Goal: Task Accomplishment & Management: Complete application form

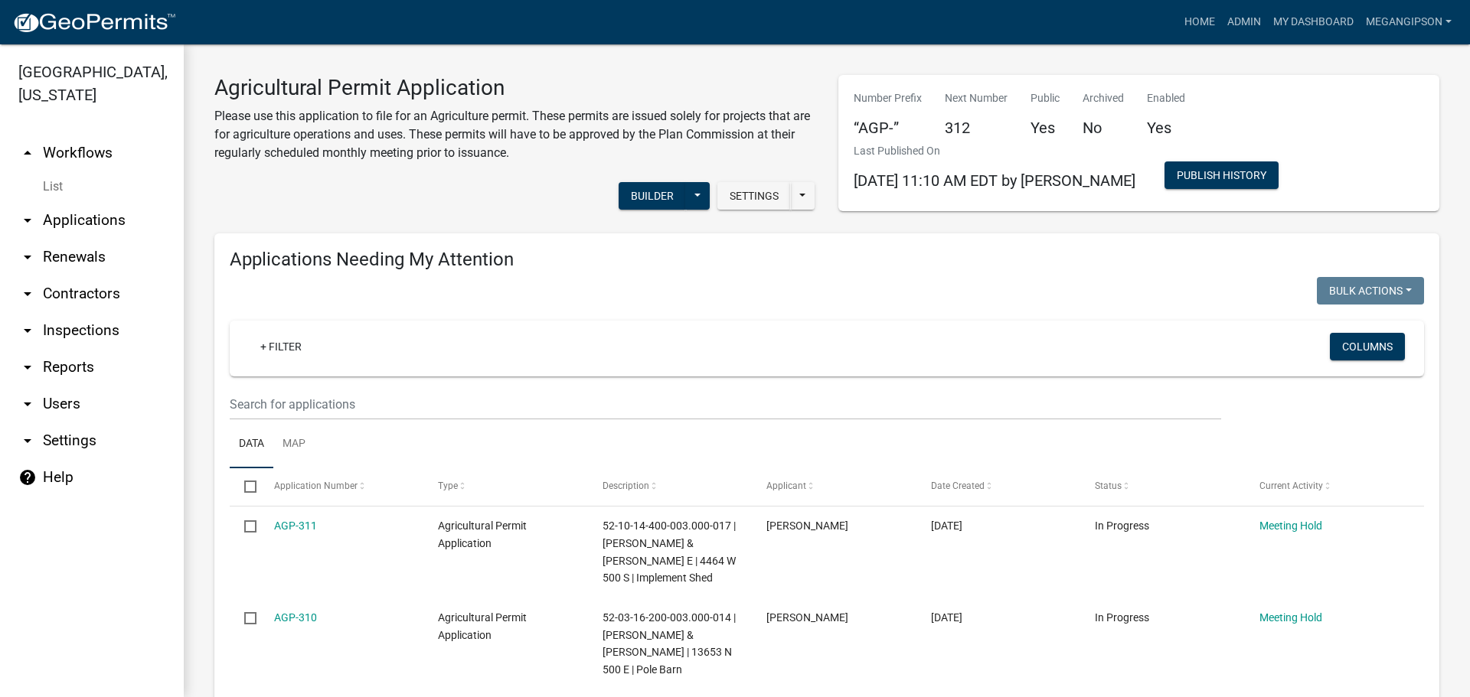
select select "3: 100"
click at [1178, 23] on link "Home" at bounding box center [1199, 22] width 43 height 29
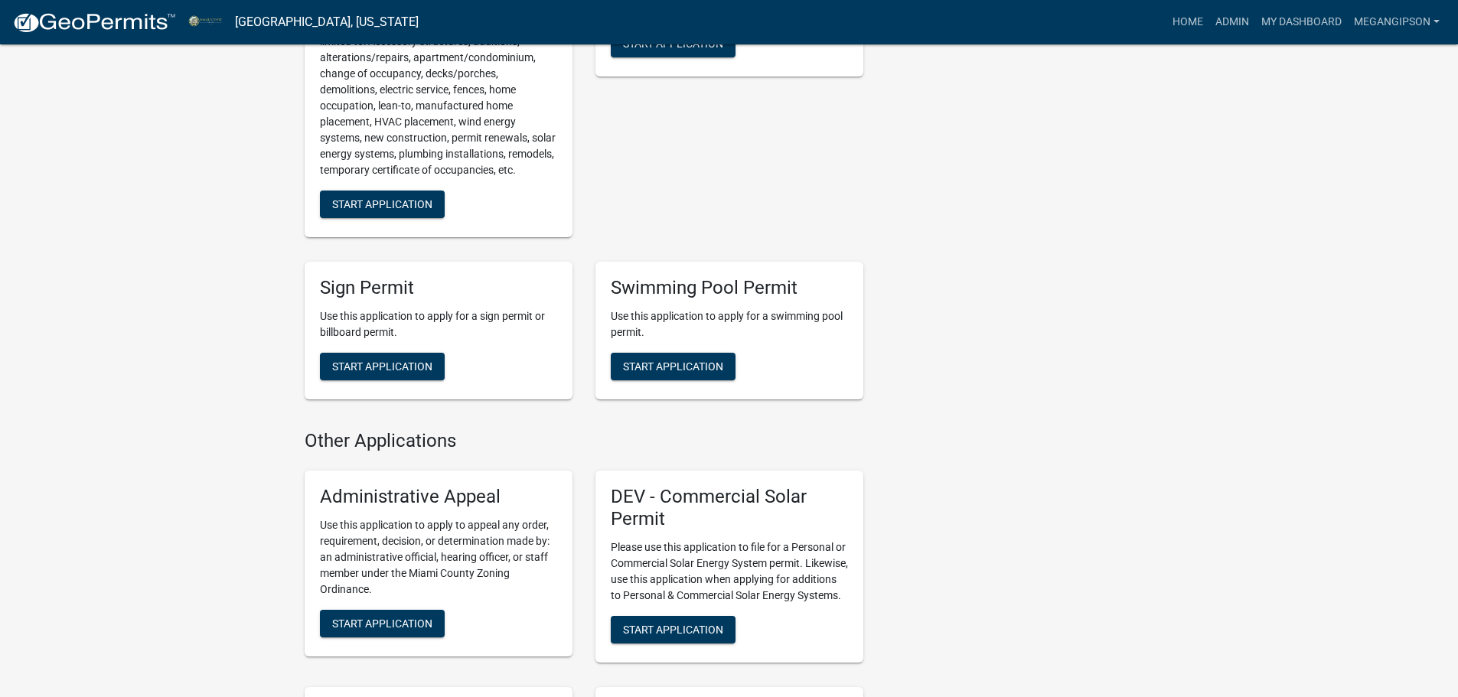
scroll to position [1684, 0]
click at [411, 217] on button "Start Application" at bounding box center [382, 204] width 125 height 28
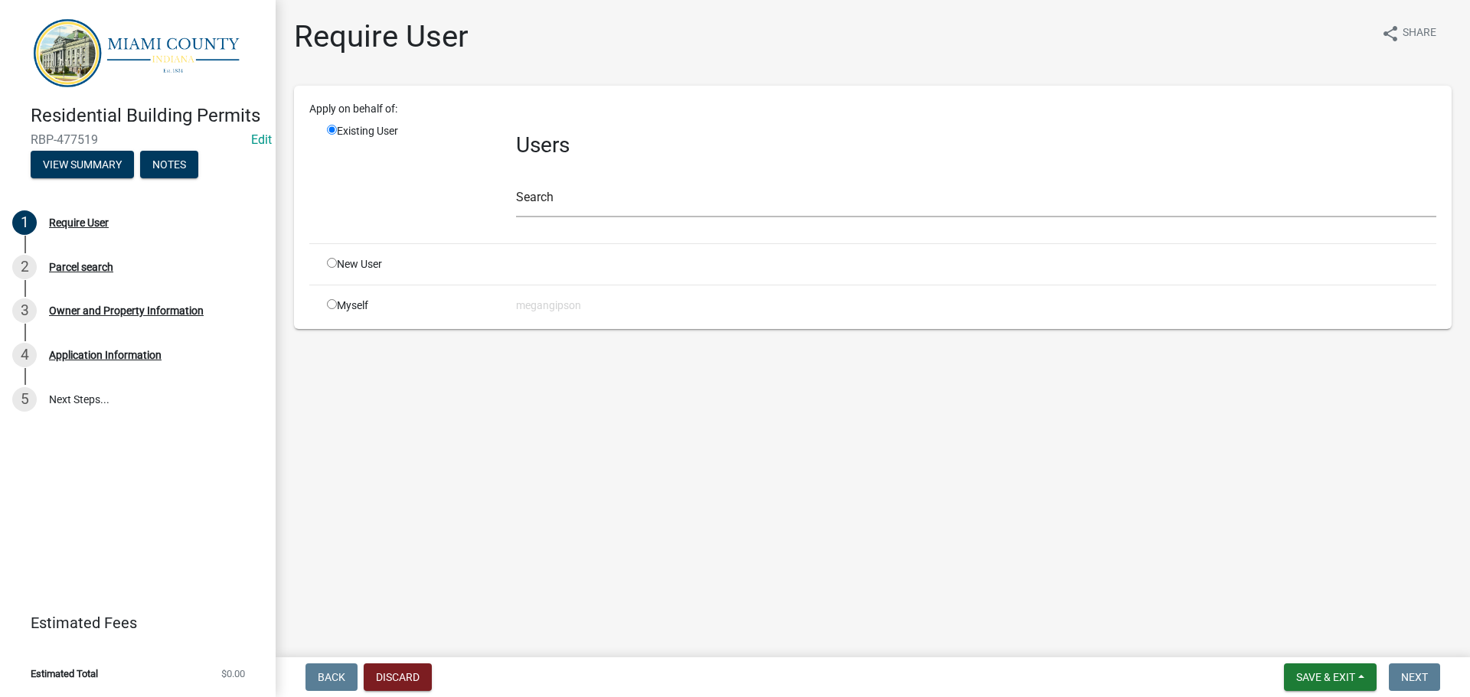
click at [335, 268] on input "radio" at bounding box center [332, 263] width 10 height 10
radio input "true"
radio input "false"
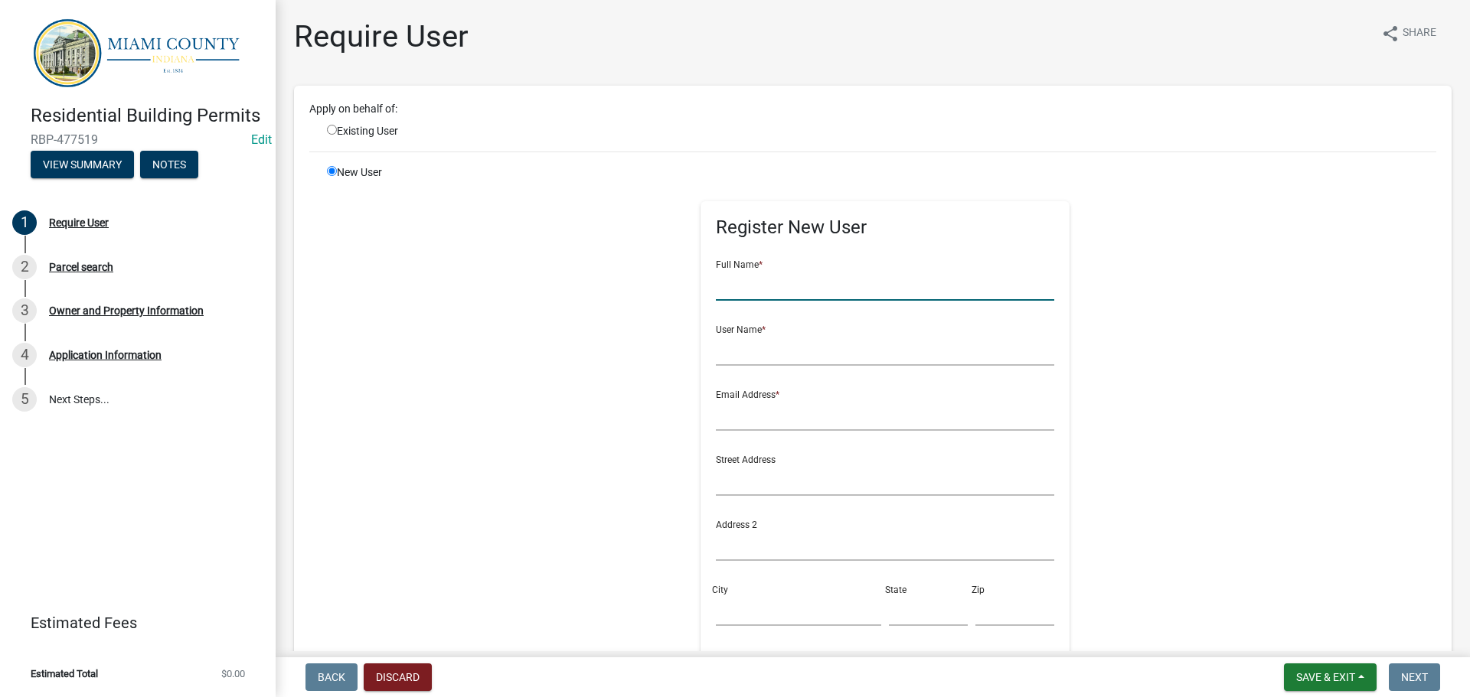
click at [840, 301] on input "text" at bounding box center [885, 284] width 339 height 31
type input "s"
click at [853, 301] on input "[PERSON_NAME]" at bounding box center [885, 284] width 339 height 31
type input "[PERSON_NAME]"
click at [782, 366] on input "text" at bounding box center [885, 349] width 339 height 31
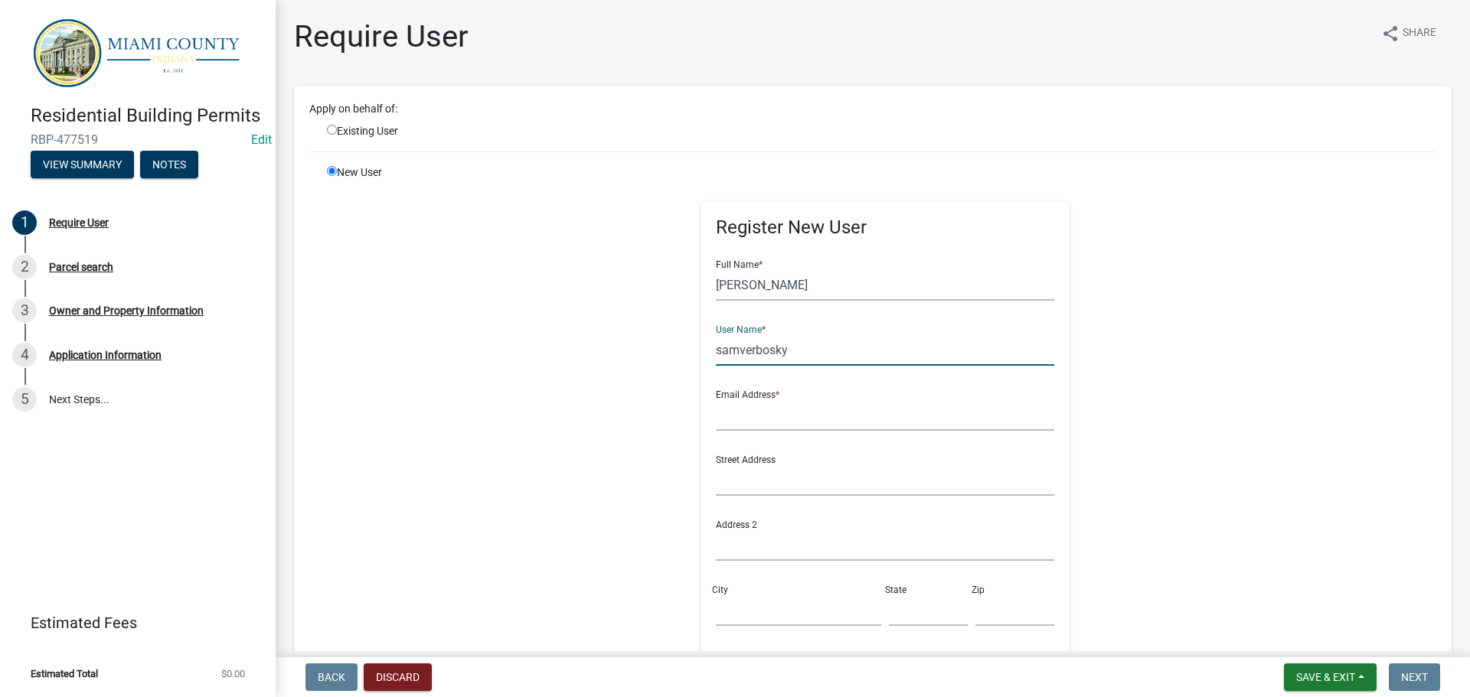
type input "samverbosky"
click at [840, 431] on input "text" at bounding box center [885, 415] width 339 height 31
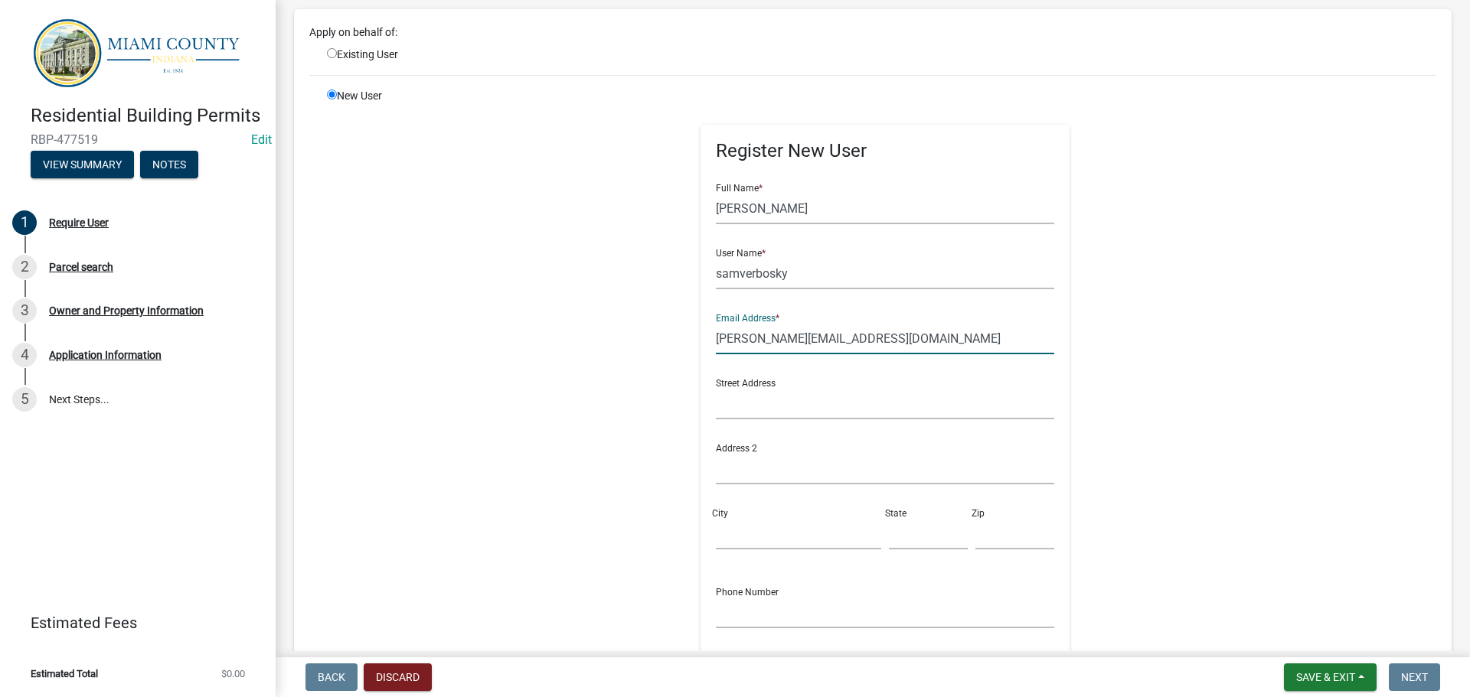
type input "[PERSON_NAME][EMAIL_ADDRESS][DOMAIN_NAME]"
click at [824, 419] on input "text" at bounding box center [885, 403] width 339 height 31
type input "532 E 1400 S"
type input "Kokomo"
type input "IN"
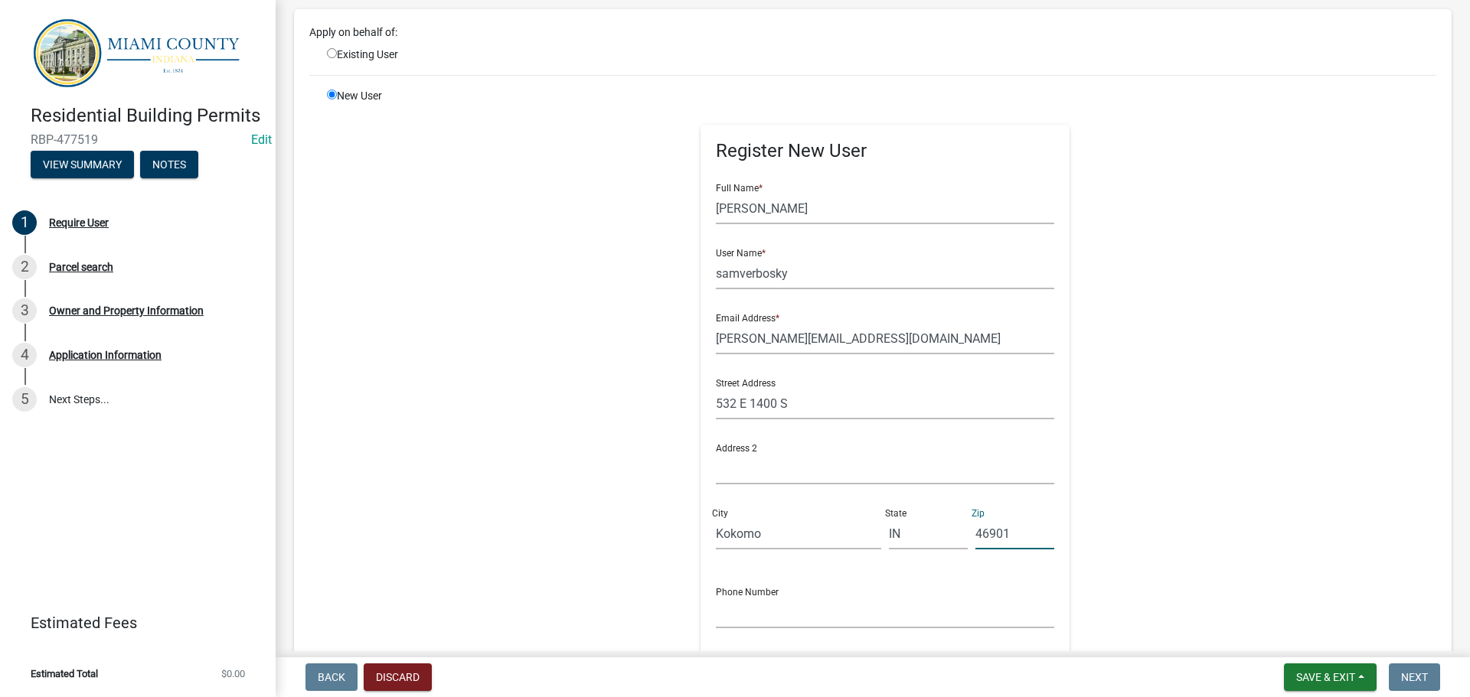
scroll to position [153, 0]
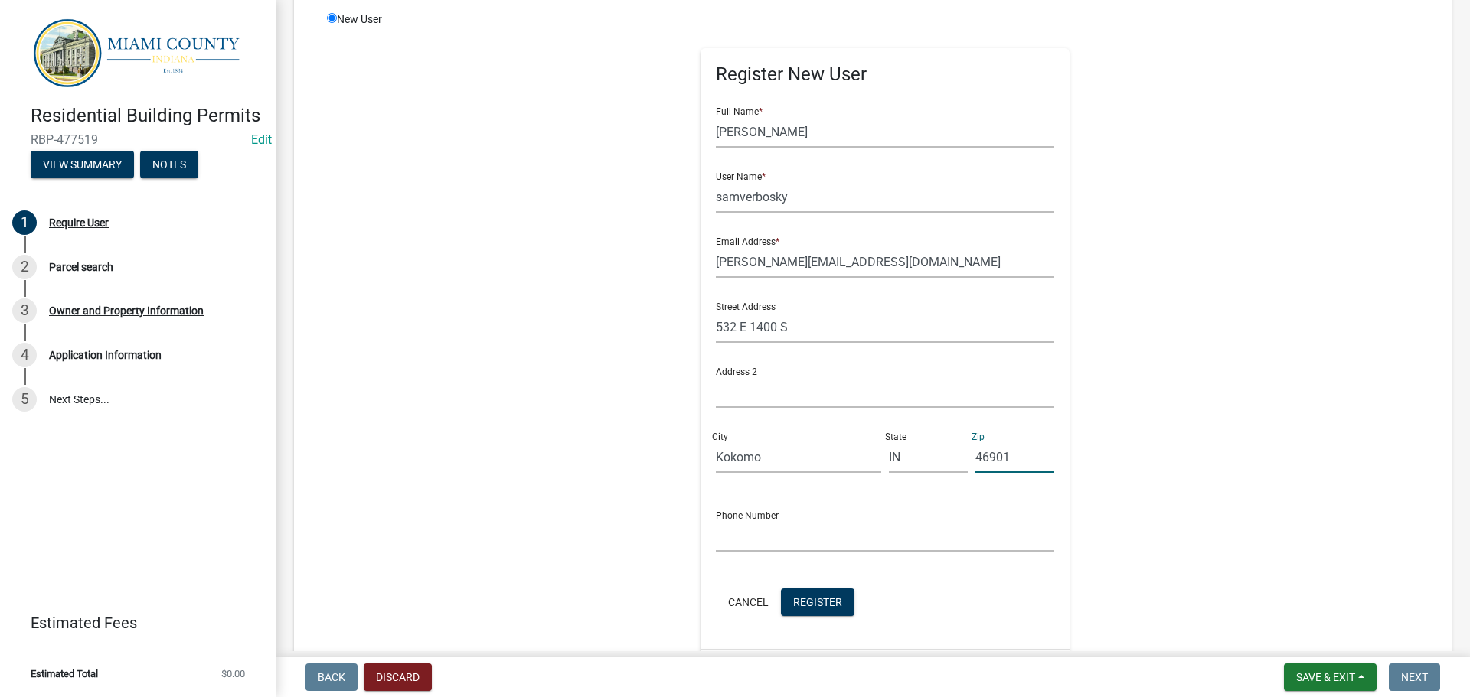
type input "46901"
click at [786, 552] on input "text" at bounding box center [885, 535] width 339 height 31
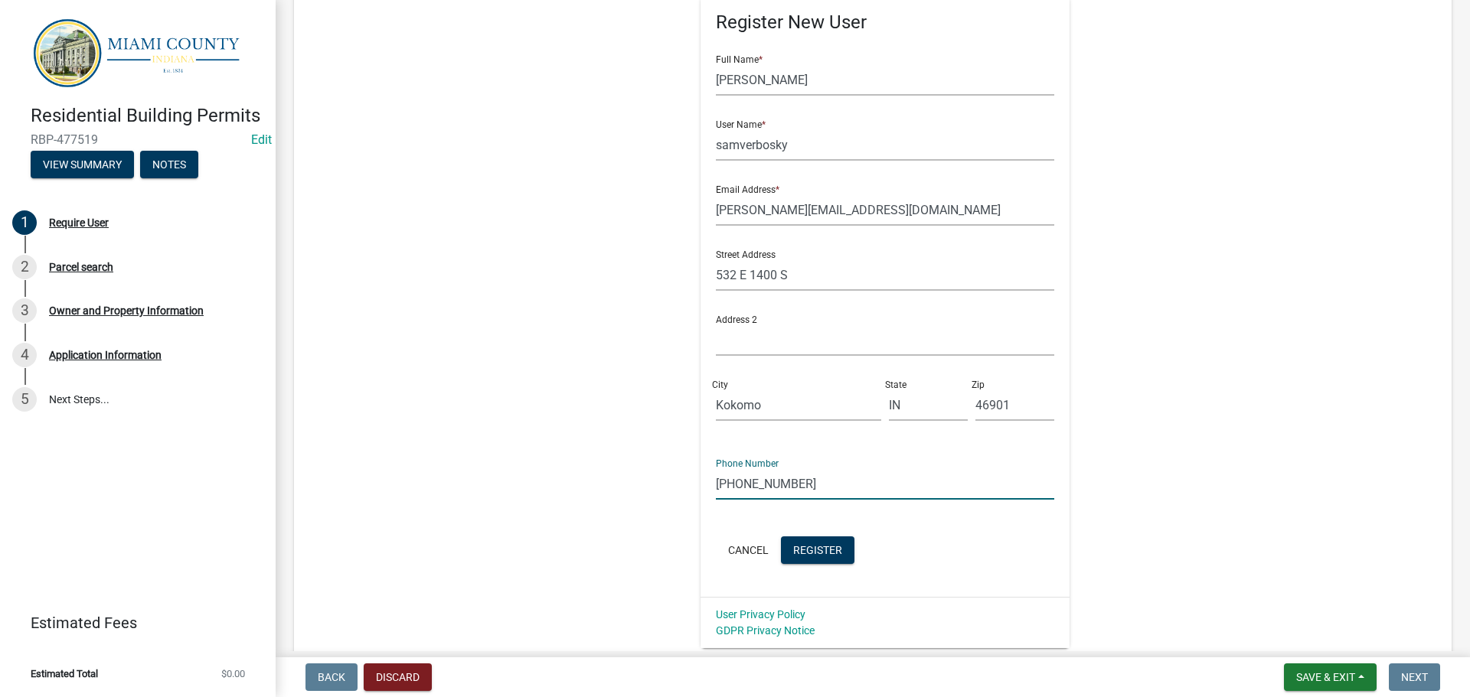
scroll to position [230, 0]
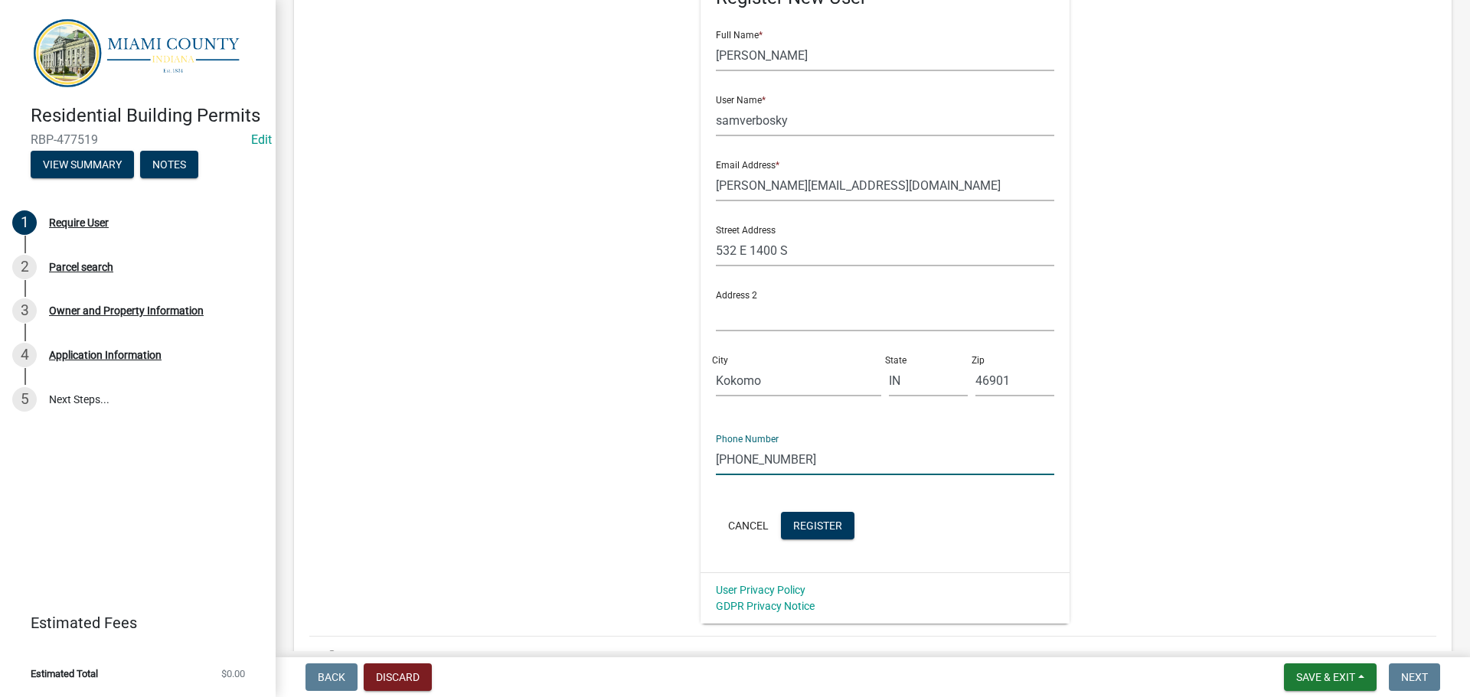
drag, startPoint x: 860, startPoint y: 540, endPoint x: 679, endPoint y: 549, distance: 181.6
click at [679, 549] on div "Register New User Full Name * [PERSON_NAME] User Name * samverbosky Email Addre…" at bounding box center [885, 279] width 785 height 689
click at [823, 475] on input "[PHONE_NUMBER]" at bounding box center [885, 459] width 339 height 31
type input "[PHONE_NUMBER]"
click at [842, 531] on span "Register" at bounding box center [817, 525] width 49 height 12
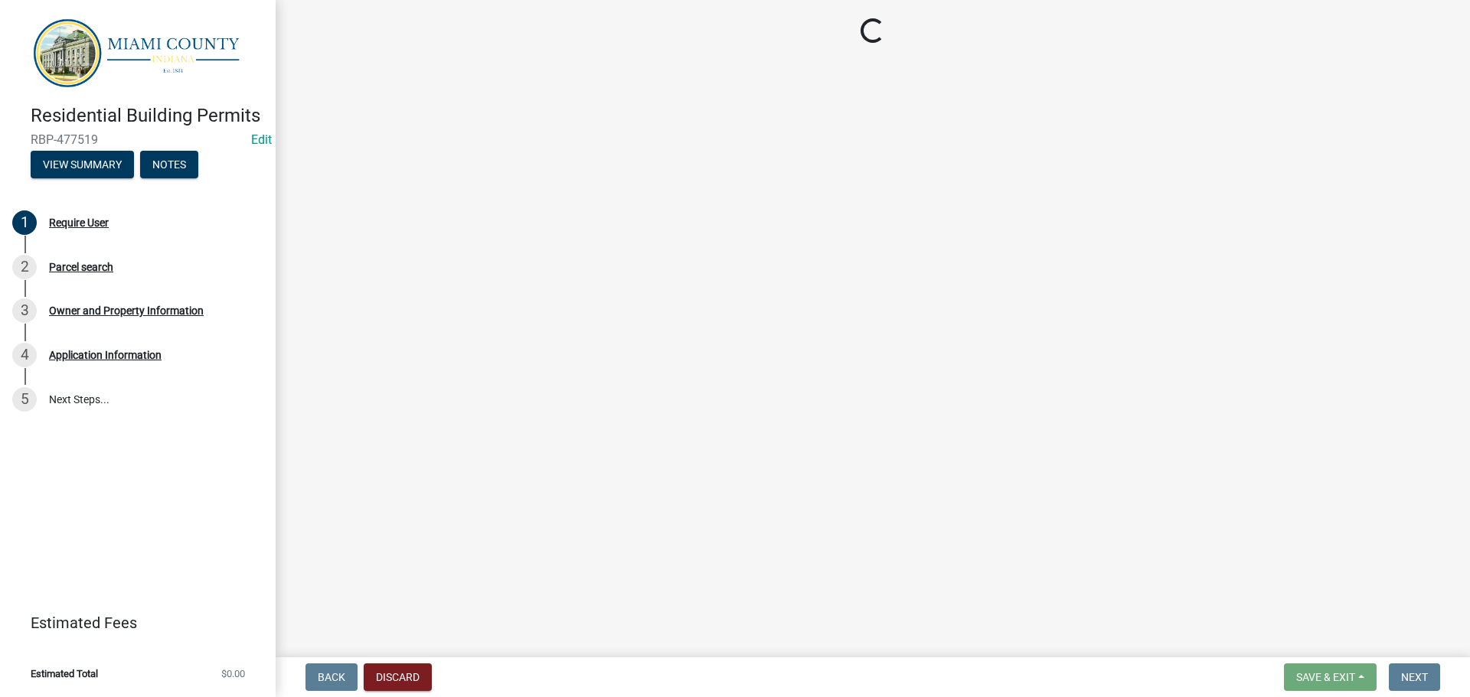
scroll to position [0, 0]
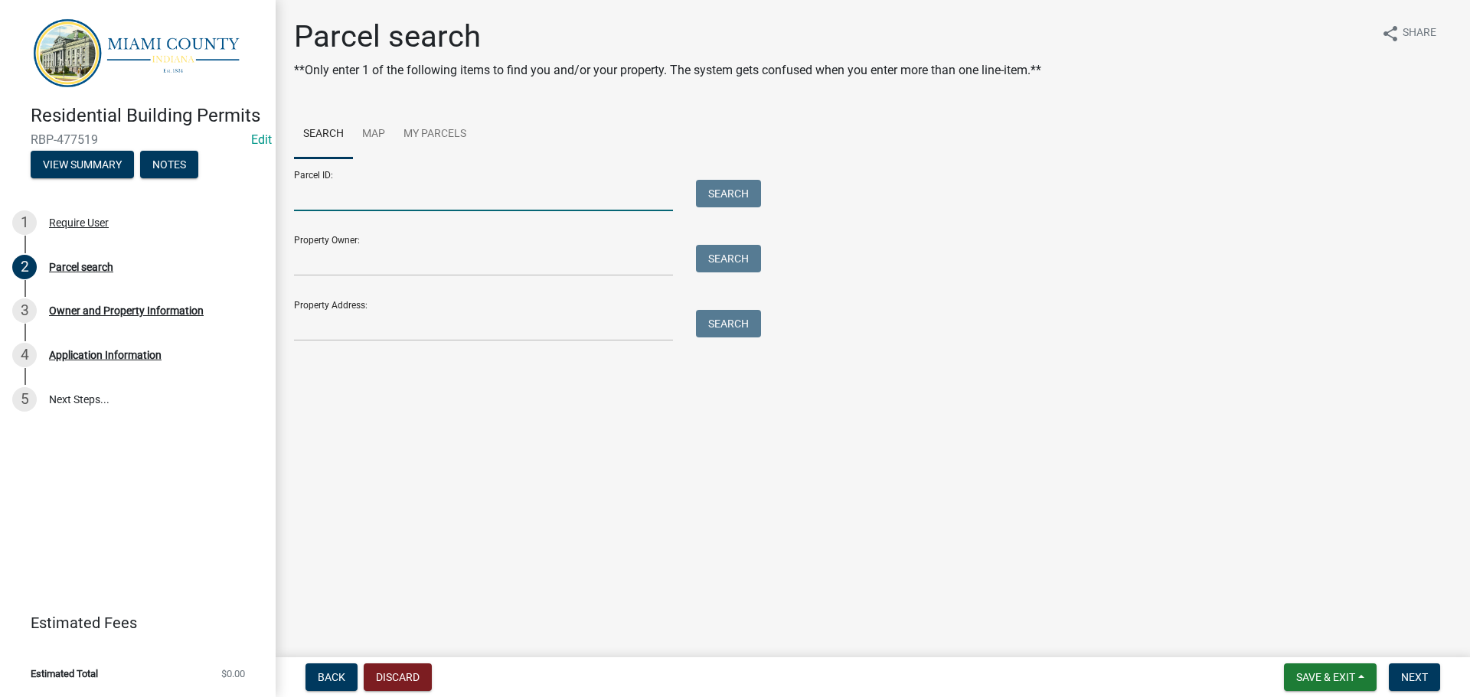
click at [455, 211] on input "Parcel ID:" at bounding box center [483, 195] width 379 height 31
type input "521434300007000004"
click at [739, 207] on button "Search" at bounding box center [728, 194] width 65 height 28
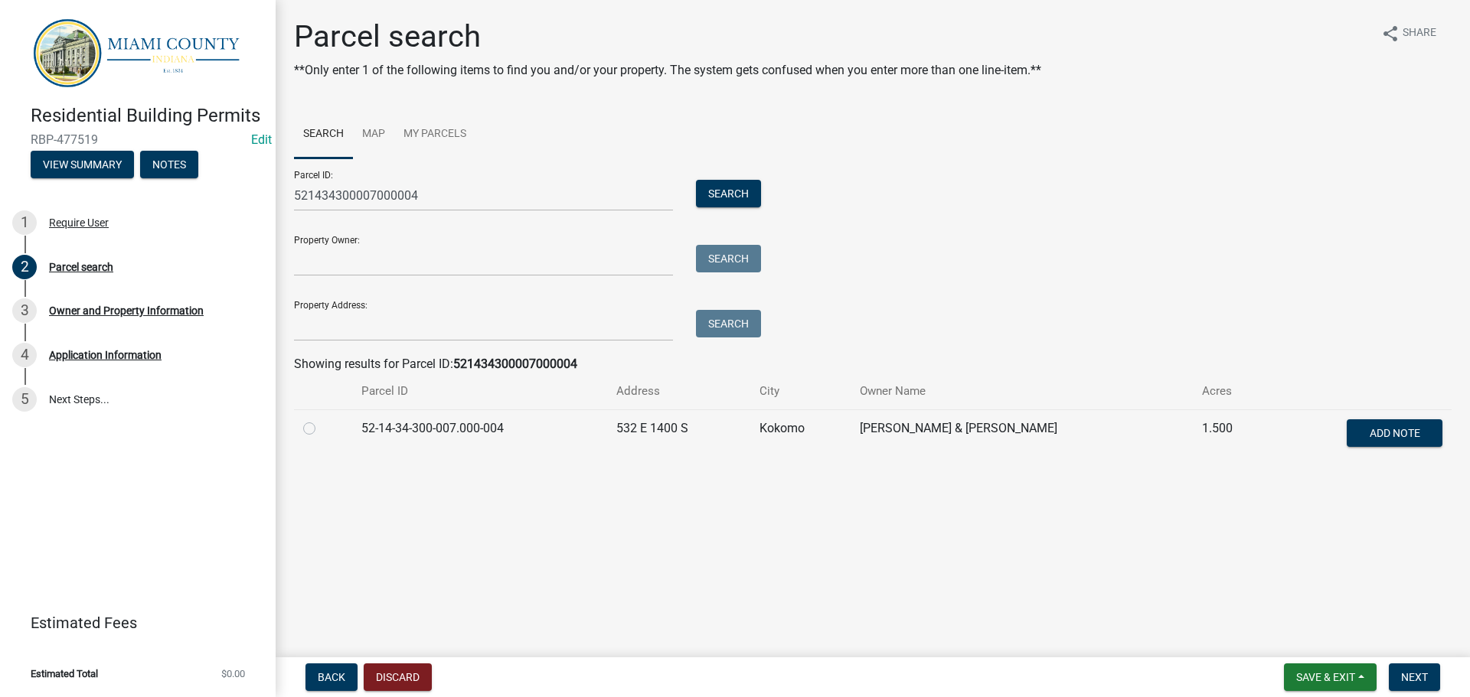
click at [321, 419] on label at bounding box center [321, 419] width 0 height 0
click at [321, 429] on input "radio" at bounding box center [326, 424] width 10 height 10
radio input "true"
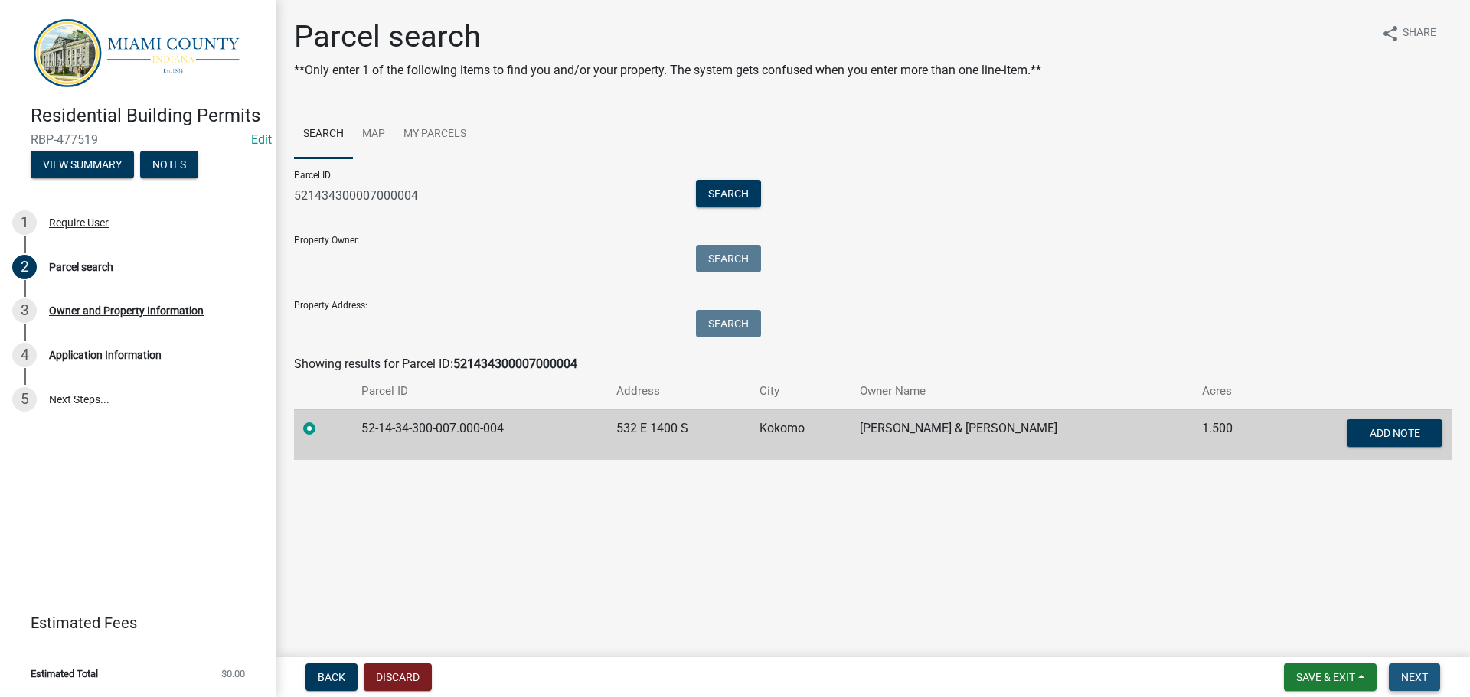
click at [1412, 672] on span "Next" at bounding box center [1414, 677] width 27 height 12
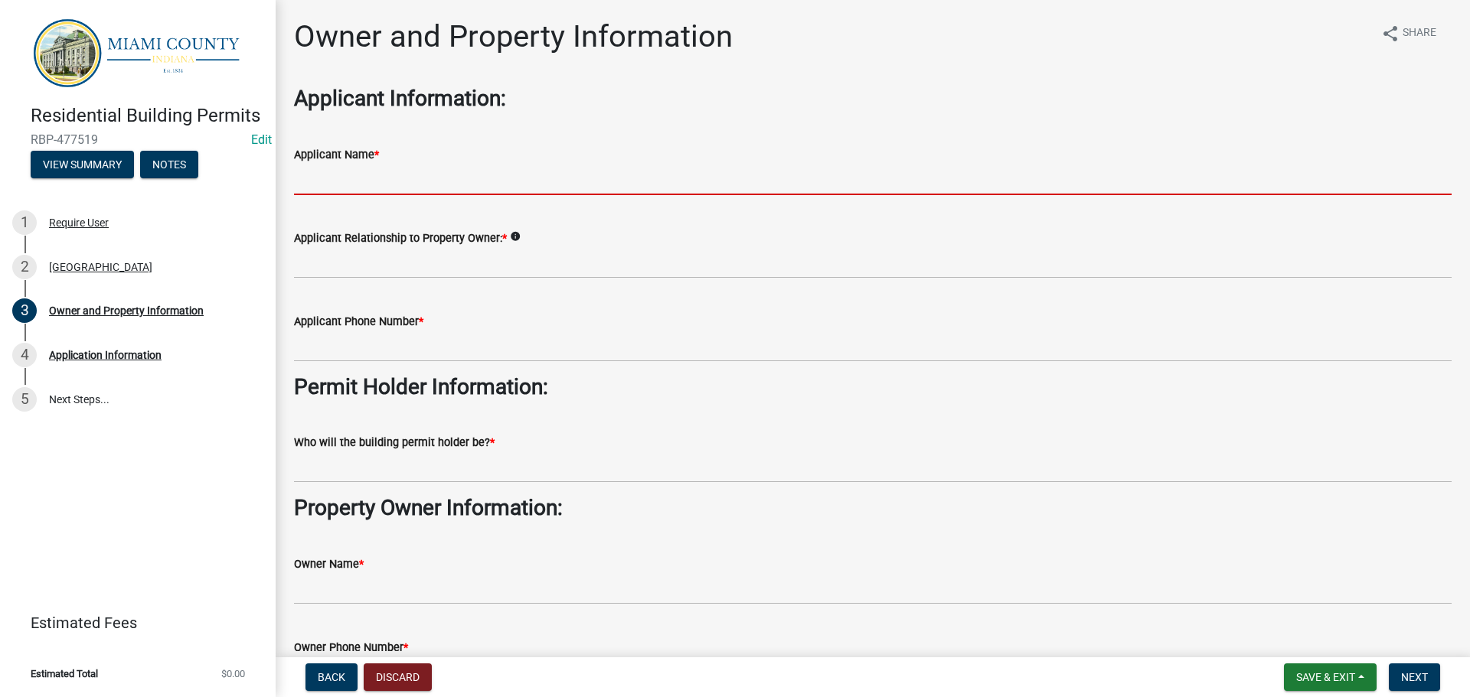
click at [386, 195] on input "Applicant Name *" at bounding box center [872, 179] width 1157 height 31
click at [377, 188] on input "Applicant Name *" at bounding box center [872, 179] width 1157 height 31
click at [406, 195] on input "Applicant Name *" at bounding box center [872, 179] width 1157 height 31
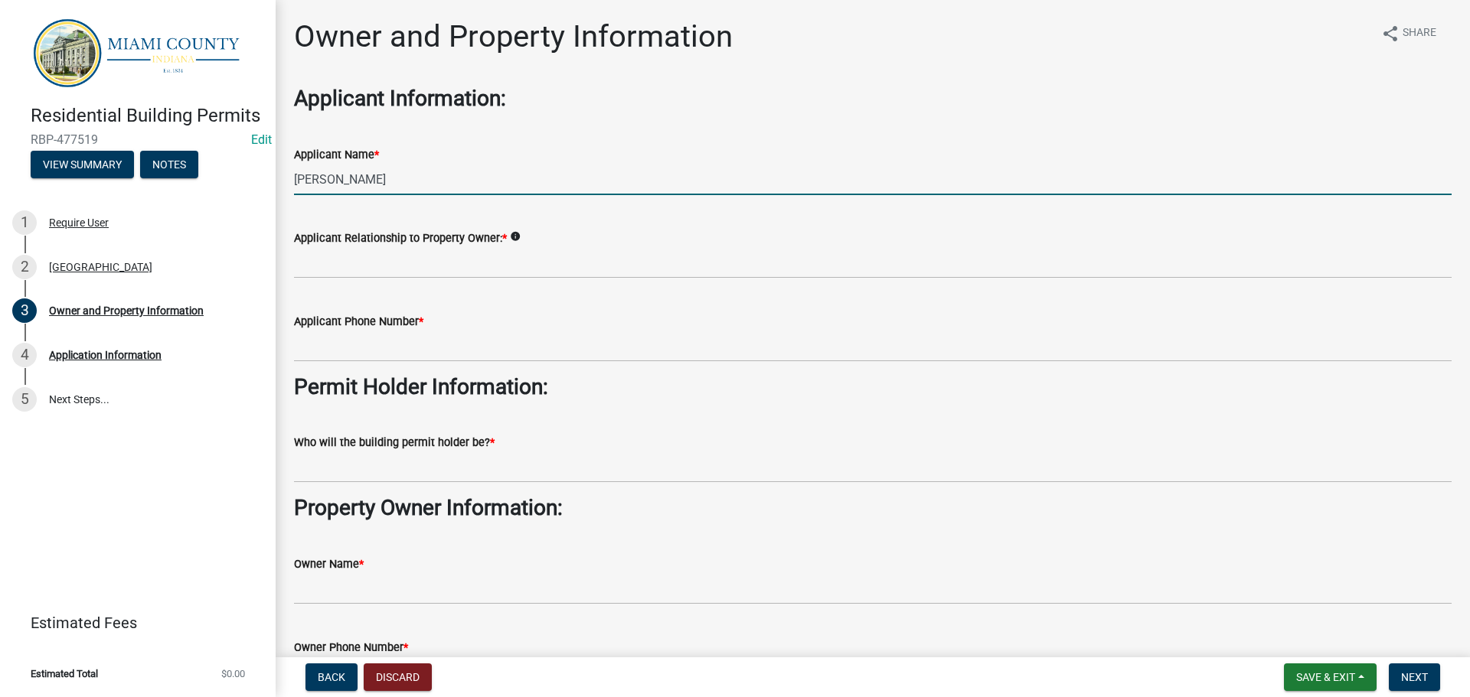
type input "[PERSON_NAME]"
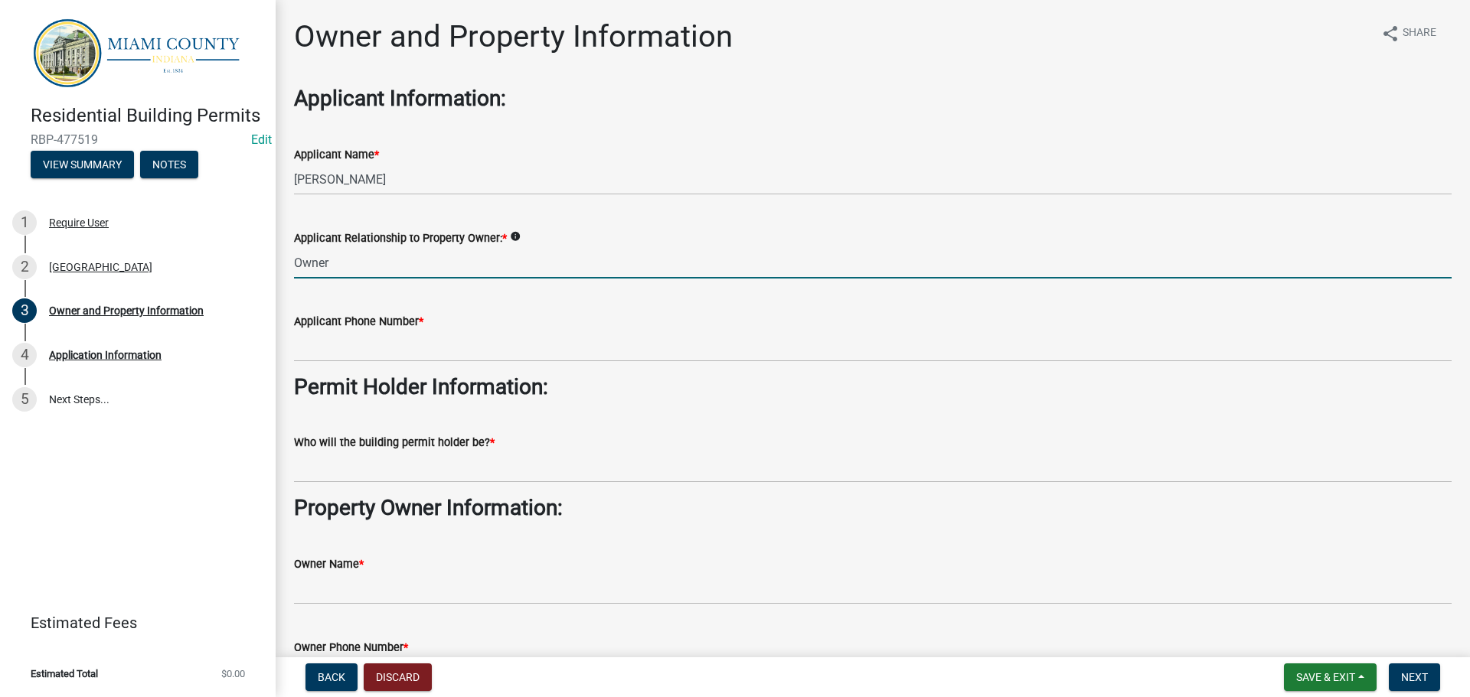
type input "Owner"
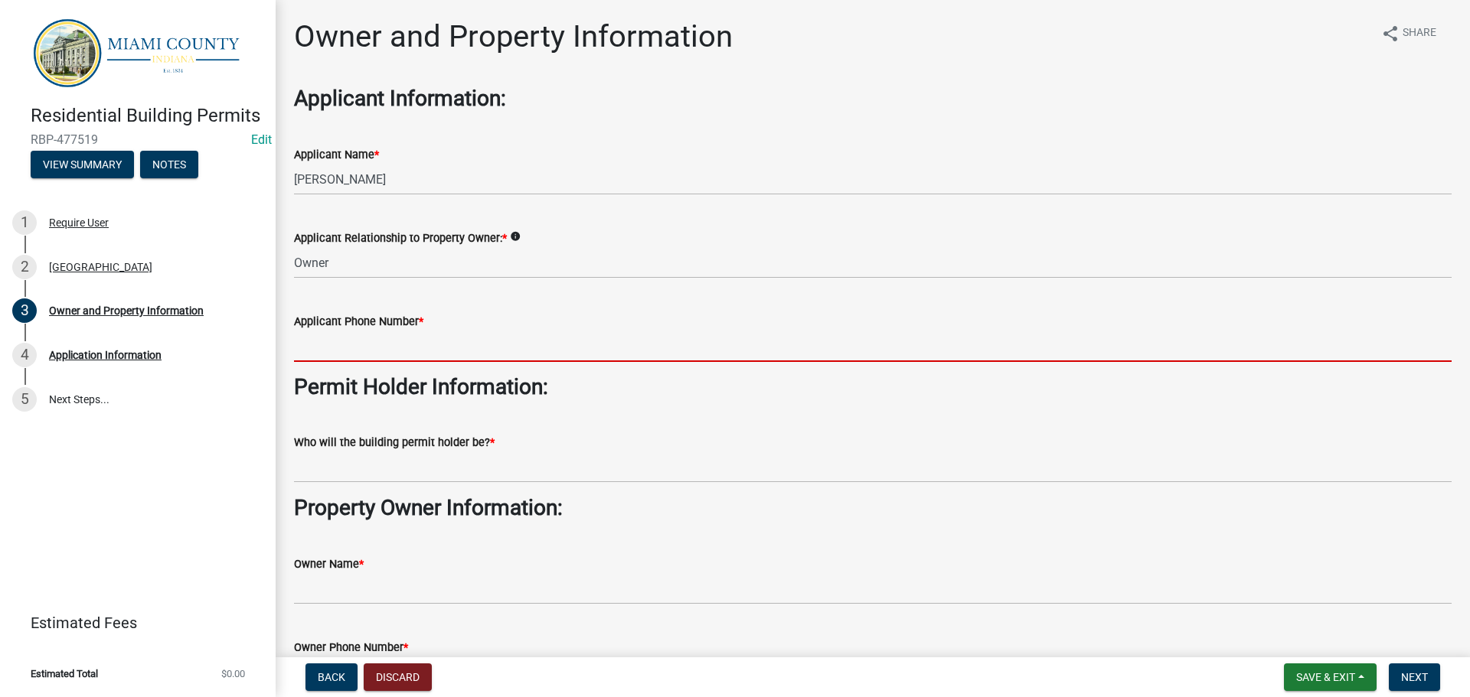
paste input "[PHONE_NUMBER]"
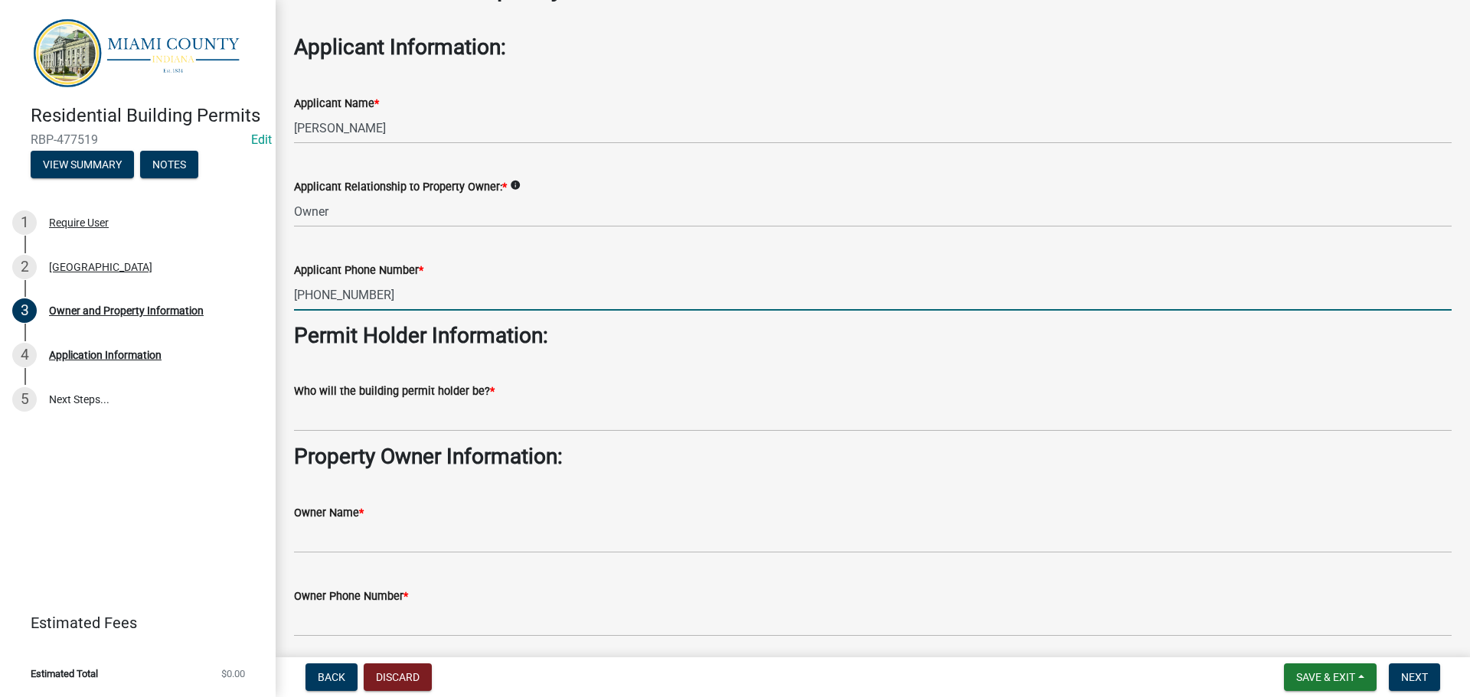
scroll to position [153, 0]
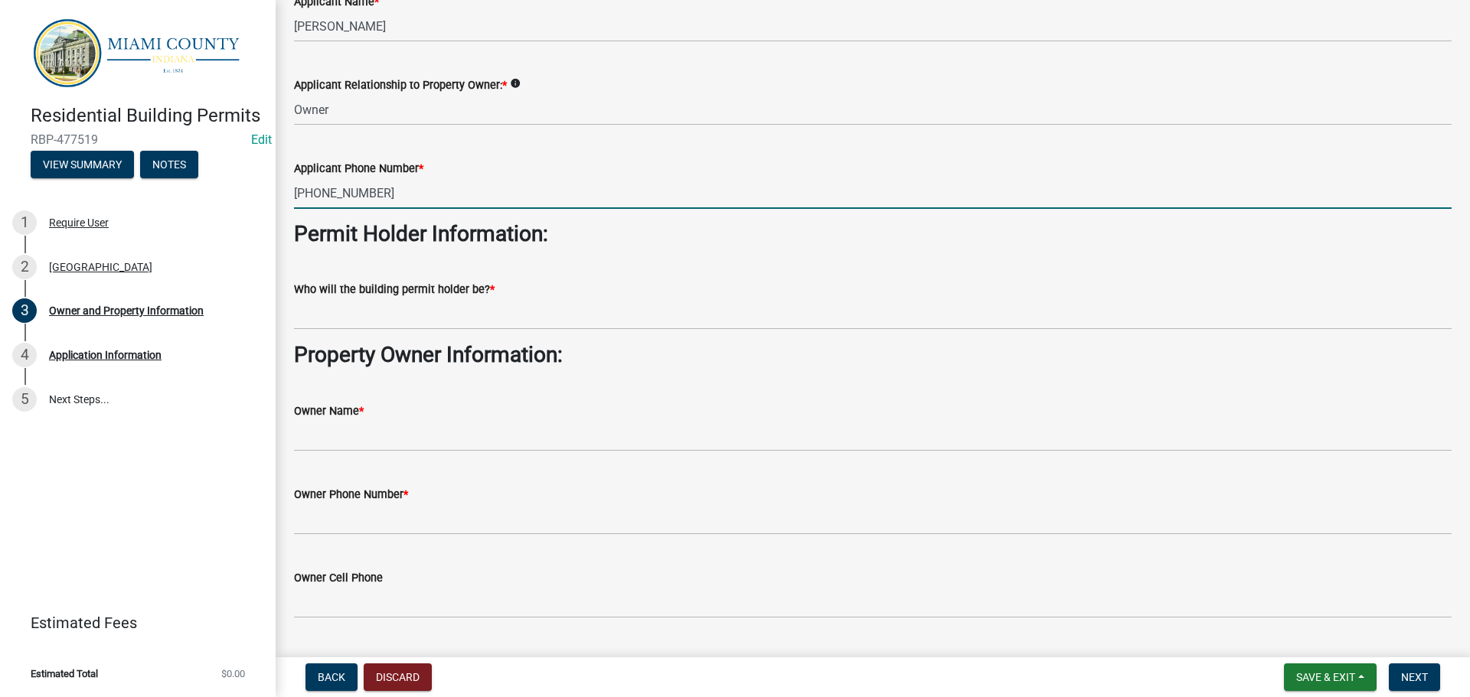
type input "[PHONE_NUMBER]"
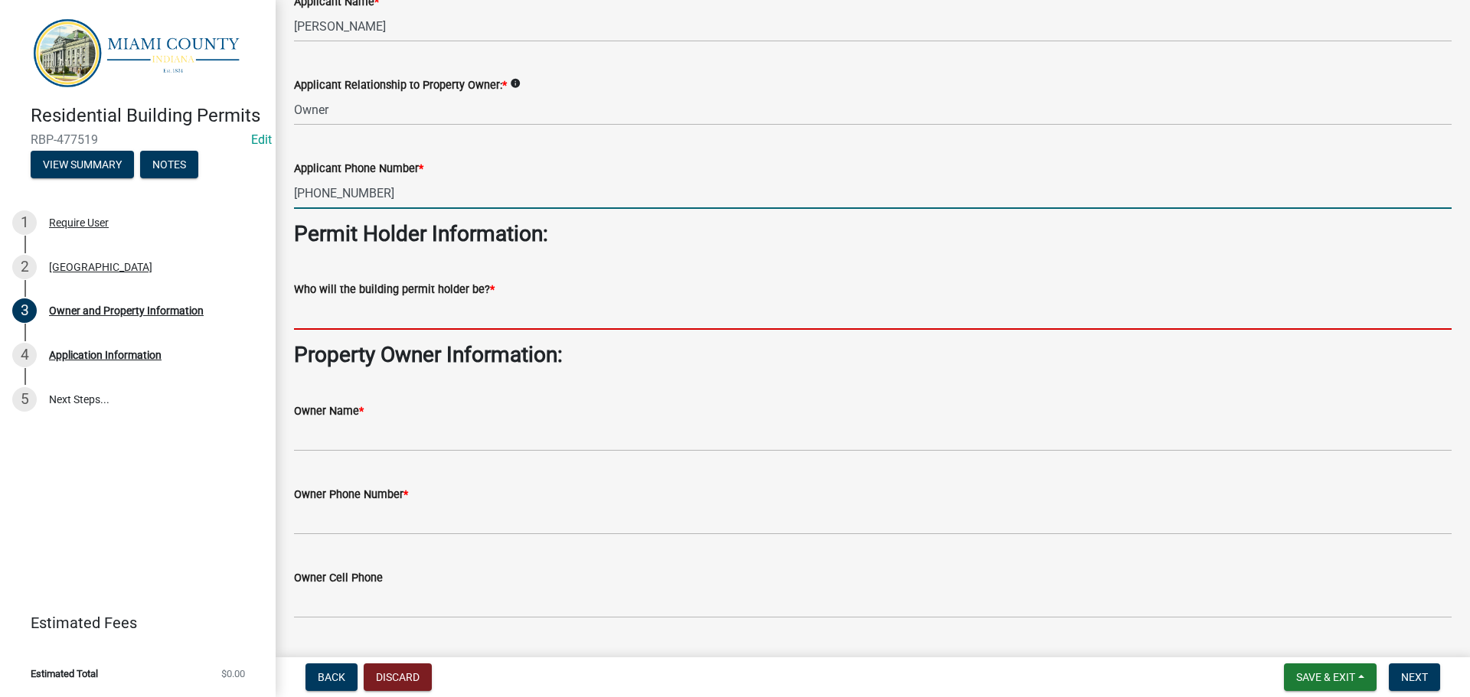
click at [453, 330] on input "Who will the building permit holder be? *" at bounding box center [872, 313] width 1157 height 31
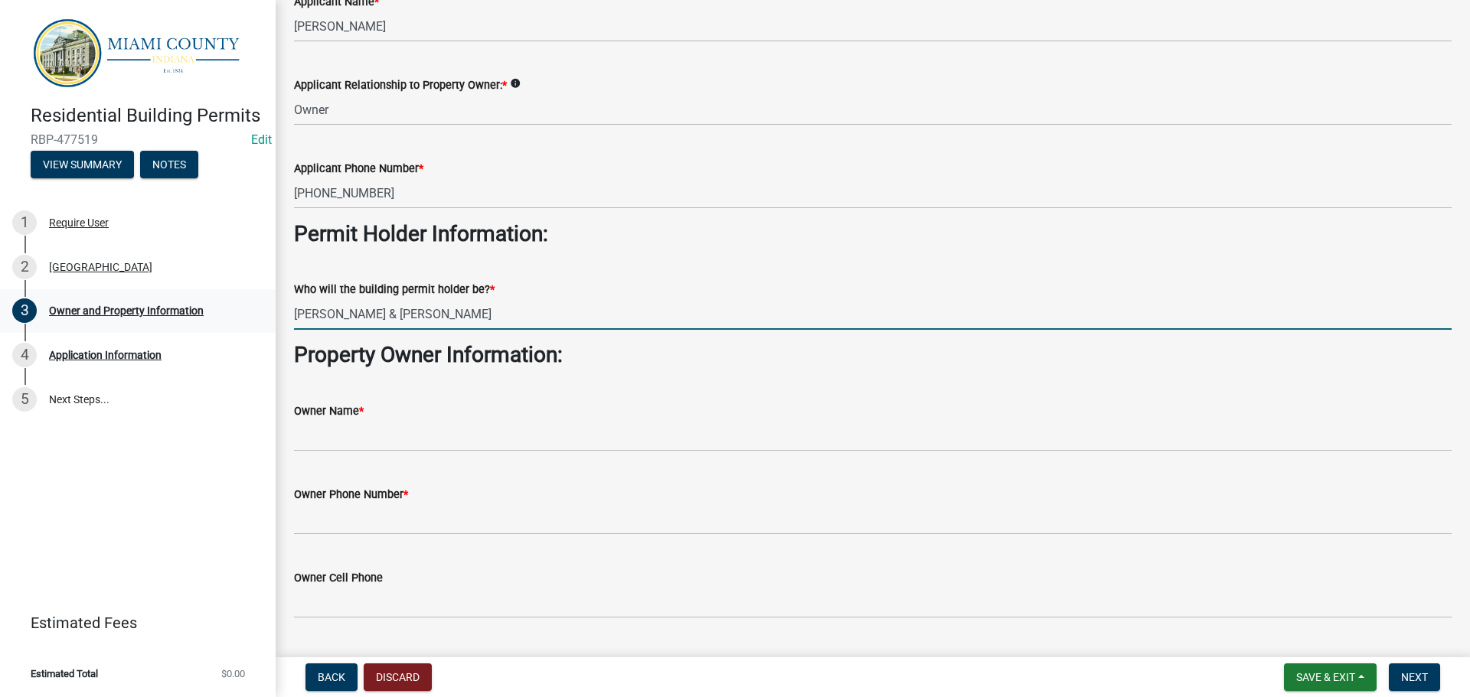
drag, startPoint x: 494, startPoint y: 374, endPoint x: 249, endPoint y: 380, distance: 245.7
click at [250, 380] on div "Residential Building Permits RBP-477519 Edit View Summary Notes 1 Require User …" at bounding box center [735, 348] width 1470 height 697
type input "[PERSON_NAME] & [PERSON_NAME]"
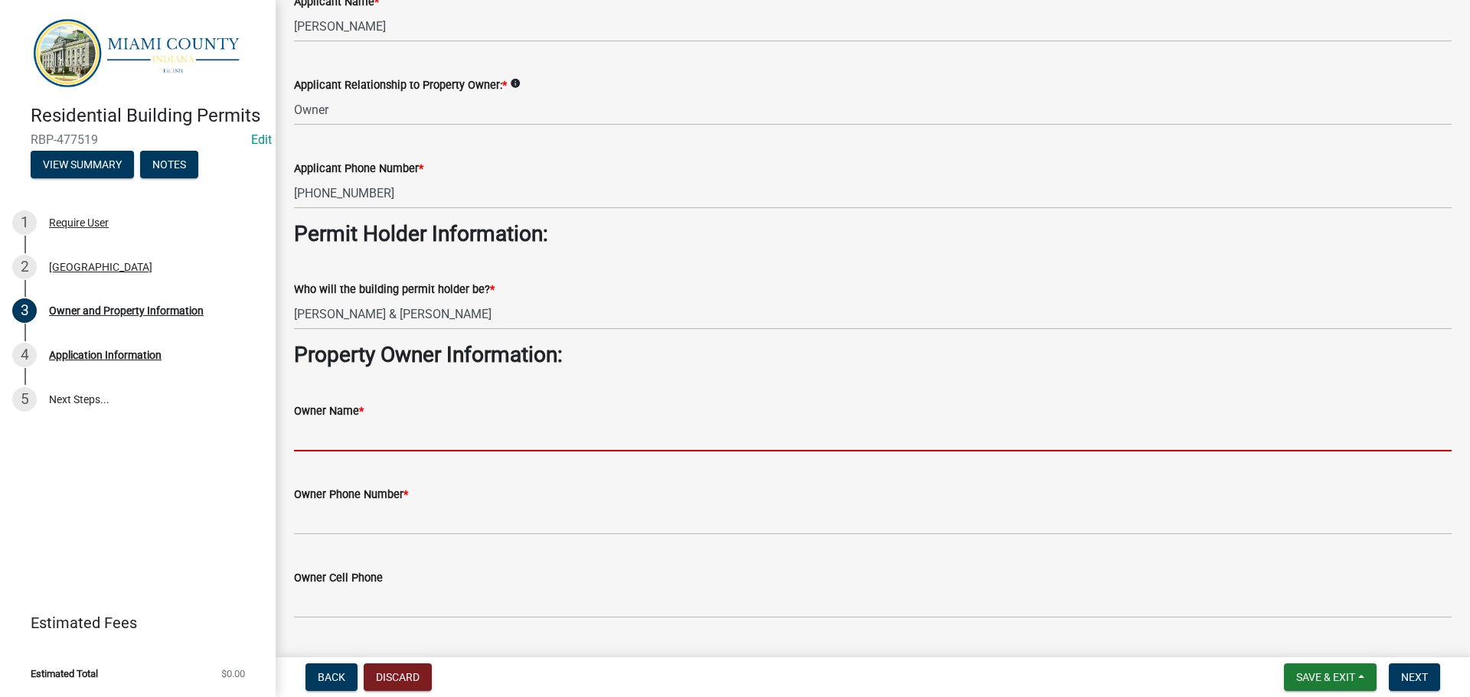
paste input "[PERSON_NAME] & [PERSON_NAME]"
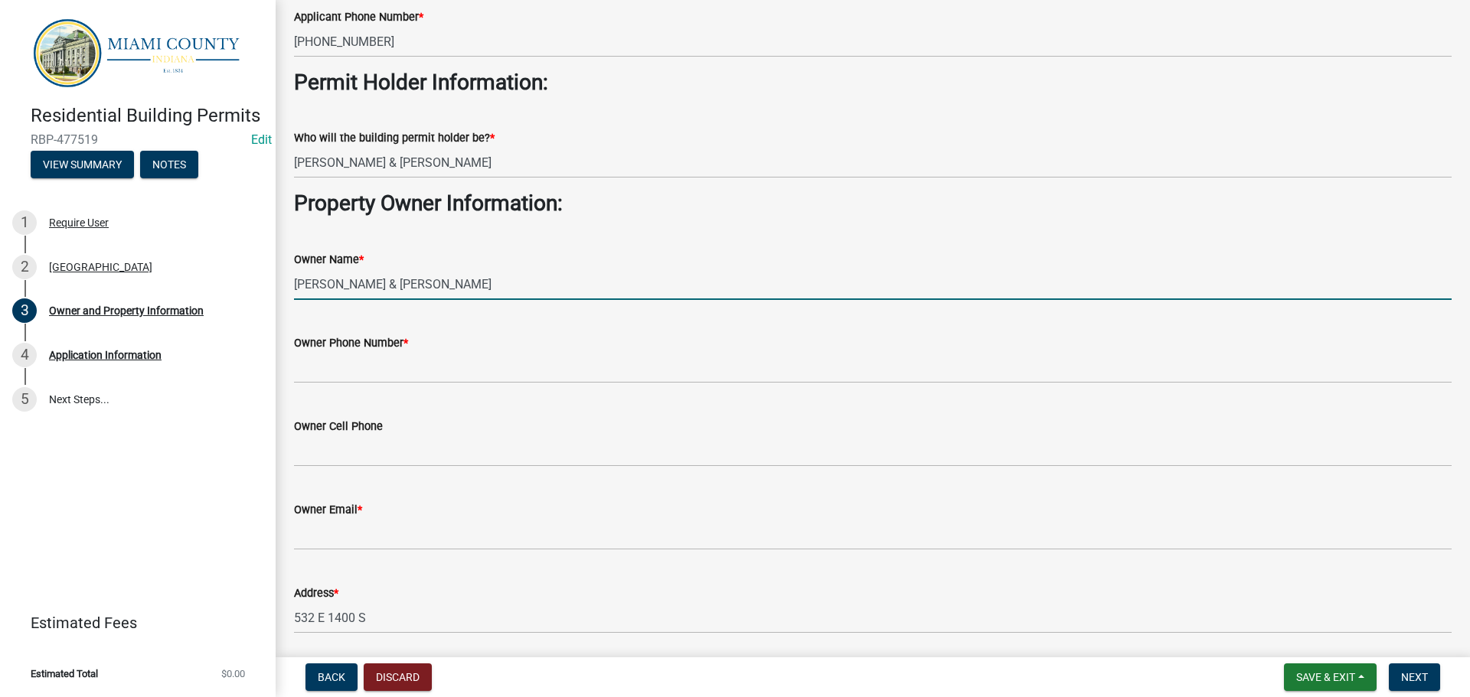
scroll to position [306, 0]
type input "[PERSON_NAME] & [PERSON_NAME]"
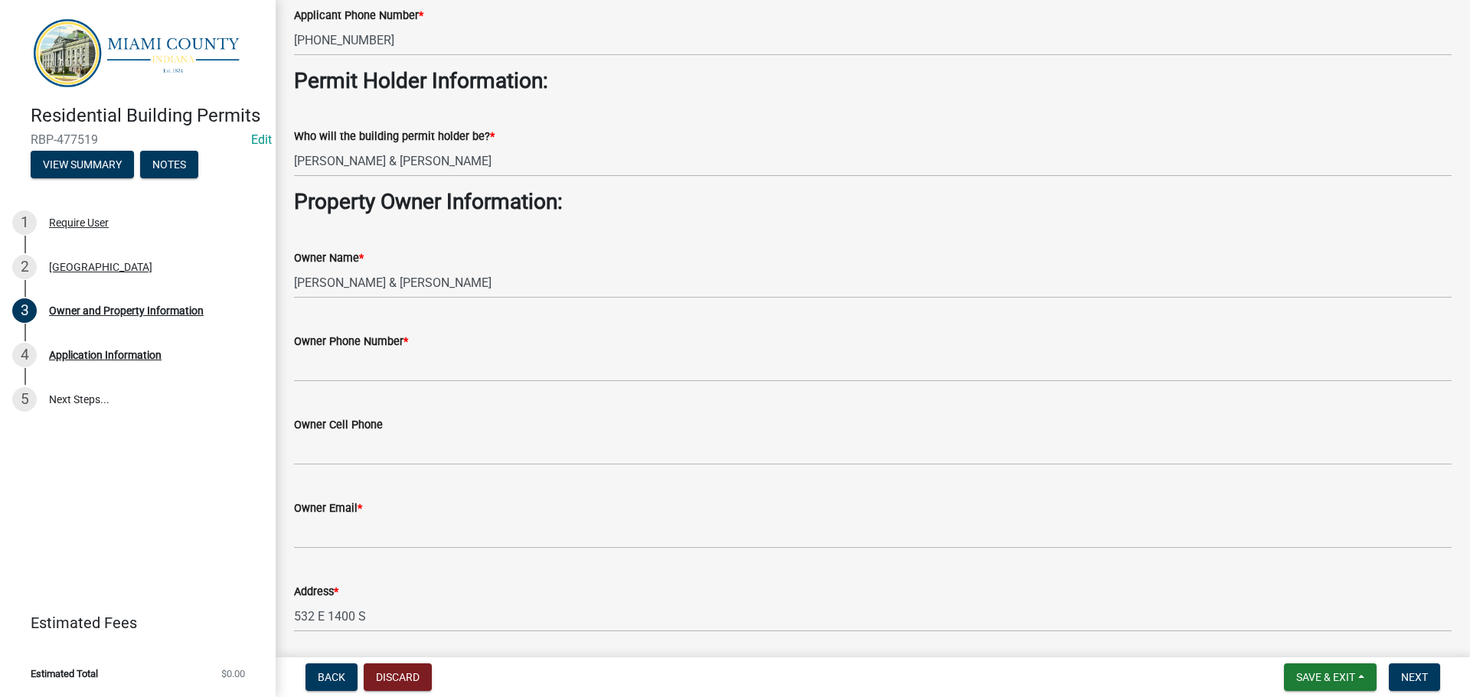
drag, startPoint x: 396, startPoint y: 426, endPoint x: 392, endPoint y: 468, distance: 43.1
click at [392, 394] on wm-data-entity-input "Owner Phone Number *" at bounding box center [872, 352] width 1157 height 83
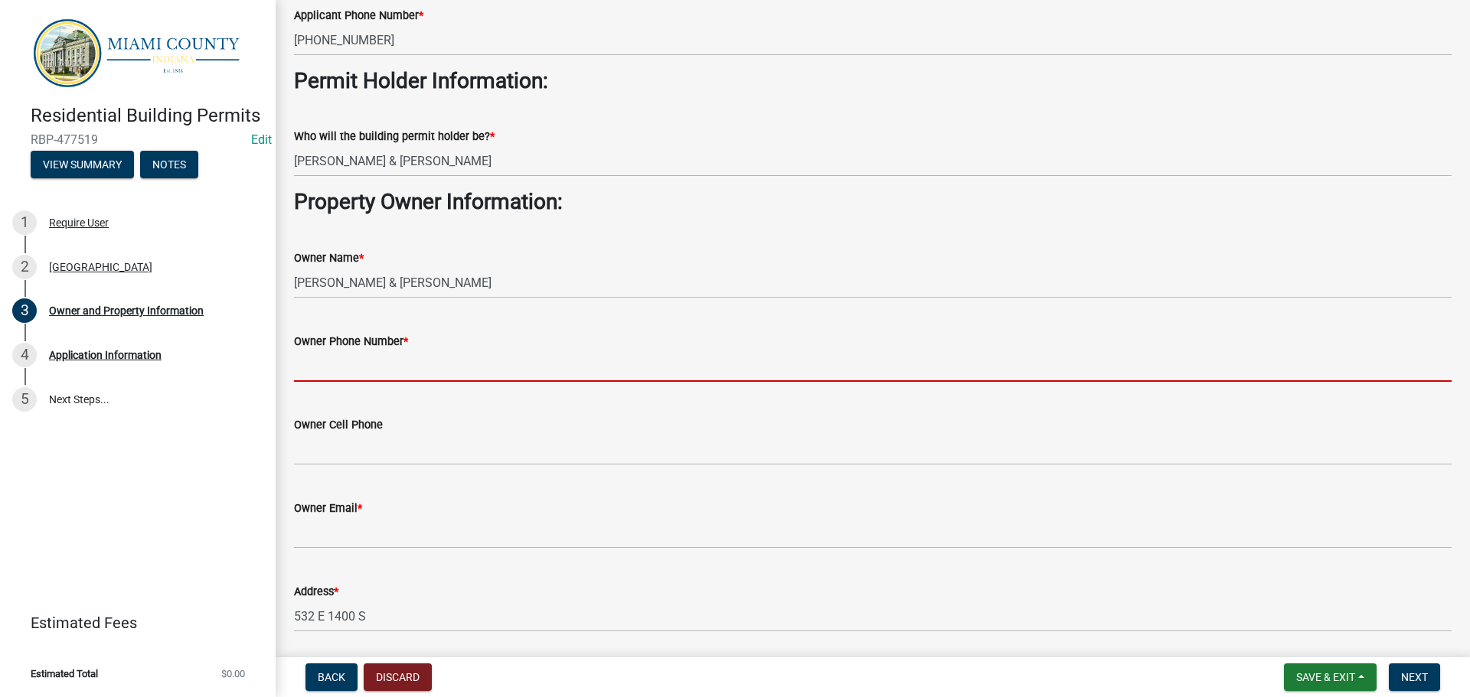
click at [385, 382] on input "Owner Phone Number *" at bounding box center [872, 366] width 1157 height 31
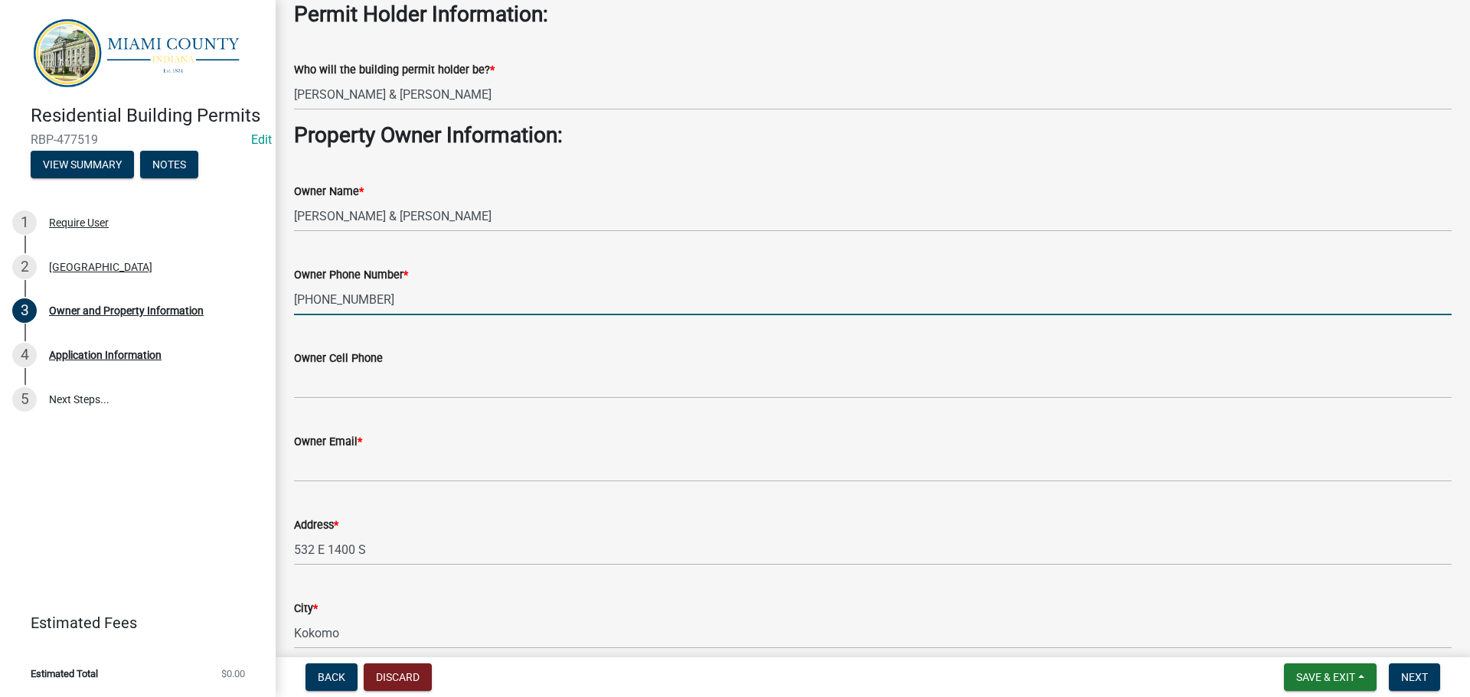
scroll to position [536, 0]
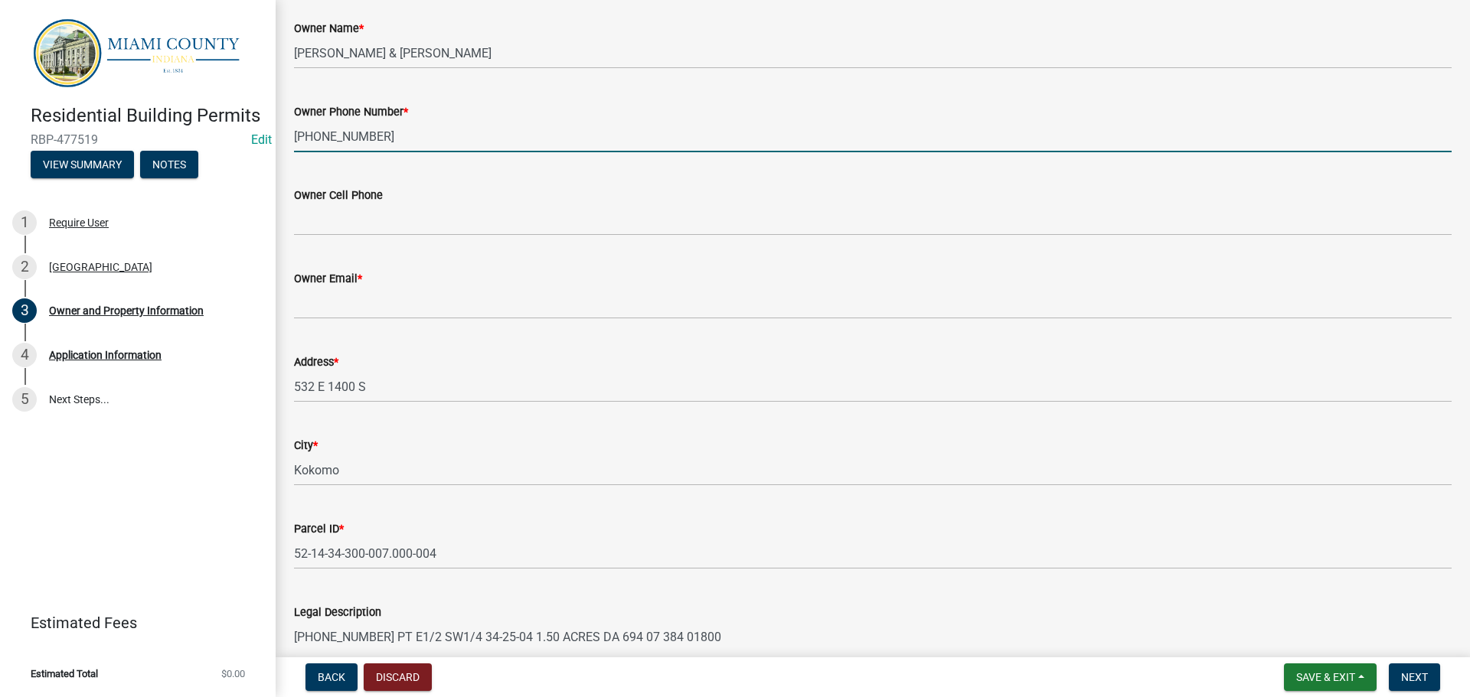
type input "[PHONE_NUMBER]"
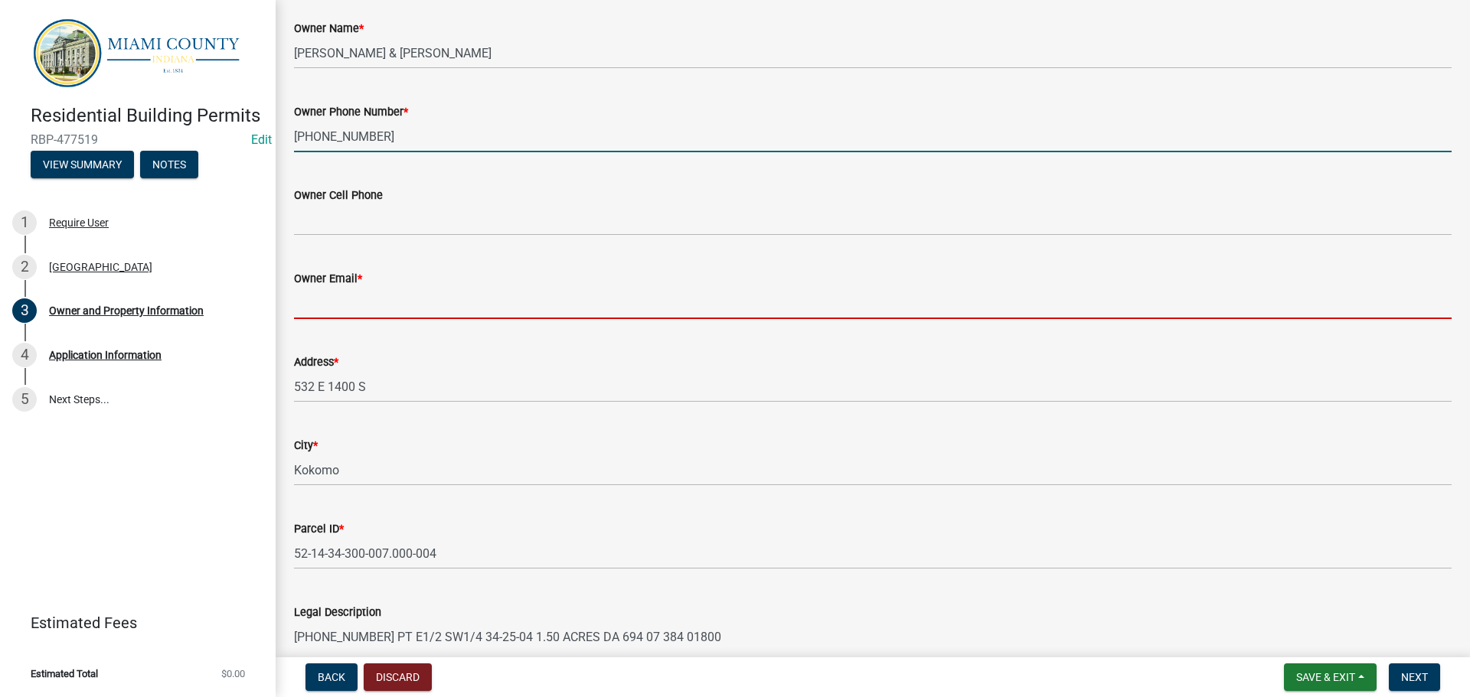
click at [393, 319] on input "Owner Email *" at bounding box center [872, 303] width 1157 height 31
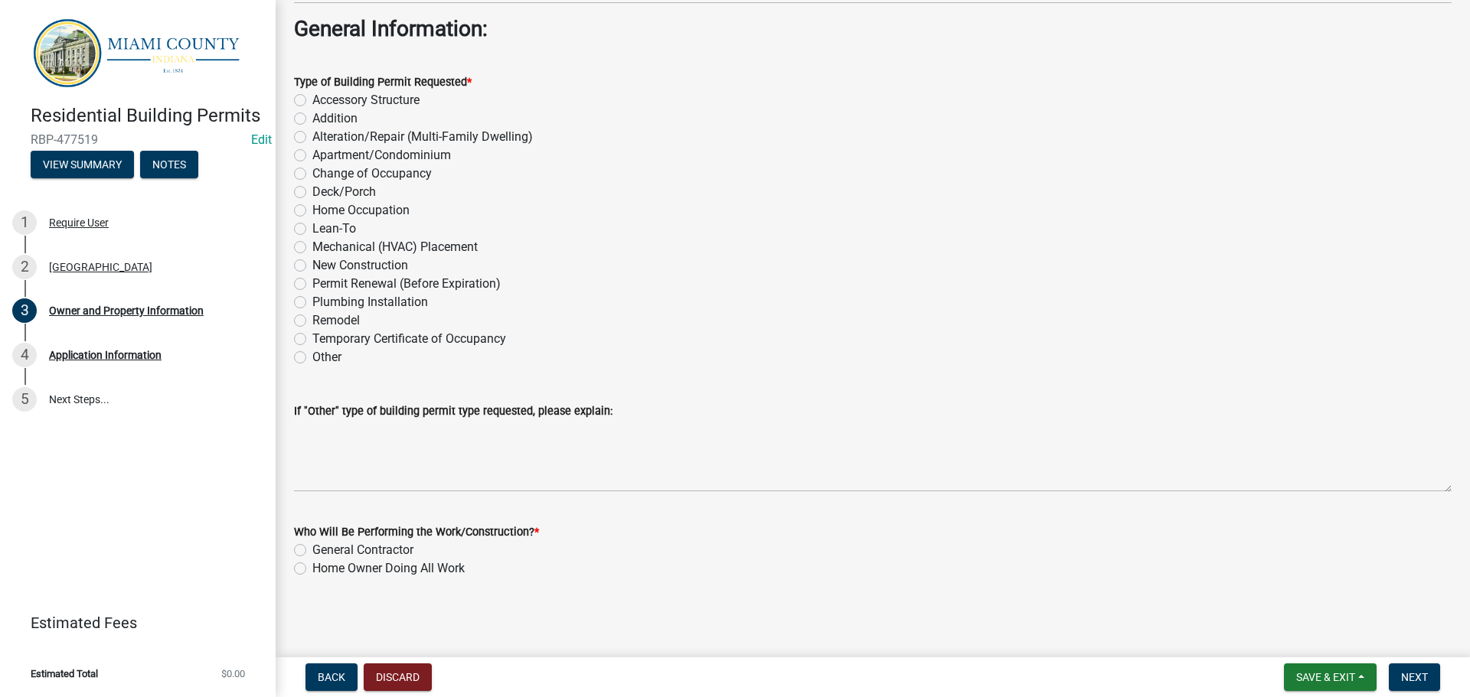
scroll to position [1684, 0]
type input "[PERSON_NAME][EMAIL_ADDRESS][DOMAIN_NAME]"
click at [312, 109] on label "Accessory Structure" at bounding box center [365, 100] width 107 height 18
click at [312, 101] on input "Accessory Structure" at bounding box center [317, 96] width 10 height 10
radio input "true"
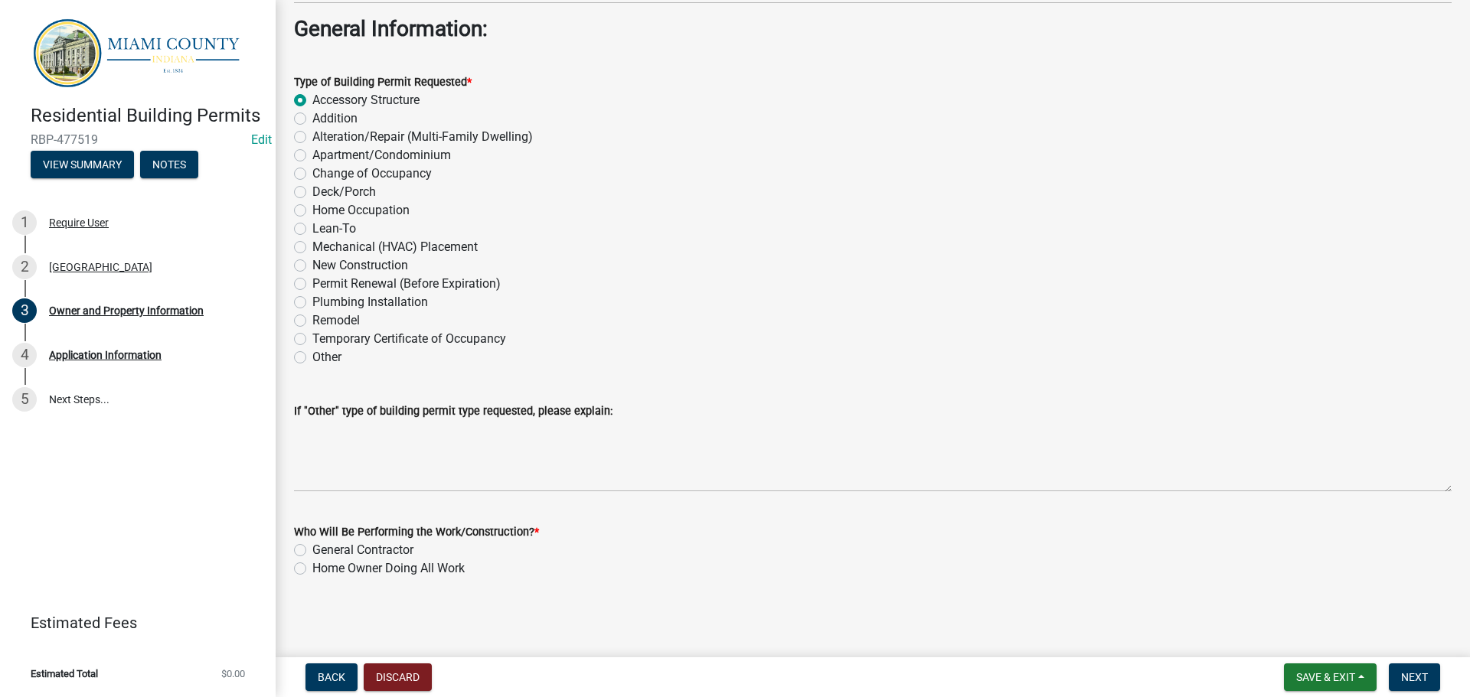
scroll to position [1944, 0]
click at [312, 547] on label "General Contractor" at bounding box center [362, 550] width 101 height 18
click at [312, 547] on input "General Contractor" at bounding box center [317, 546] width 10 height 10
radio input "true"
click at [1401, 677] on span "Next" at bounding box center [1414, 677] width 27 height 12
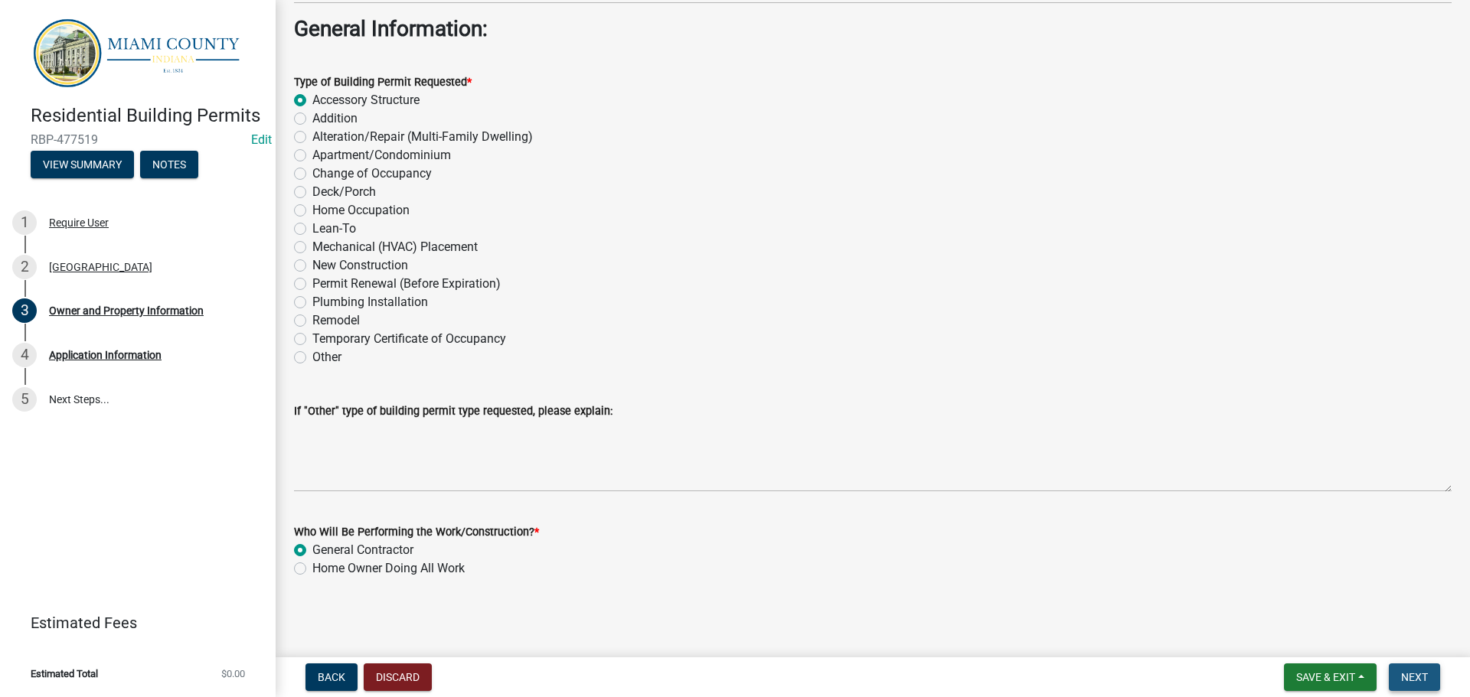
scroll to position [0, 0]
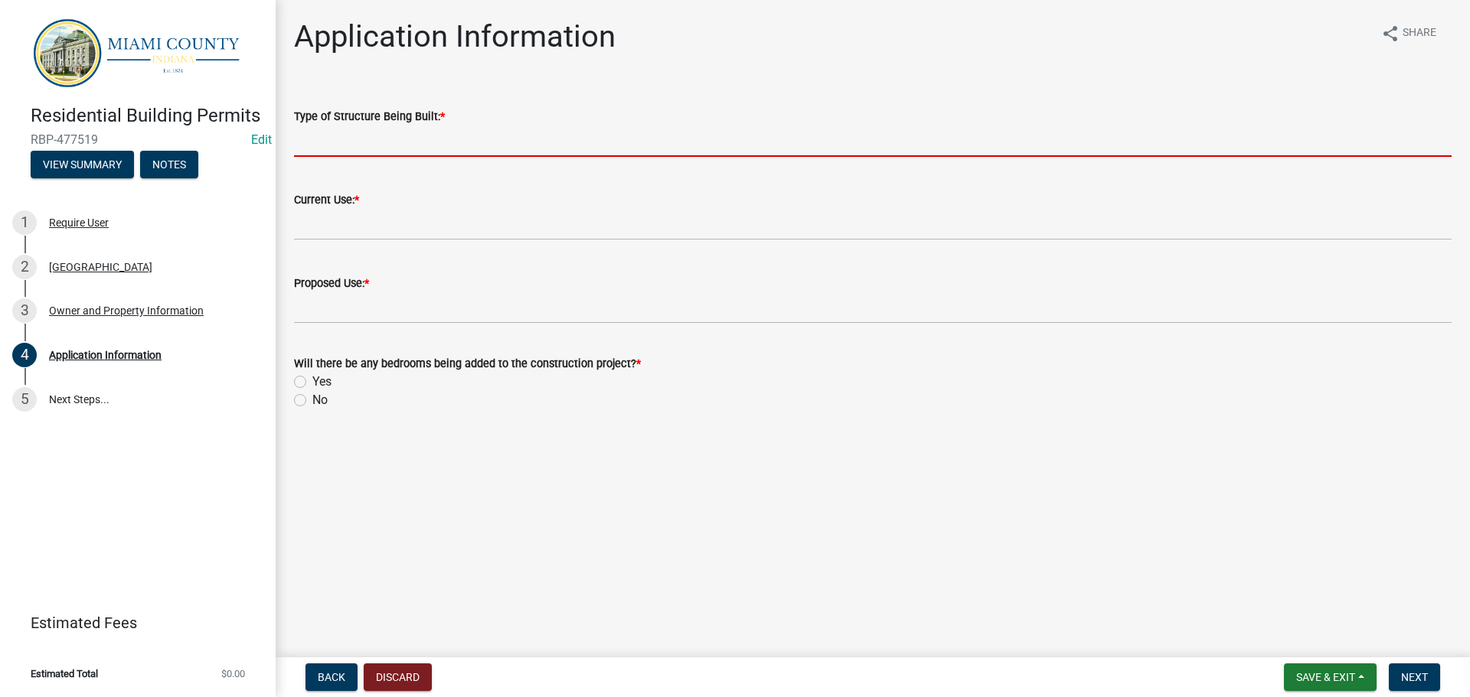
click at [396, 157] on input "Type of Structure Being Built: *" at bounding box center [872, 141] width 1157 height 31
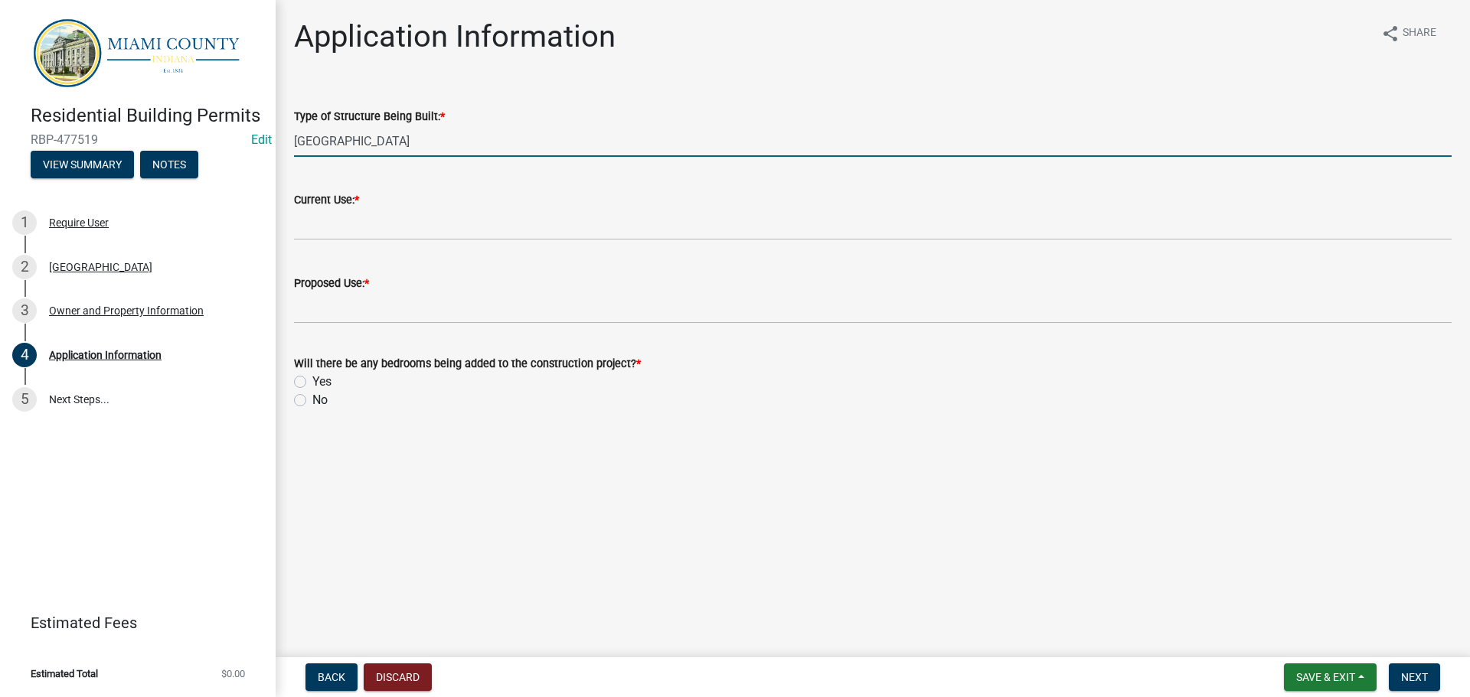
type input "[GEOGRAPHIC_DATA]"
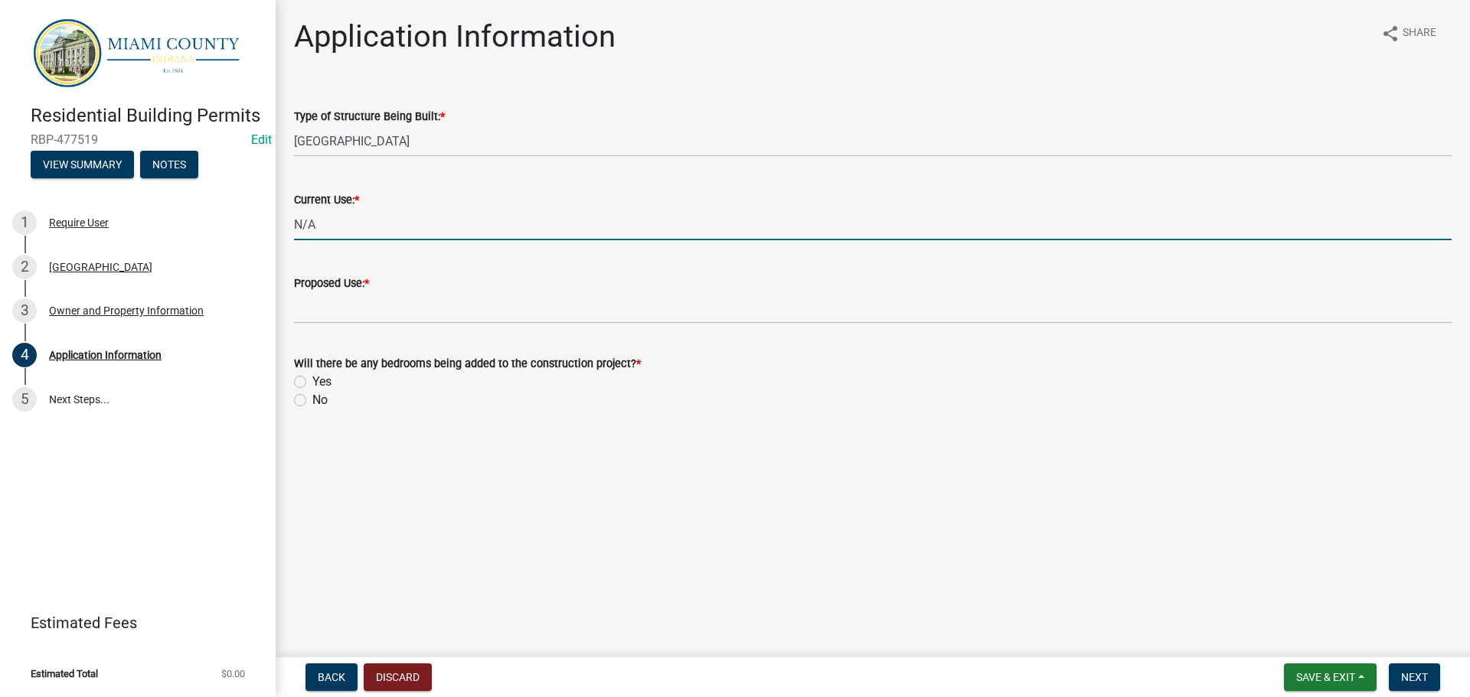
type input "N/A"
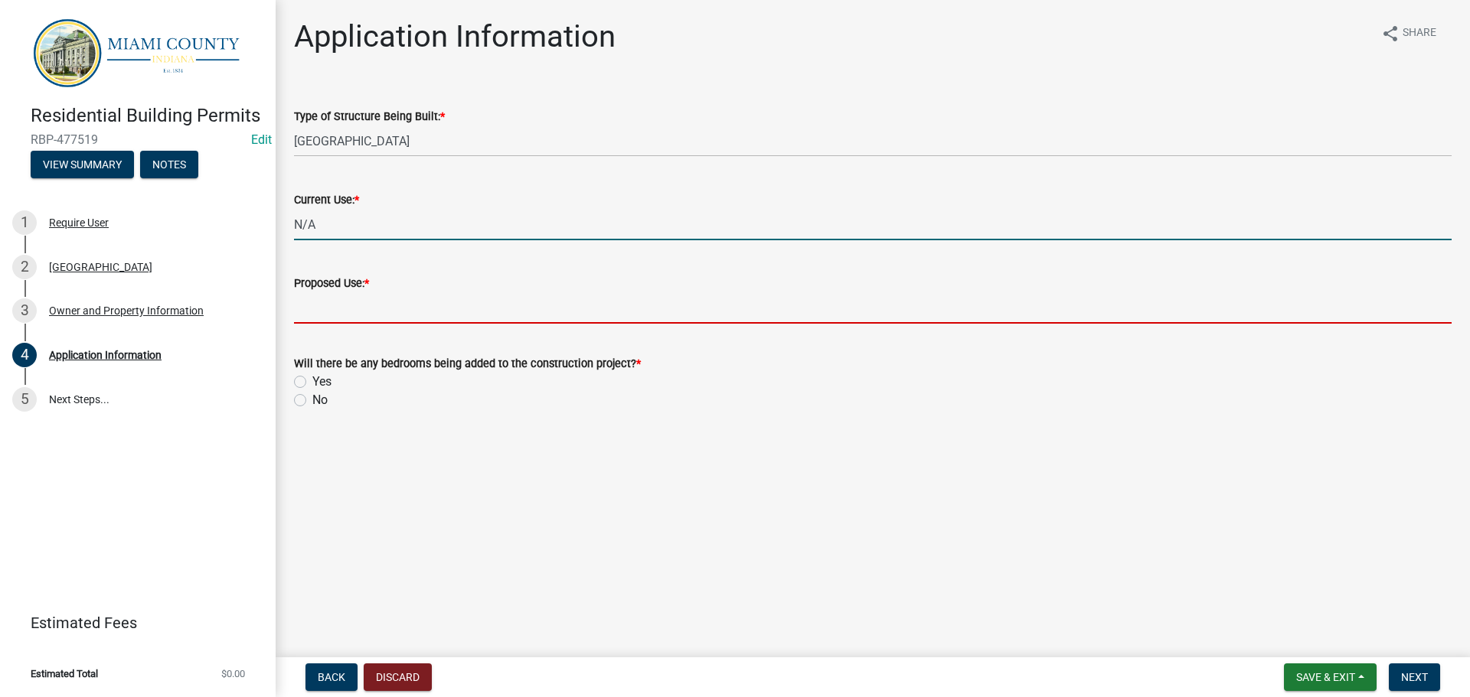
click at [423, 324] on input "Proposed Use: *" at bounding box center [872, 307] width 1157 height 31
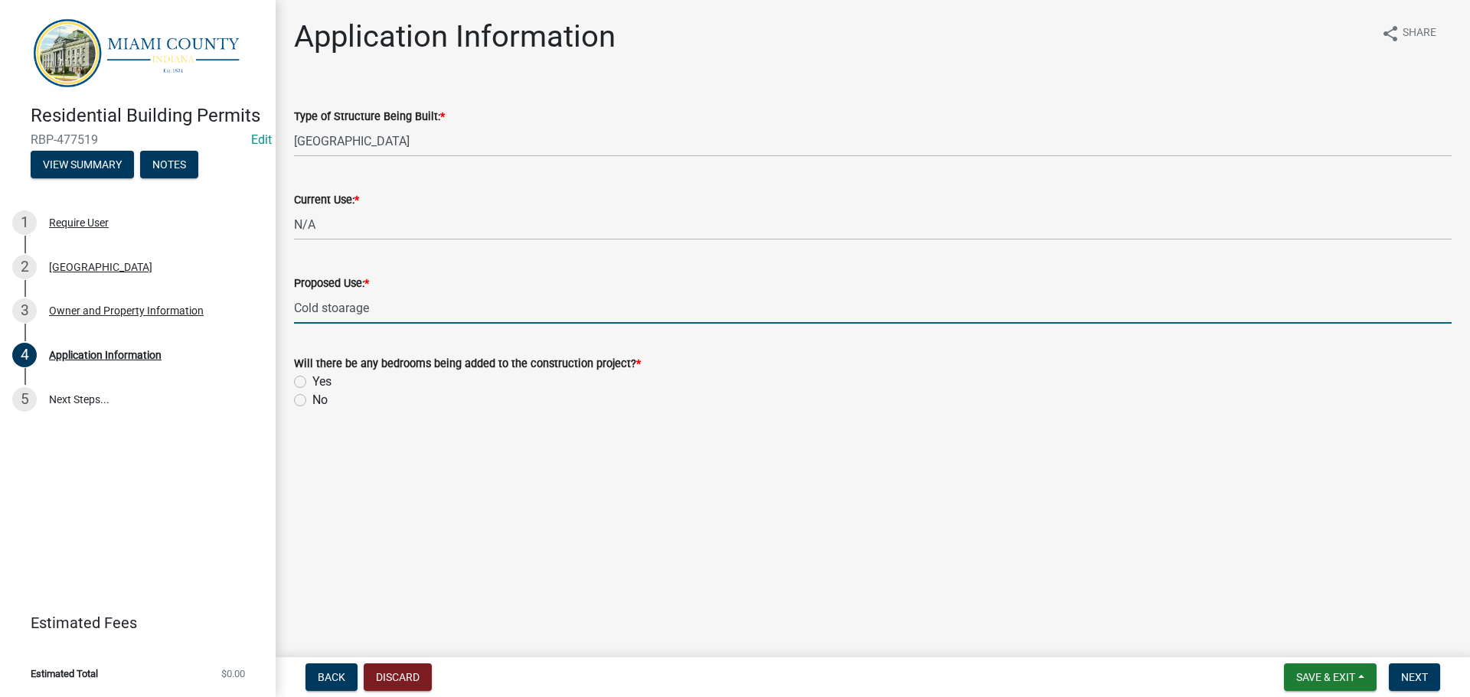
click at [353, 324] on input "Cold stoarage" at bounding box center [872, 307] width 1157 height 31
type input "Cold storage"
click at [312, 409] on label "No" at bounding box center [319, 400] width 15 height 18
click at [312, 401] on input "No" at bounding box center [317, 396] width 10 height 10
radio input "true"
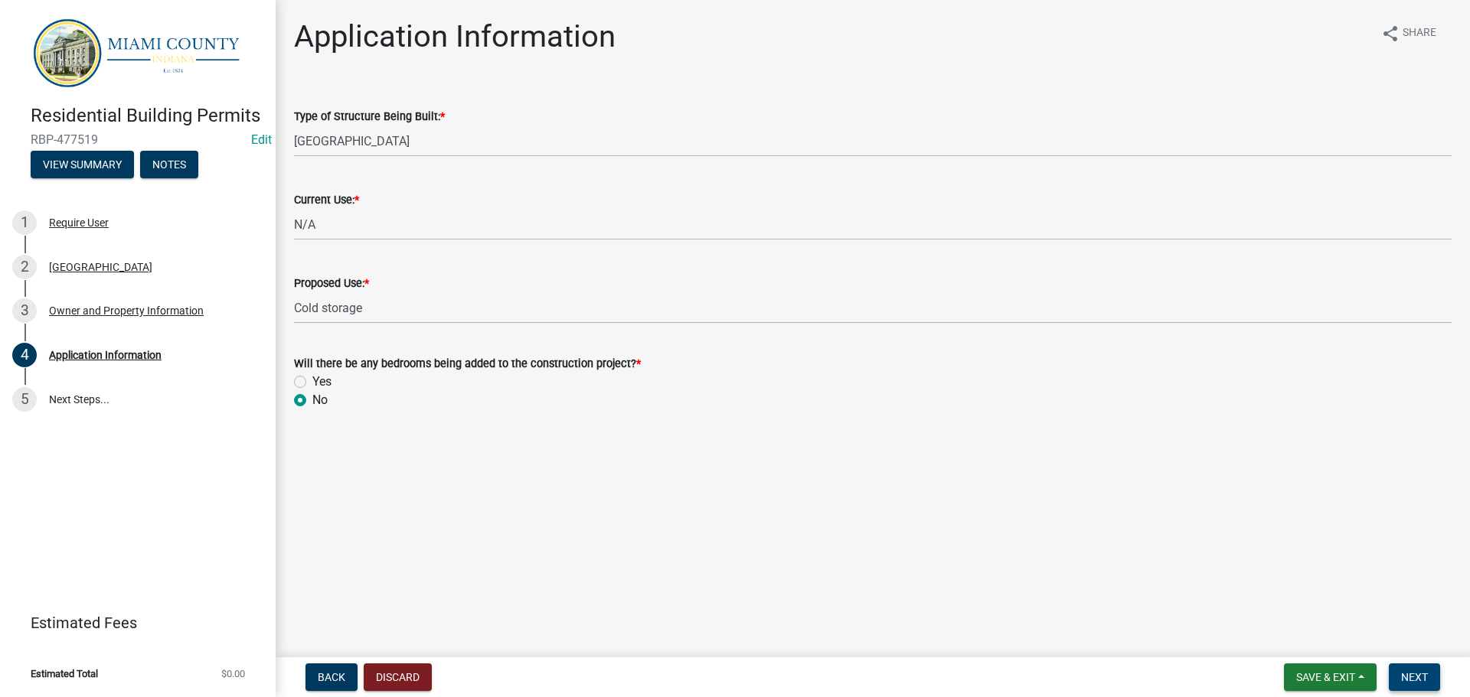
click at [1394, 667] on button "Next" at bounding box center [1413, 678] width 51 height 28
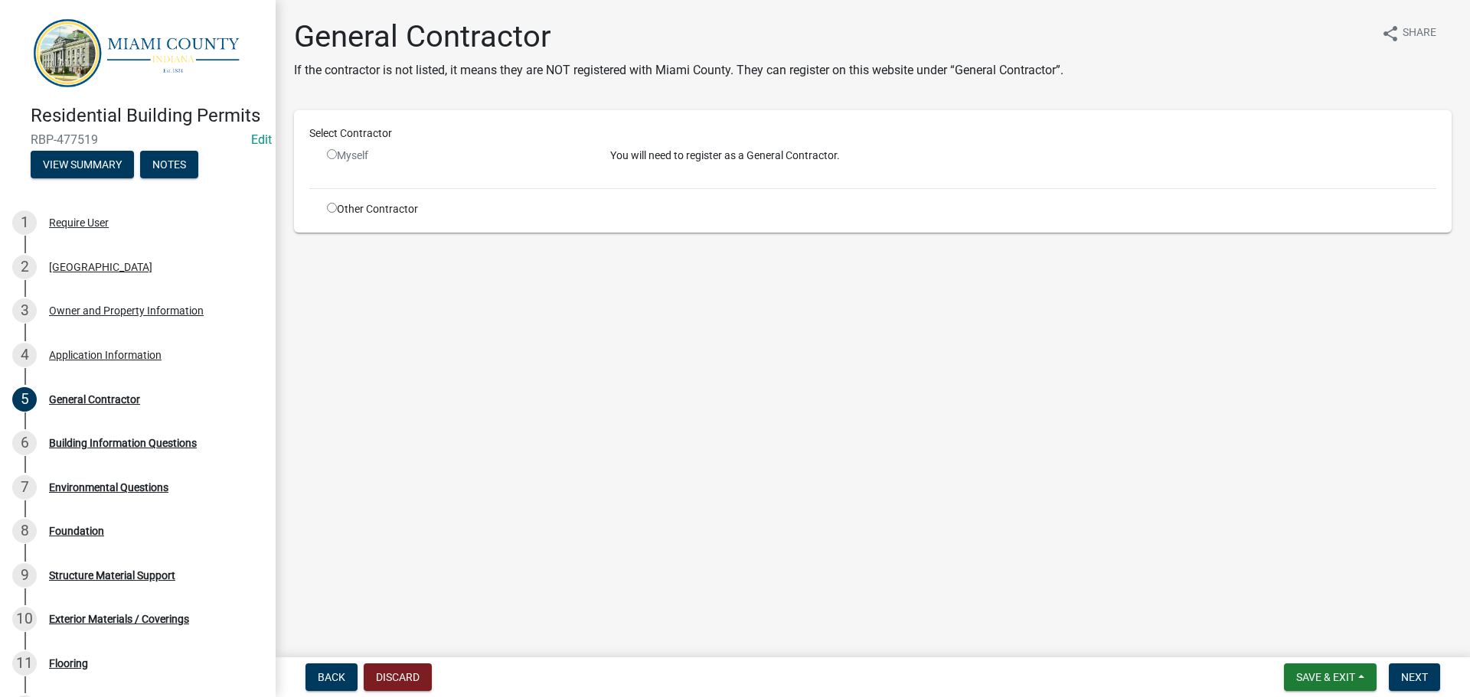
click at [337, 213] on input "radio" at bounding box center [332, 208] width 10 height 10
radio input "true"
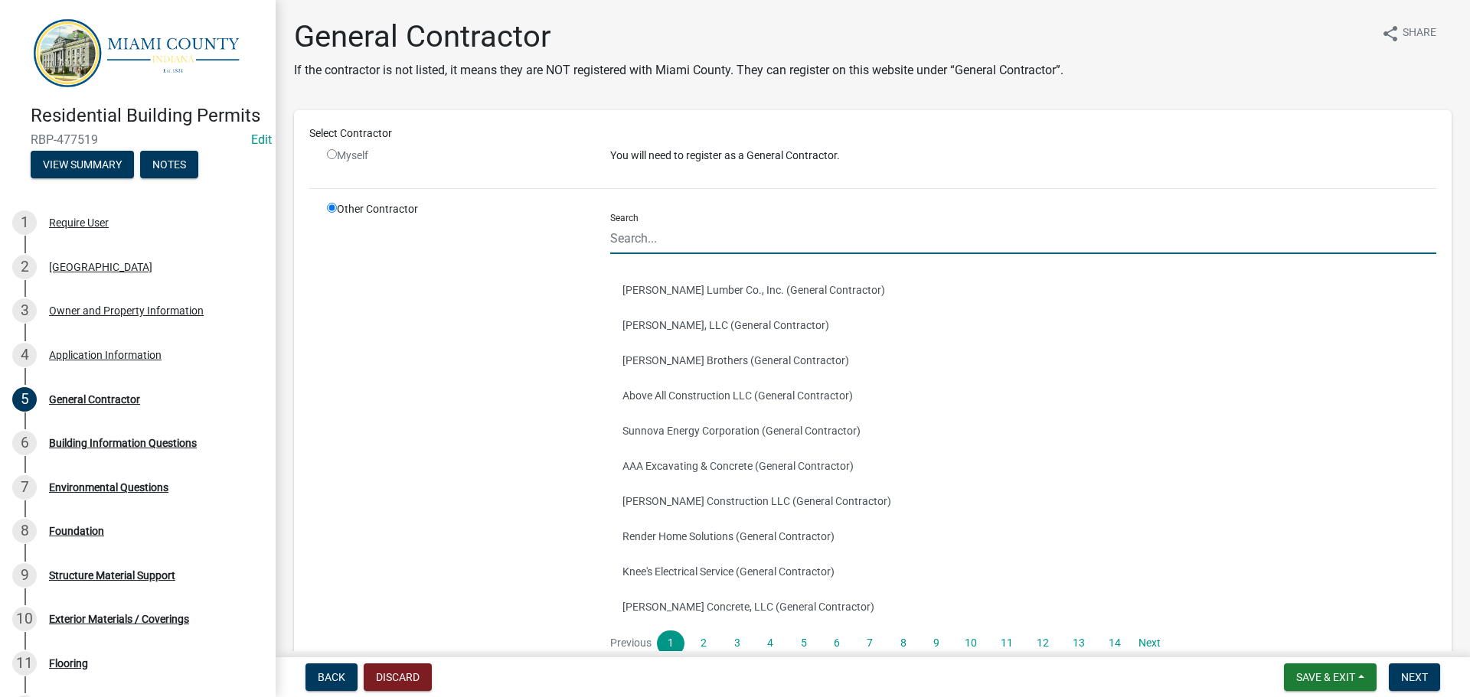
click at [741, 254] on input "Search" at bounding box center [1023, 238] width 826 height 31
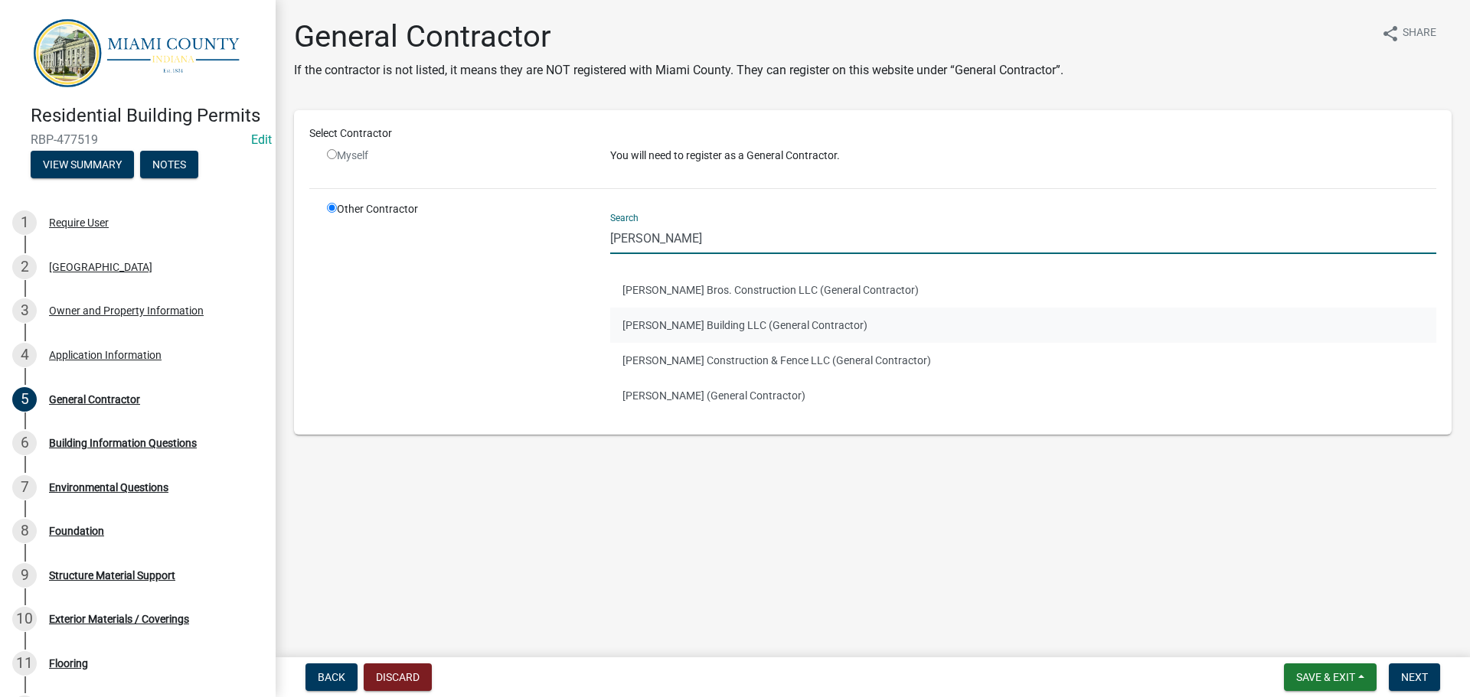
type input "[PERSON_NAME]"
click at [774, 343] on button "[PERSON_NAME] Building LLC (General Contractor)" at bounding box center [1023, 325] width 826 height 35
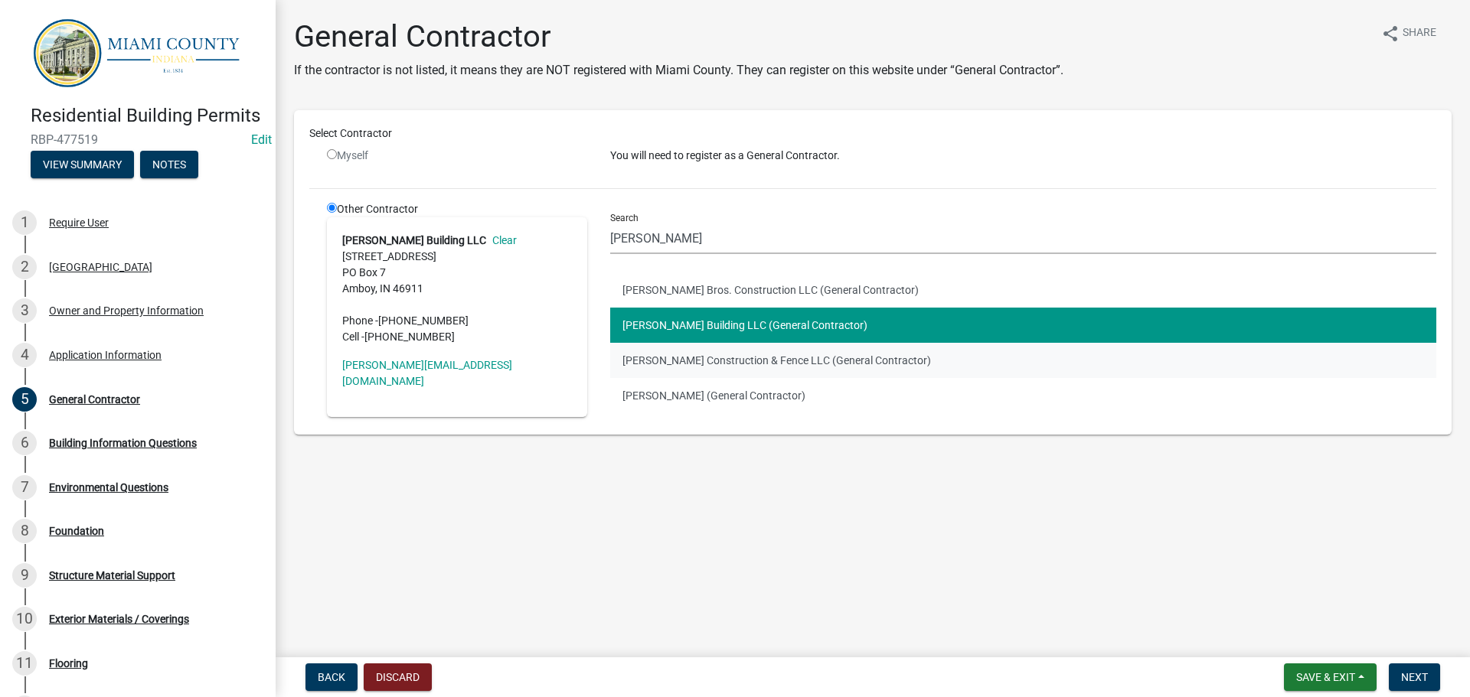
click at [755, 378] on button "[PERSON_NAME] Construction & Fence LLC (General Contractor)" at bounding box center [1023, 360] width 826 height 35
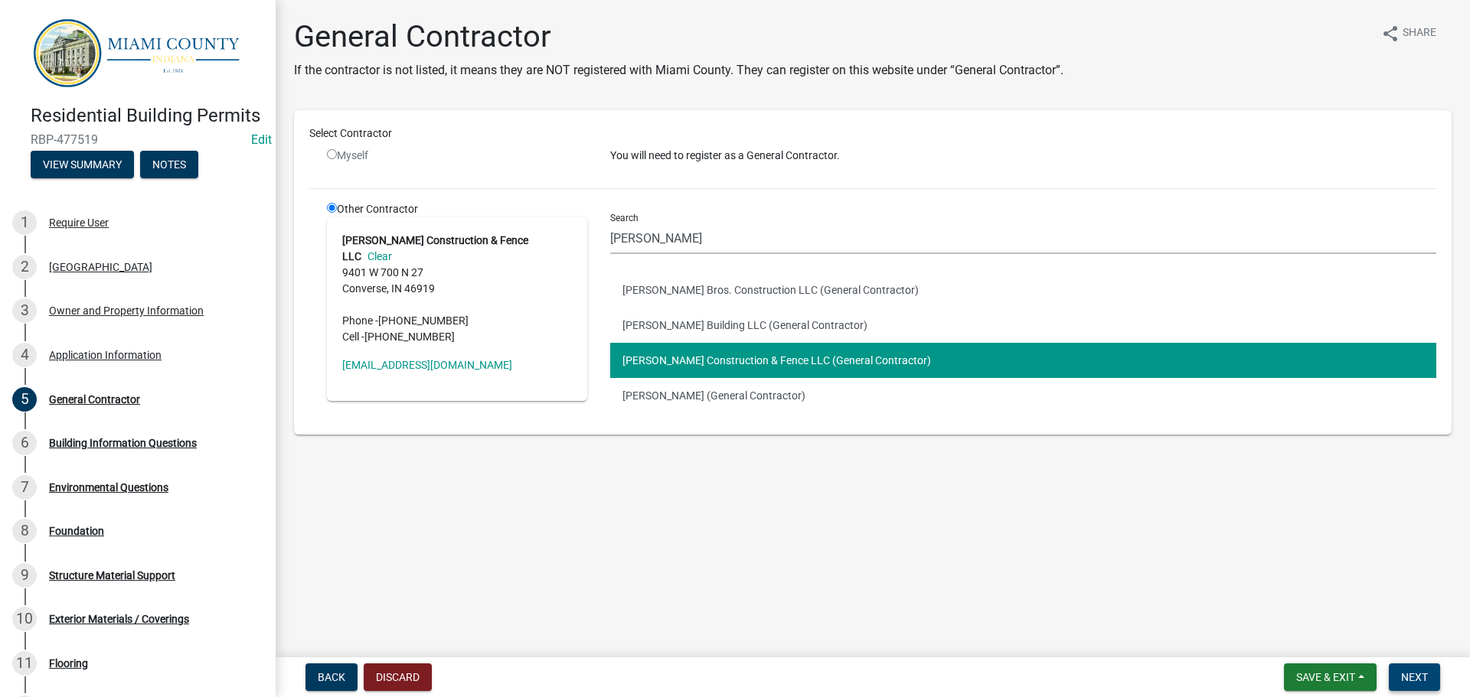
click at [1418, 671] on span "Next" at bounding box center [1414, 677] width 27 height 12
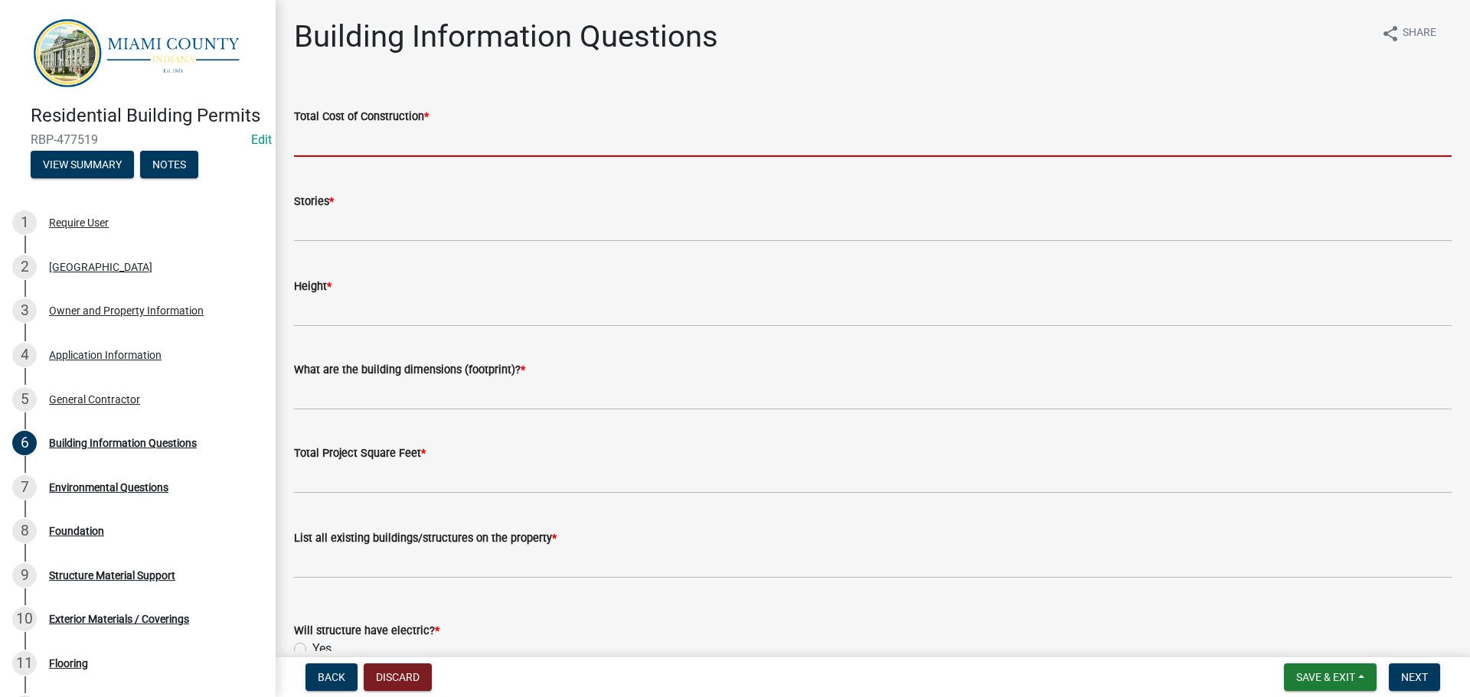
click at [404, 157] on input "text" at bounding box center [872, 141] width 1157 height 31
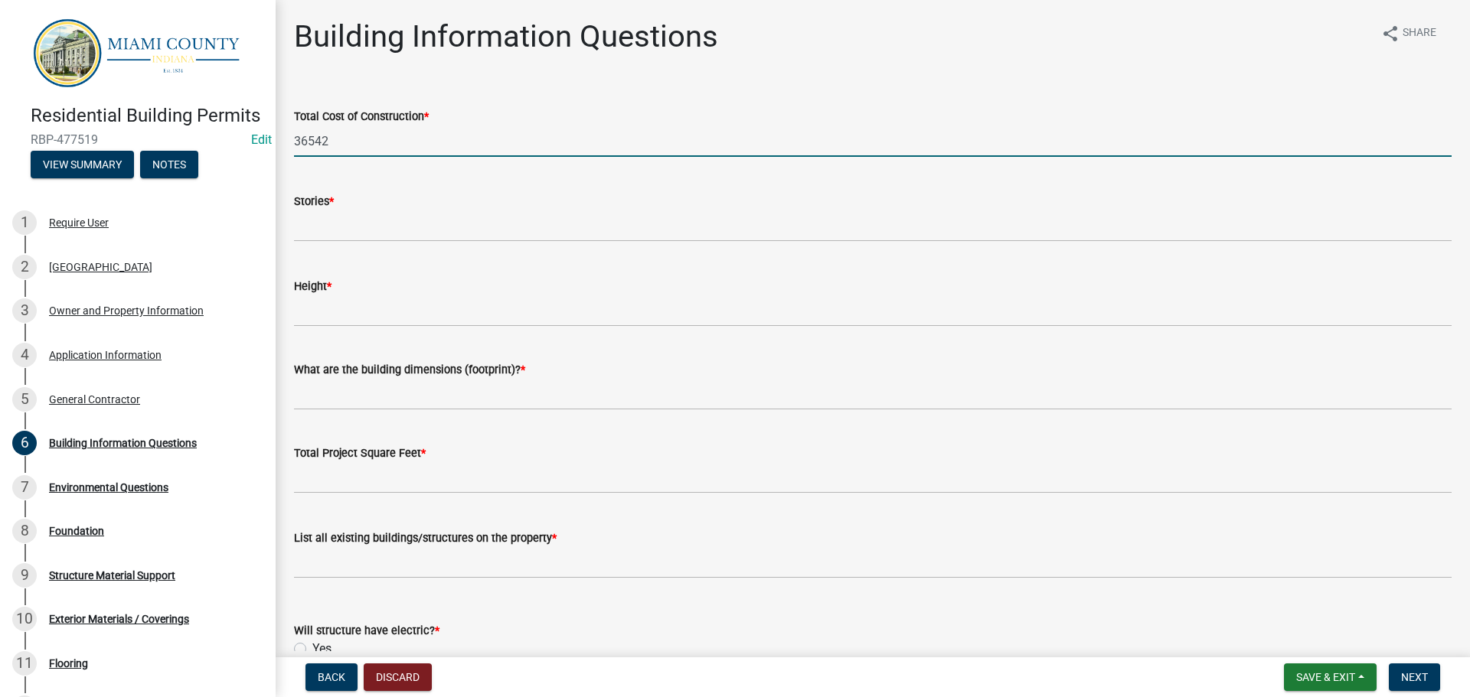
type input "36542"
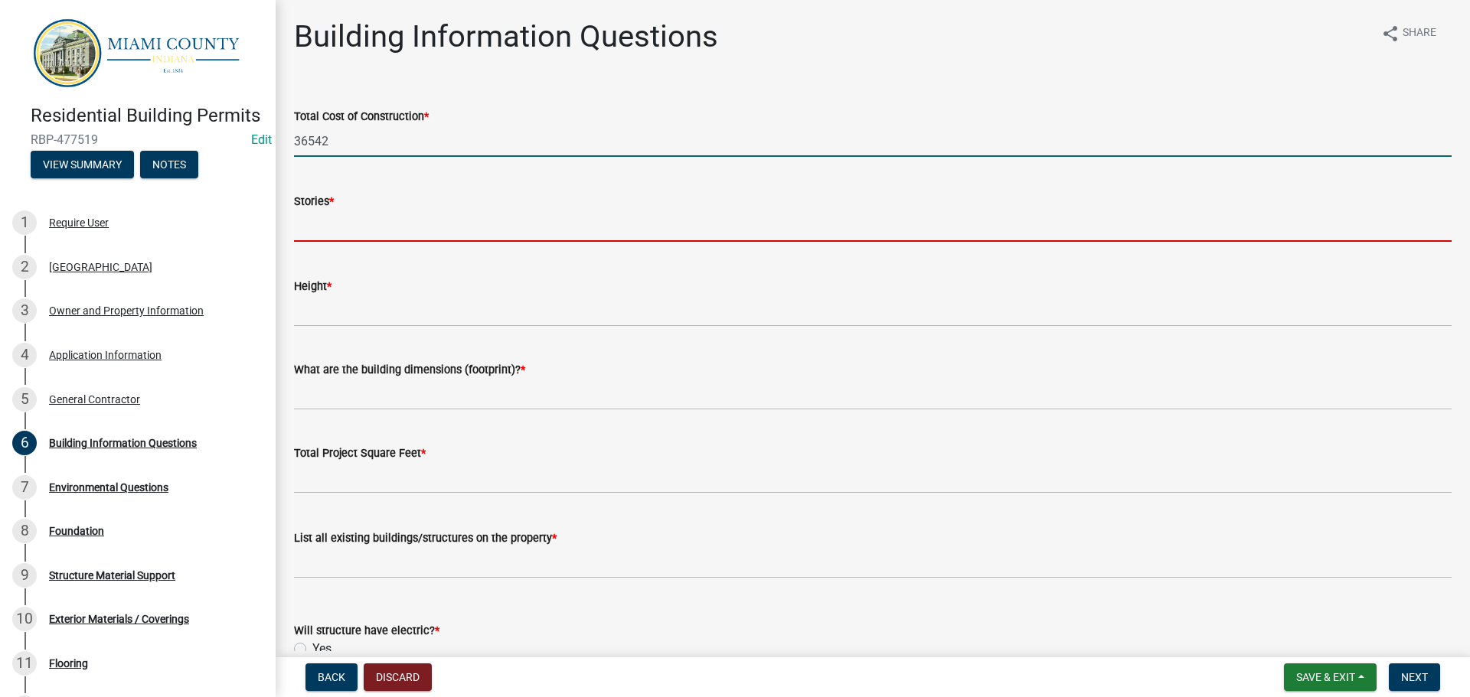
click at [427, 242] on input "text" at bounding box center [872, 225] width 1157 height 31
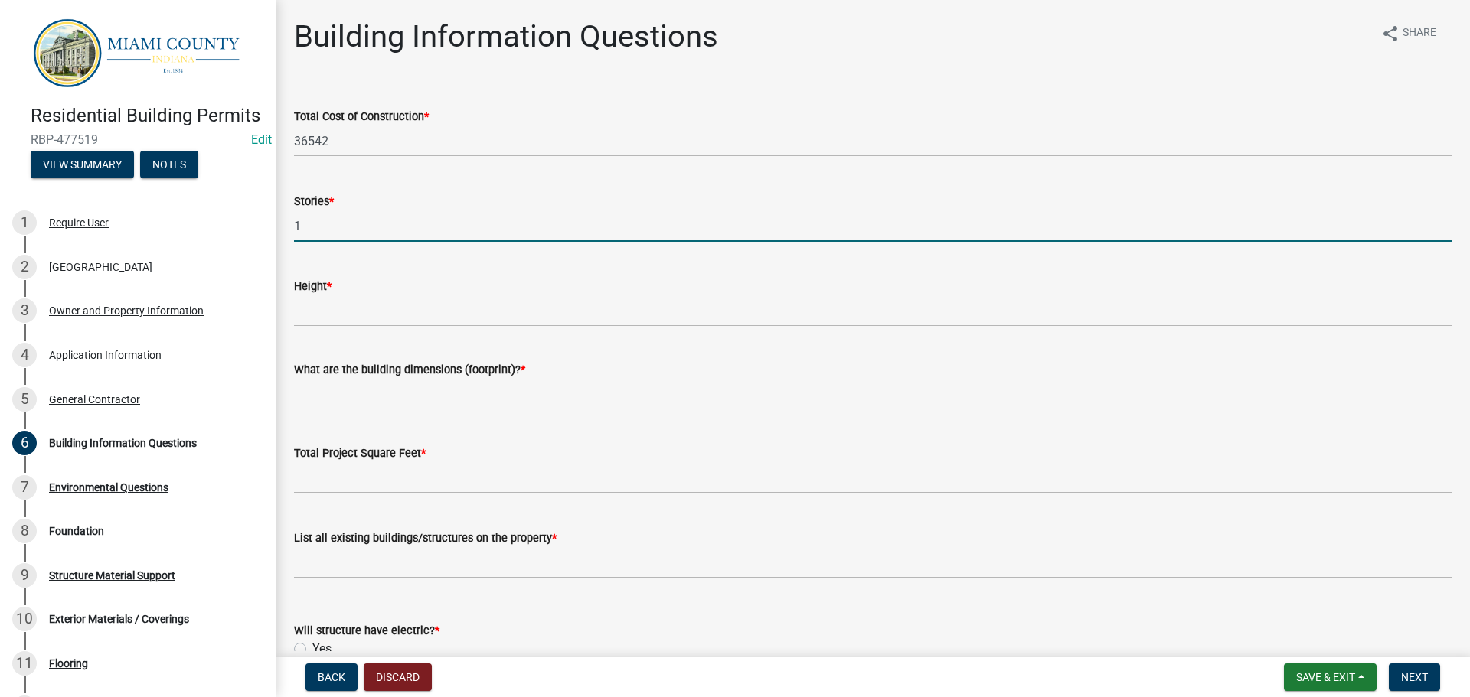
type input "1"
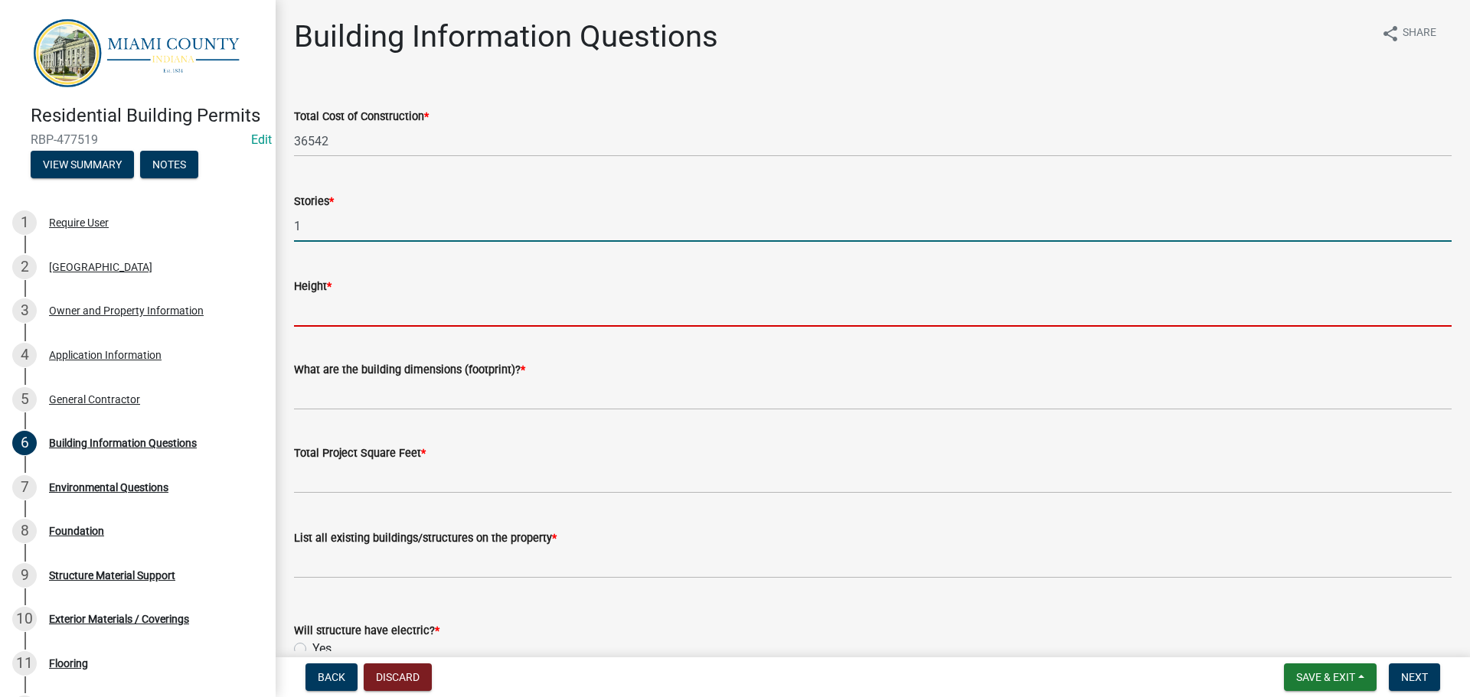
click at [325, 327] on input "Height *" at bounding box center [872, 310] width 1157 height 31
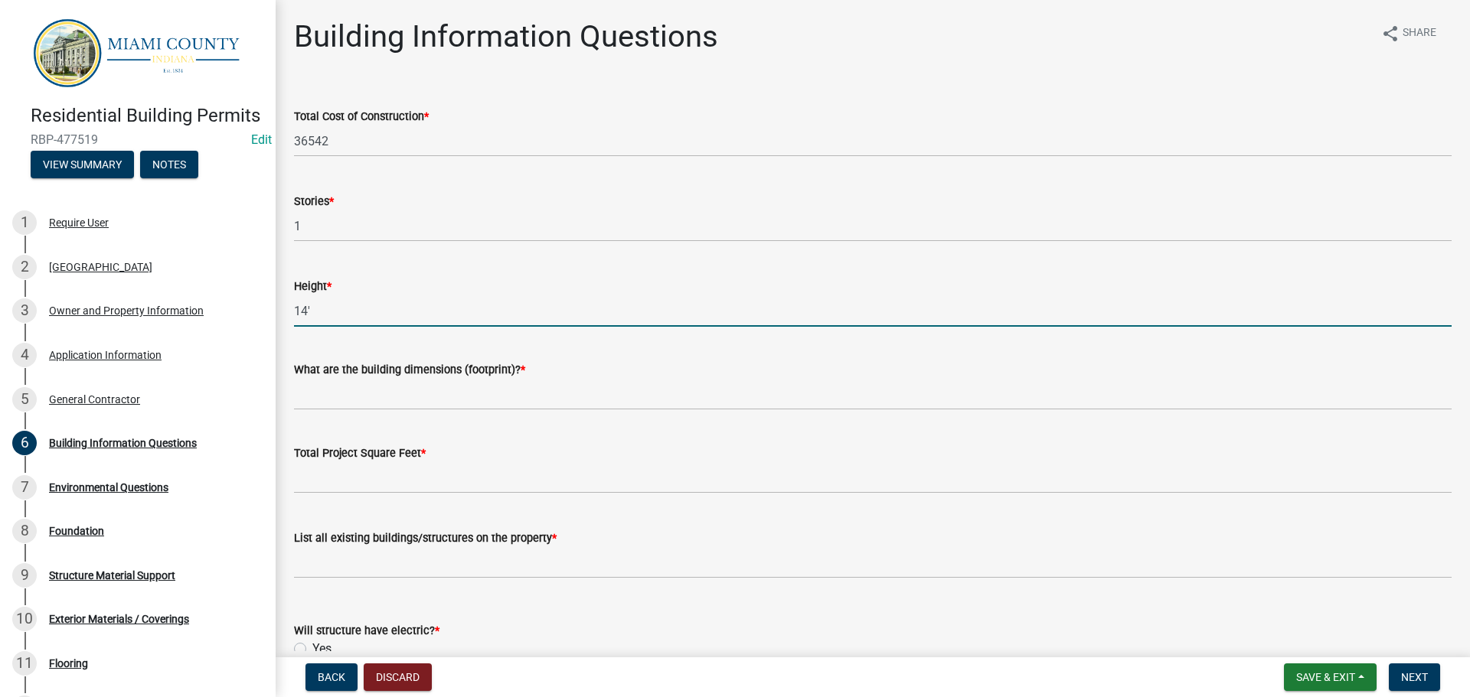
type input "14'"
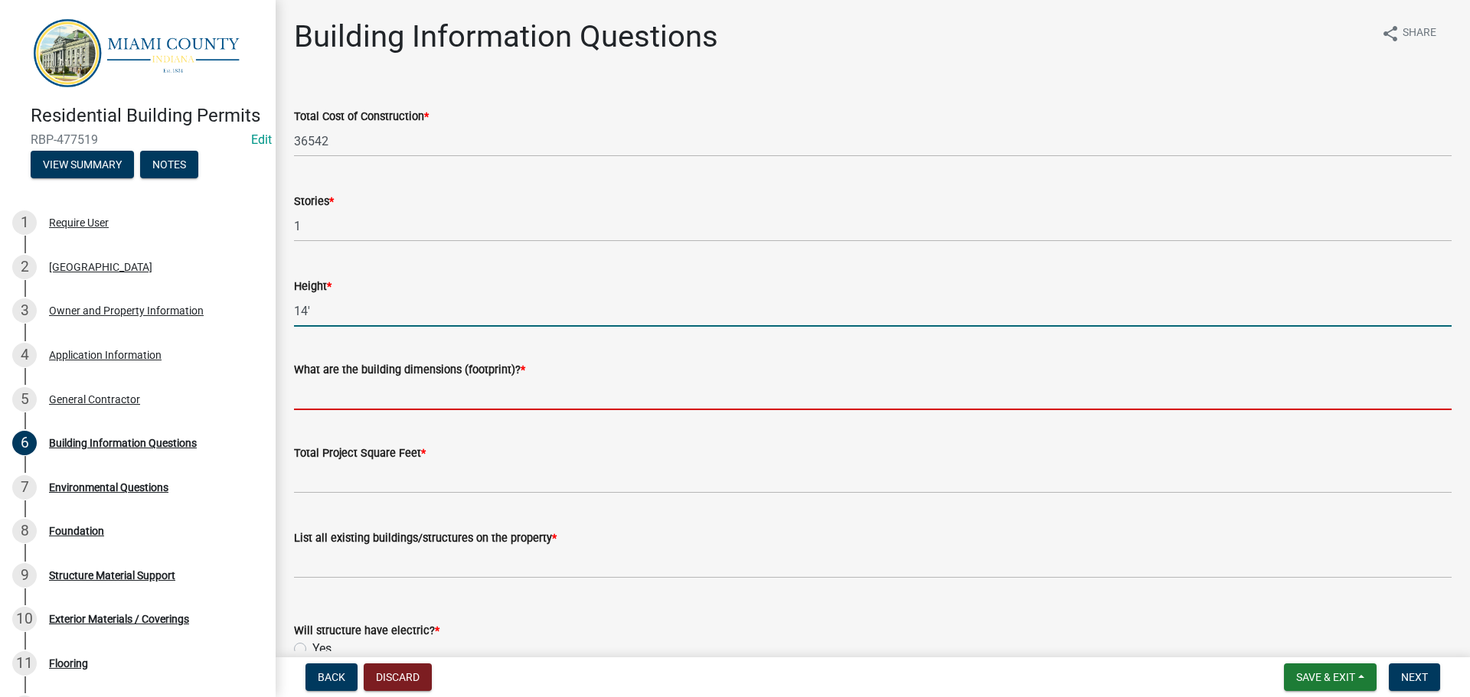
click at [426, 410] on input "What are the building dimensions (footprint)? *" at bounding box center [872, 394] width 1157 height 31
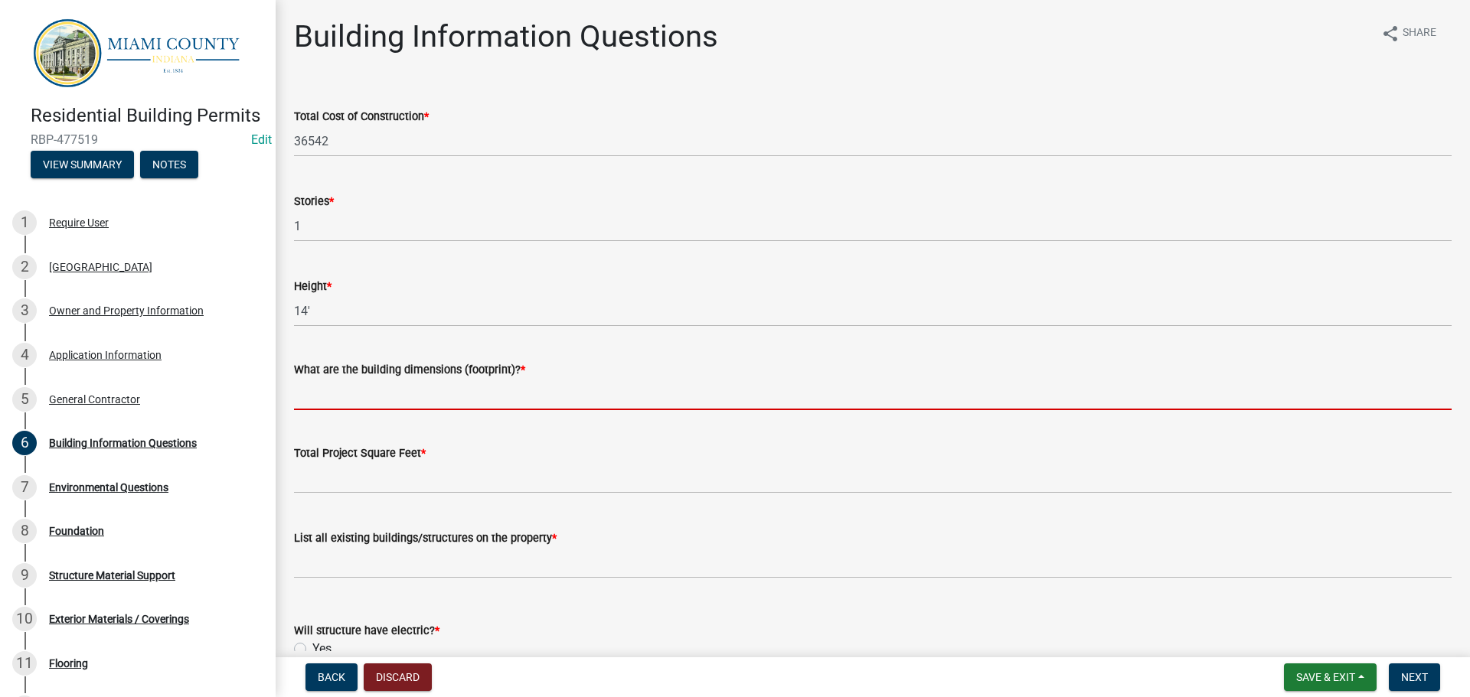
click at [331, 410] on input "What are the building dimensions (footprint)? *" at bounding box center [872, 394] width 1157 height 31
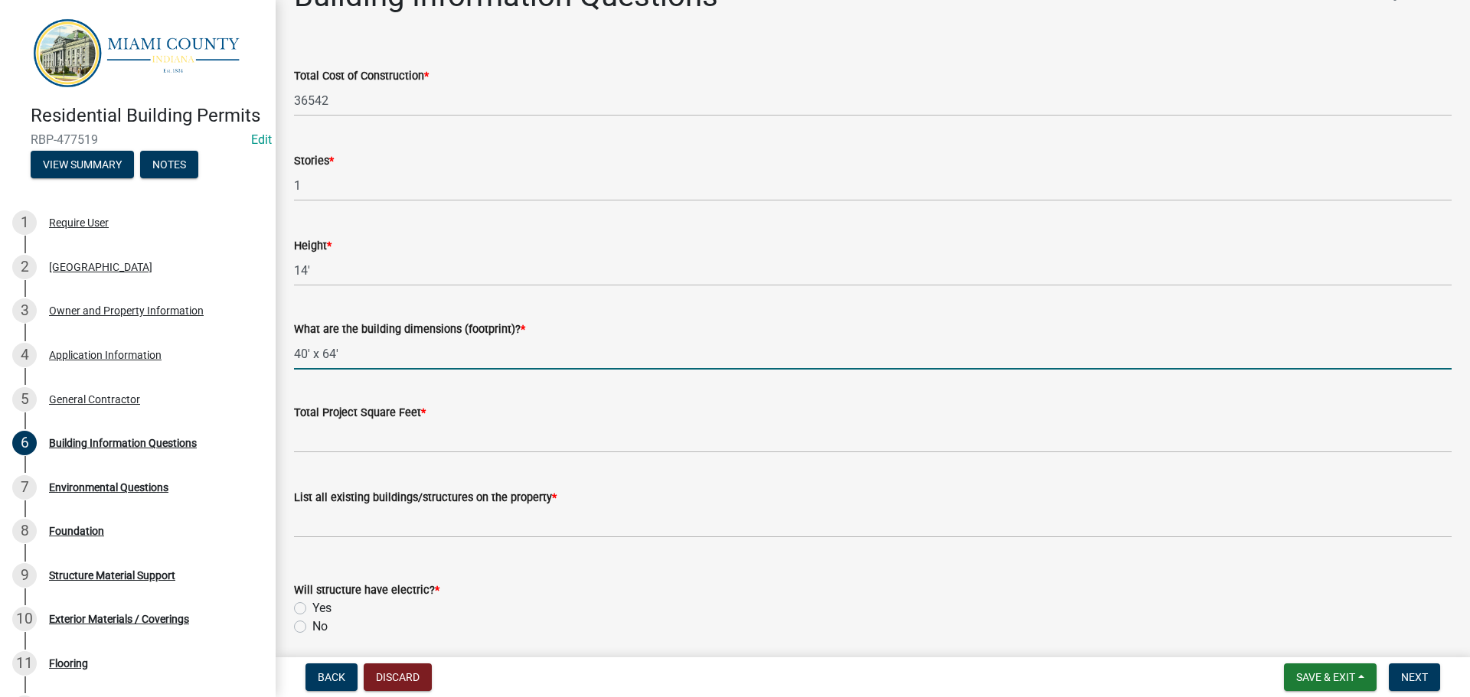
scroll to position [77, 0]
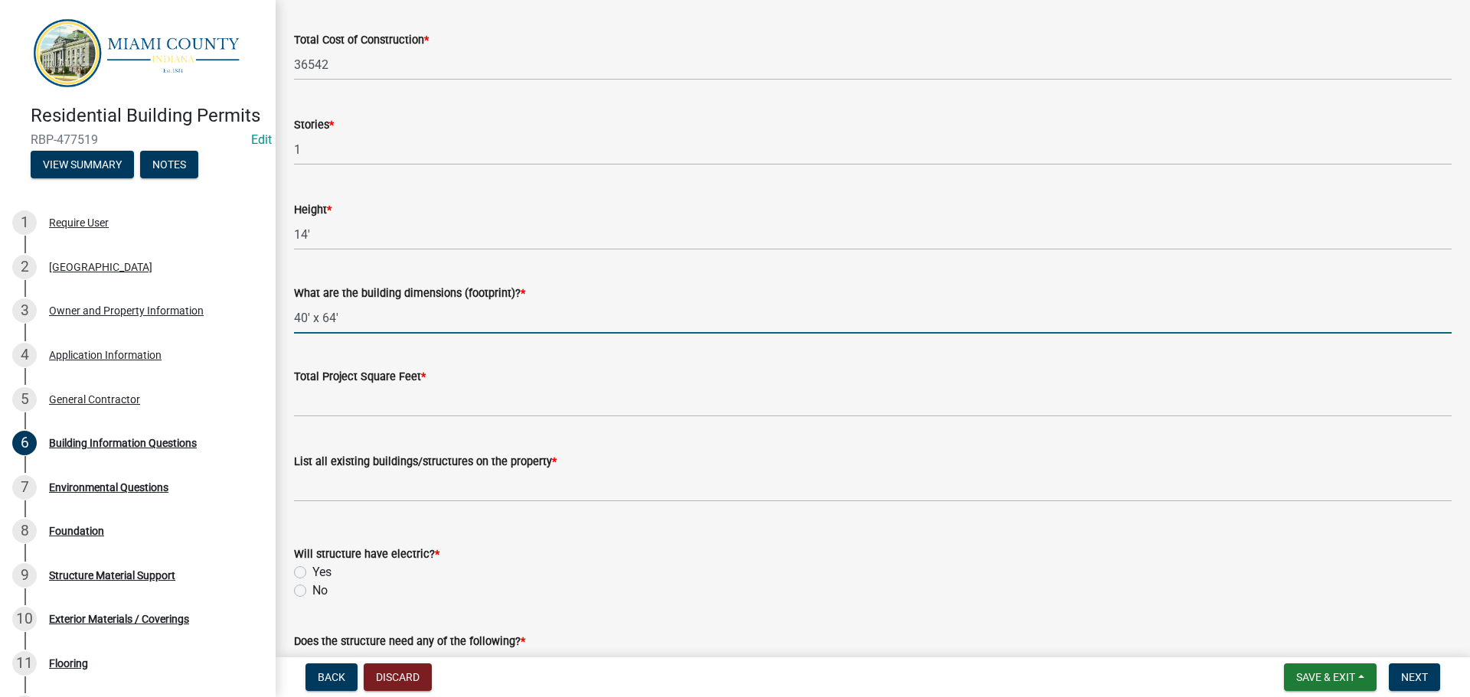
type input "40' x 64'"
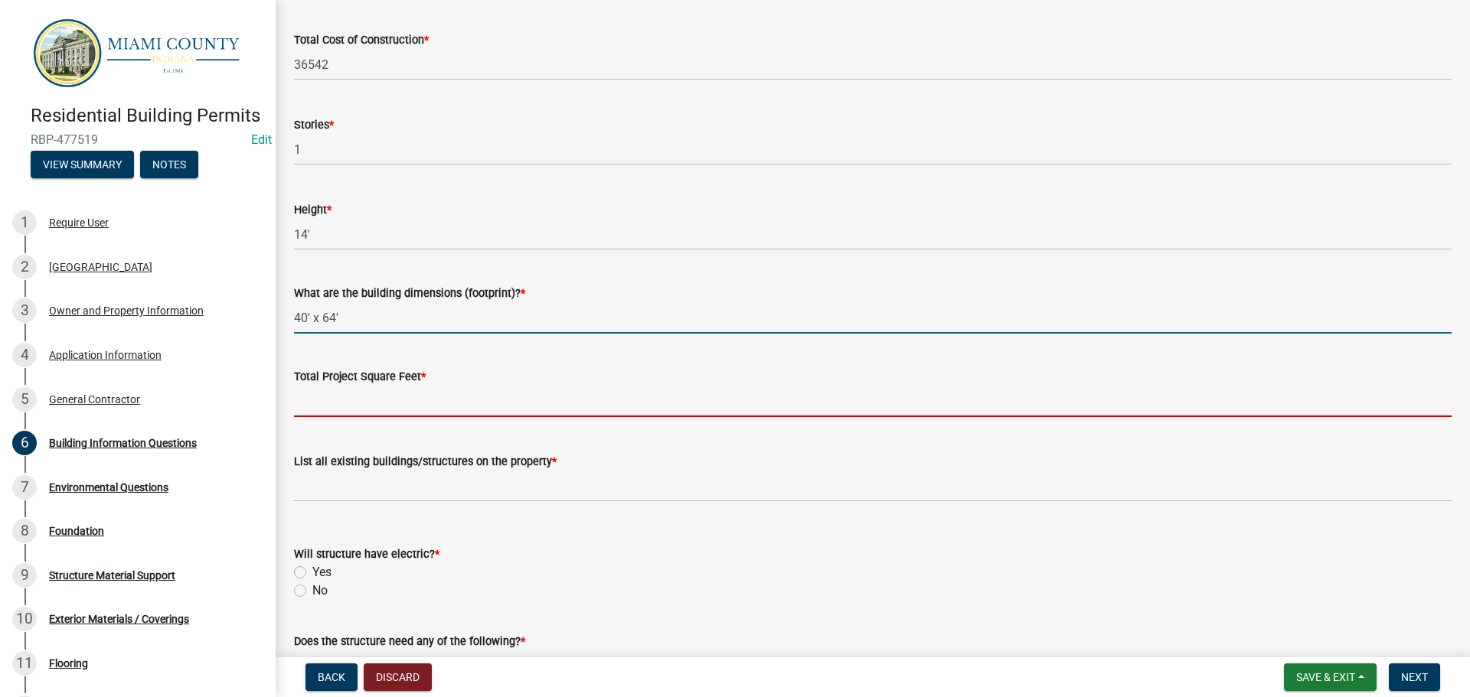
click at [407, 417] on input "text" at bounding box center [872, 401] width 1157 height 31
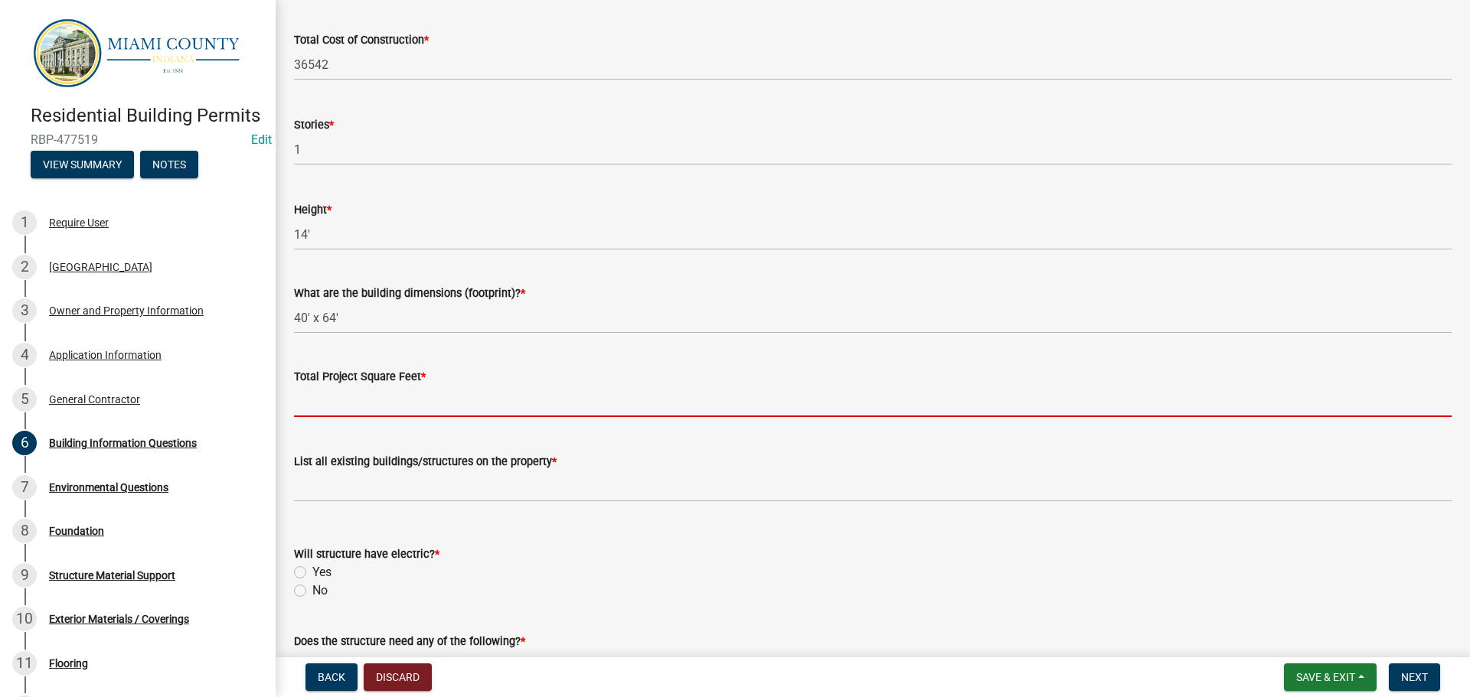
click at [382, 417] on input "text" at bounding box center [872, 401] width 1157 height 31
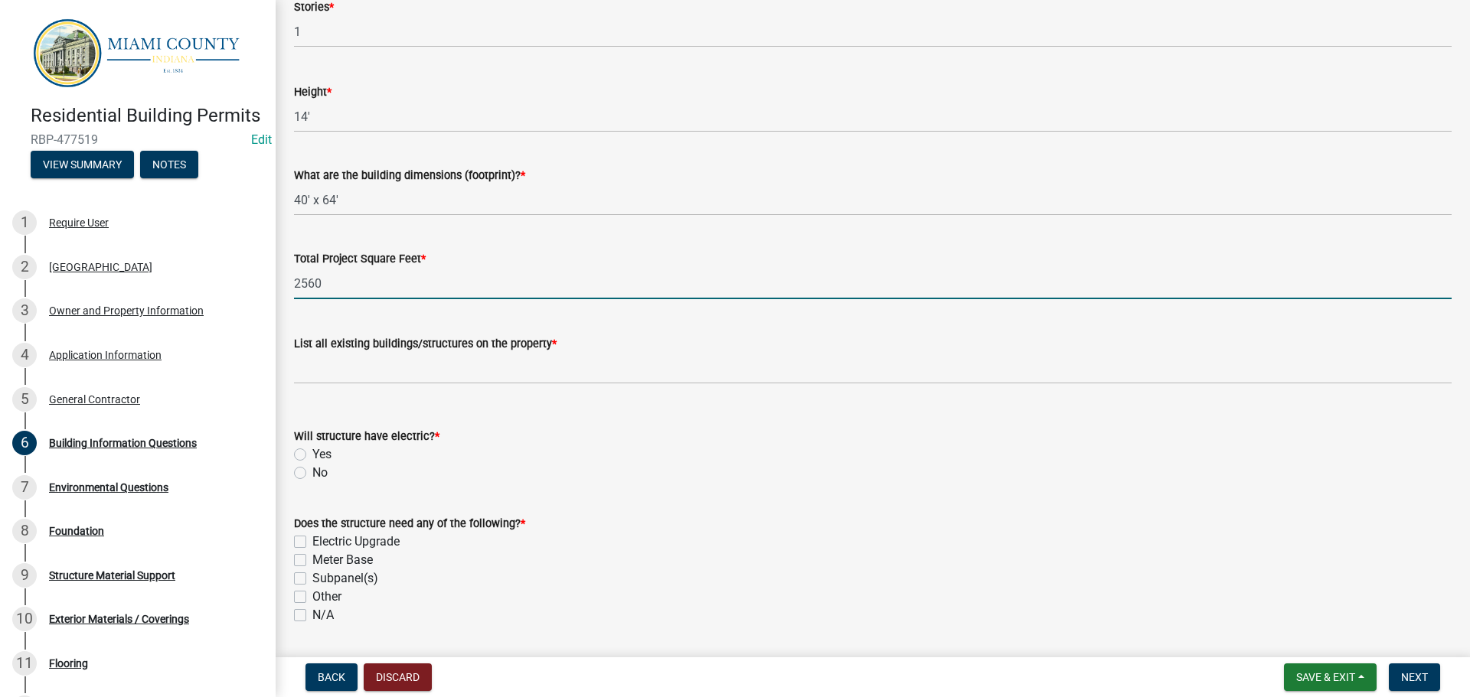
scroll to position [230, 0]
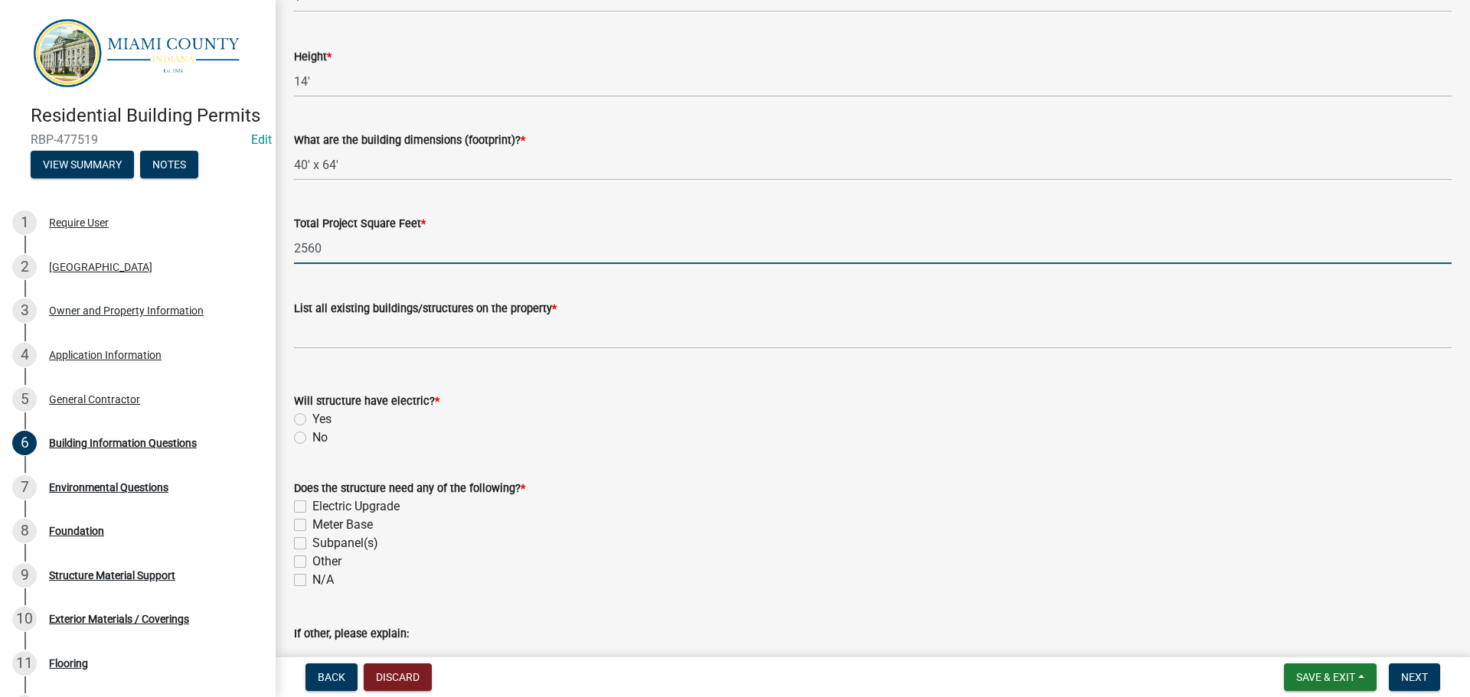
type input "2560"
click at [503, 318] on div "List all existing buildings/structures on the property *" at bounding box center [872, 308] width 1157 height 18
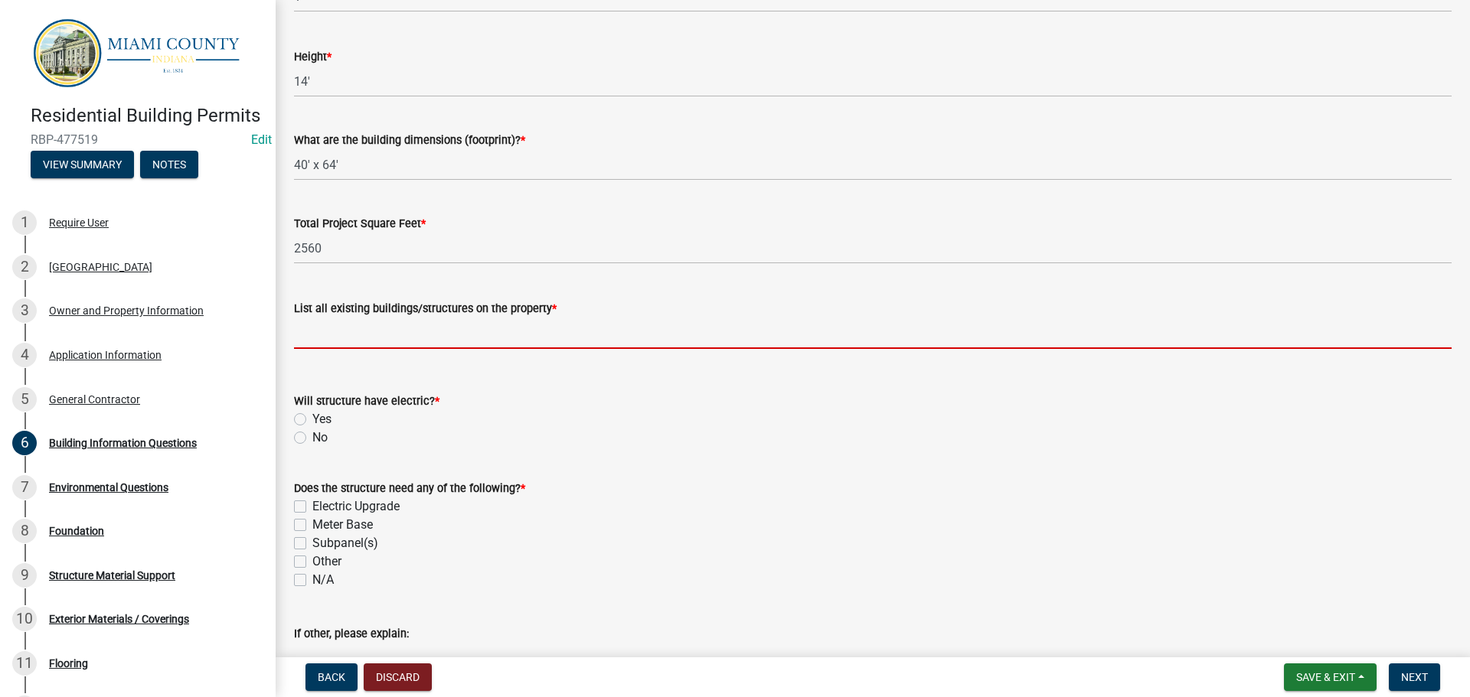
click at [503, 349] on input "List all existing buildings/structures on the property *" at bounding box center [872, 333] width 1157 height 31
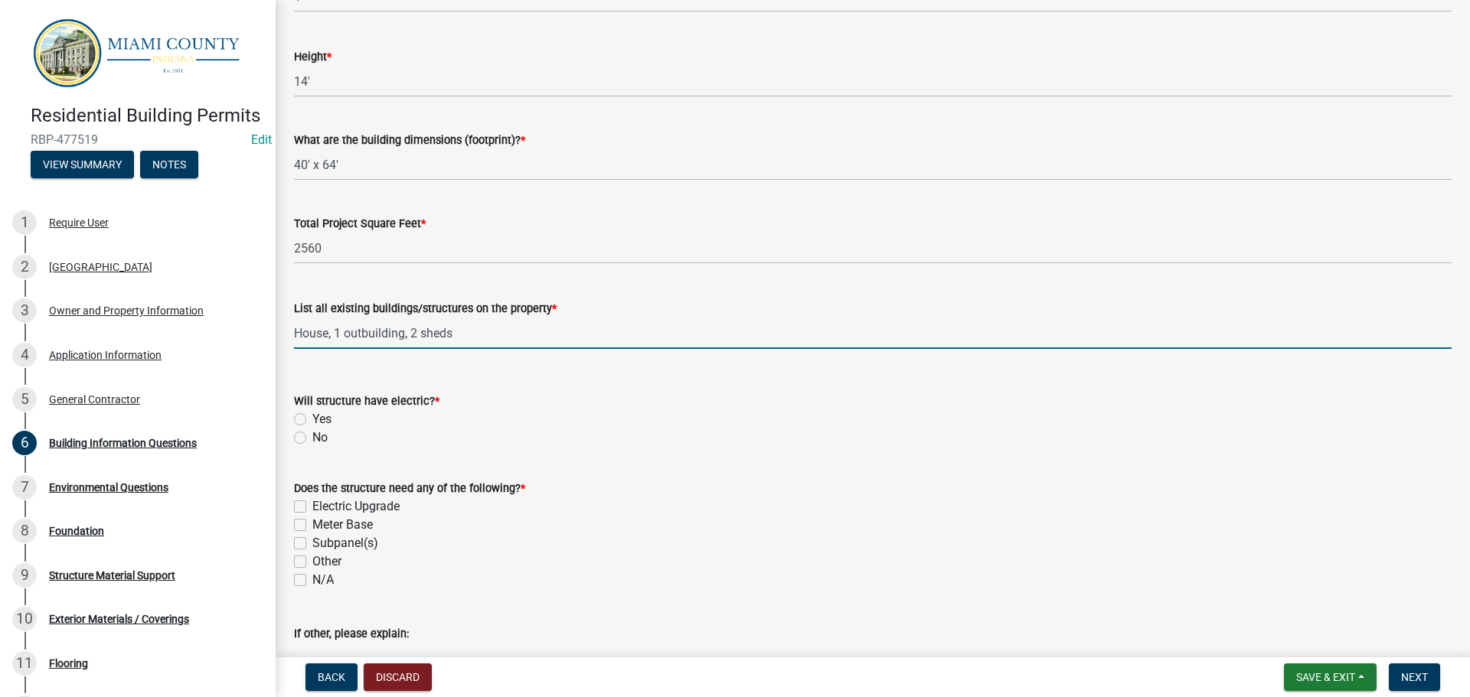
type input "House, 1 outbuilding, 2 sheds"
click at [312, 447] on label "No" at bounding box center [319, 438] width 15 height 18
click at [312, 439] on input "No" at bounding box center [317, 434] width 10 height 10
radio input "true"
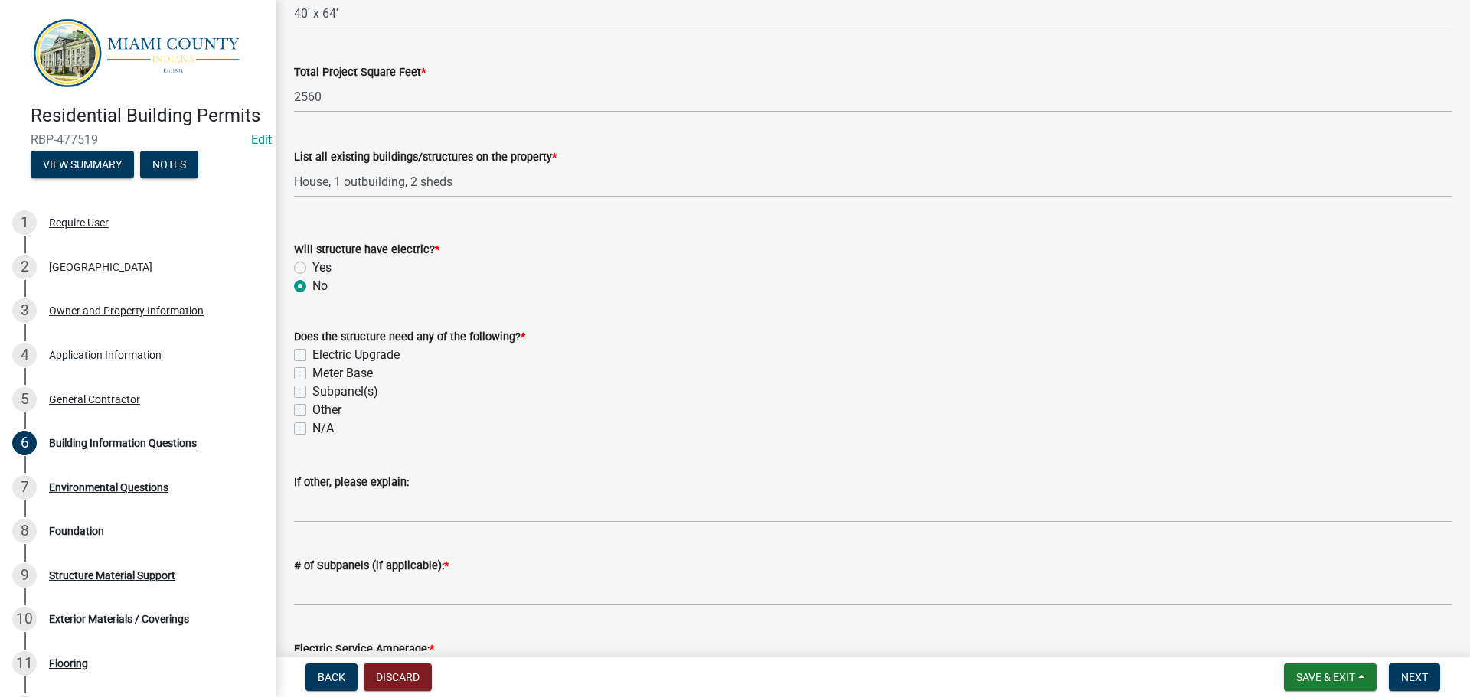
scroll to position [383, 0]
click at [312, 436] on label "N/A" at bounding box center [322, 427] width 21 height 18
click at [312, 428] on input "N/A" at bounding box center [317, 423] width 10 height 10
checkbox input "true"
checkbox input "false"
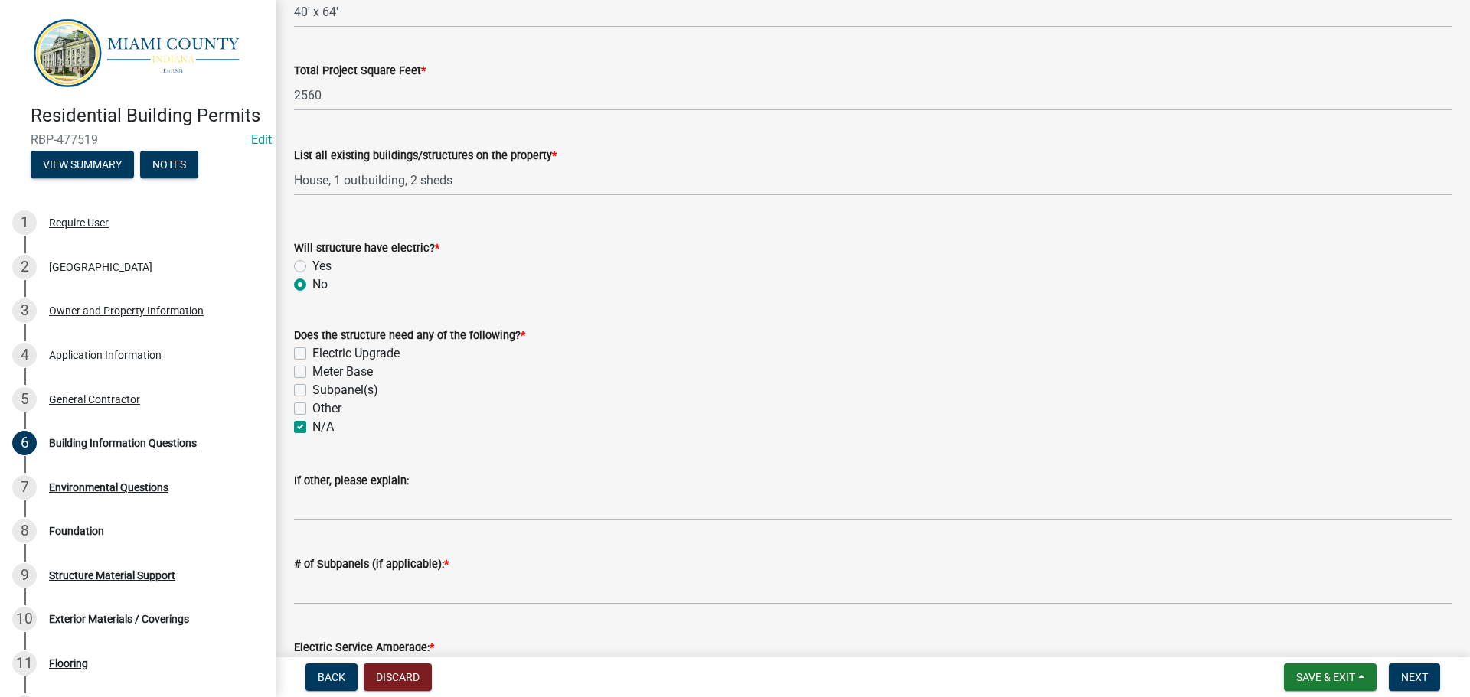
checkbox input "false"
checkbox input "true"
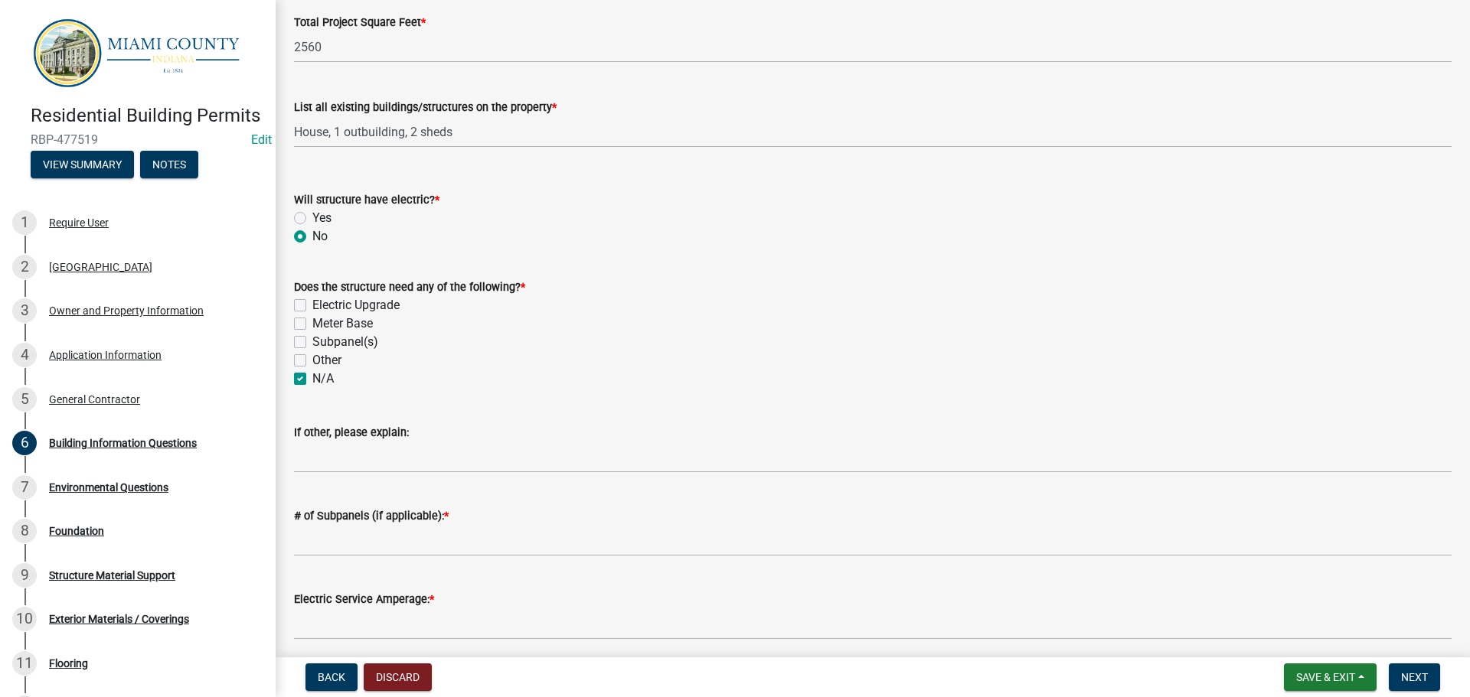
scroll to position [536, 0]
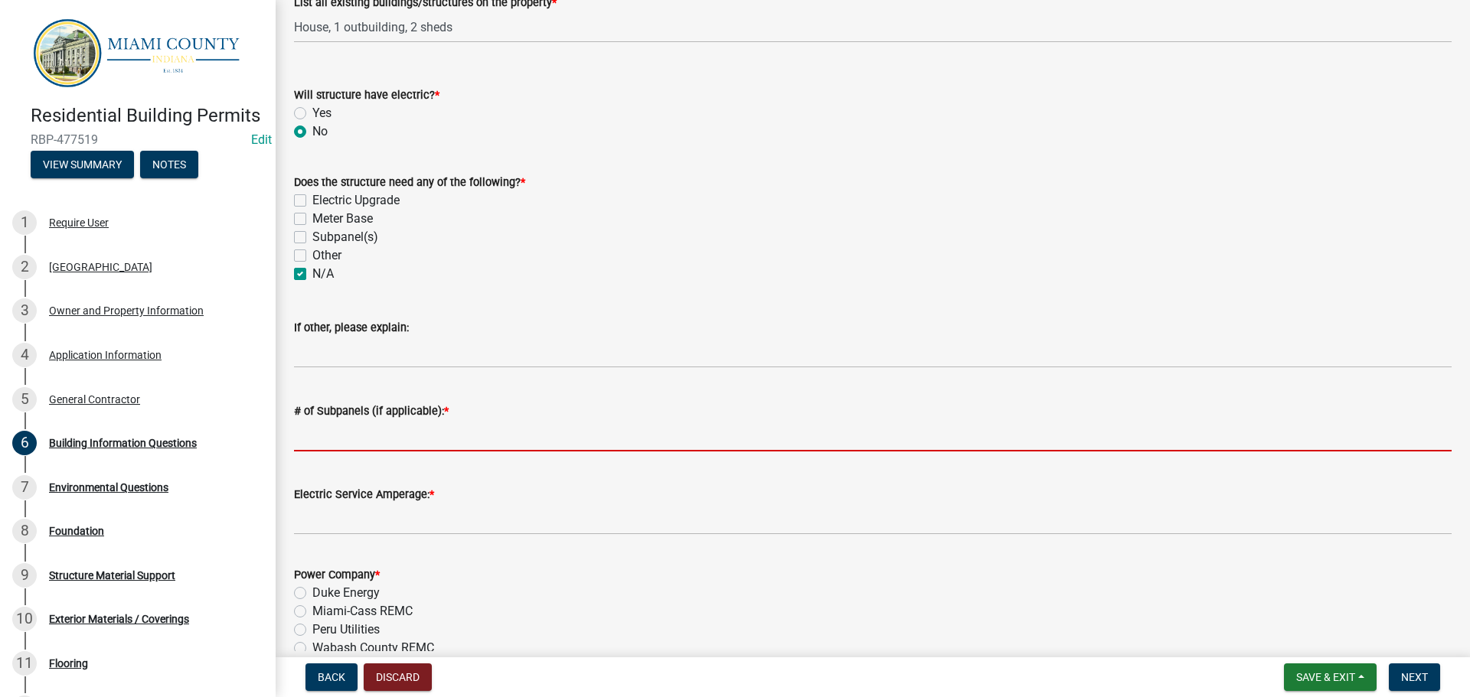
click at [400, 452] on input "# of Subpanels (if applicable): *" at bounding box center [872, 435] width 1157 height 31
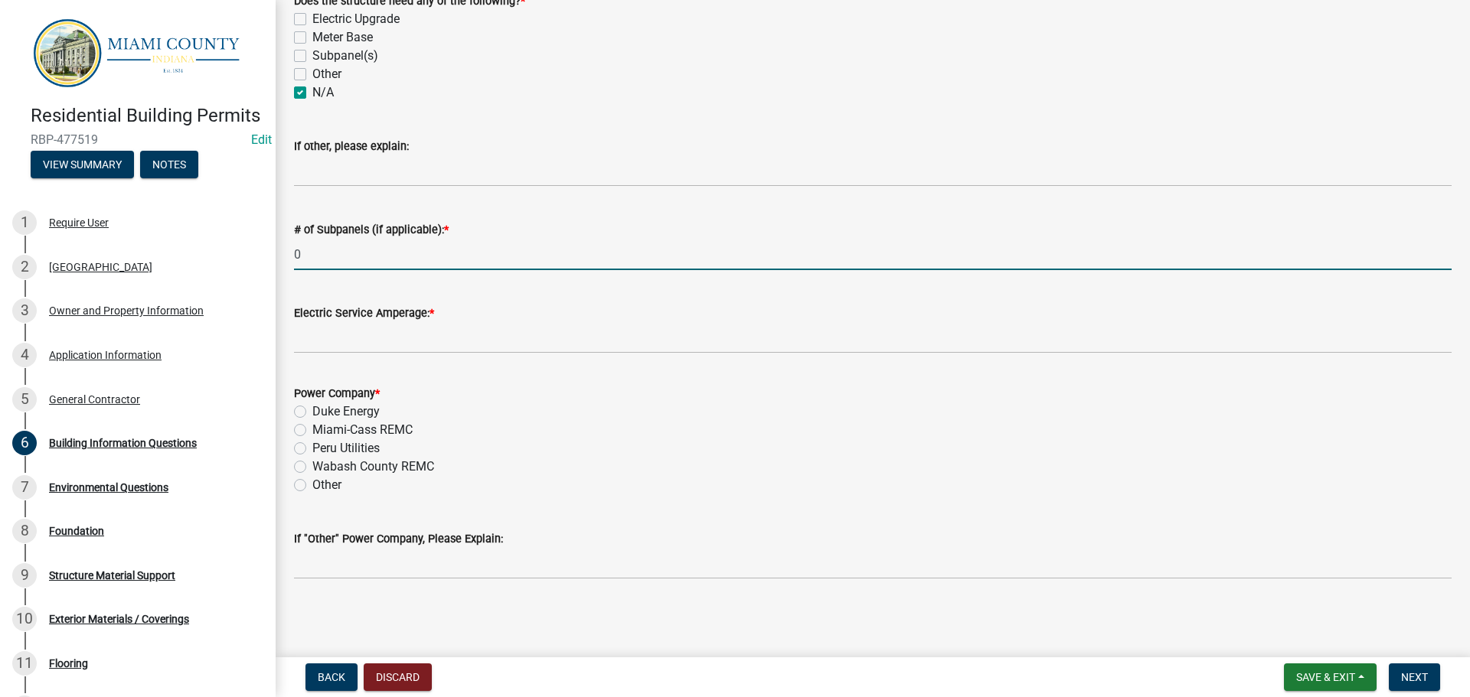
scroll to position [765, 0]
type input "0"
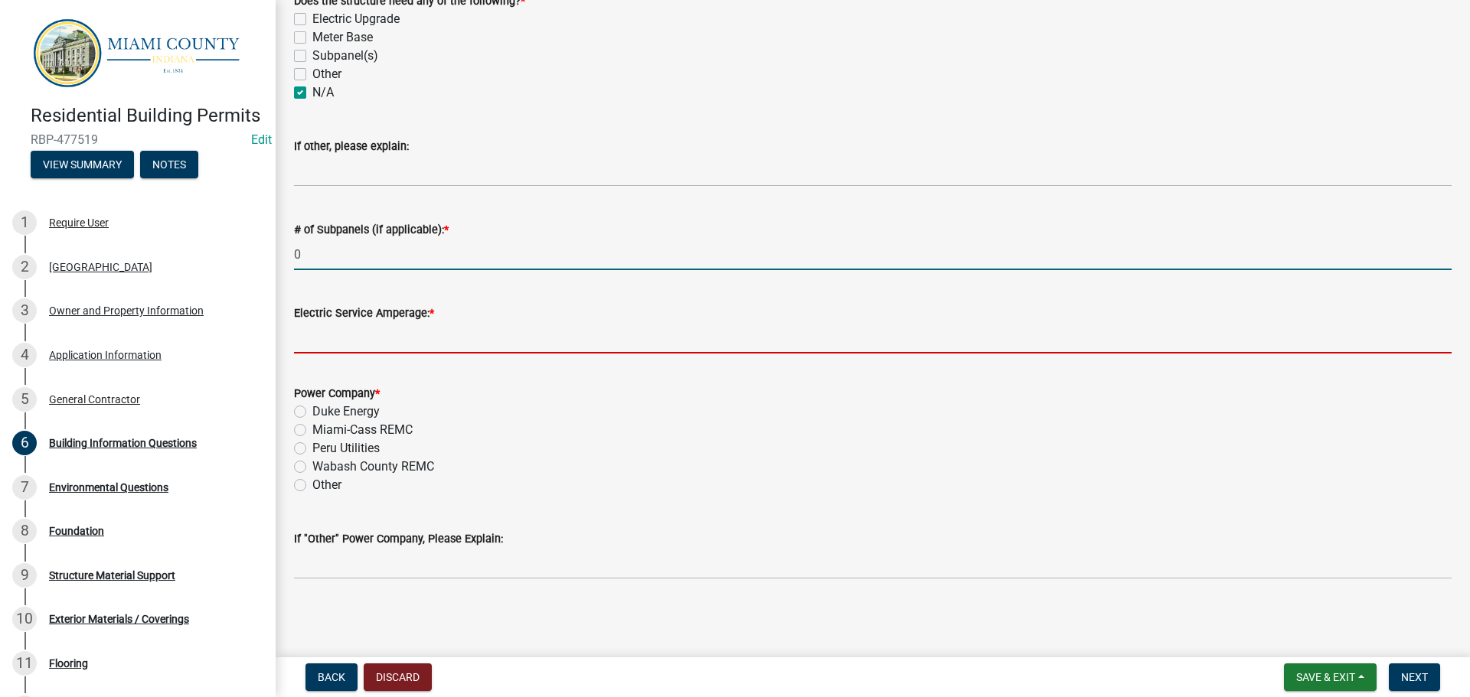
click at [377, 354] on input "Electric Service Amperage: *" at bounding box center [872, 337] width 1157 height 31
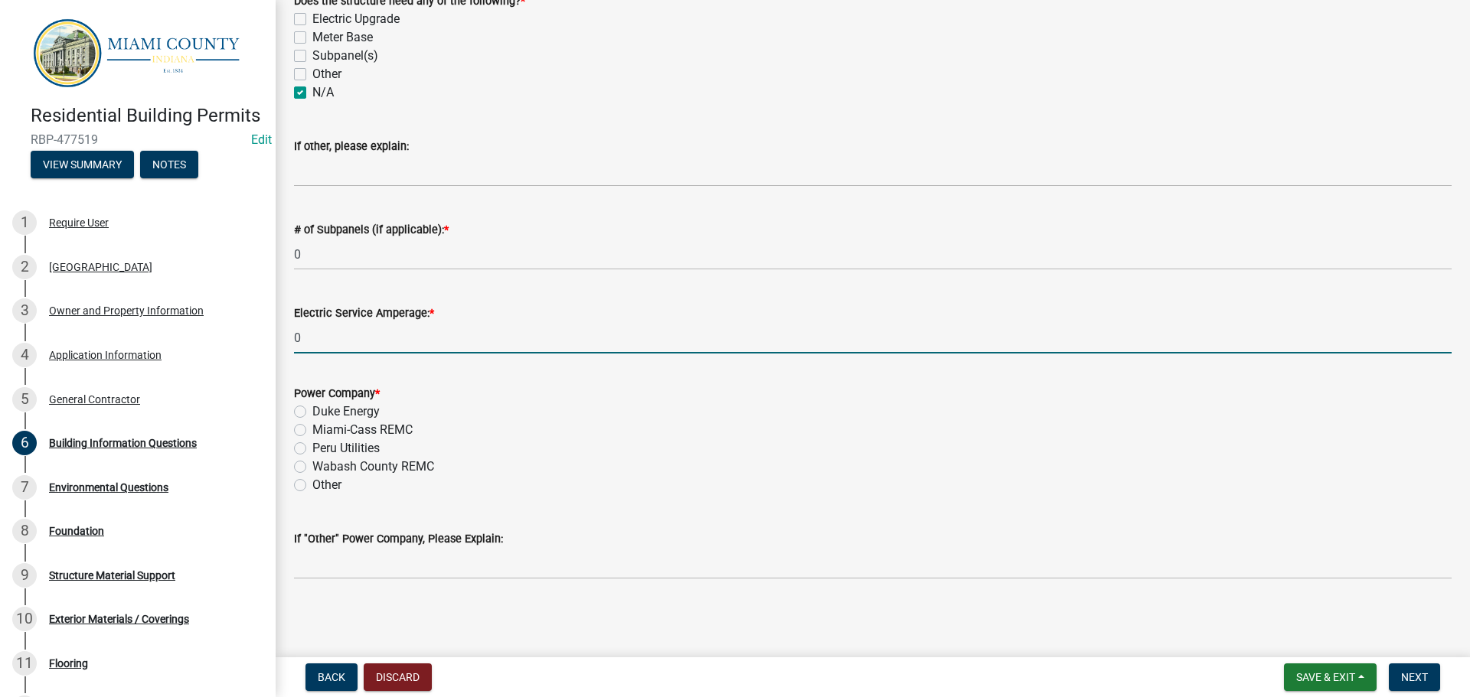
scroll to position [881, 0]
type input "0"
click at [312, 403] on label "Duke Energy" at bounding box center [345, 412] width 67 height 18
click at [312, 403] on input "Duke Energy" at bounding box center [317, 408] width 10 height 10
radio input "true"
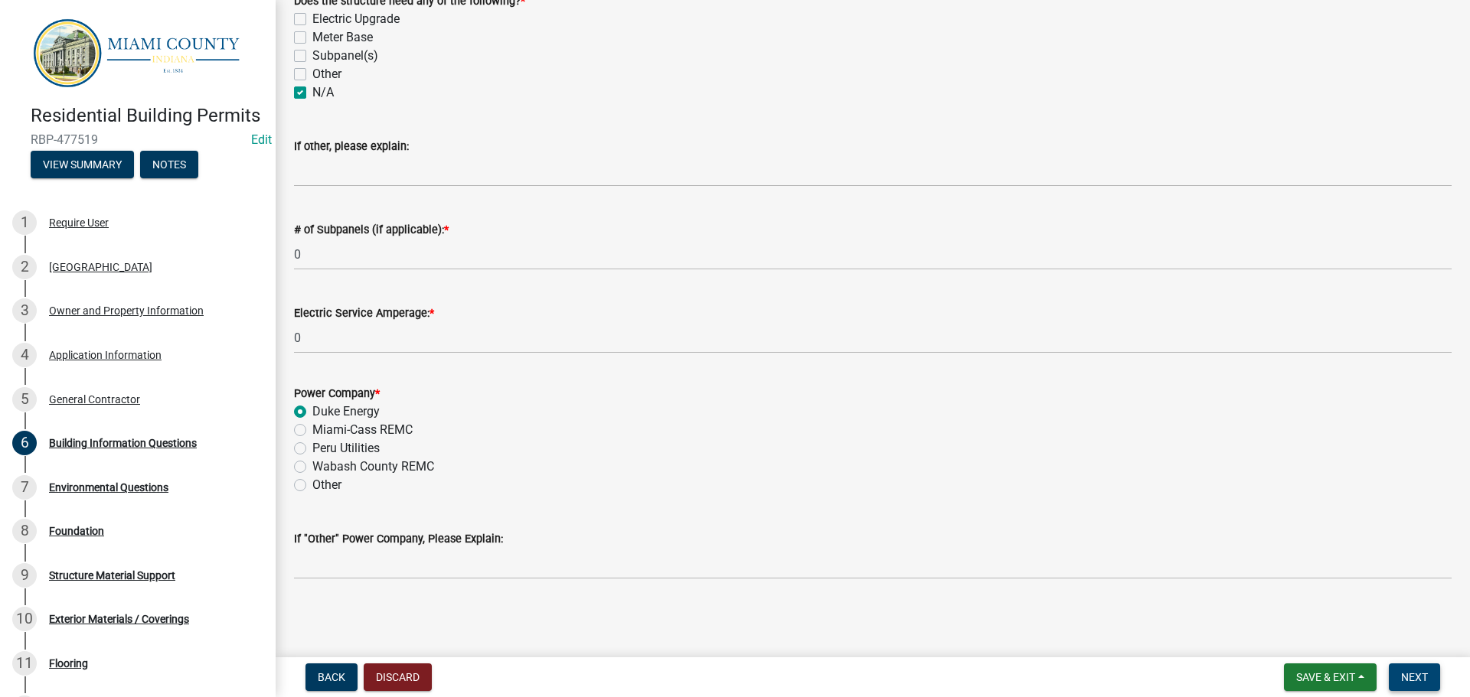
click at [1421, 671] on span "Next" at bounding box center [1414, 677] width 27 height 12
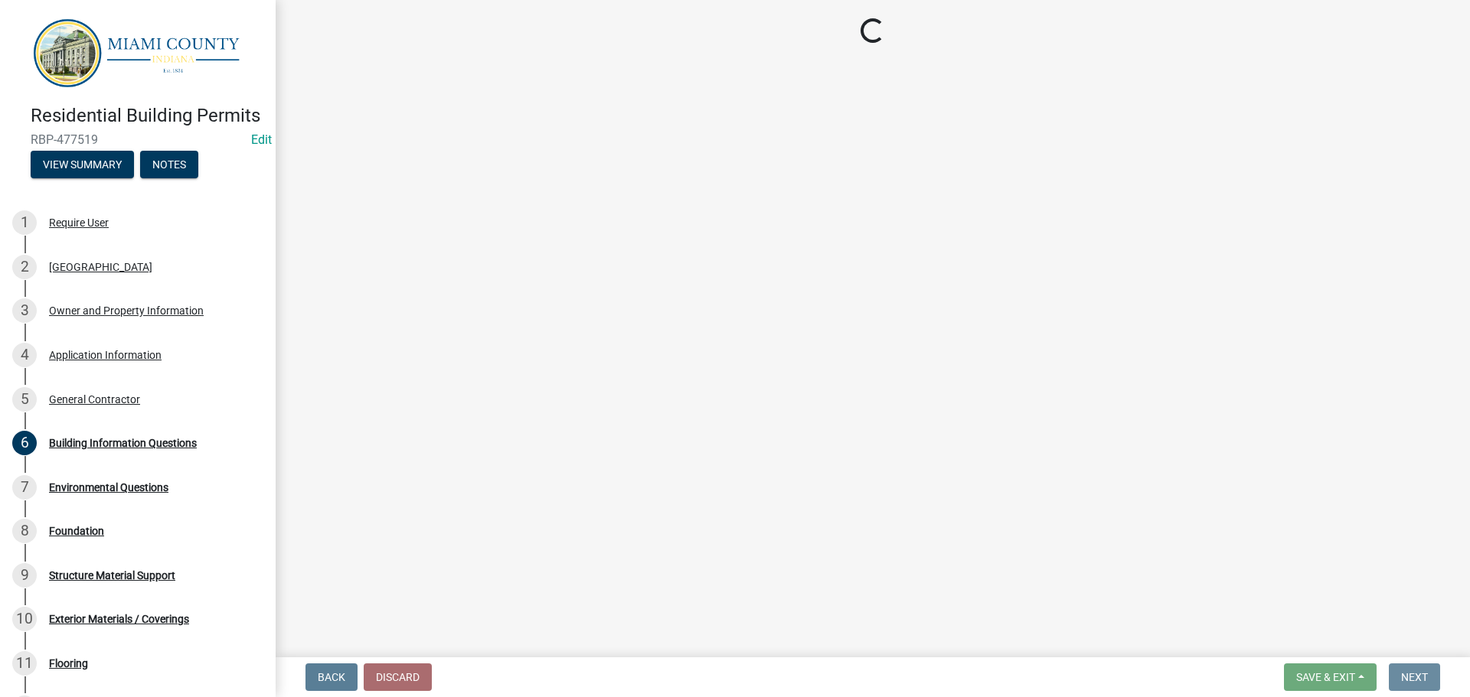
scroll to position [0, 0]
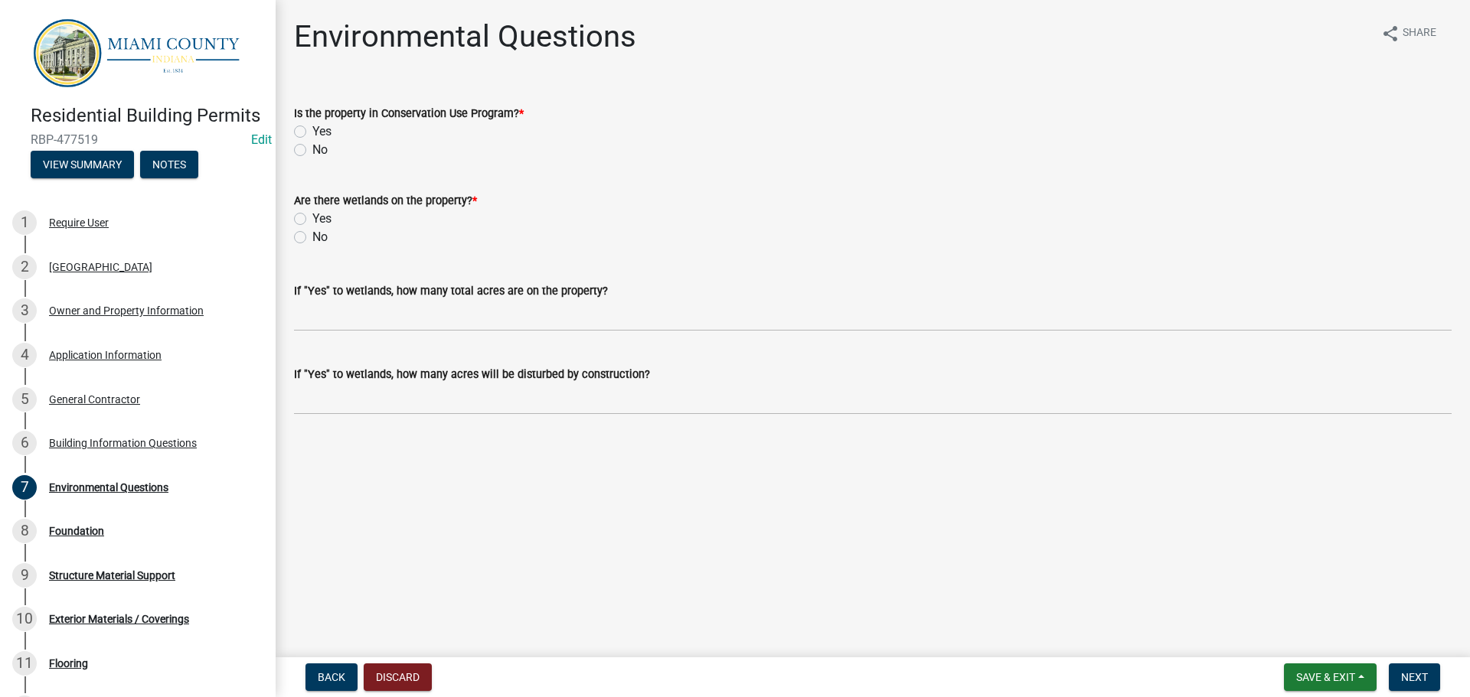
click at [312, 159] on label "No" at bounding box center [319, 150] width 15 height 18
click at [312, 151] on input "No" at bounding box center [317, 146] width 10 height 10
radio input "true"
click at [298, 228] on div "Yes" at bounding box center [872, 219] width 1157 height 18
click at [312, 246] on label "No" at bounding box center [319, 237] width 15 height 18
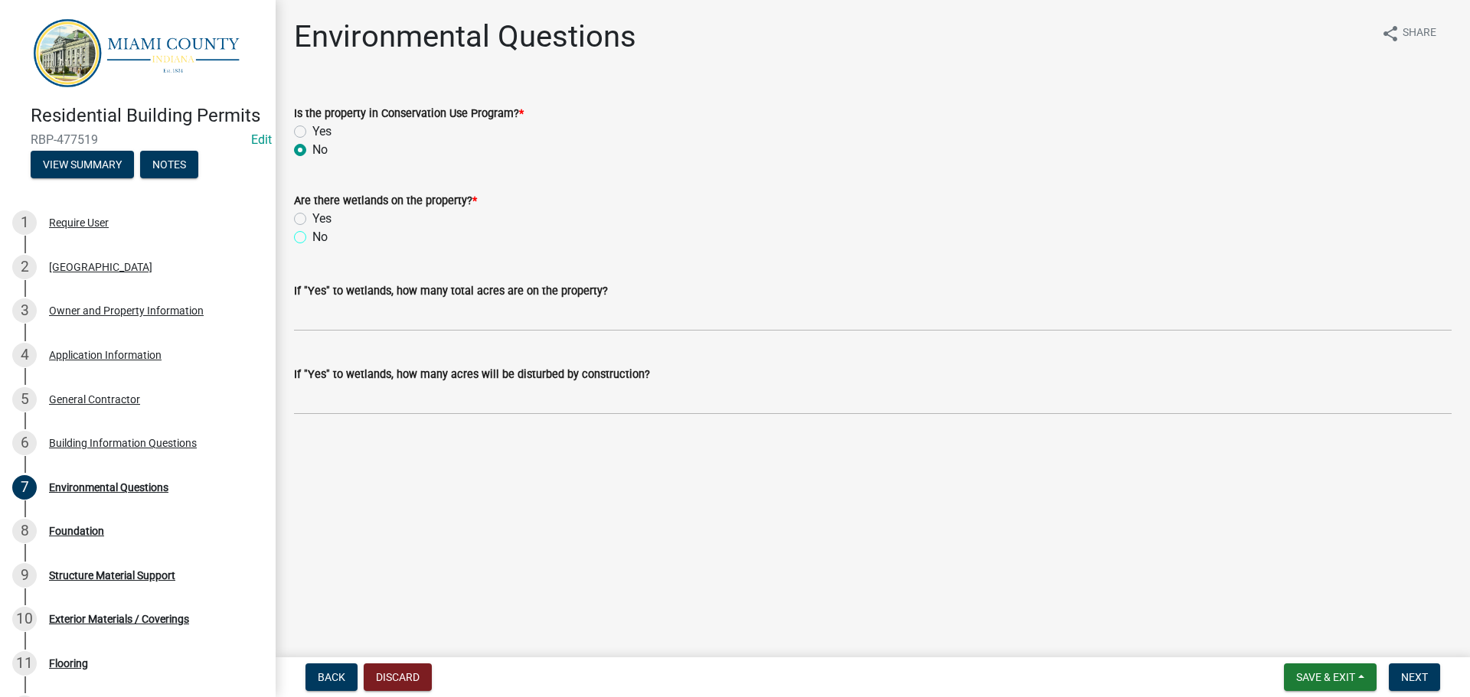
click at [312, 238] on input "No" at bounding box center [317, 233] width 10 height 10
radio input "true"
click at [1402, 683] on button "Next" at bounding box center [1413, 678] width 51 height 28
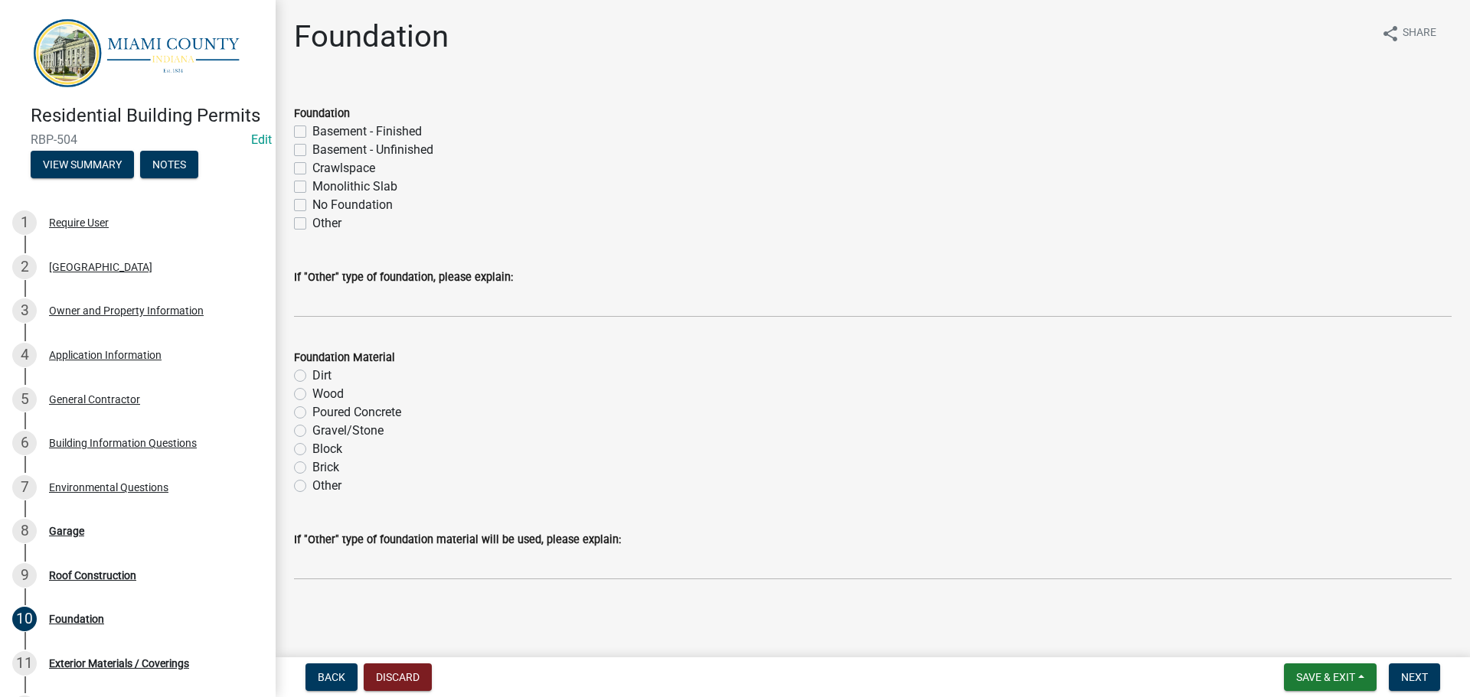
click at [312, 233] on label "Other" at bounding box center [326, 223] width 29 height 18
click at [312, 224] on input "Other" at bounding box center [317, 219] width 10 height 10
checkbox input "true"
checkbox input "false"
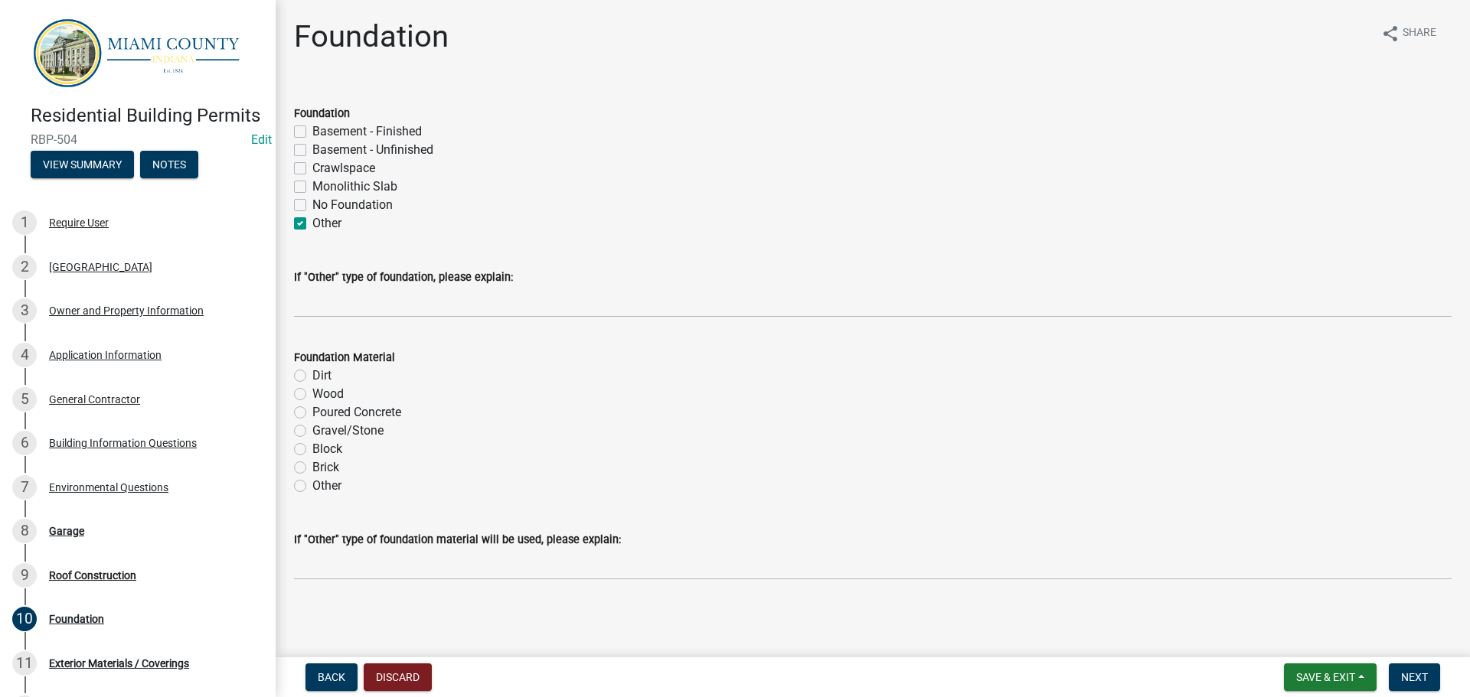
checkbox input "false"
checkbox input "true"
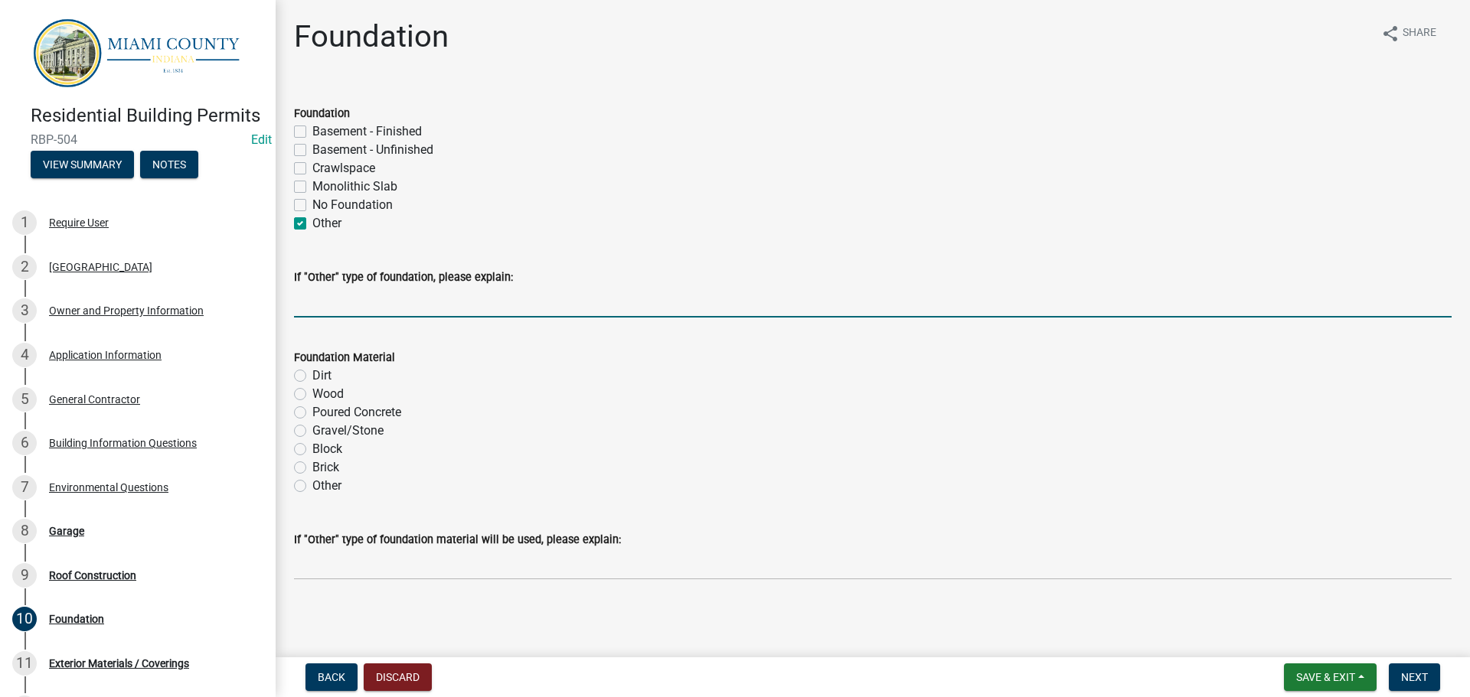
click at [376, 318] on input "If "Other" type of foundation, please explain:" at bounding box center [872, 301] width 1157 height 31
type input "Pole"
click at [312, 422] on label "Poured Concrete" at bounding box center [356, 412] width 89 height 18
click at [312, 413] on input "Poured Concrete" at bounding box center [317, 408] width 10 height 10
radio input "true"
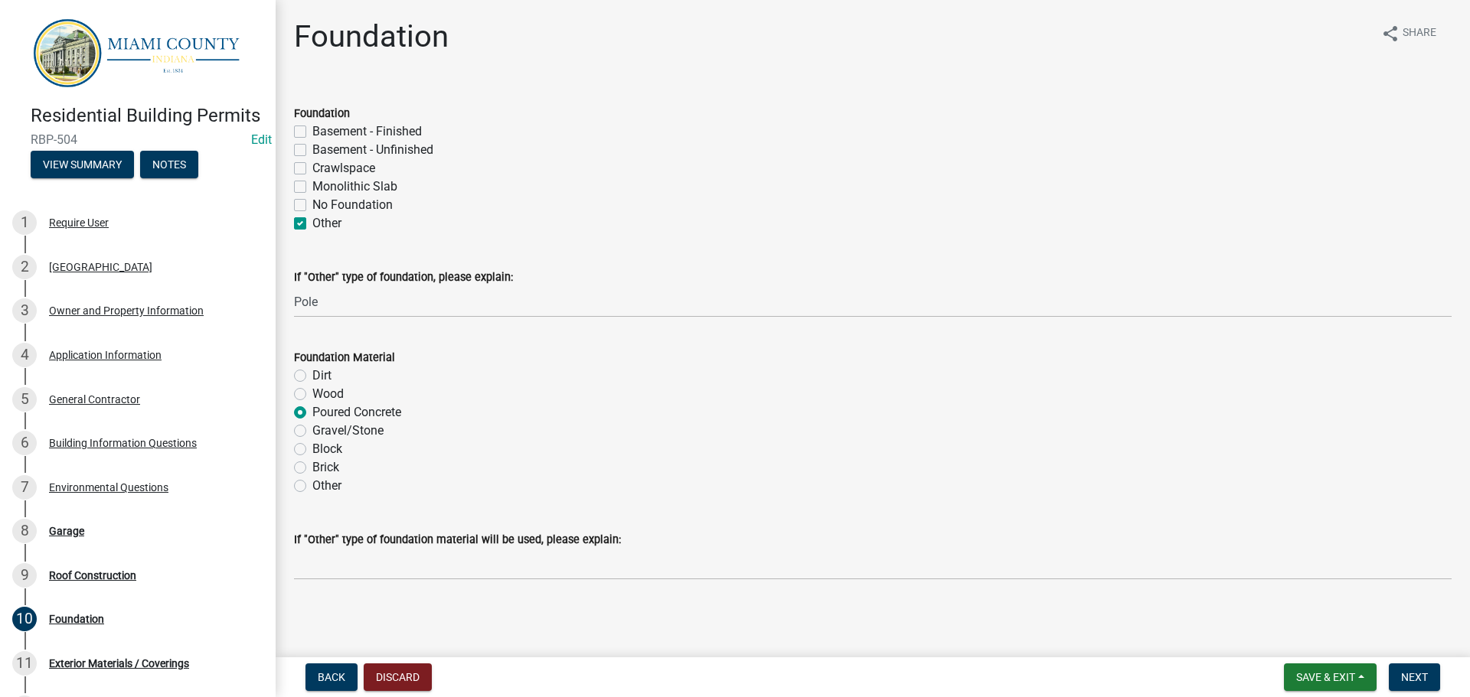
scroll to position [77, 0]
click at [1410, 671] on span "Next" at bounding box center [1414, 677] width 27 height 12
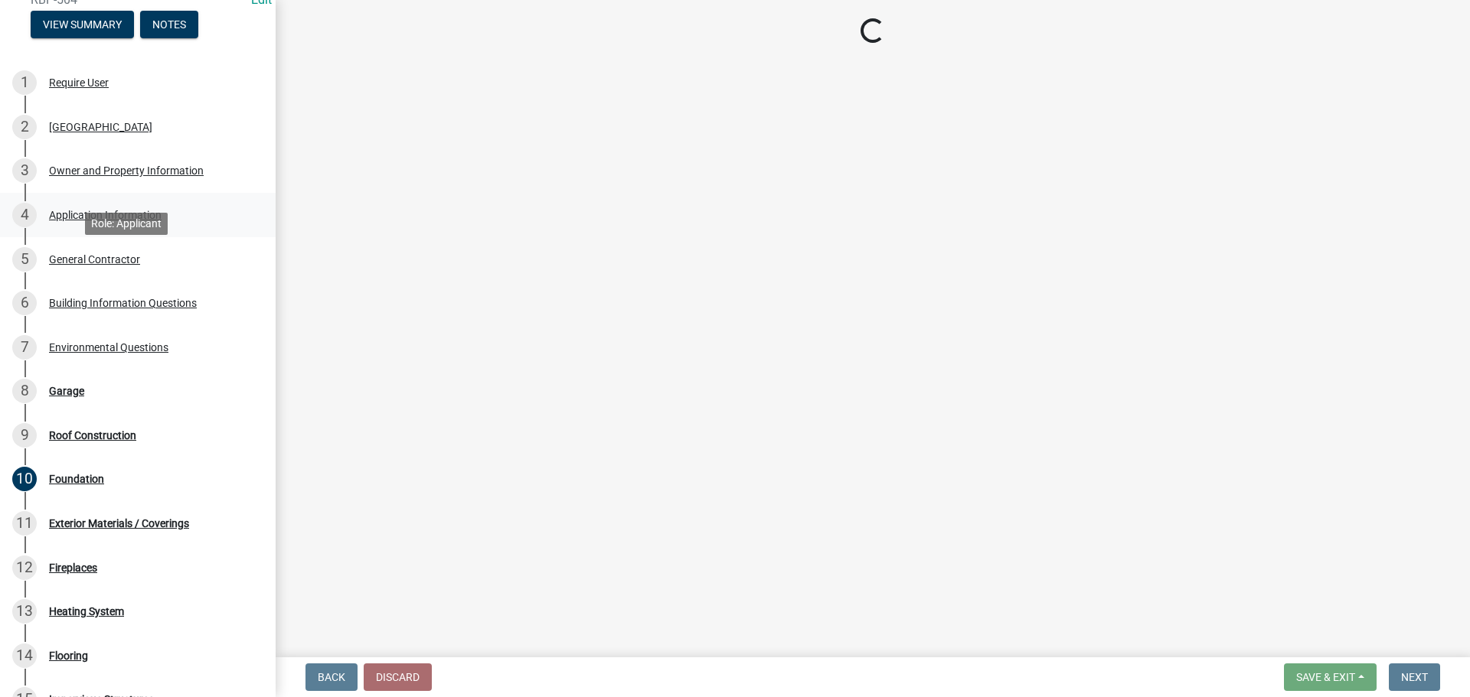
scroll to position [153, 0]
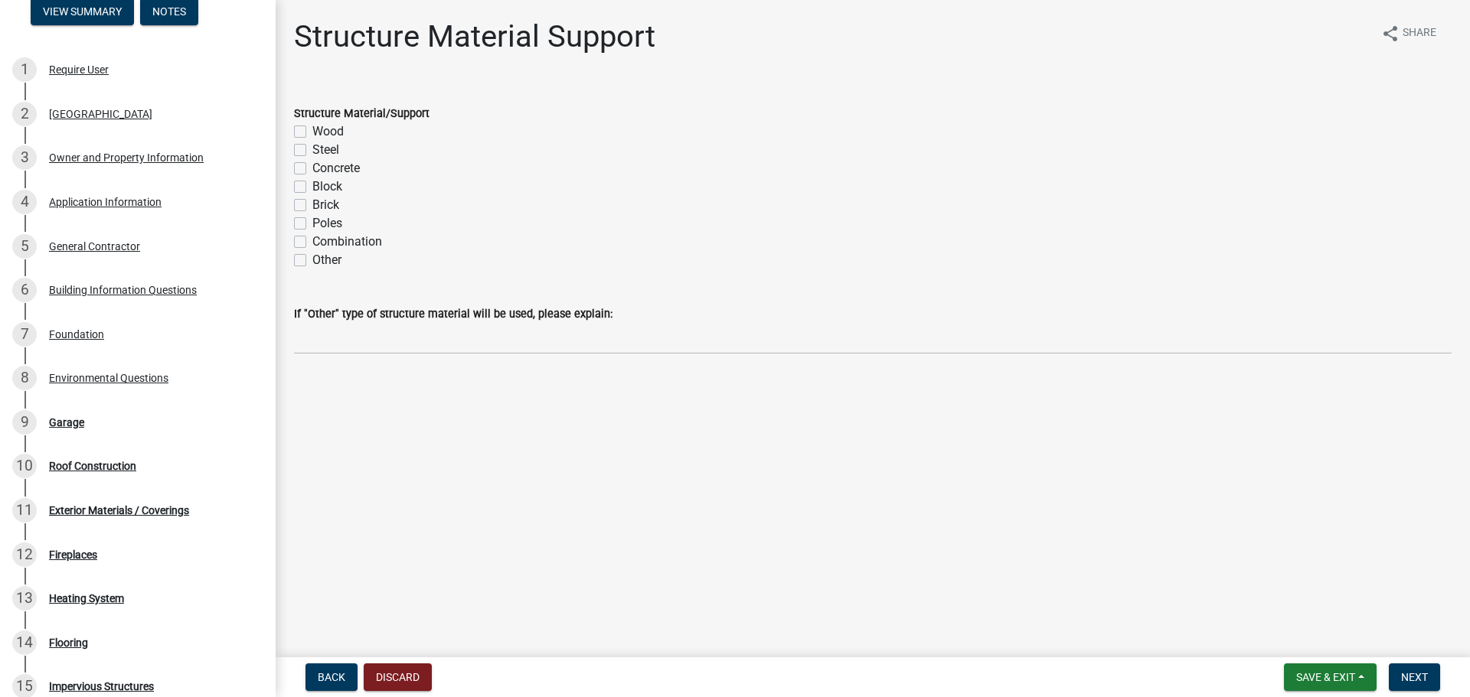
click at [312, 141] on label "Wood" at bounding box center [327, 131] width 31 height 18
click at [312, 132] on input "Wood" at bounding box center [317, 127] width 10 height 10
checkbox input "true"
checkbox input "false"
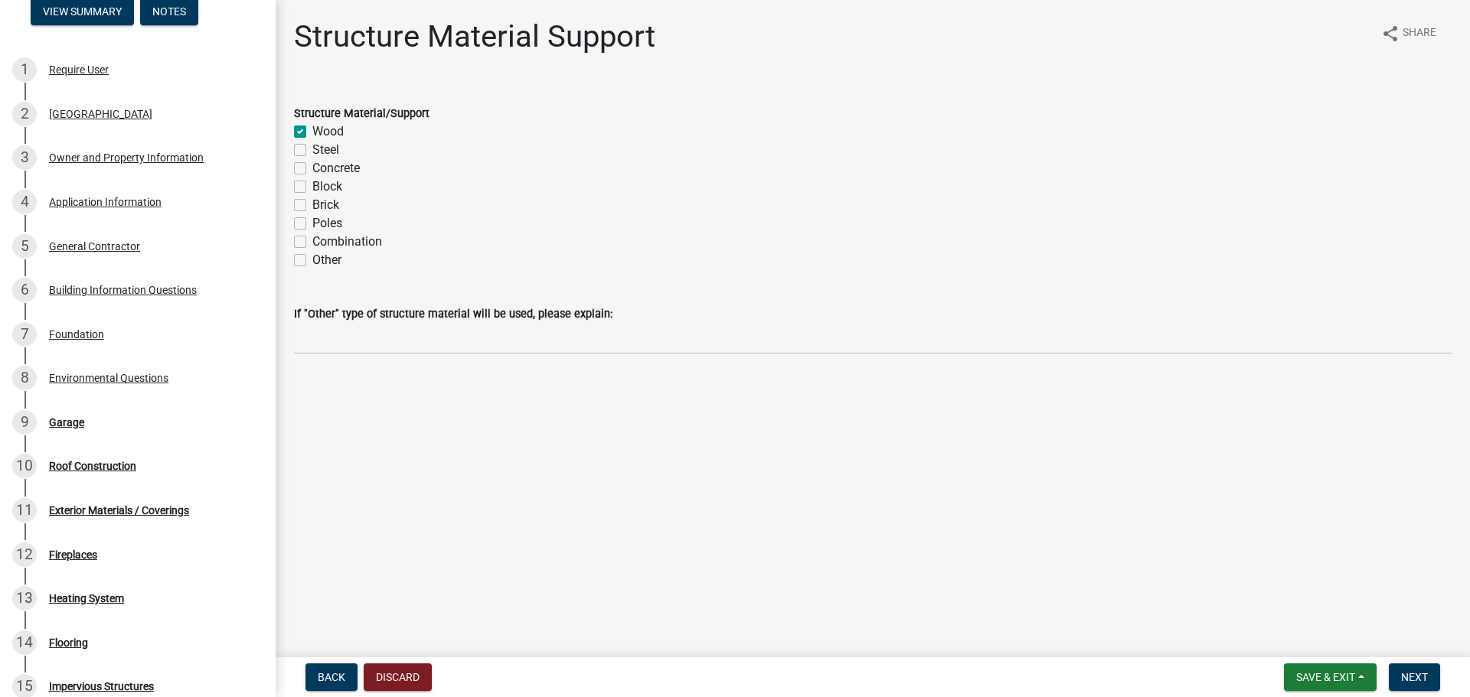
checkbox input "false"
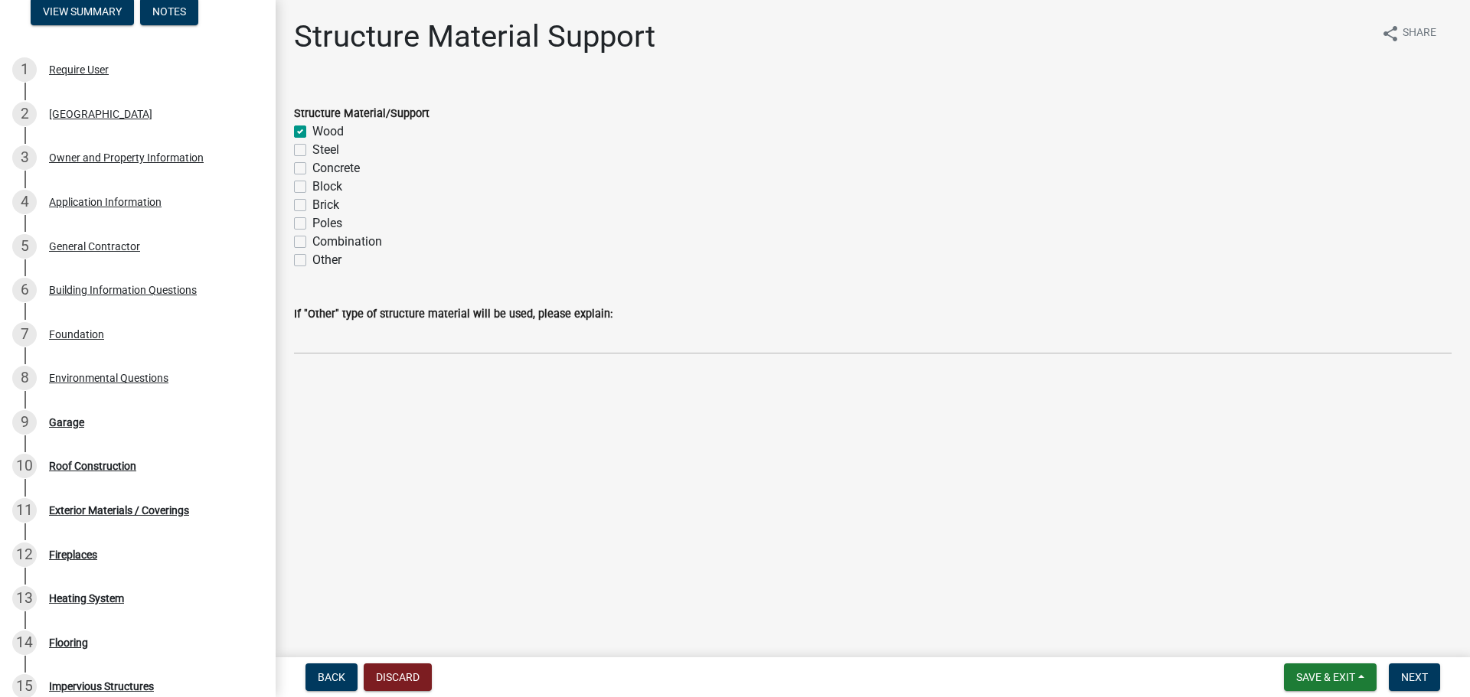
click at [312, 233] on label "Poles" at bounding box center [327, 223] width 30 height 18
click at [312, 224] on input "Poles" at bounding box center [317, 219] width 10 height 10
checkbox input "true"
checkbox input "false"
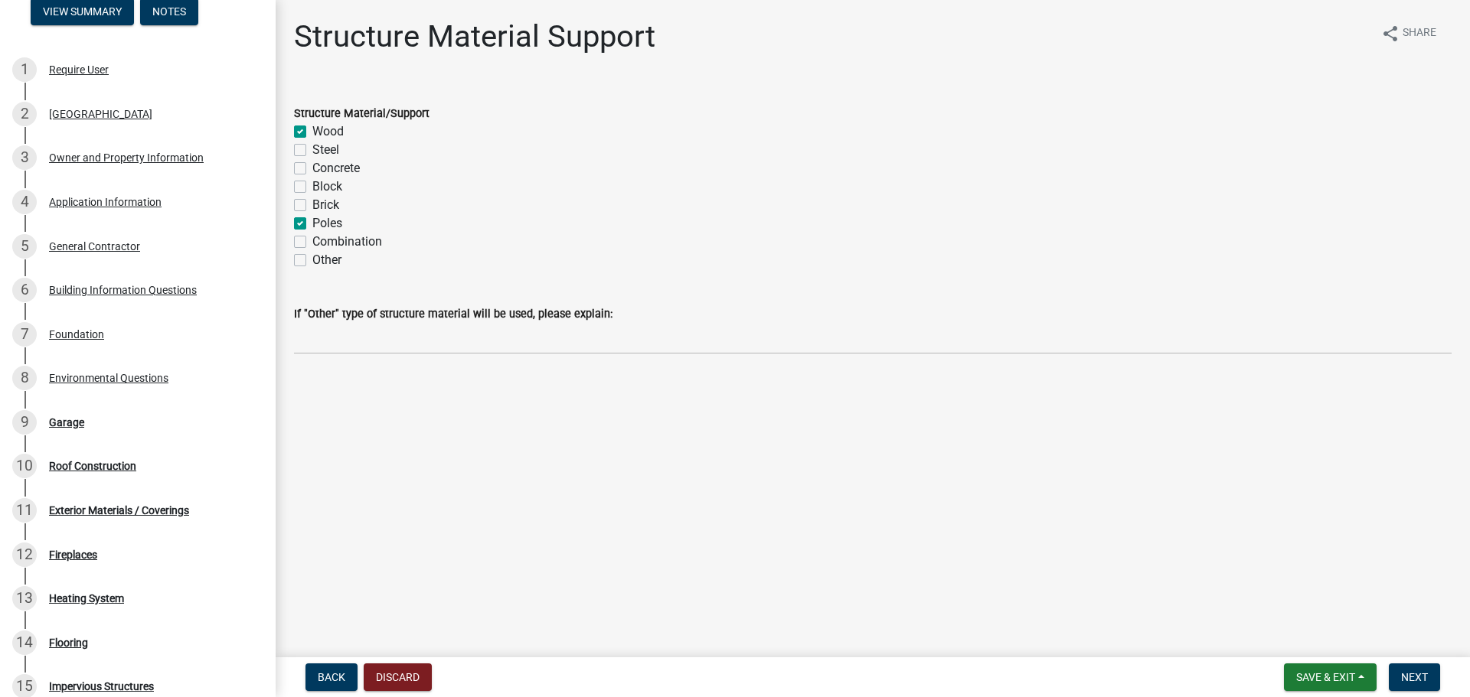
checkbox input "false"
checkbox input "true"
checkbox input "false"
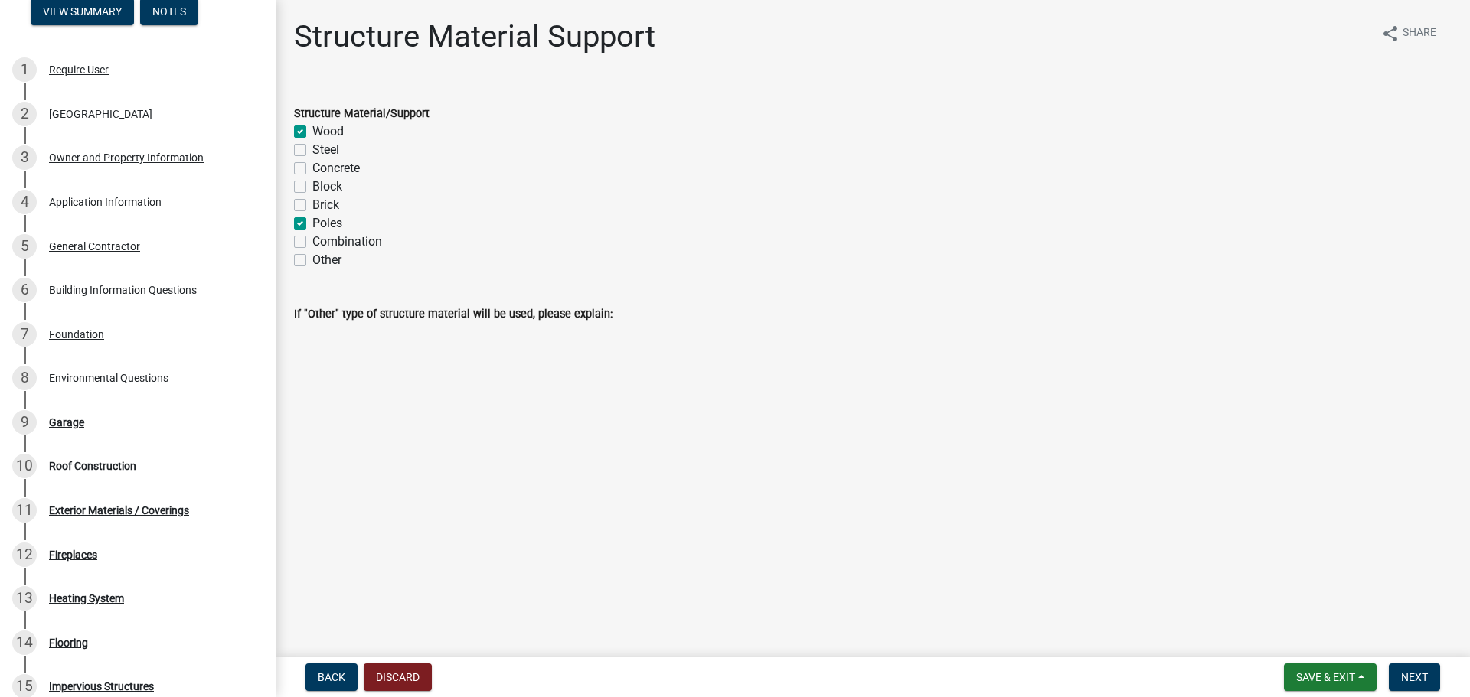
checkbox input "false"
click at [1417, 673] on span "Next" at bounding box center [1414, 677] width 27 height 12
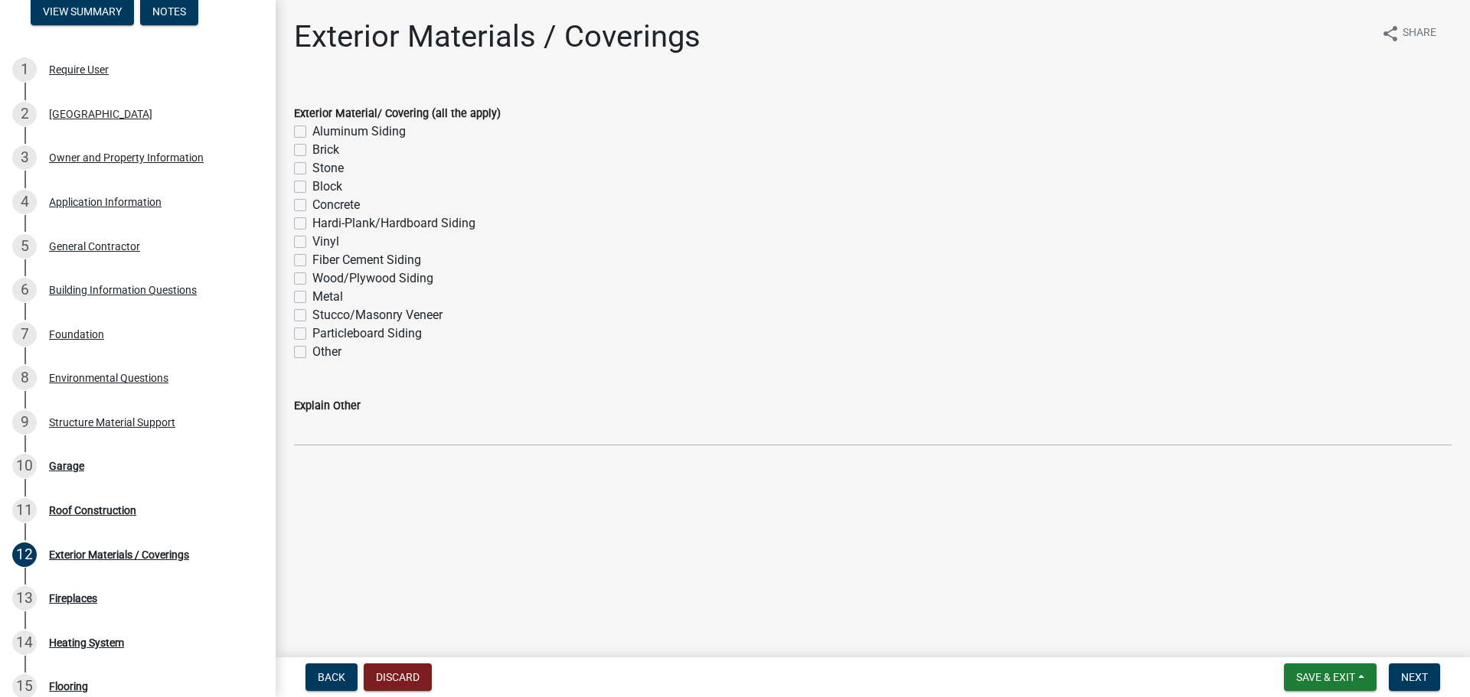
click at [312, 306] on label "Metal" at bounding box center [327, 297] width 31 height 18
click at [312, 298] on input "Metal" at bounding box center [317, 293] width 10 height 10
checkbox input "true"
checkbox input "false"
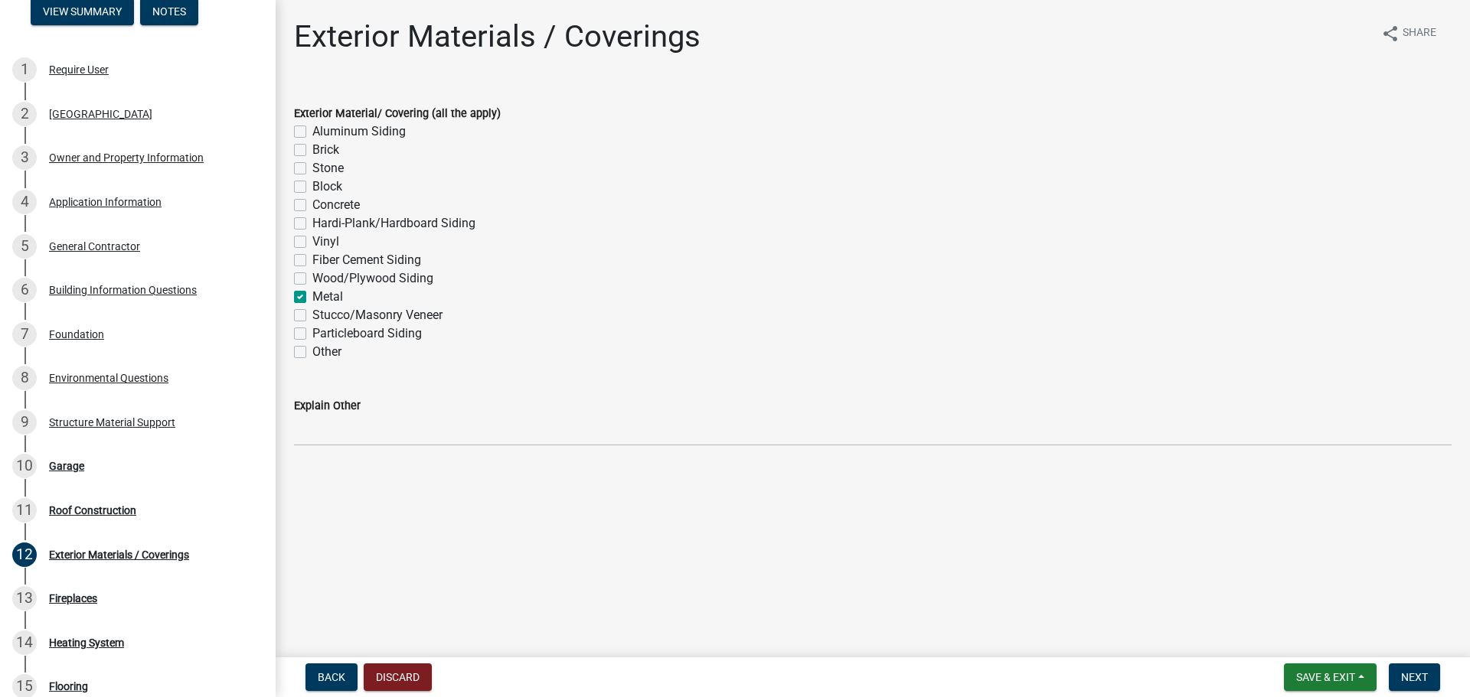
checkbox input "false"
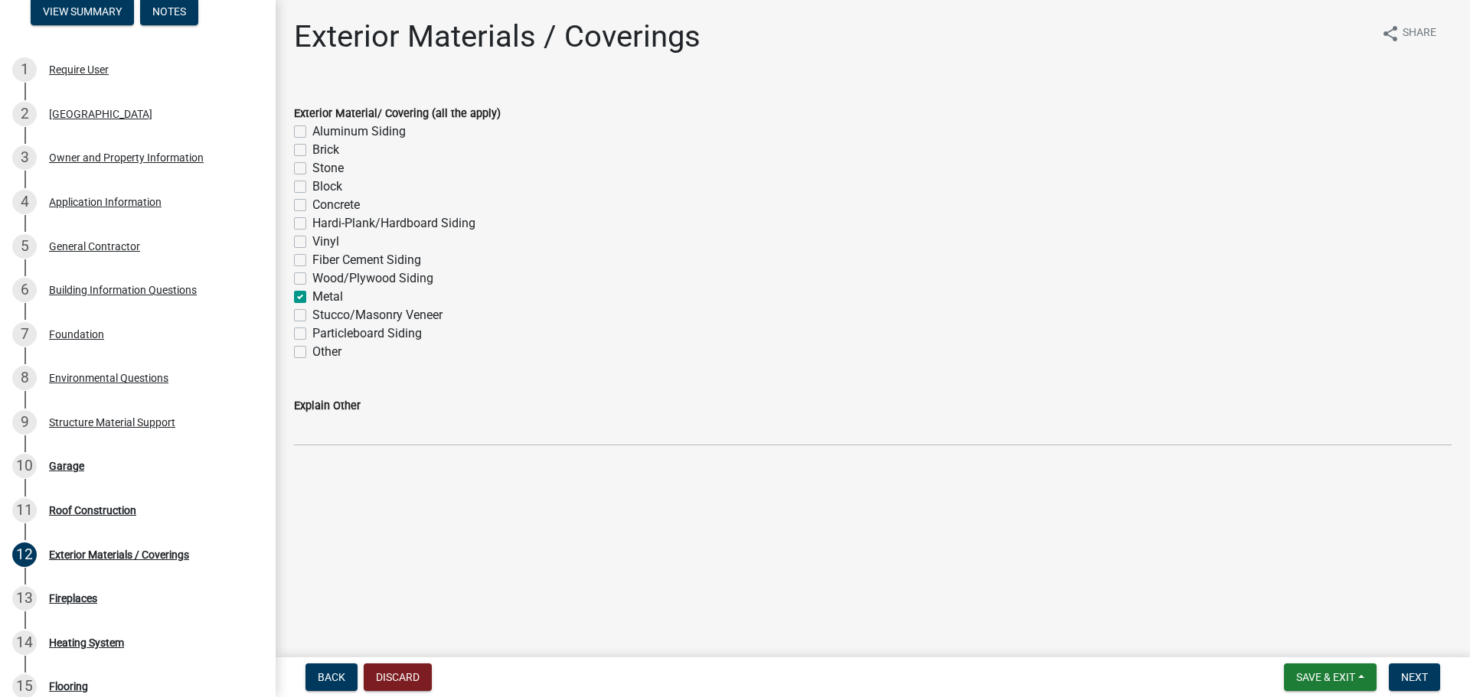
checkbox input "false"
checkbox input "true"
checkbox input "false"
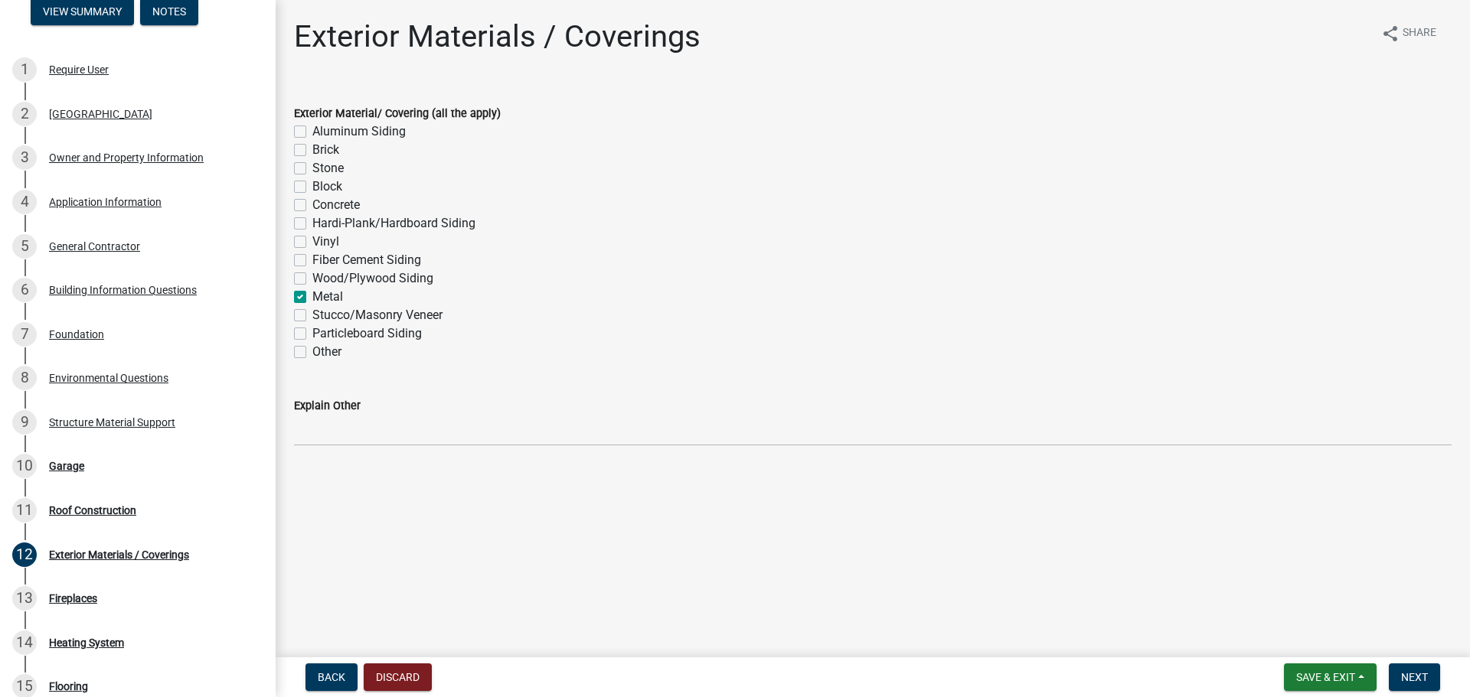
checkbox input "false"
click at [1407, 667] on button "Next" at bounding box center [1413, 678] width 51 height 28
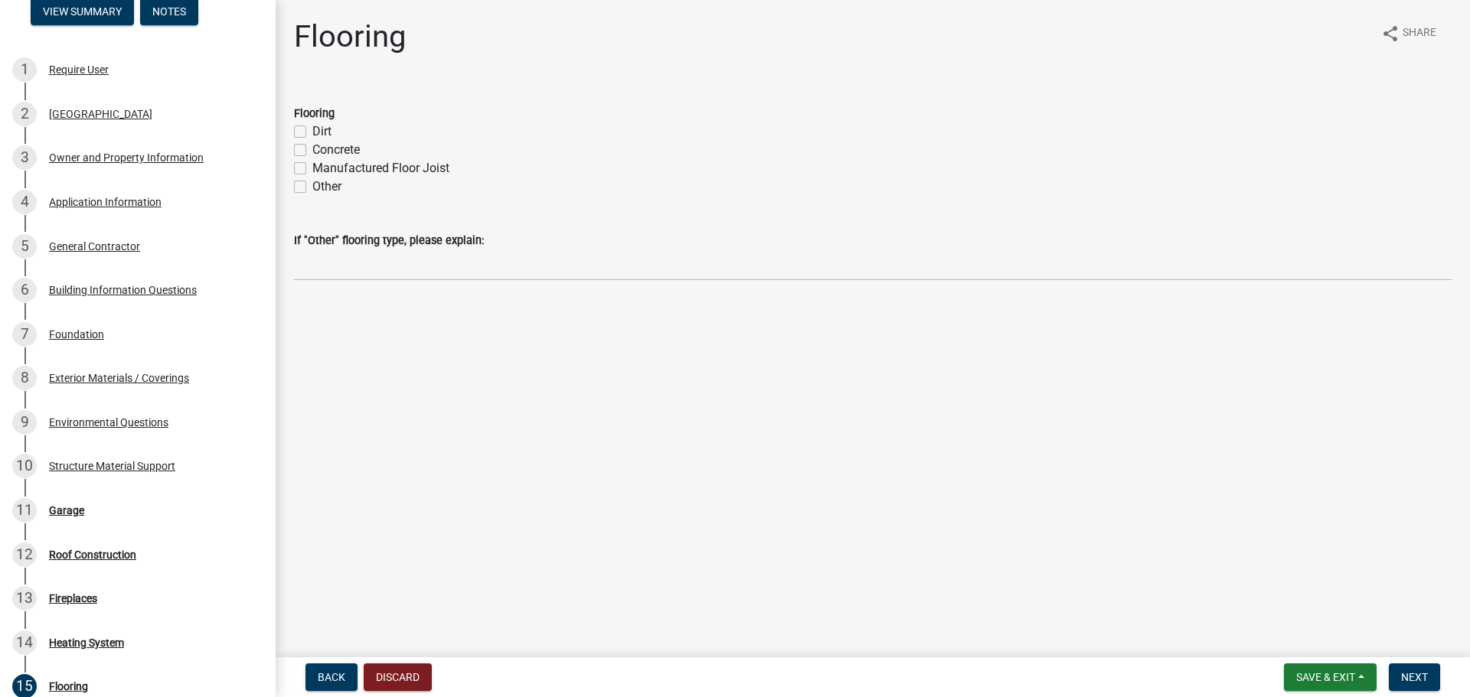
click at [312, 196] on label "Other" at bounding box center [326, 187] width 29 height 18
click at [312, 188] on input "Other" at bounding box center [317, 183] width 10 height 10
checkbox input "true"
checkbox input "false"
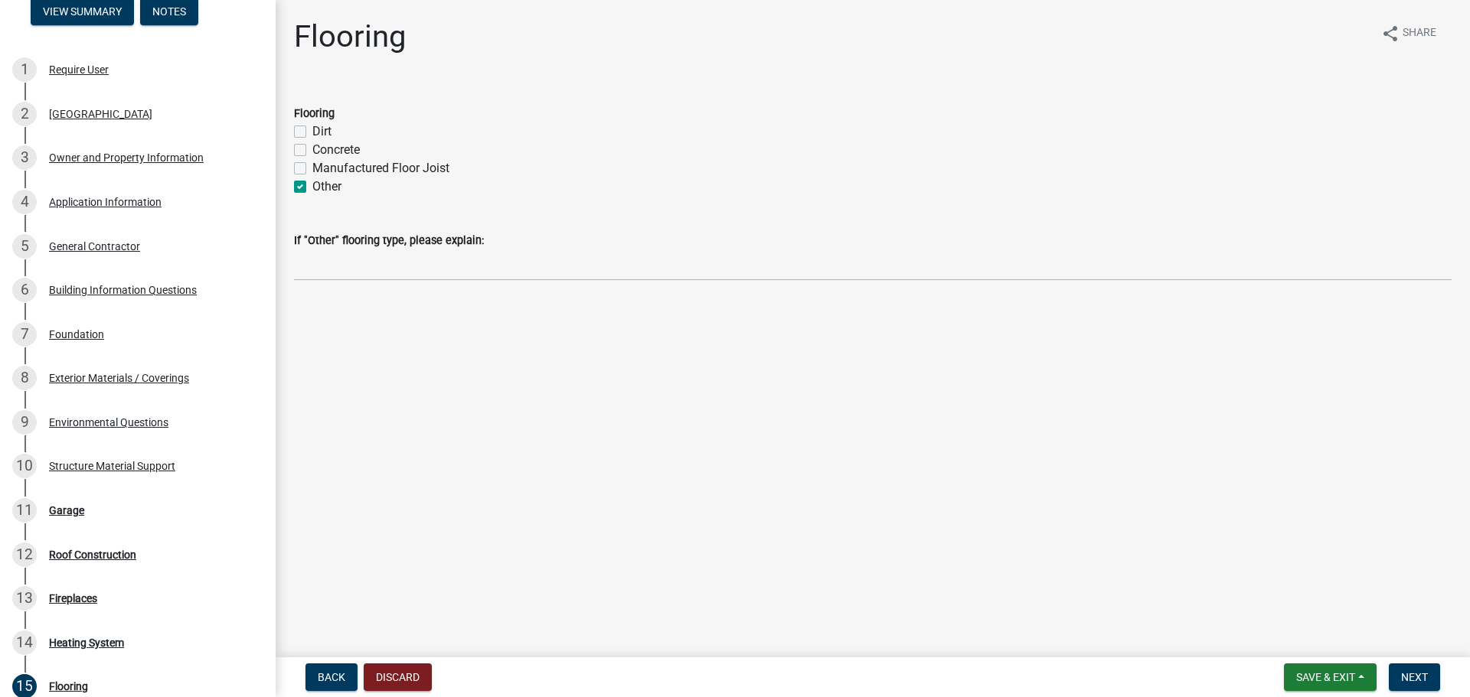
checkbox input "false"
checkbox input "true"
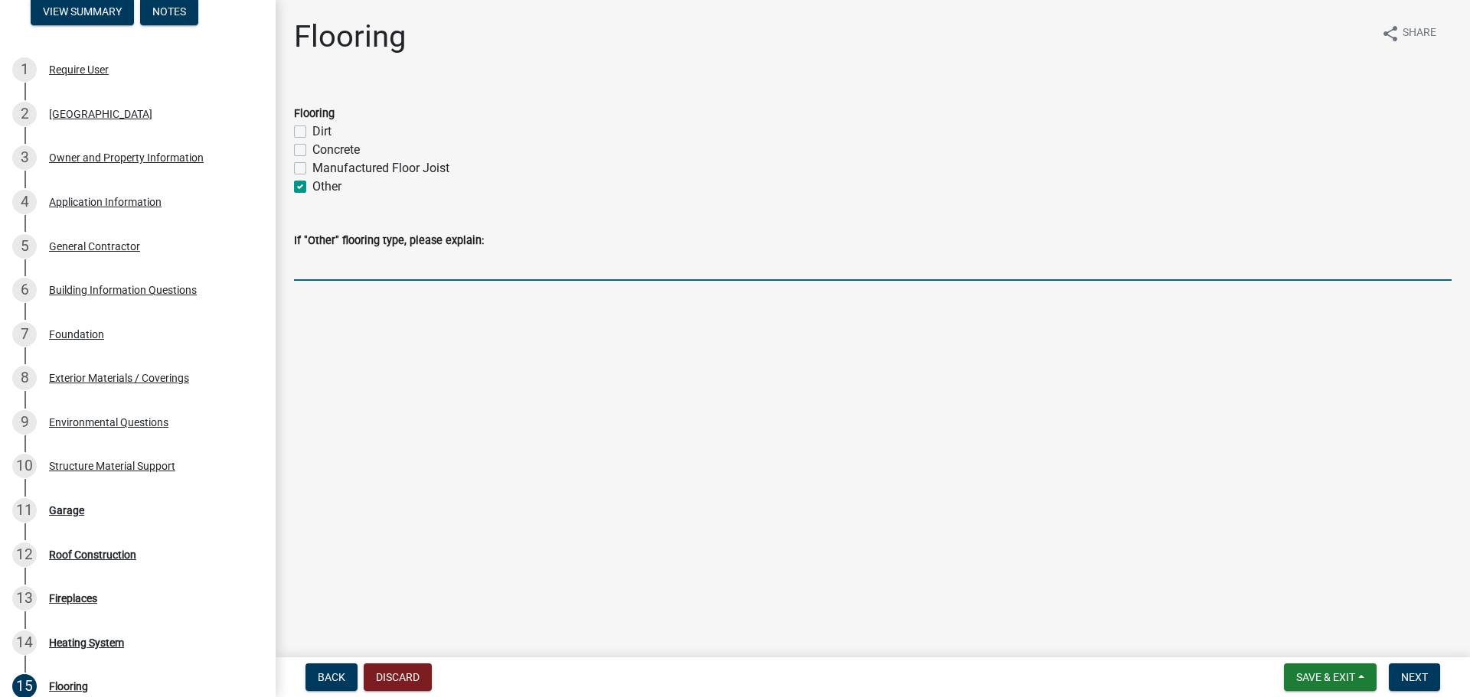
click at [387, 281] on input "If "Other" flooring type, please explain:" at bounding box center [872, 265] width 1157 height 31
type input "Gravel"
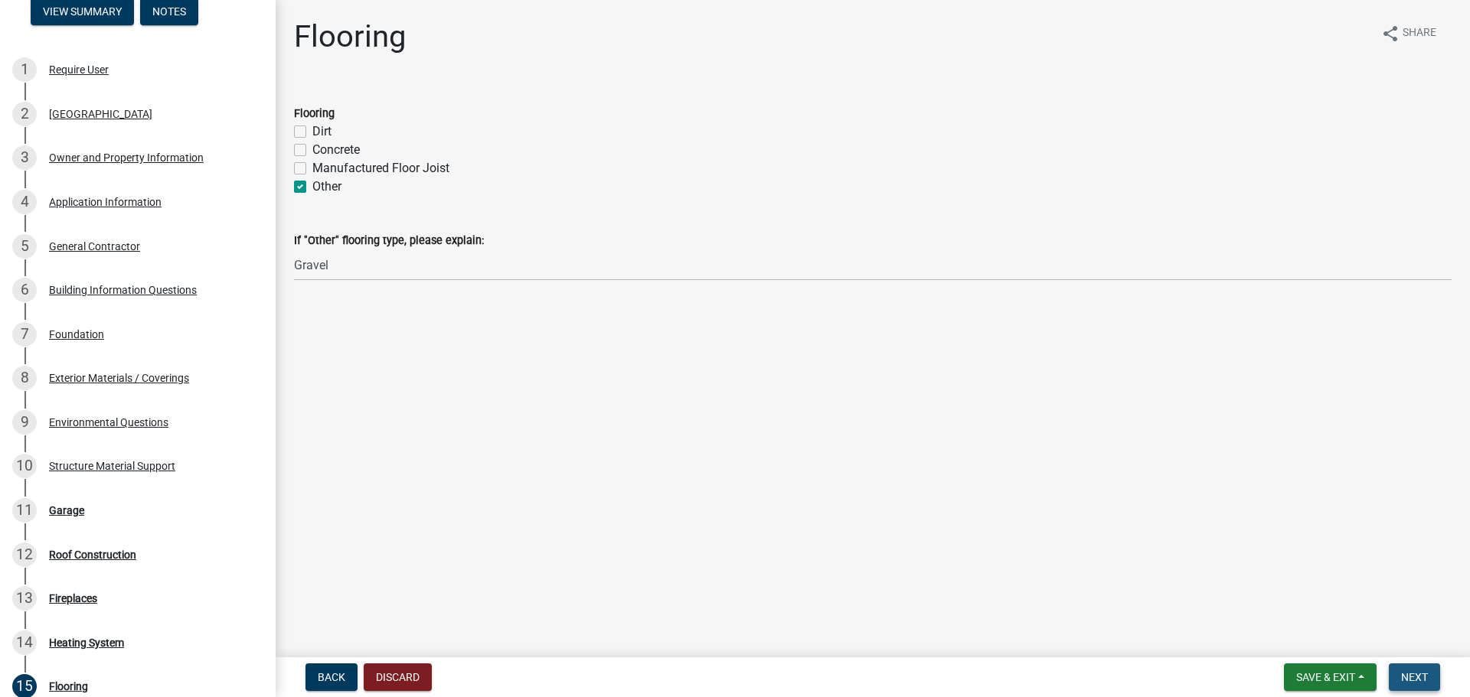
click at [1414, 666] on button "Next" at bounding box center [1413, 678] width 51 height 28
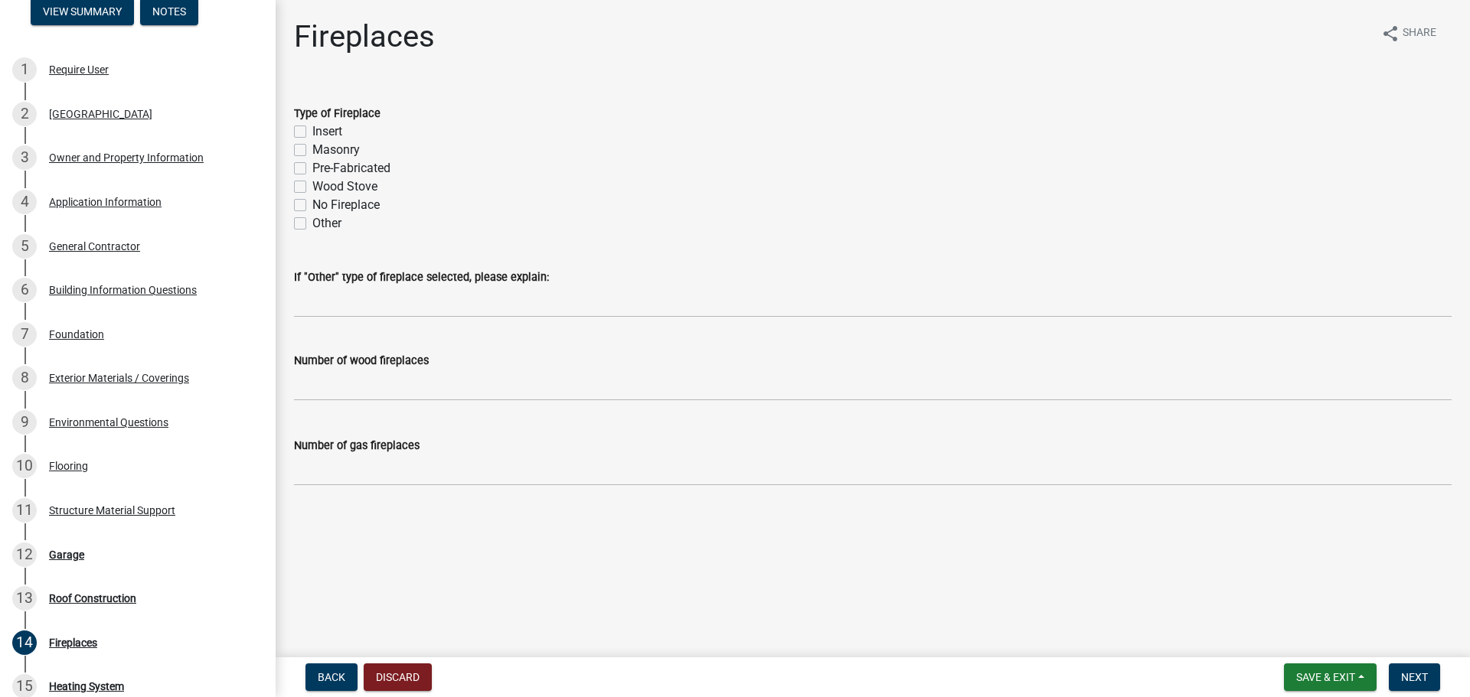
click at [312, 214] on label "No Fireplace" at bounding box center [345, 205] width 67 height 18
click at [312, 206] on input "No Fireplace" at bounding box center [317, 201] width 10 height 10
checkbox input "true"
checkbox input "false"
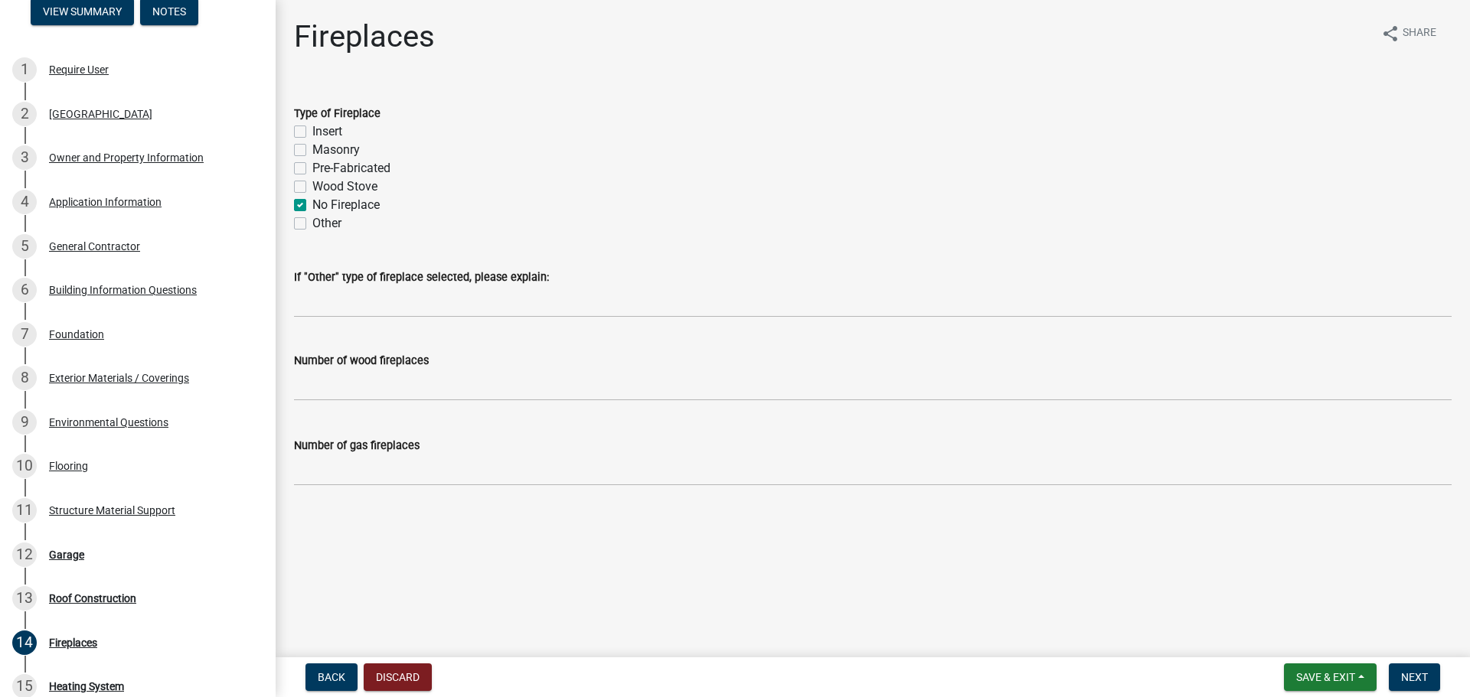
checkbox input "false"
checkbox input "true"
checkbox input "false"
click at [1414, 671] on span "Next" at bounding box center [1414, 677] width 27 height 12
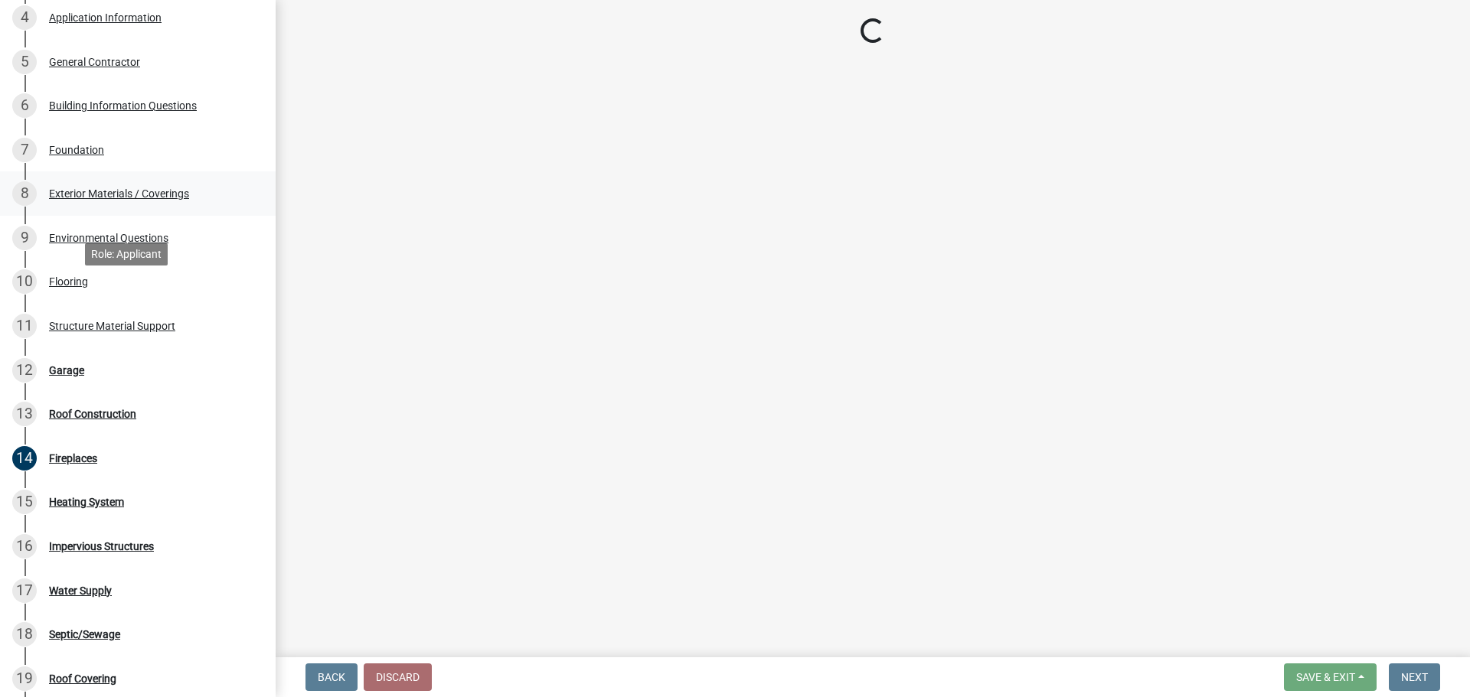
scroll to position [383, 0]
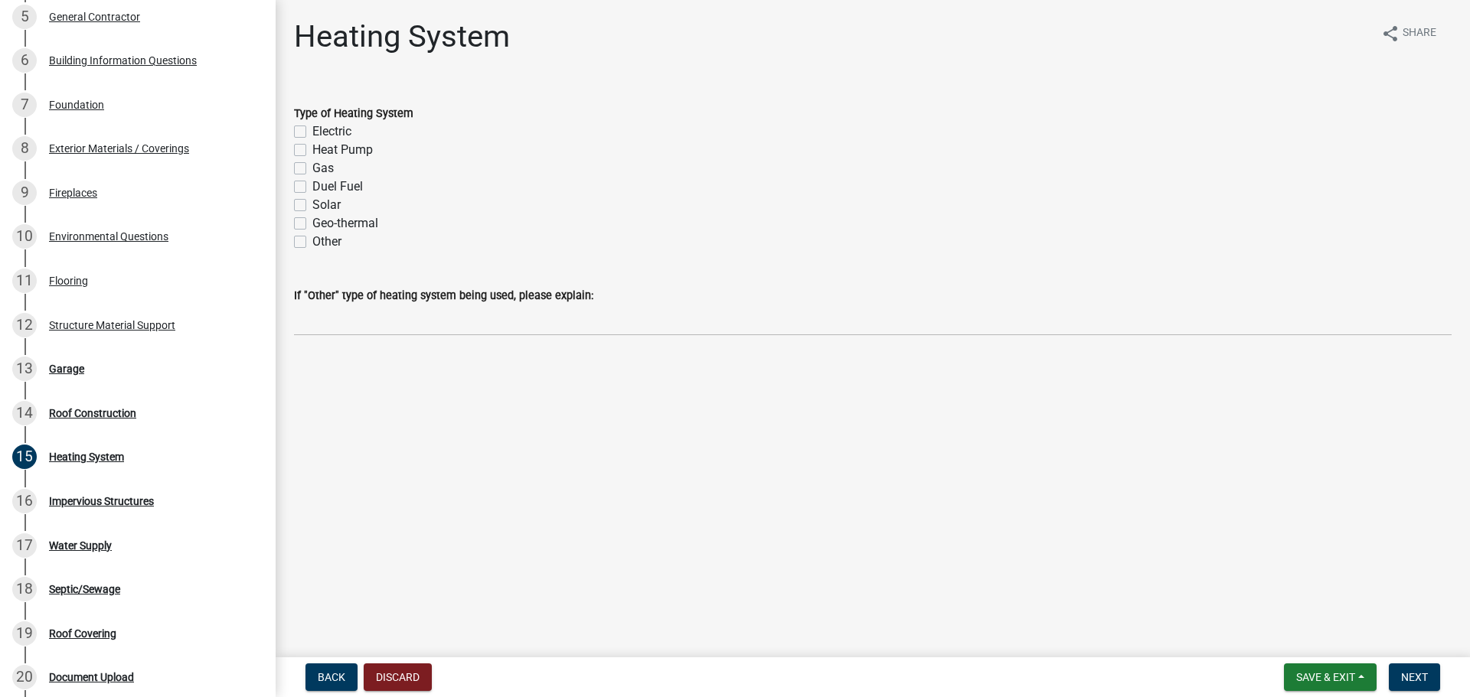
click at [312, 251] on label "Other" at bounding box center [326, 242] width 29 height 18
click at [312, 243] on input "Other" at bounding box center [317, 238] width 10 height 10
checkbox input "true"
checkbox input "false"
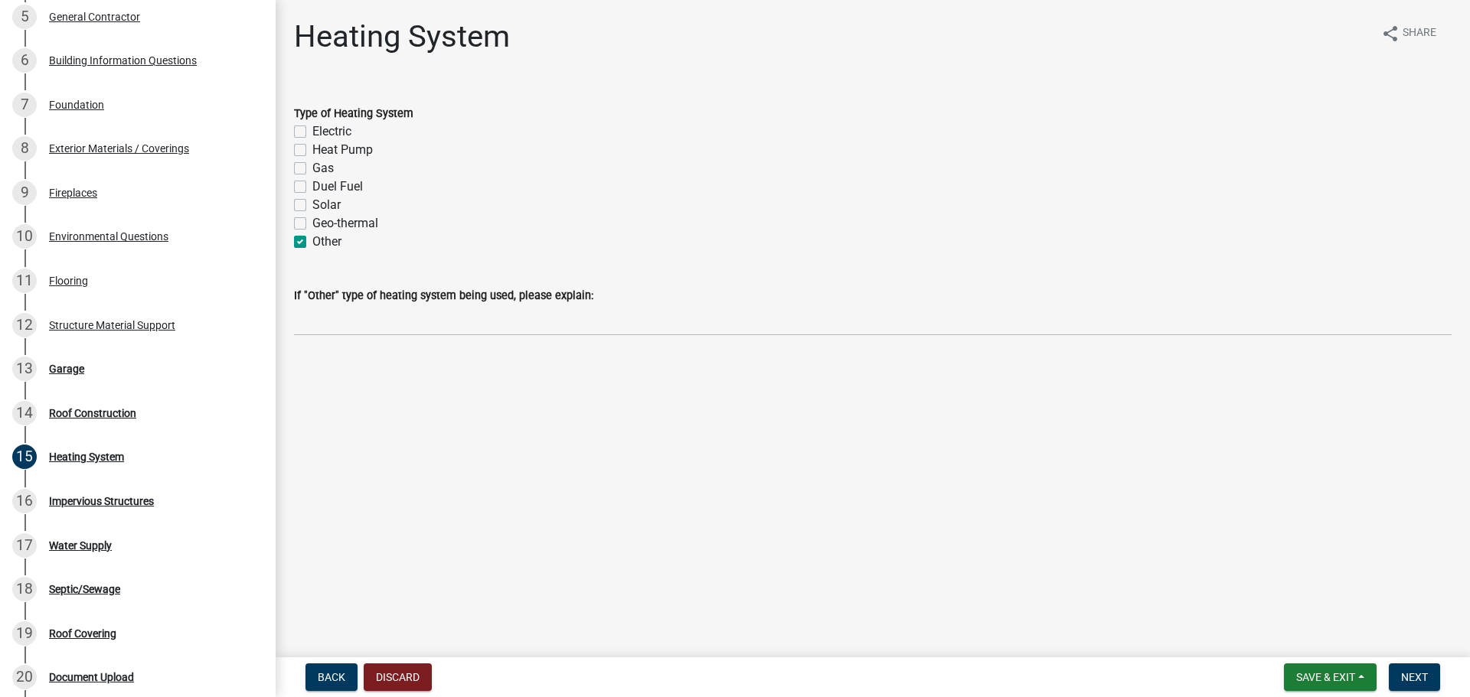
checkbox input "false"
checkbox input "true"
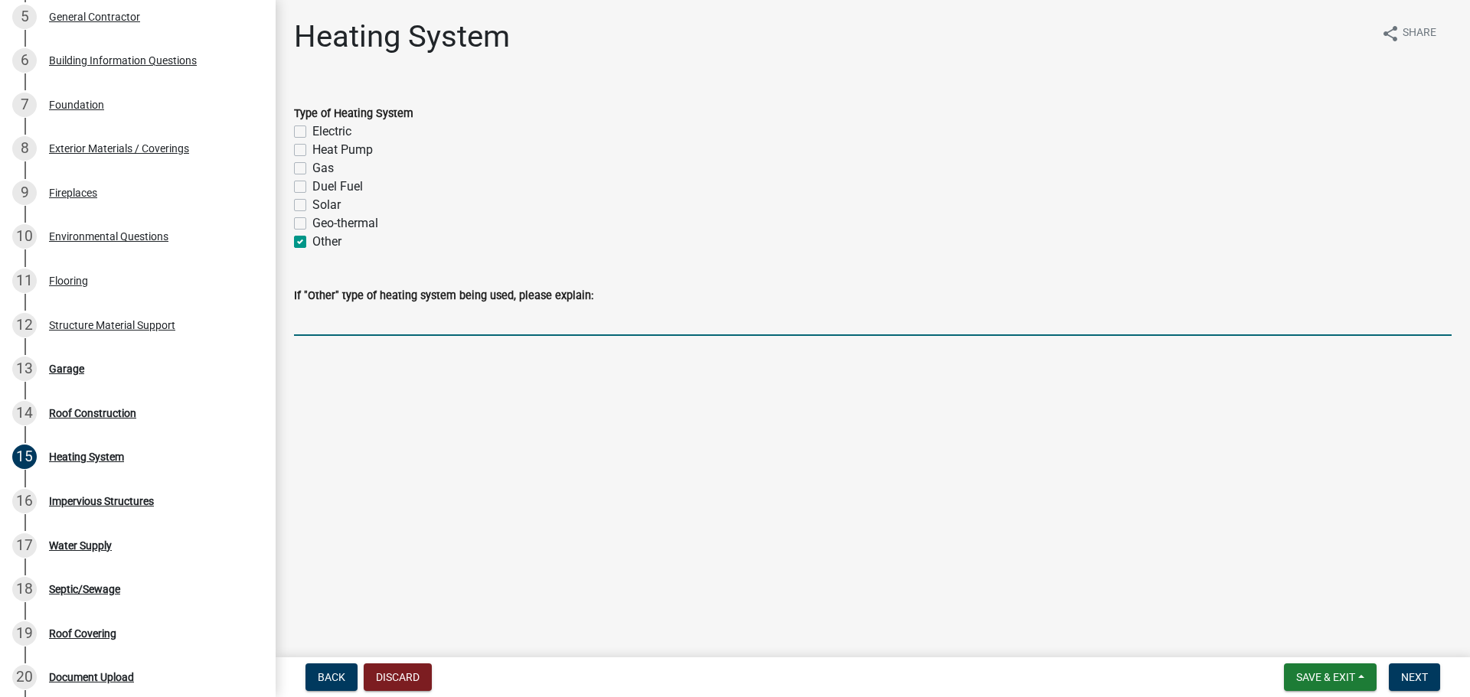
click at [361, 336] on input "If "Other" type of heating system being used, please explain:" at bounding box center [872, 320] width 1157 height 31
type input "None"
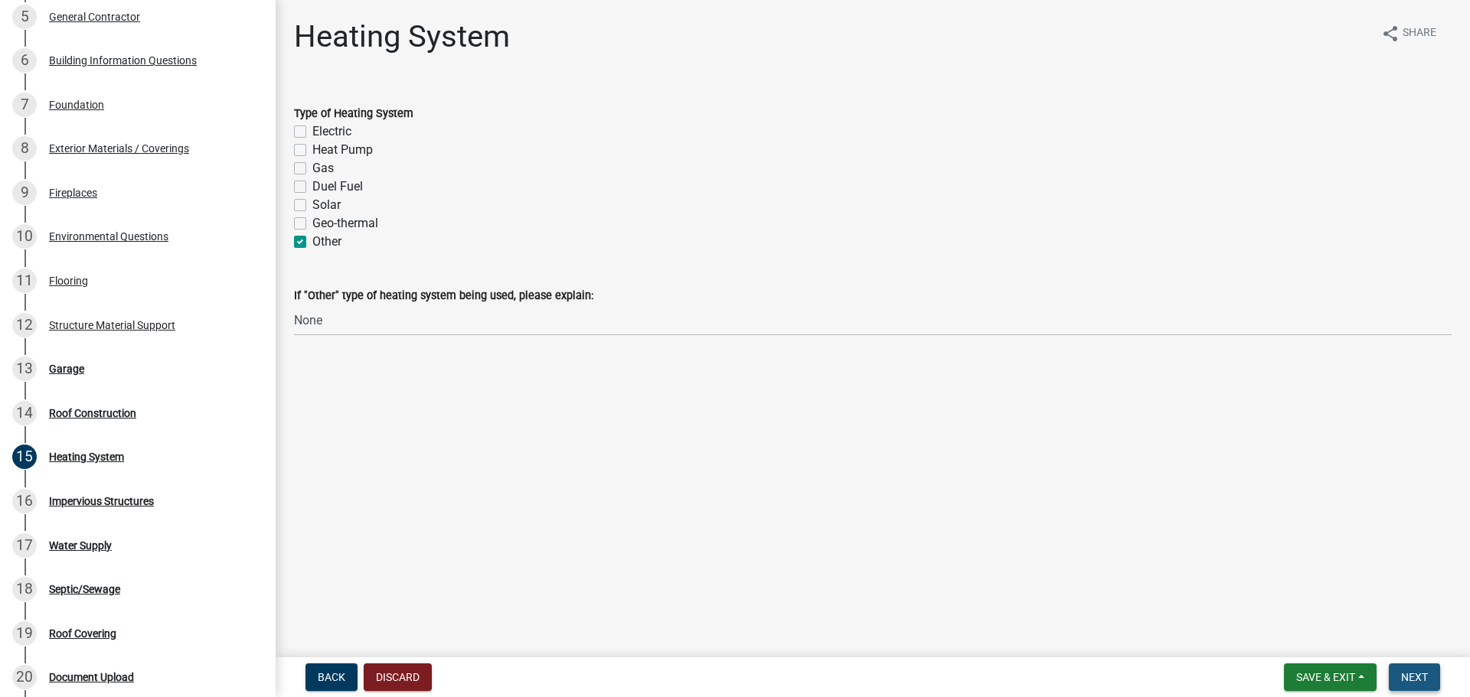
click at [1415, 674] on span "Next" at bounding box center [1414, 677] width 27 height 12
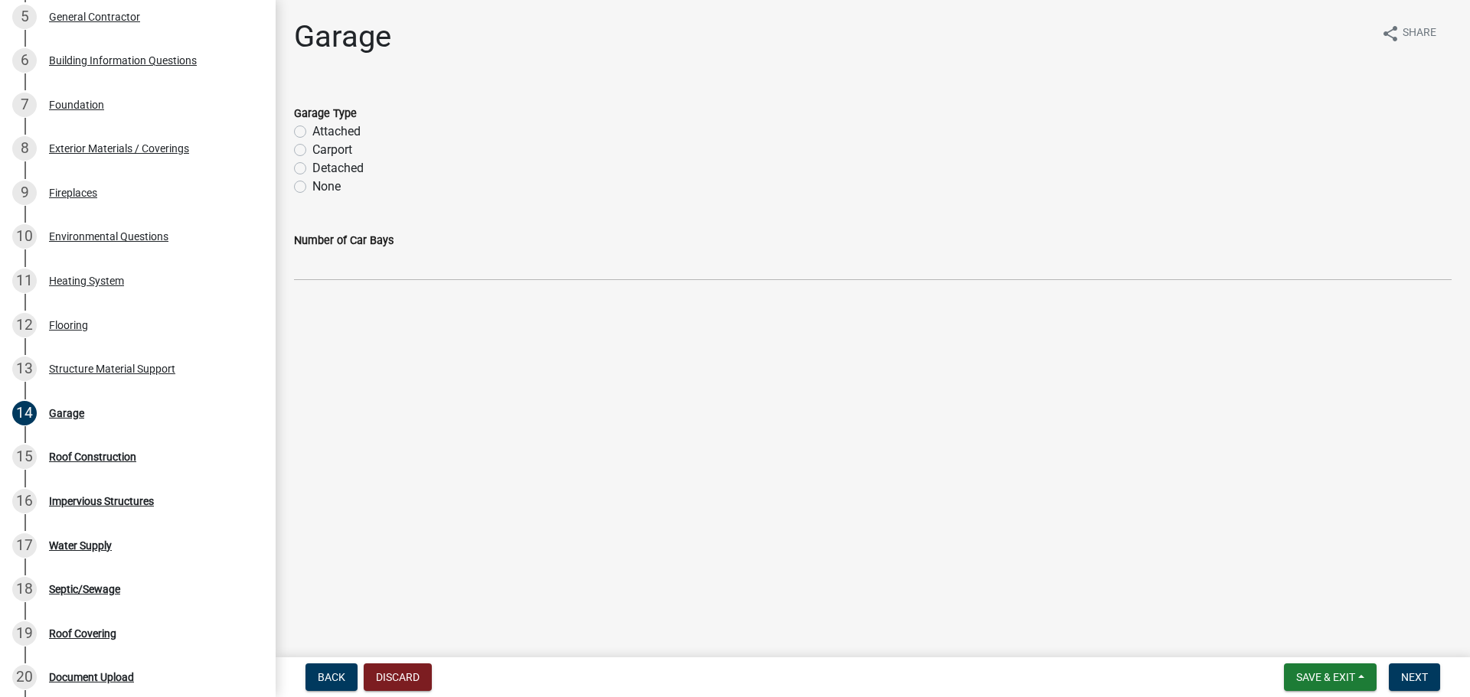
click at [312, 178] on label "Detached" at bounding box center [337, 168] width 51 height 18
click at [312, 169] on input "Detached" at bounding box center [317, 164] width 10 height 10
radio input "true"
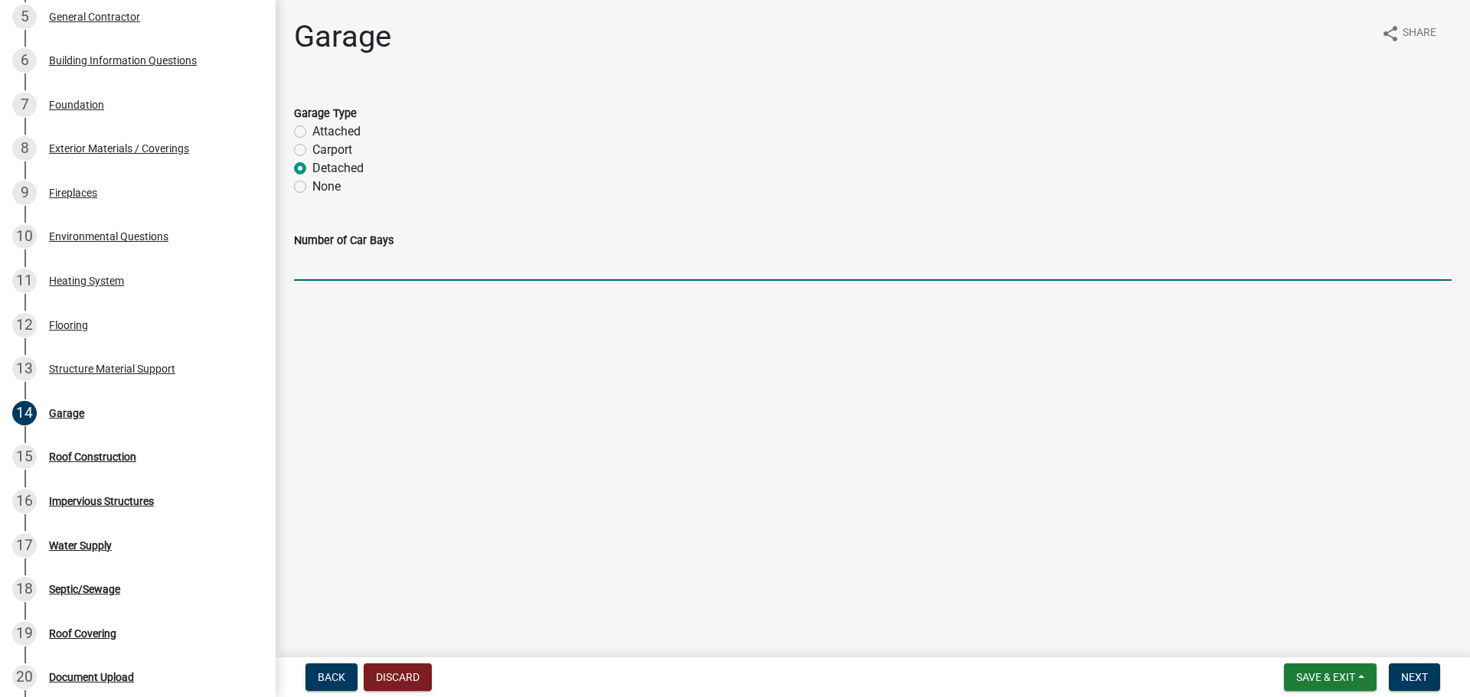
click at [364, 281] on input "text" at bounding box center [872, 265] width 1157 height 31
type input "0"
click at [1413, 671] on span "Next" at bounding box center [1414, 677] width 27 height 12
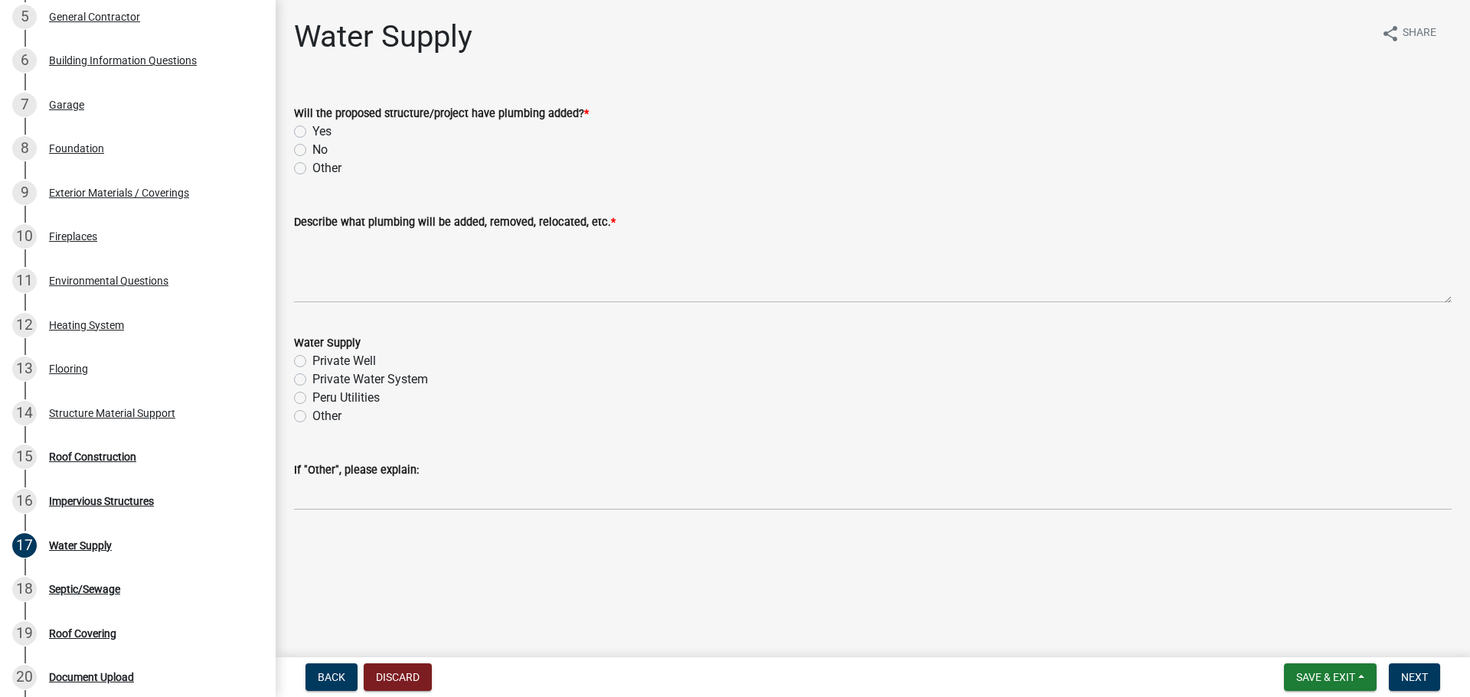
click at [312, 159] on label "No" at bounding box center [319, 150] width 15 height 18
click at [312, 151] on input "No" at bounding box center [317, 146] width 10 height 10
radio input "true"
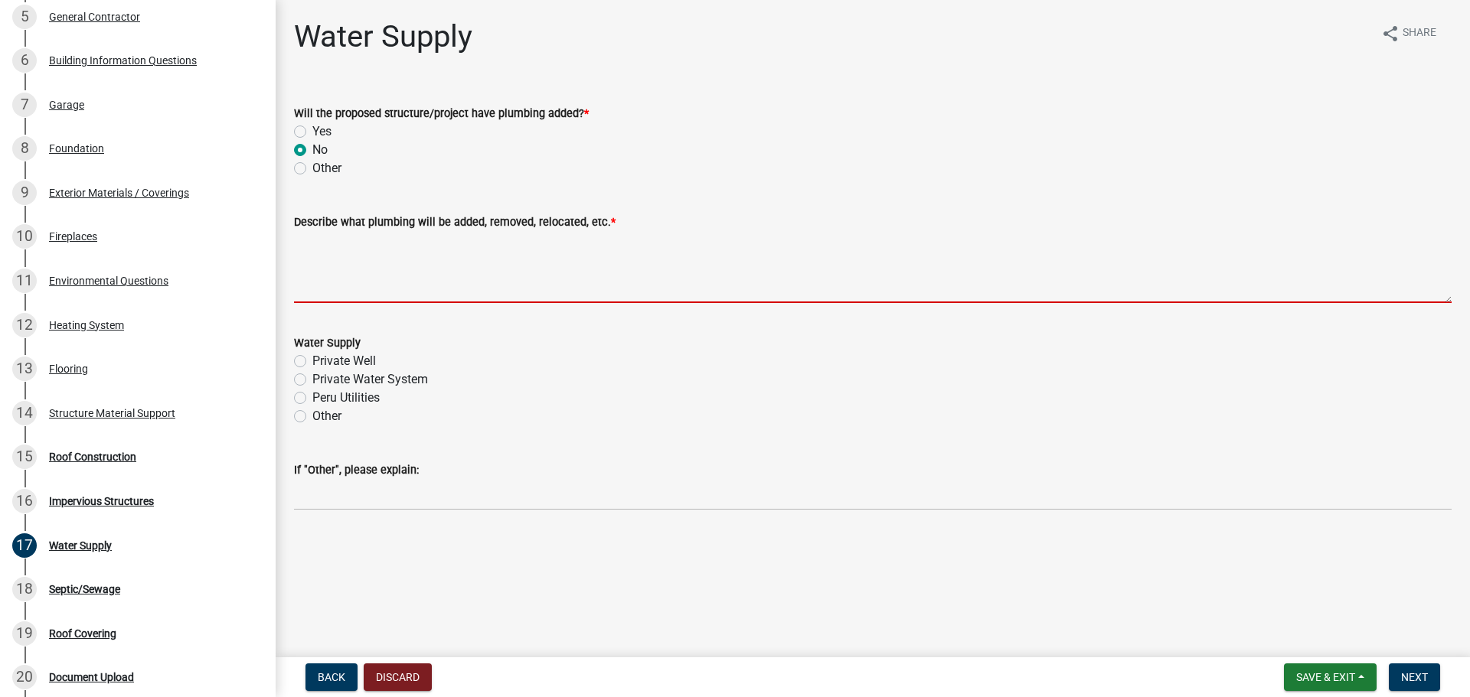
click at [346, 281] on textarea "Describe what plumbing will be added, removed, relocated, etc. *" at bounding box center [872, 267] width 1157 height 72
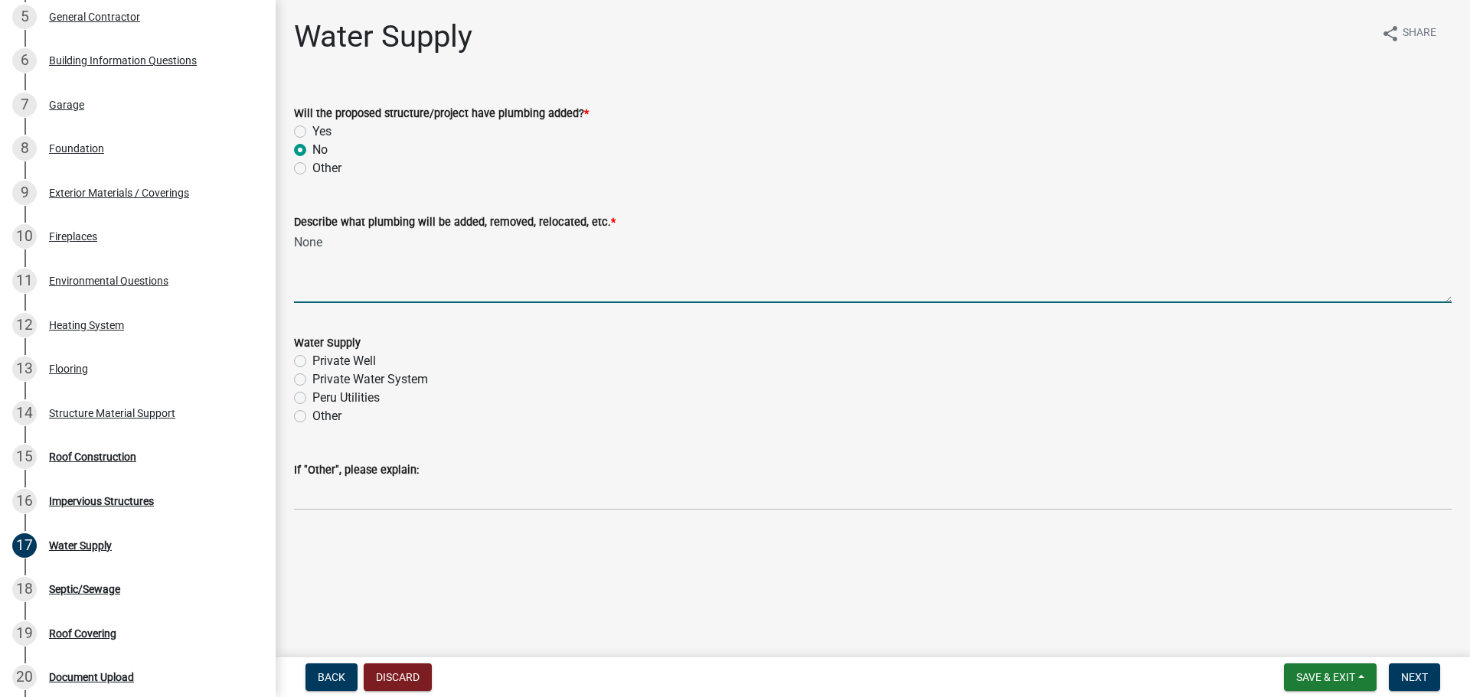
type textarea "None"
click at [312, 370] on label "Private Well" at bounding box center [344, 361] width 64 height 18
click at [312, 362] on input "Private Well" at bounding box center [317, 357] width 10 height 10
radio input "true"
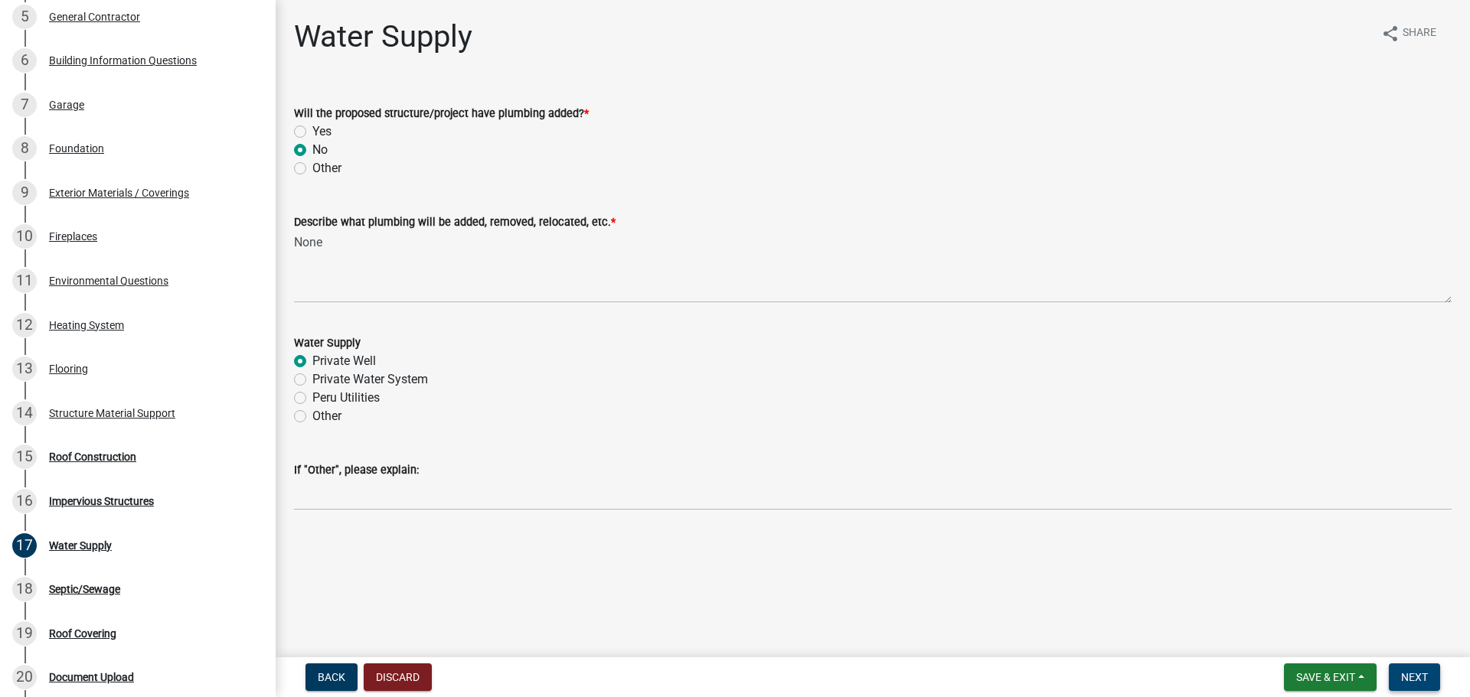
click at [1417, 688] on button "Next" at bounding box center [1413, 678] width 51 height 28
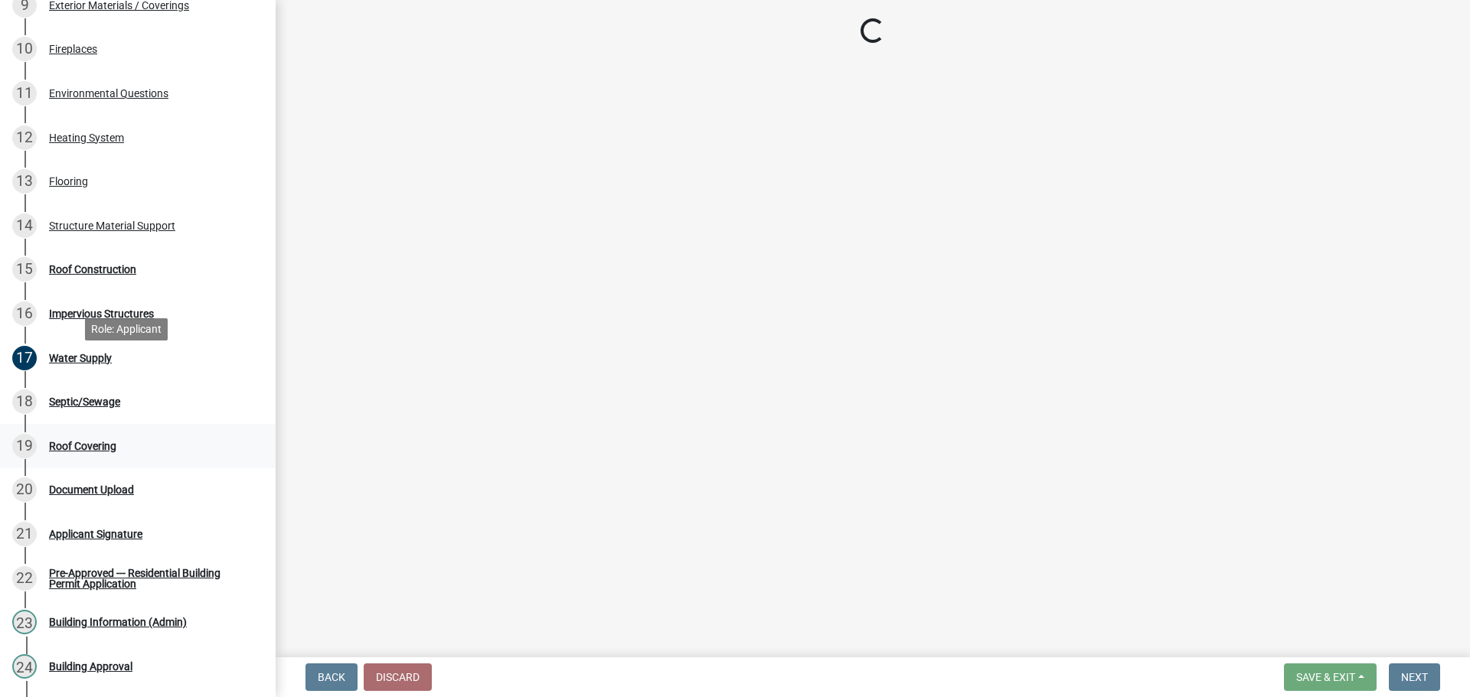
scroll to position [612, 0]
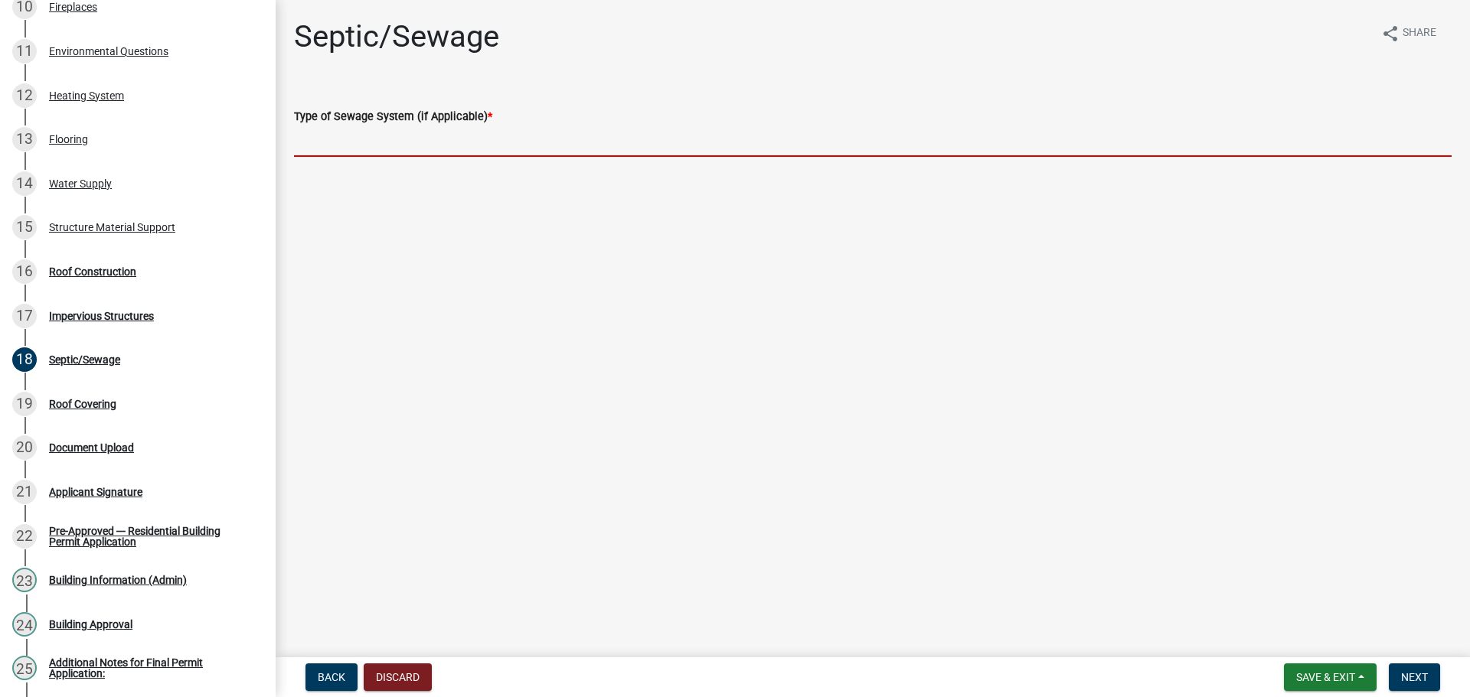
click at [443, 153] on input "Type of Sewage System (if Applicable) *" at bounding box center [872, 141] width 1157 height 31
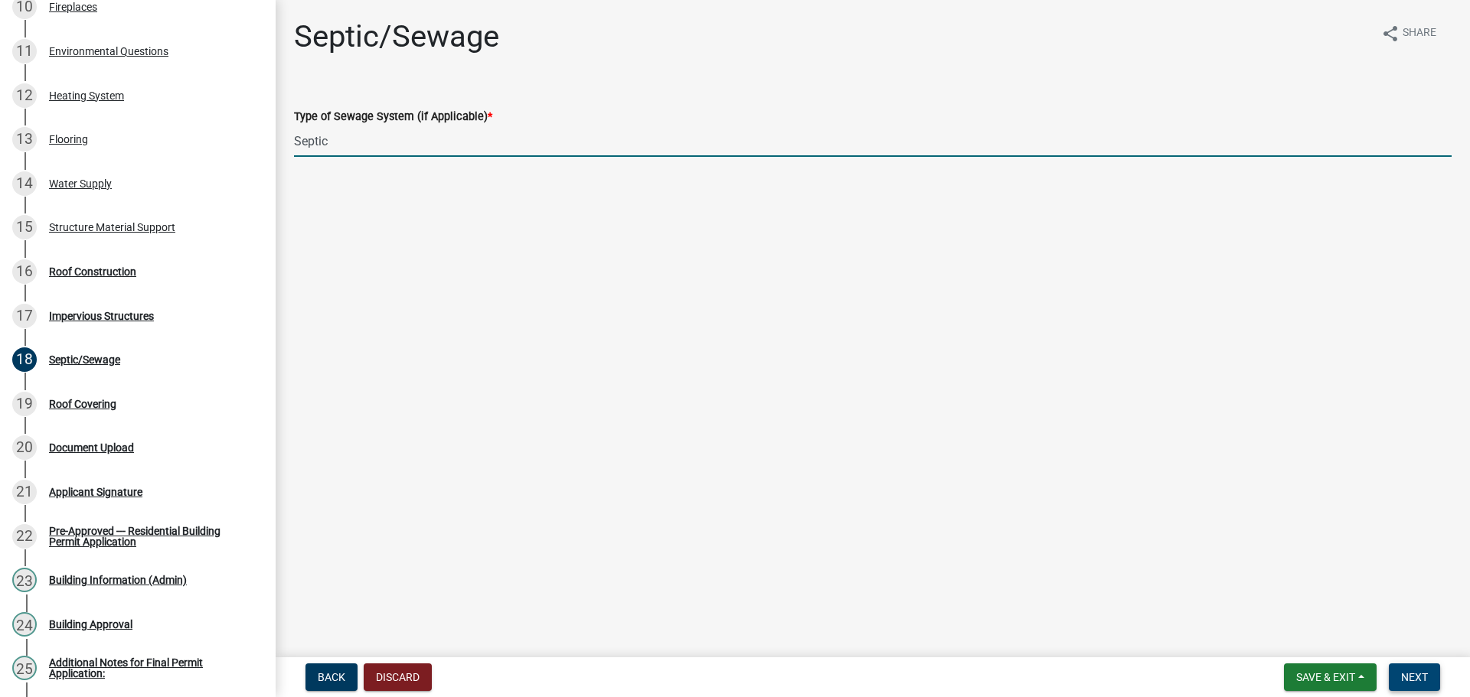
type input "Septic"
click at [1404, 671] on span "Next" at bounding box center [1414, 677] width 27 height 12
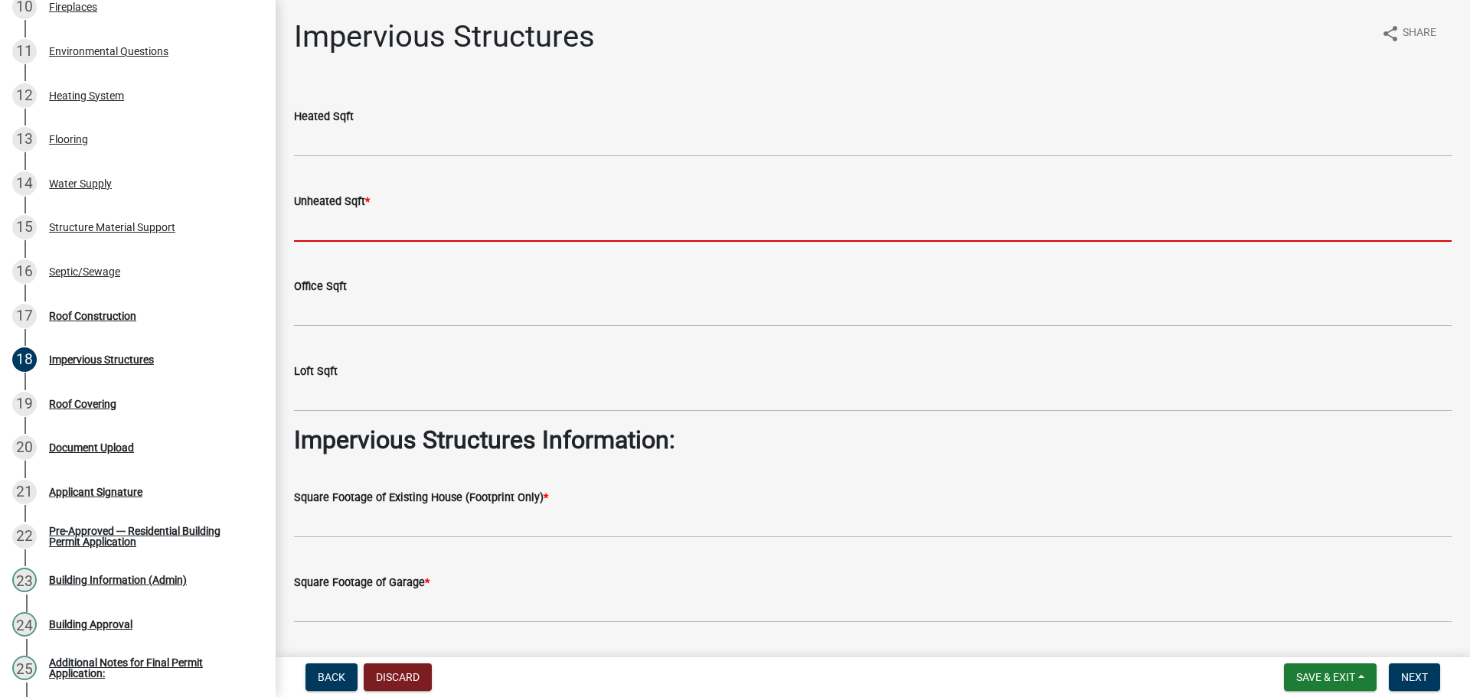
click at [403, 242] on input "text" at bounding box center [872, 225] width 1157 height 31
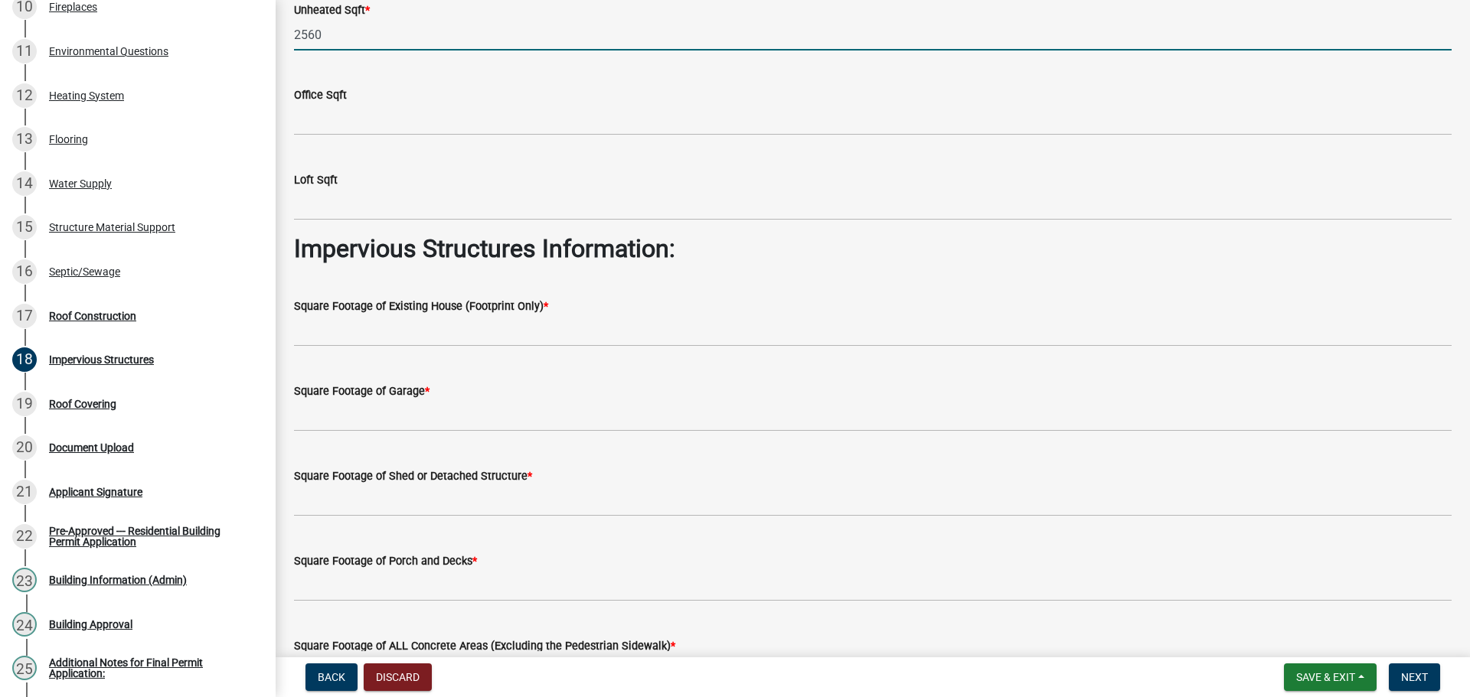
scroll to position [230, 0]
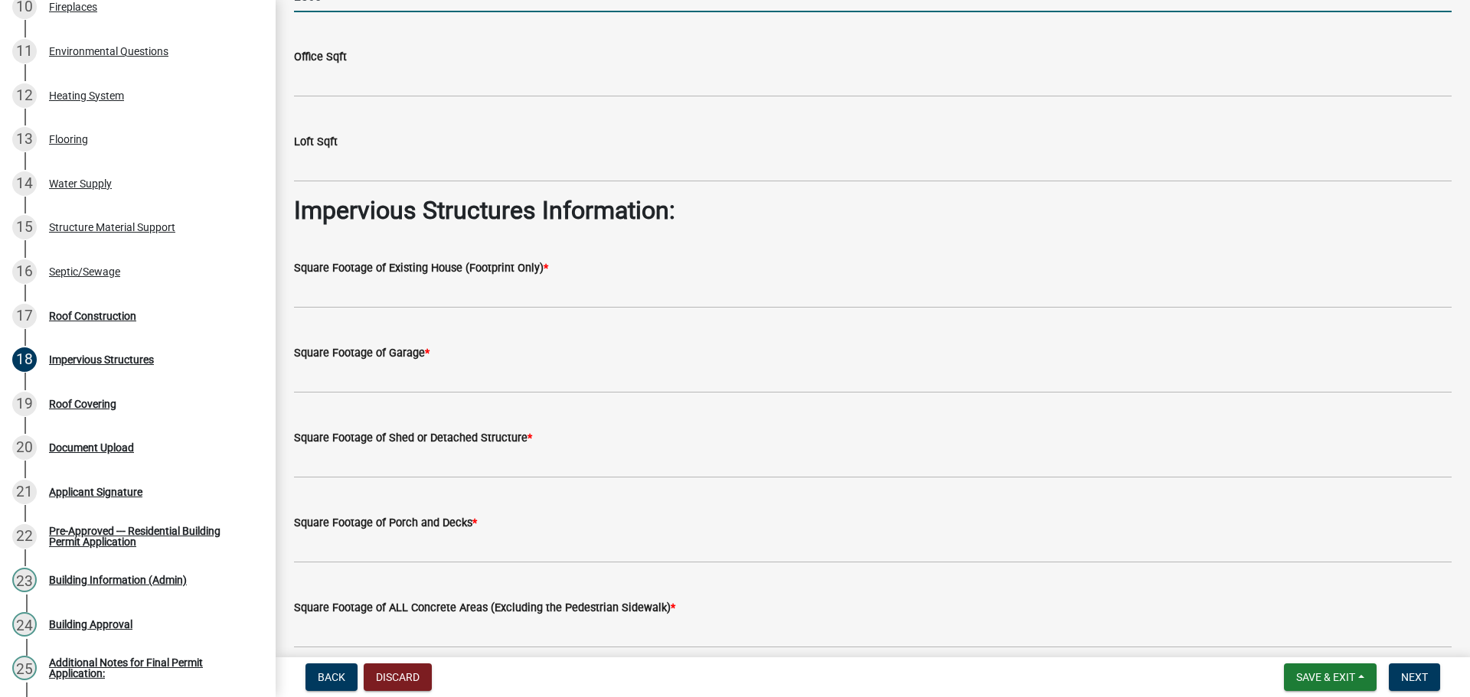
type input "2560"
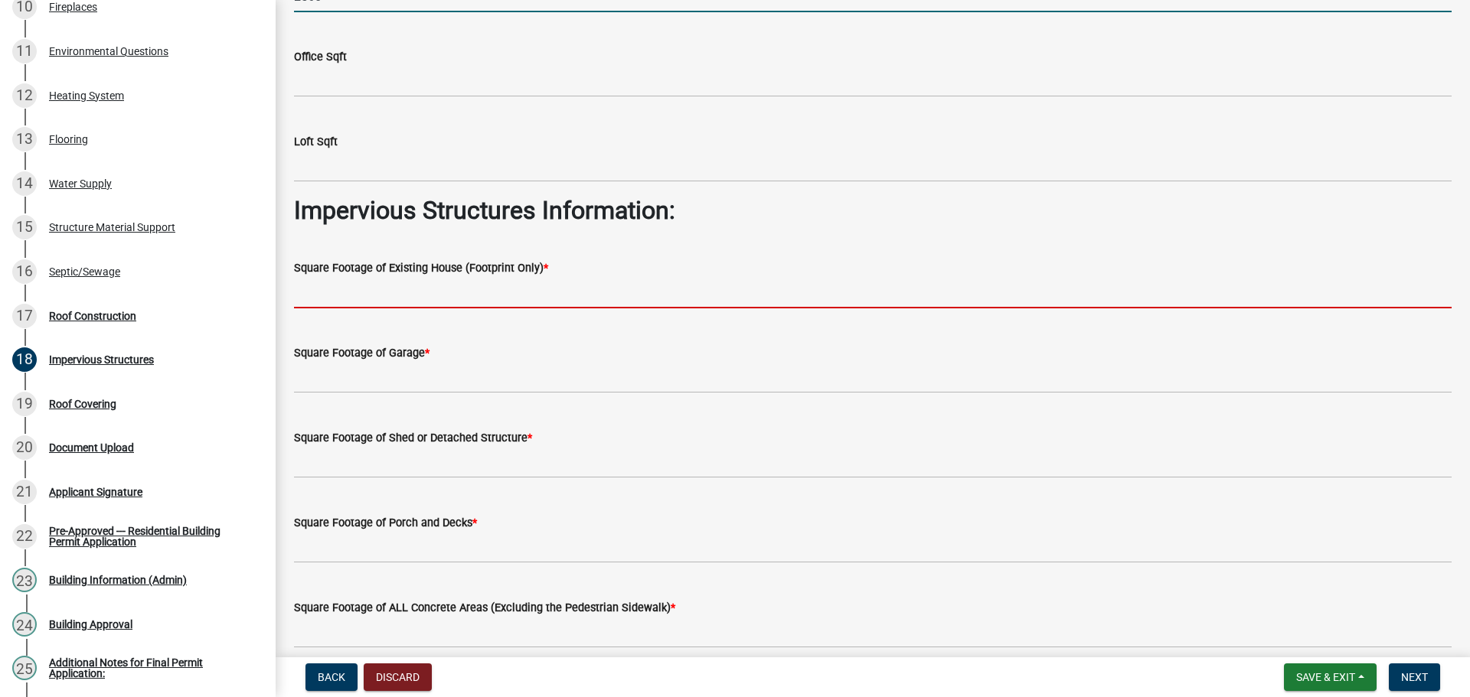
click at [470, 308] on input "text" at bounding box center [872, 292] width 1157 height 31
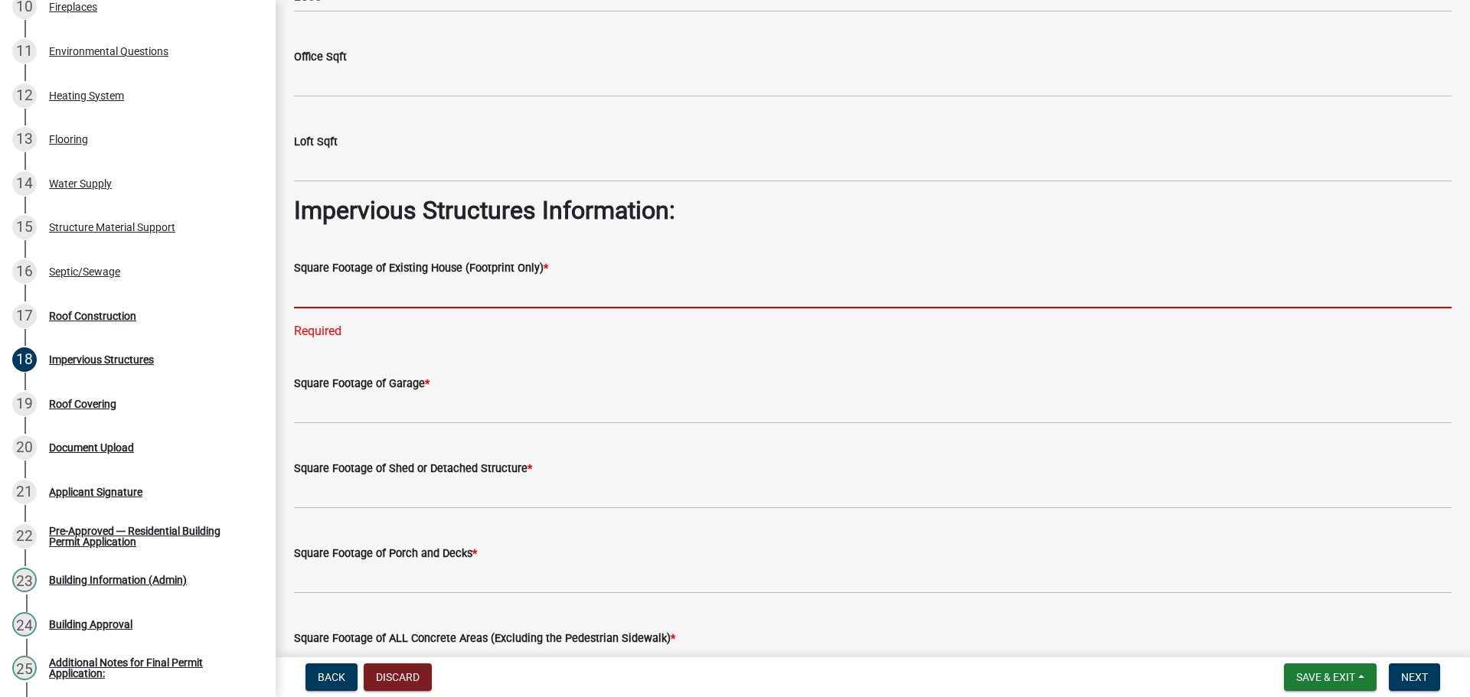
click at [357, 308] on input "text" at bounding box center [872, 292] width 1157 height 31
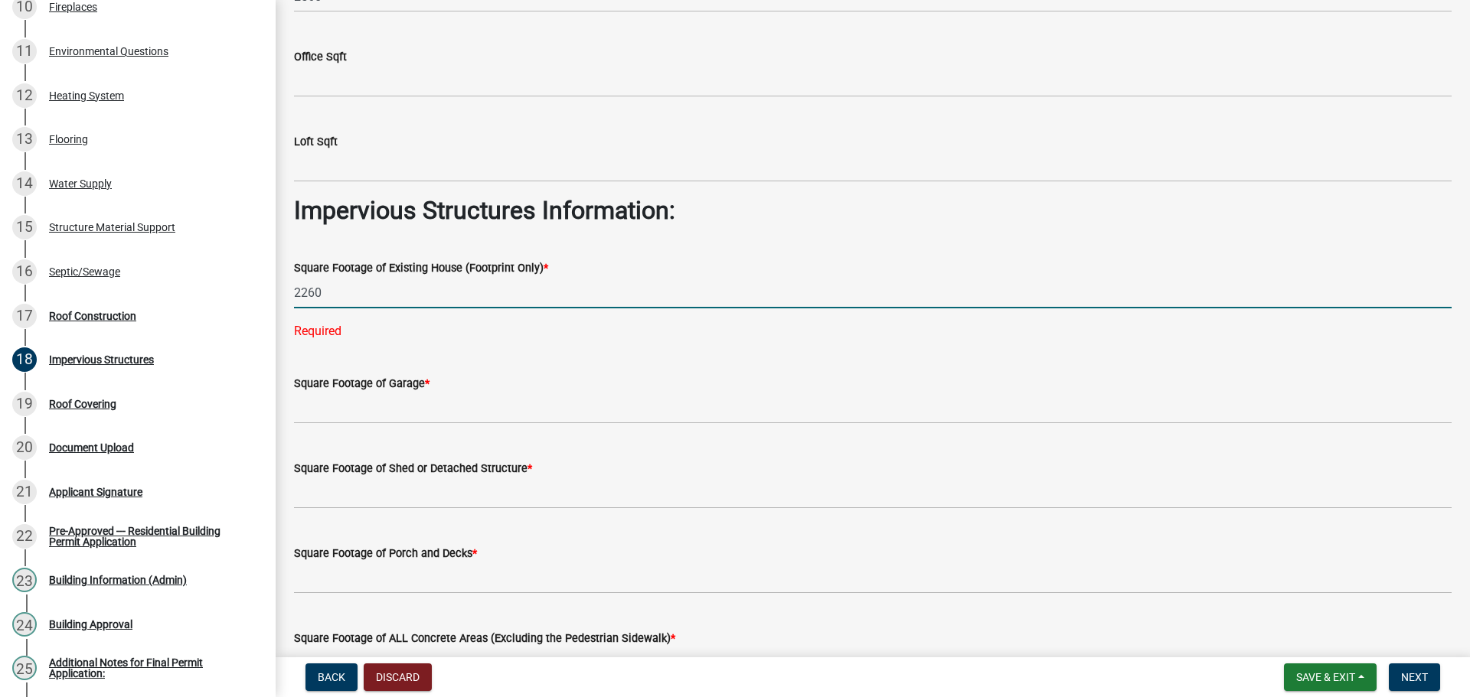
type input "2260"
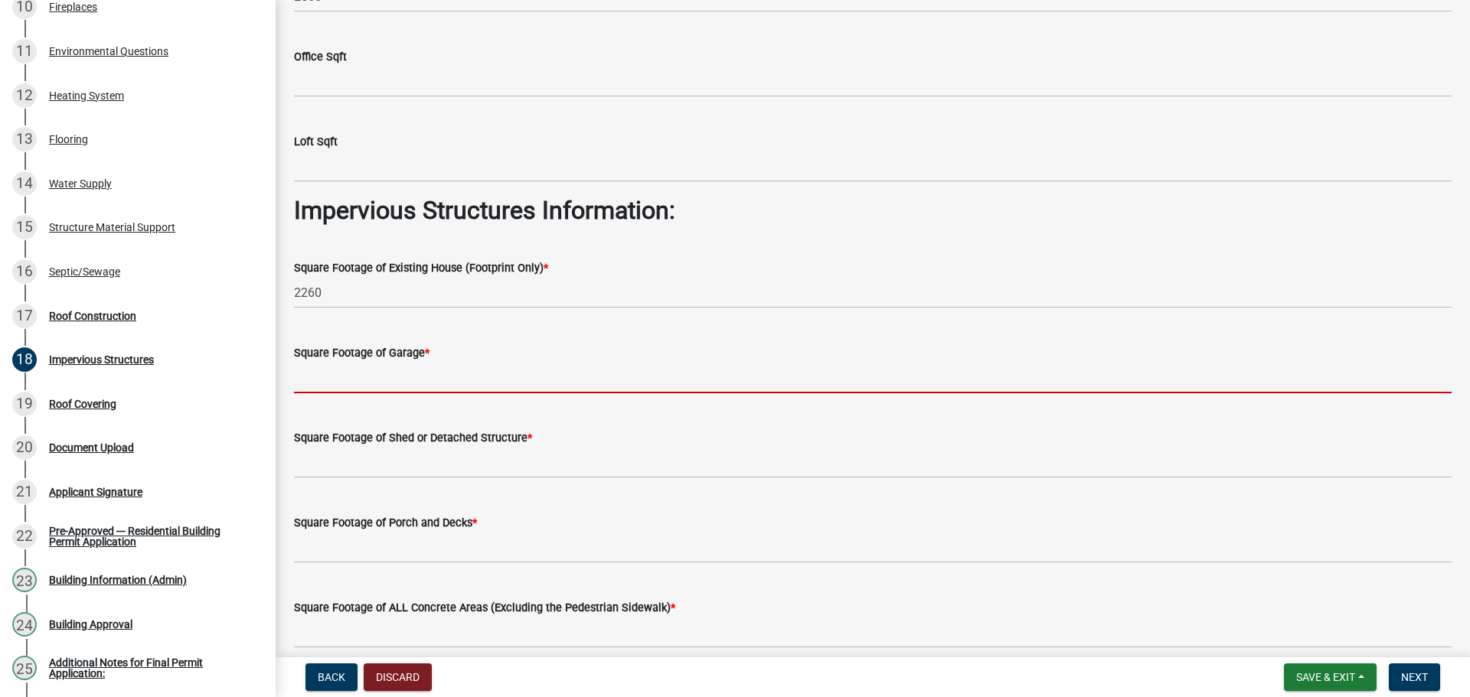
click at [402, 393] on input "text" at bounding box center [872, 377] width 1157 height 31
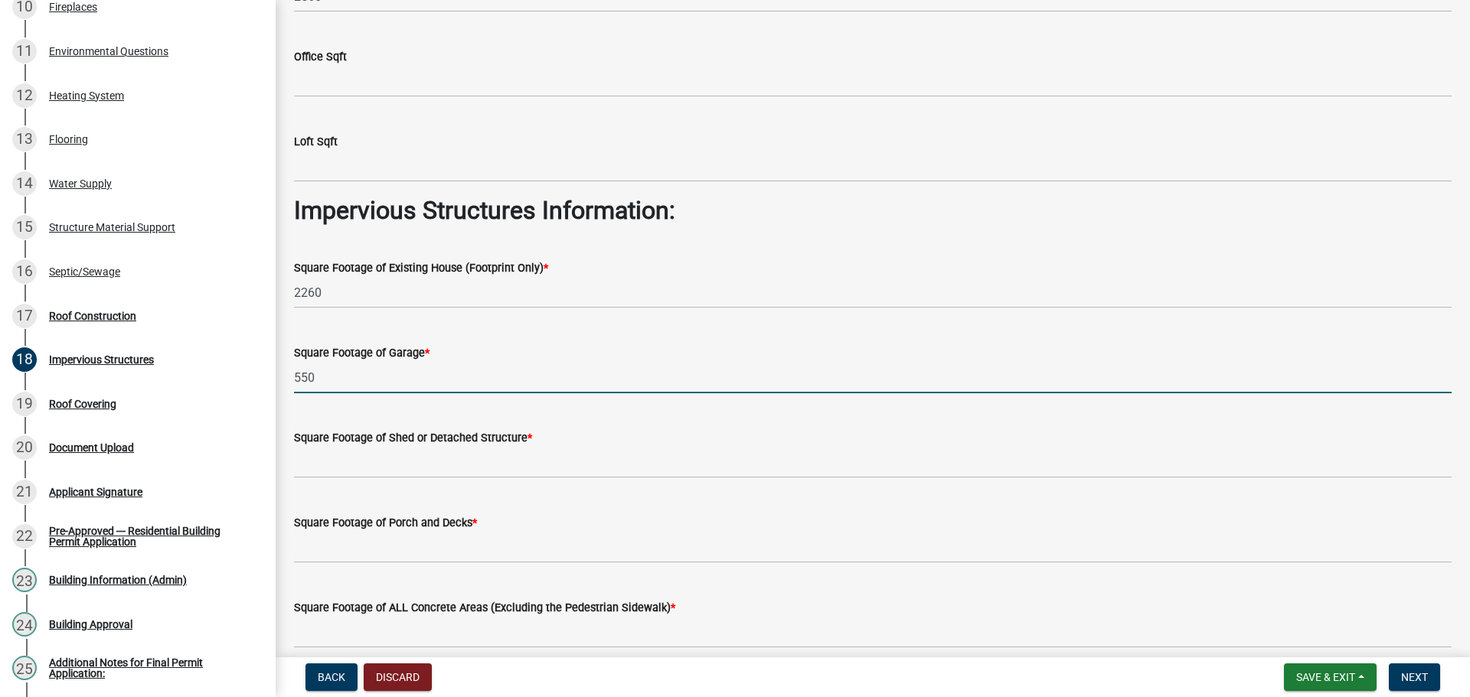
scroll to position [306, 0]
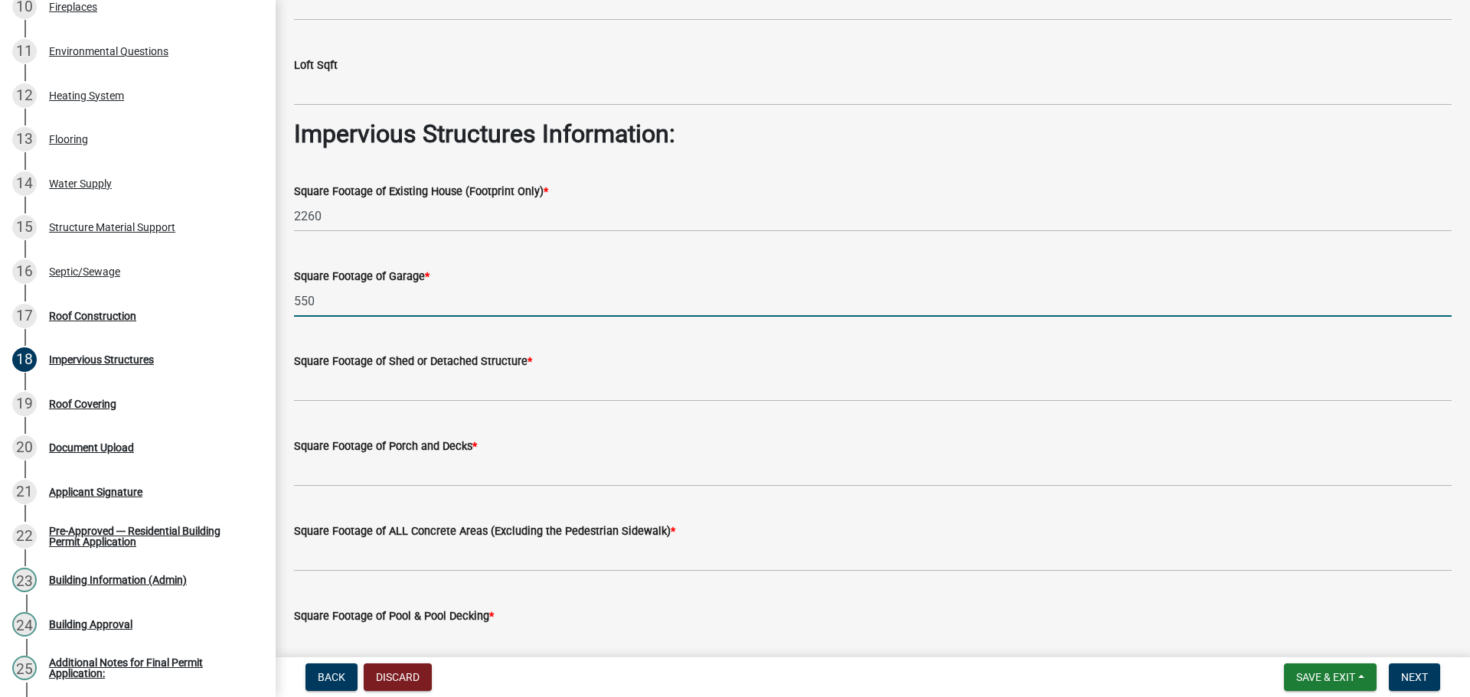
type input "550"
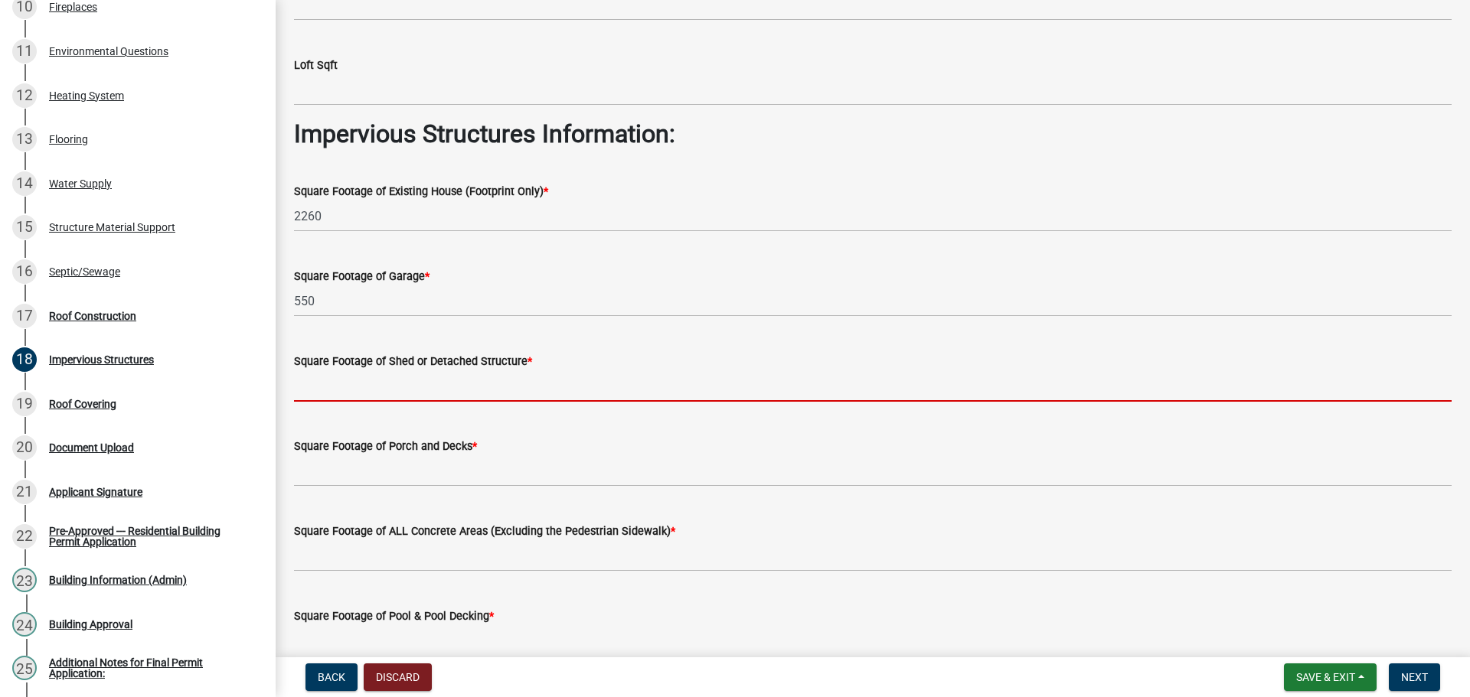
click at [481, 402] on input "text" at bounding box center [872, 385] width 1157 height 31
click at [506, 402] on input "text" at bounding box center [872, 385] width 1157 height 31
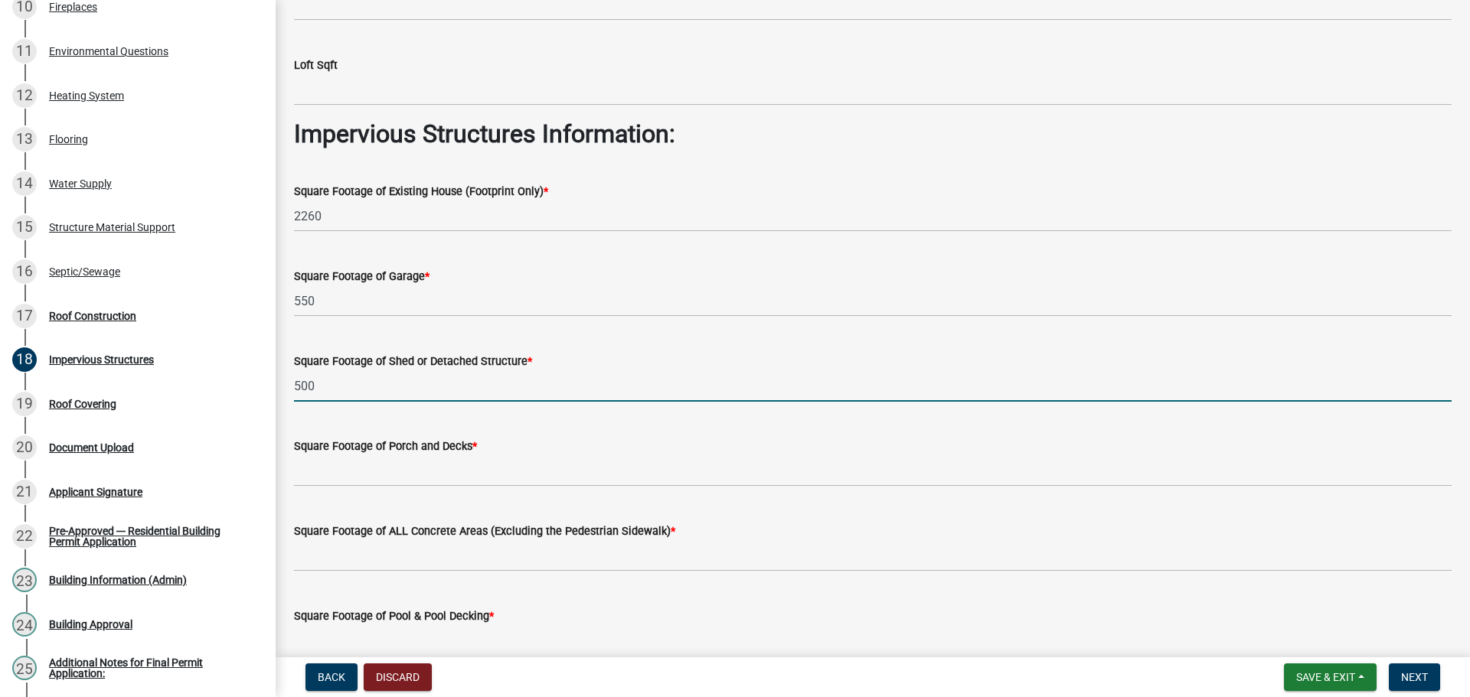
type input "500"
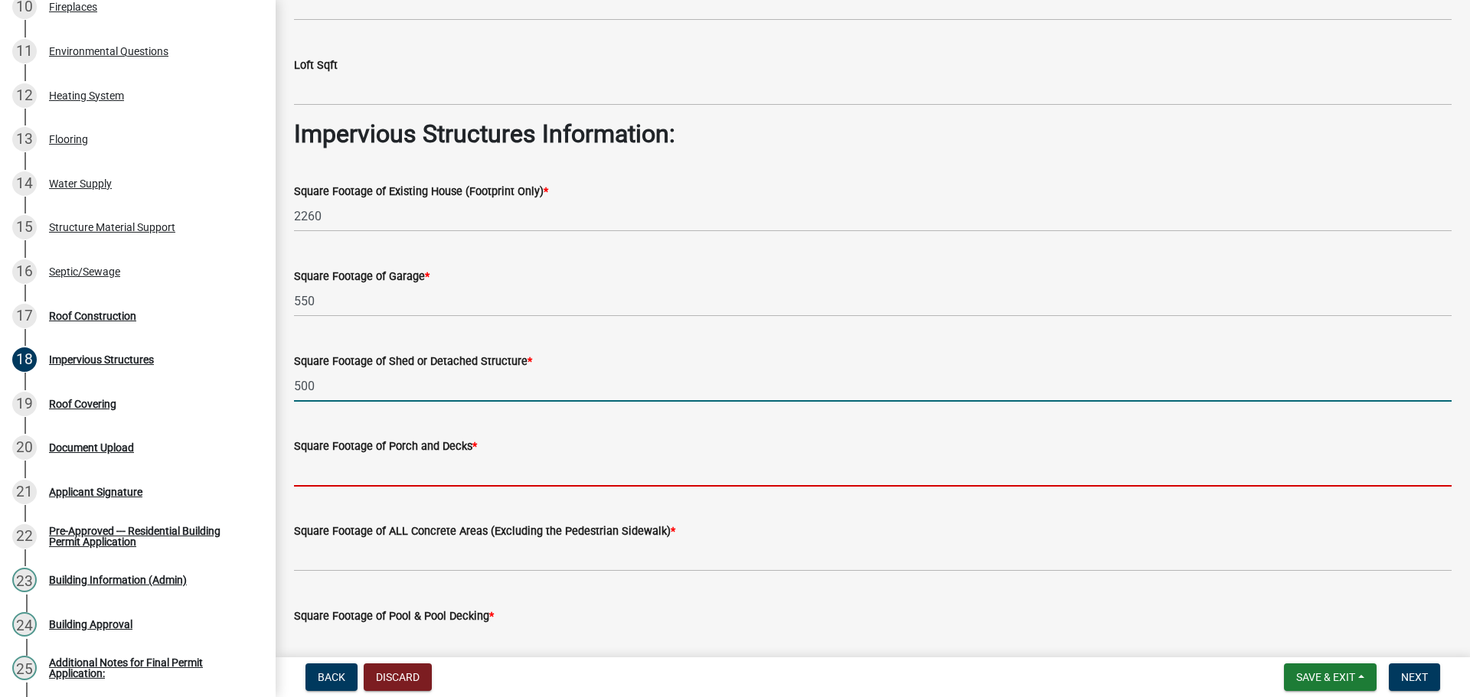
click at [471, 487] on input "text" at bounding box center [872, 470] width 1157 height 31
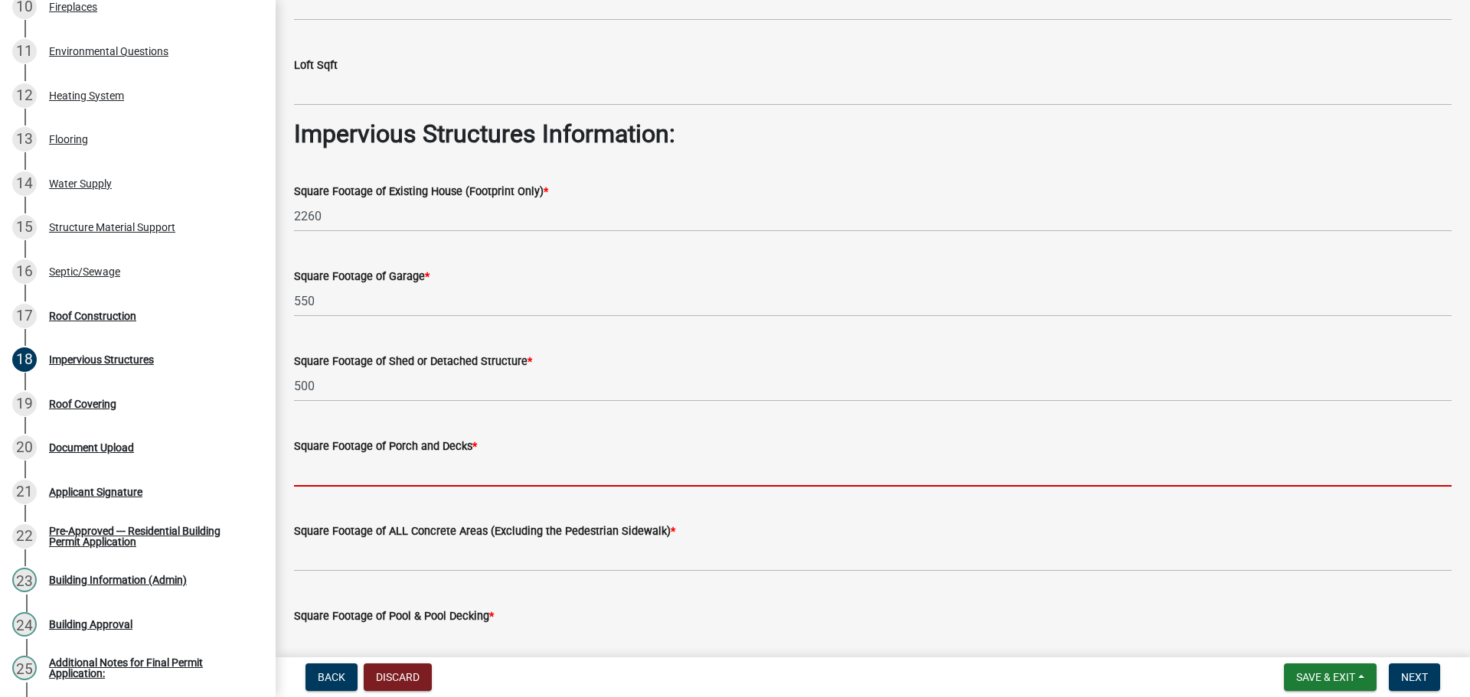
scroll to position [459, 0]
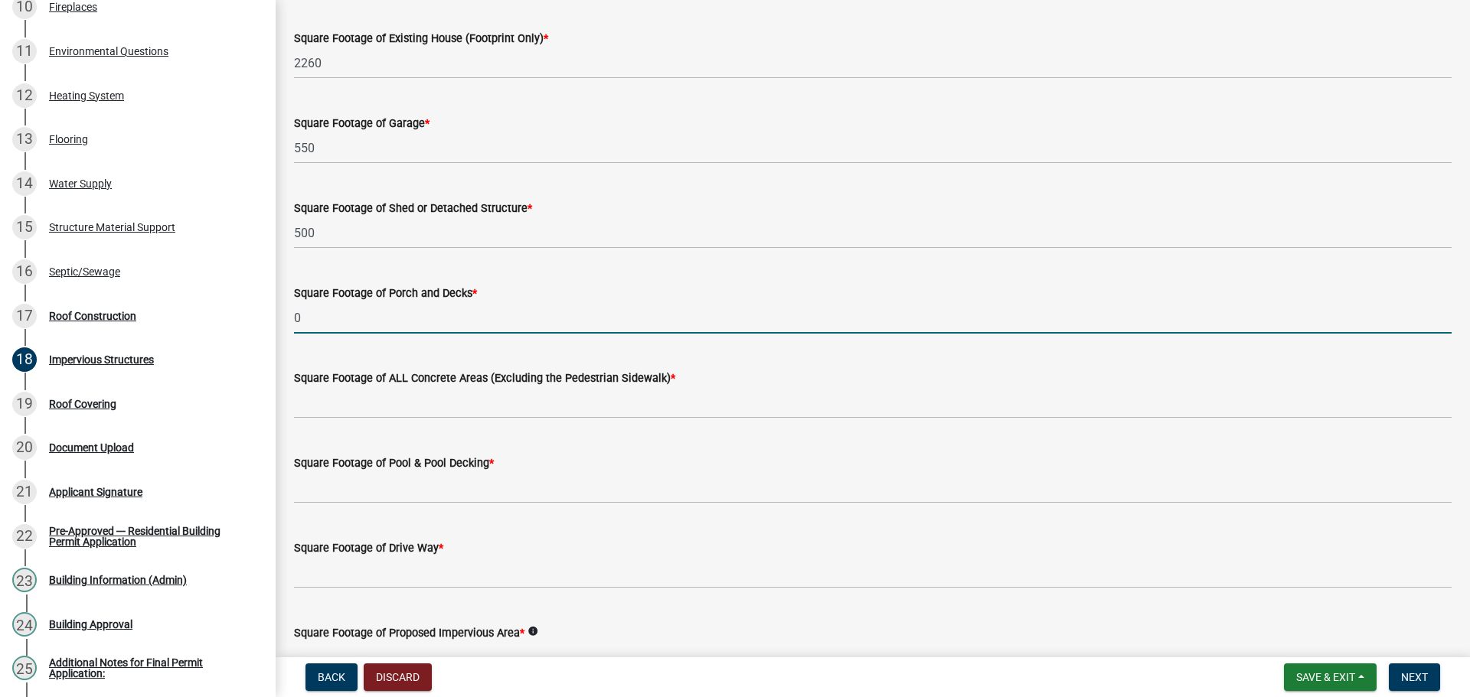
type input "0"
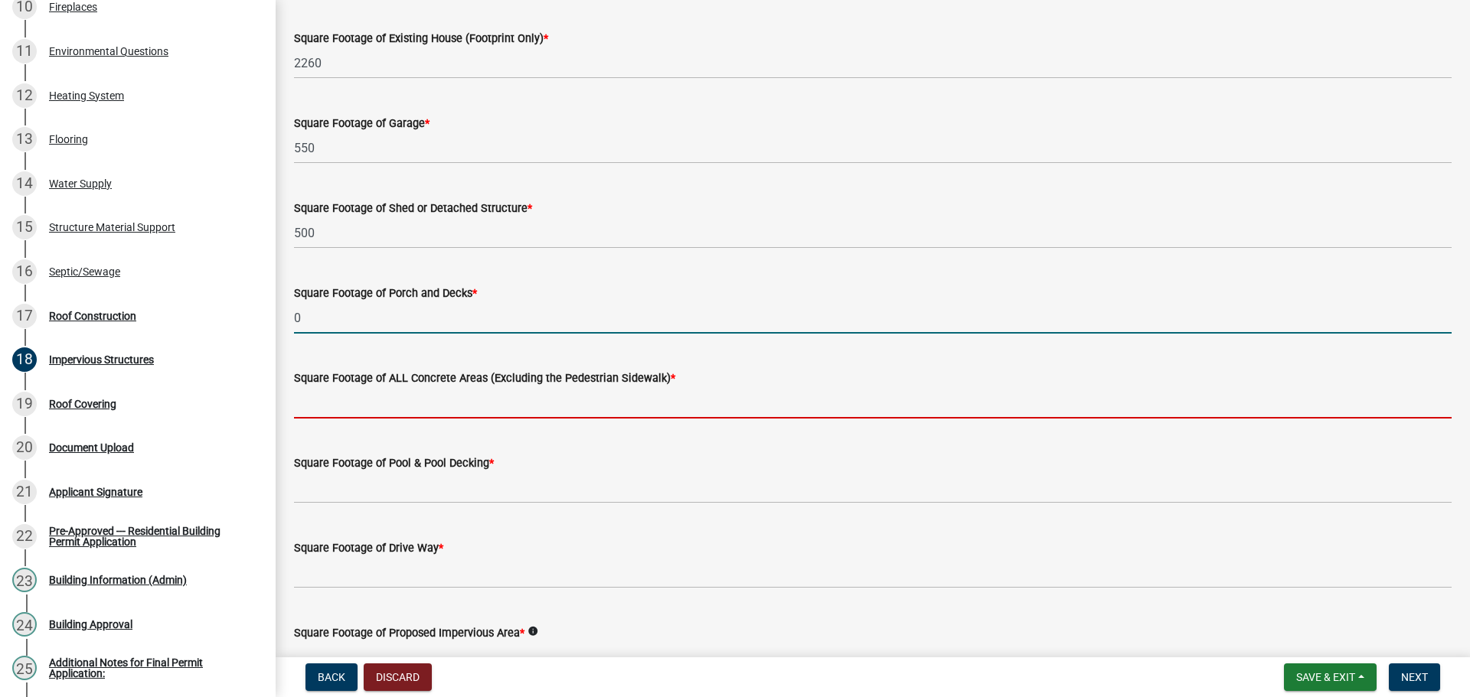
click at [516, 419] on input "text" at bounding box center [872, 402] width 1157 height 31
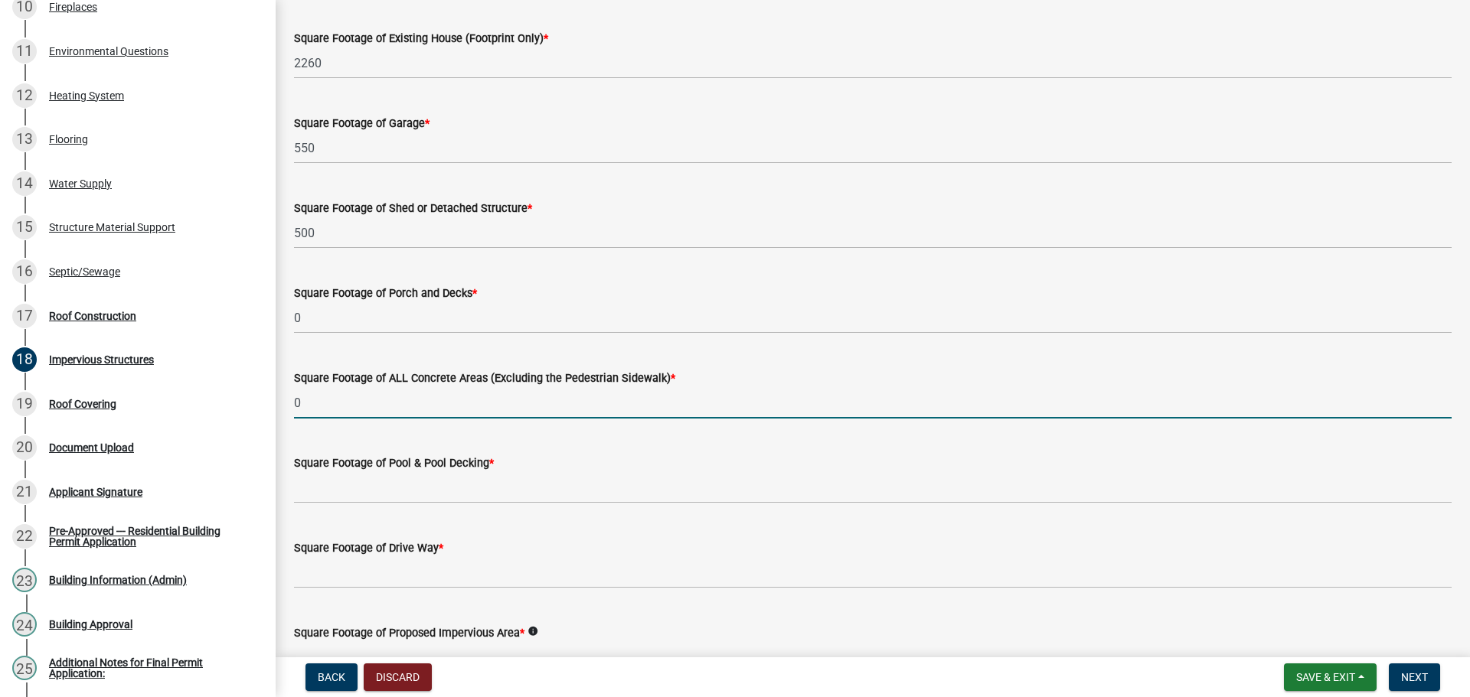
type input "0"
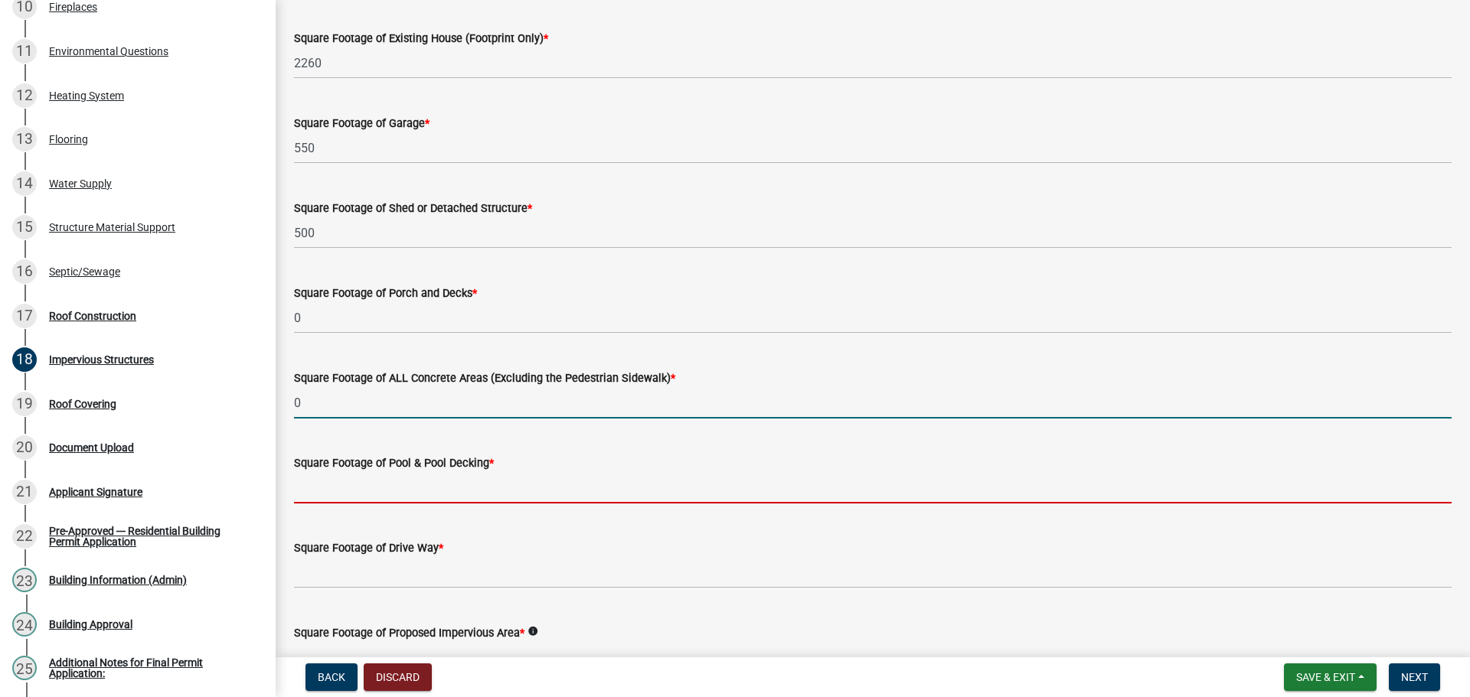
click at [485, 504] on input "text" at bounding box center [872, 487] width 1157 height 31
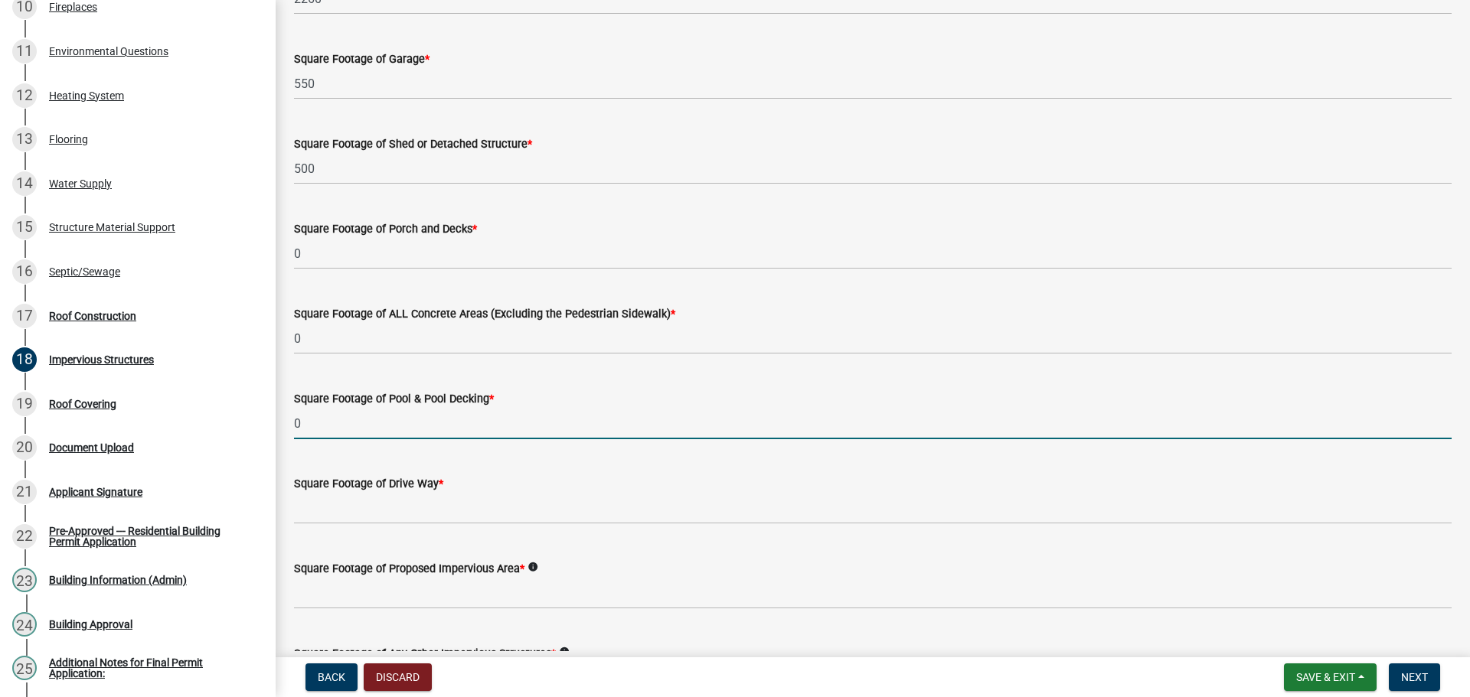
scroll to position [612, 0]
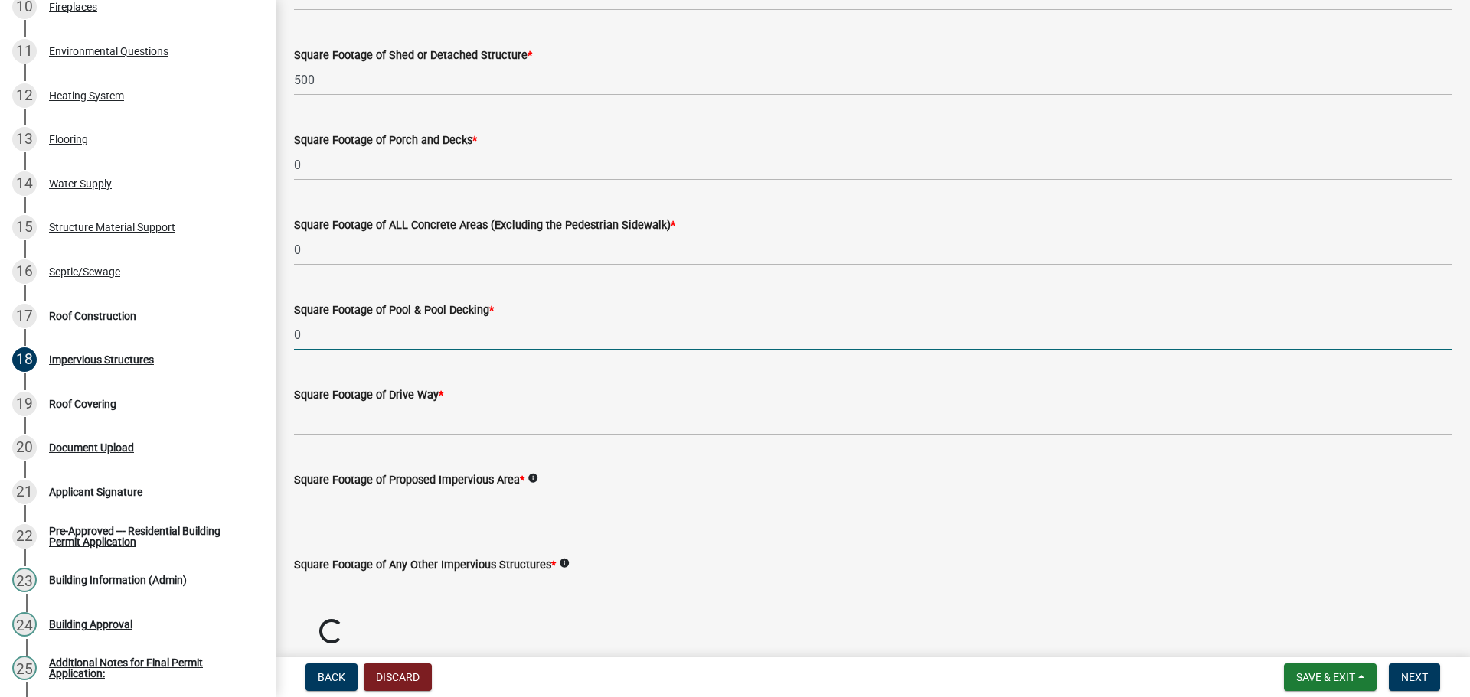
type input "0"
click at [389, 449] on wm-data-entity-input "Square Footage of Drive Way *" at bounding box center [872, 406] width 1157 height 85
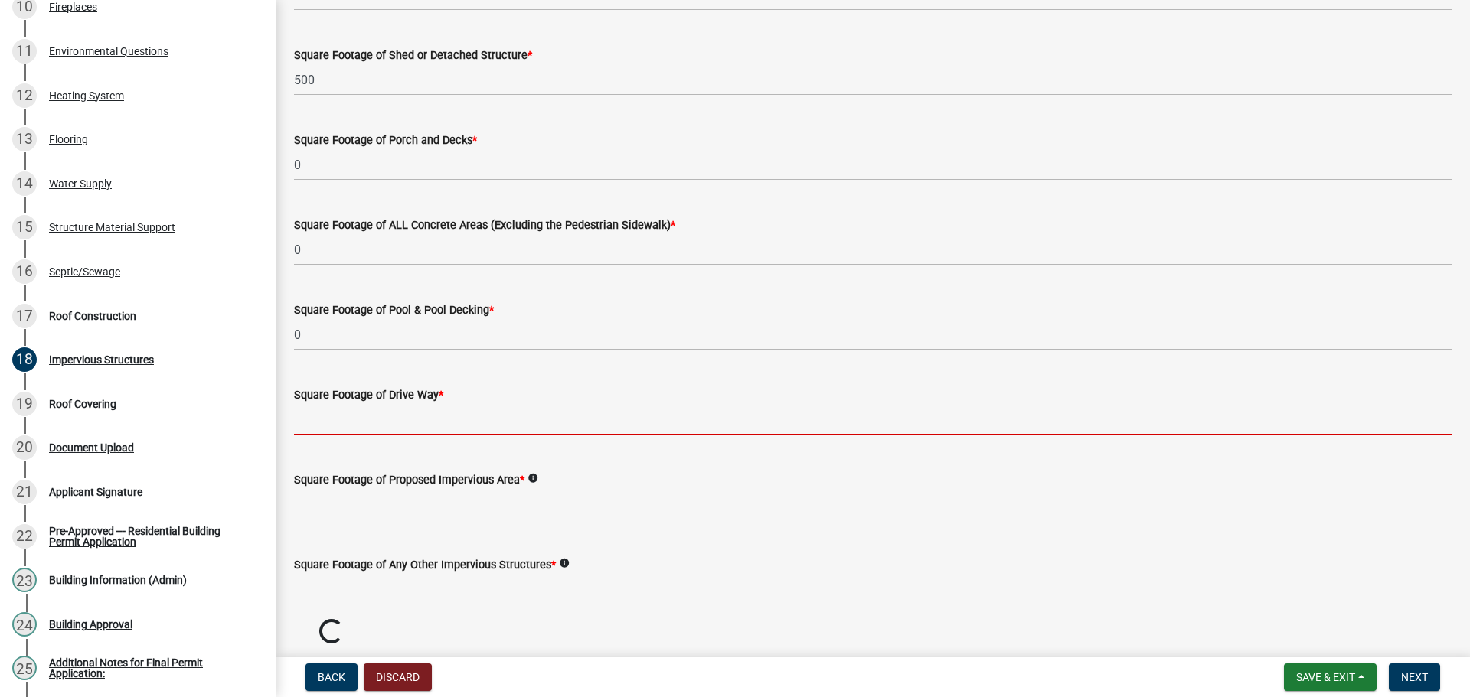
click at [403, 435] on input "text" at bounding box center [872, 419] width 1157 height 31
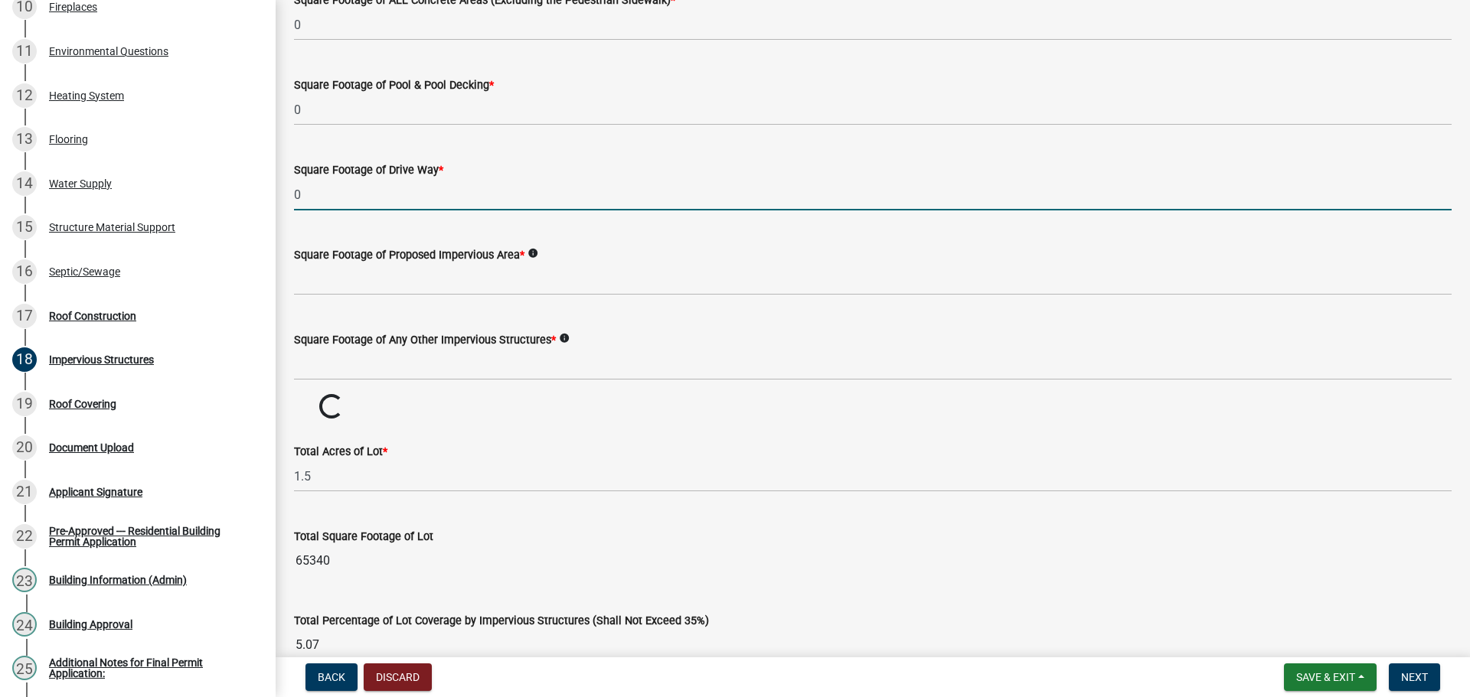
scroll to position [842, 0]
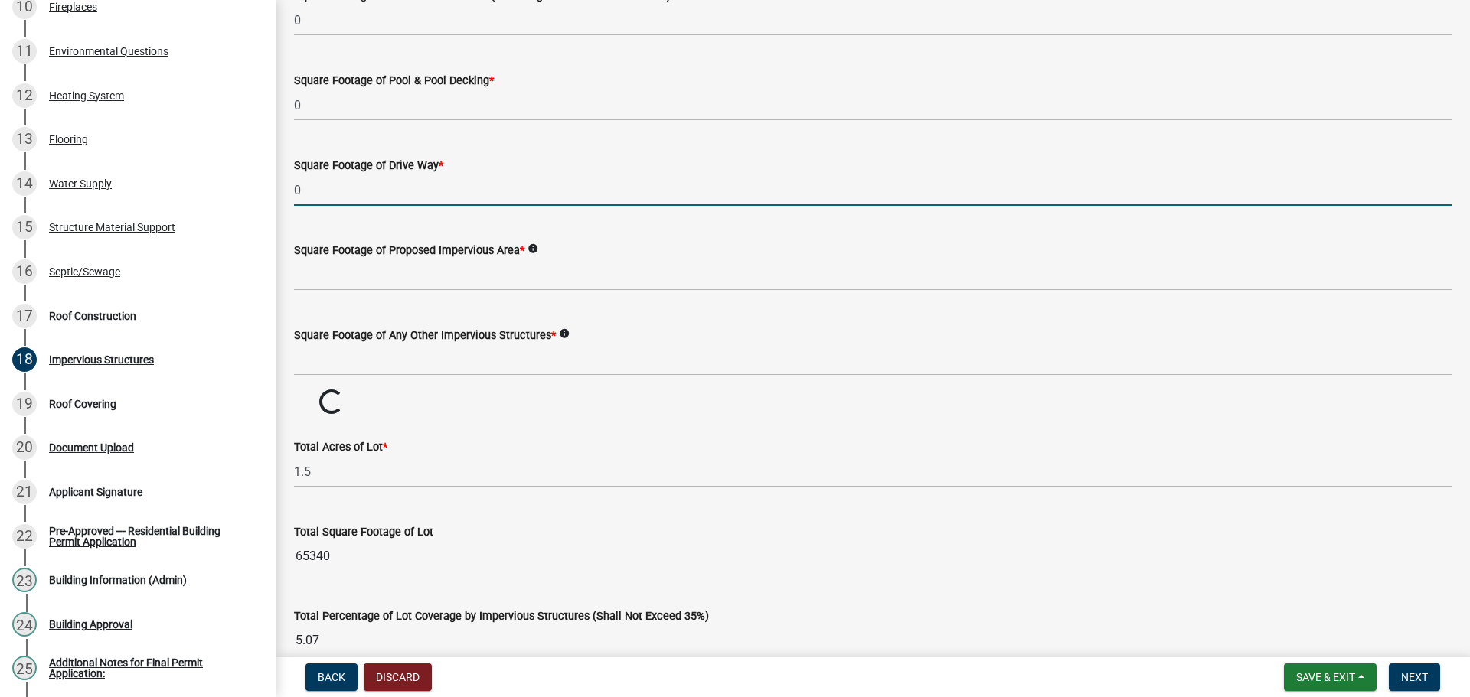
type input "0"
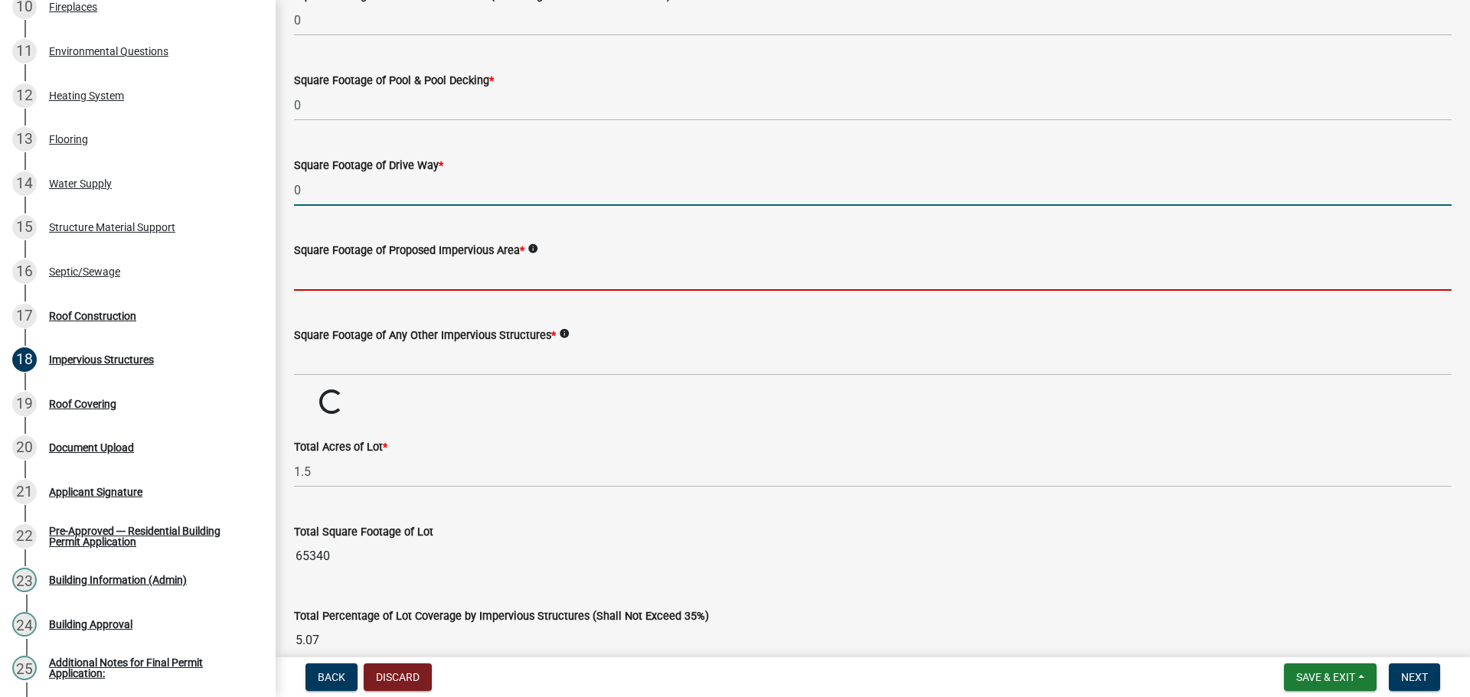
click at [493, 291] on input "text" at bounding box center [872, 274] width 1157 height 31
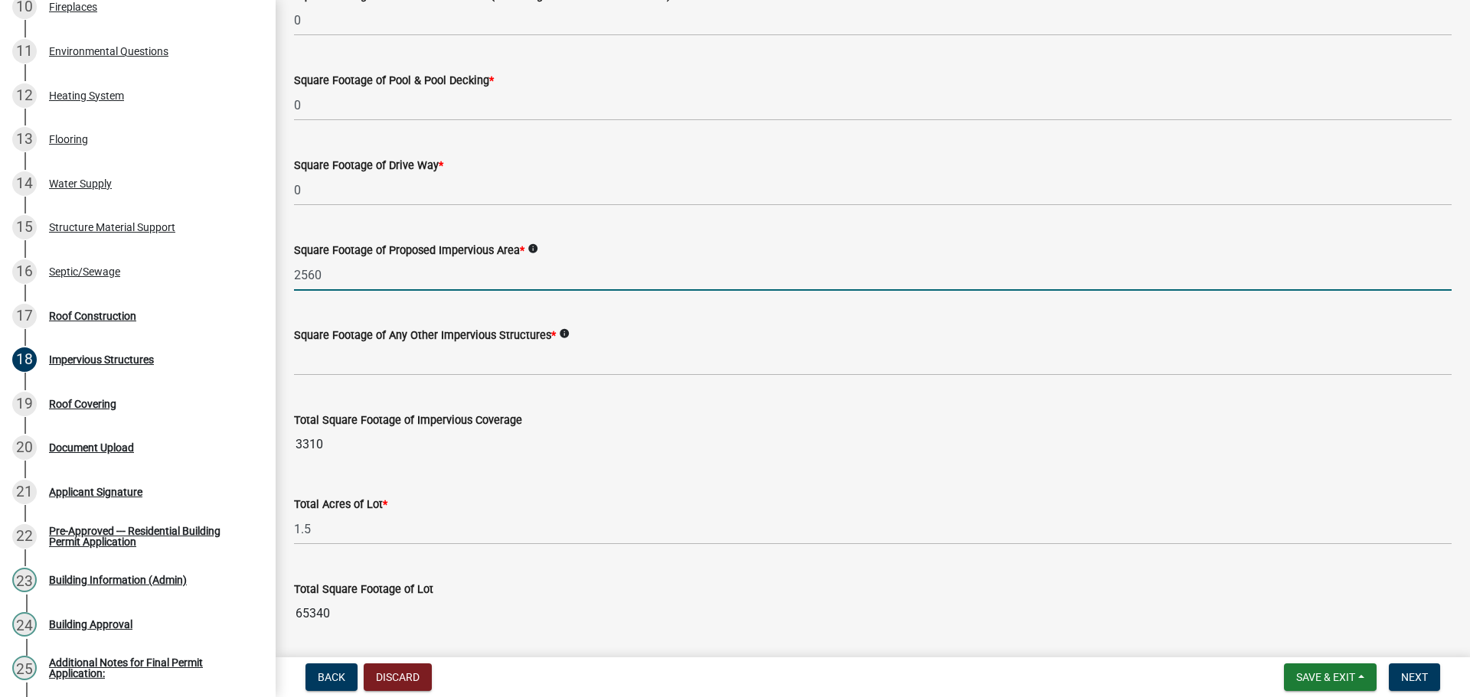
type input "2560"
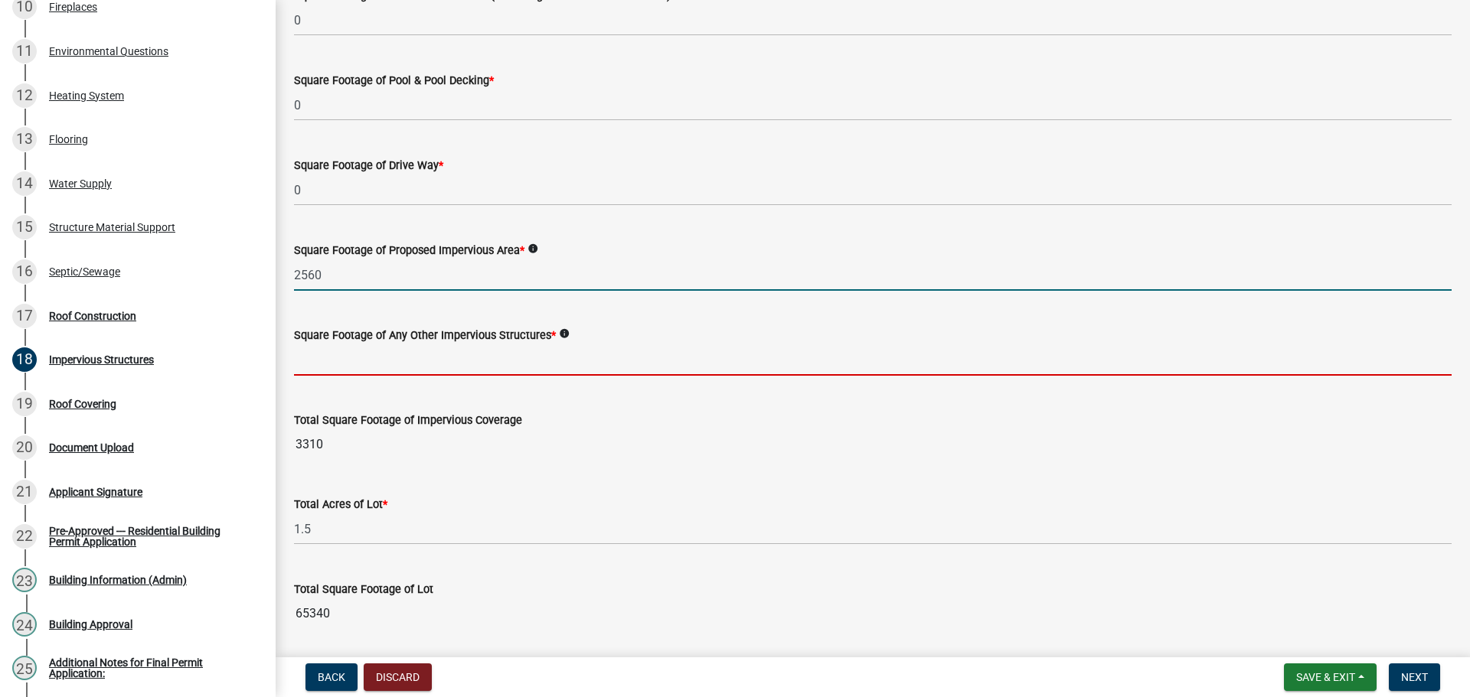
click at [377, 376] on input "text" at bounding box center [872, 359] width 1157 height 31
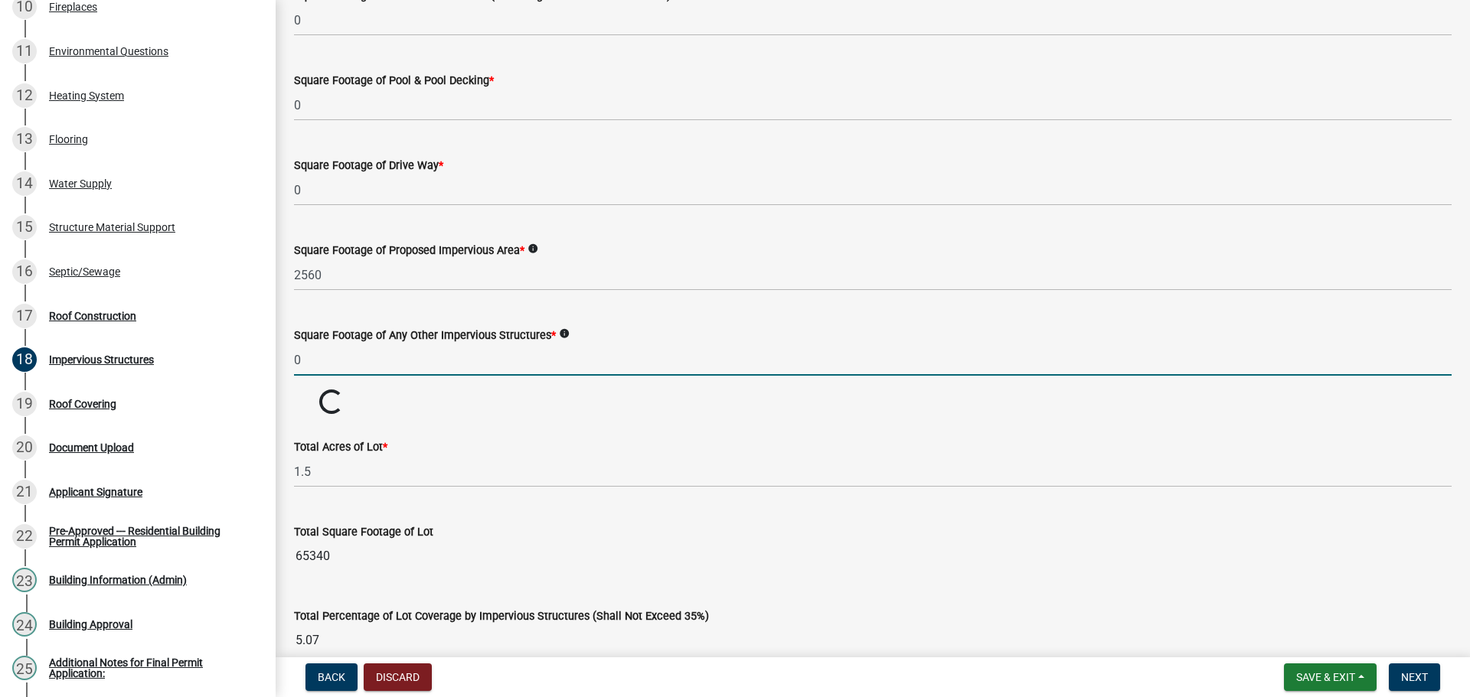
type input "0"
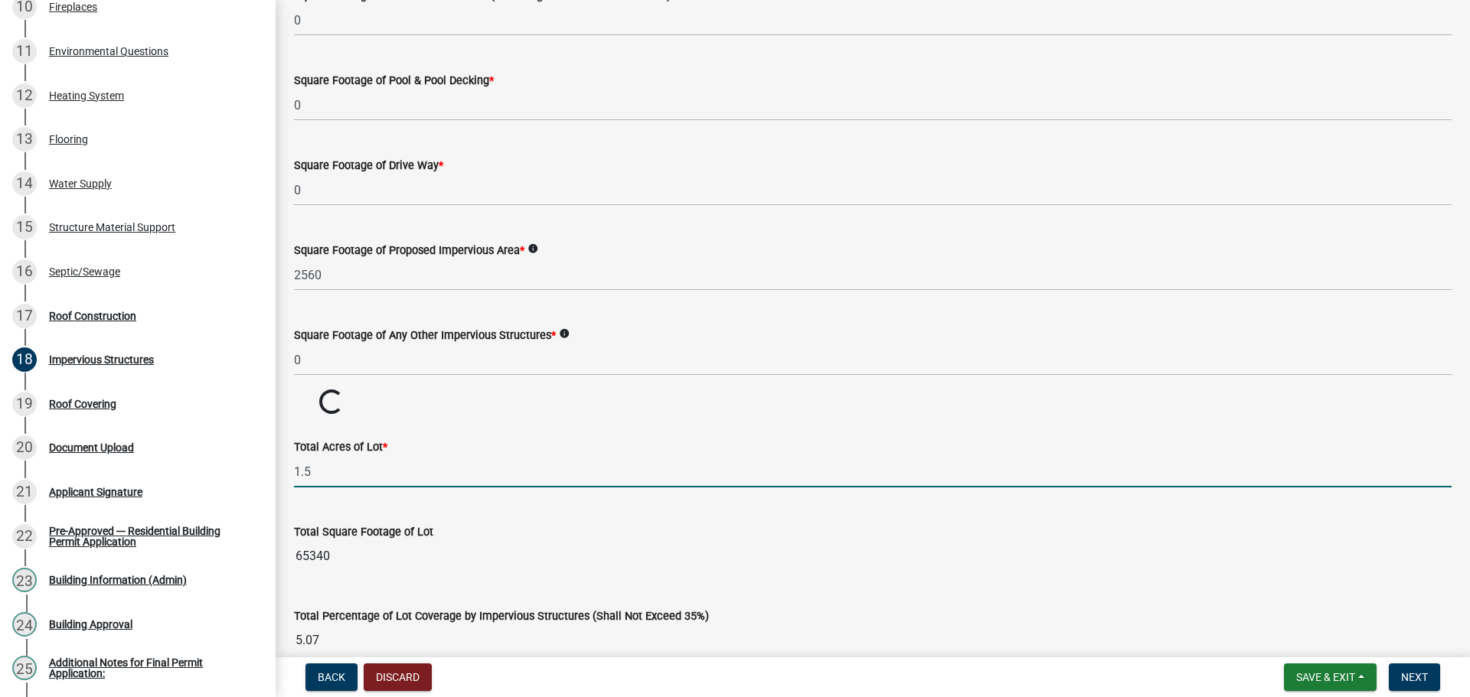
click at [661, 488] on input "1.5" at bounding box center [872, 471] width 1157 height 31
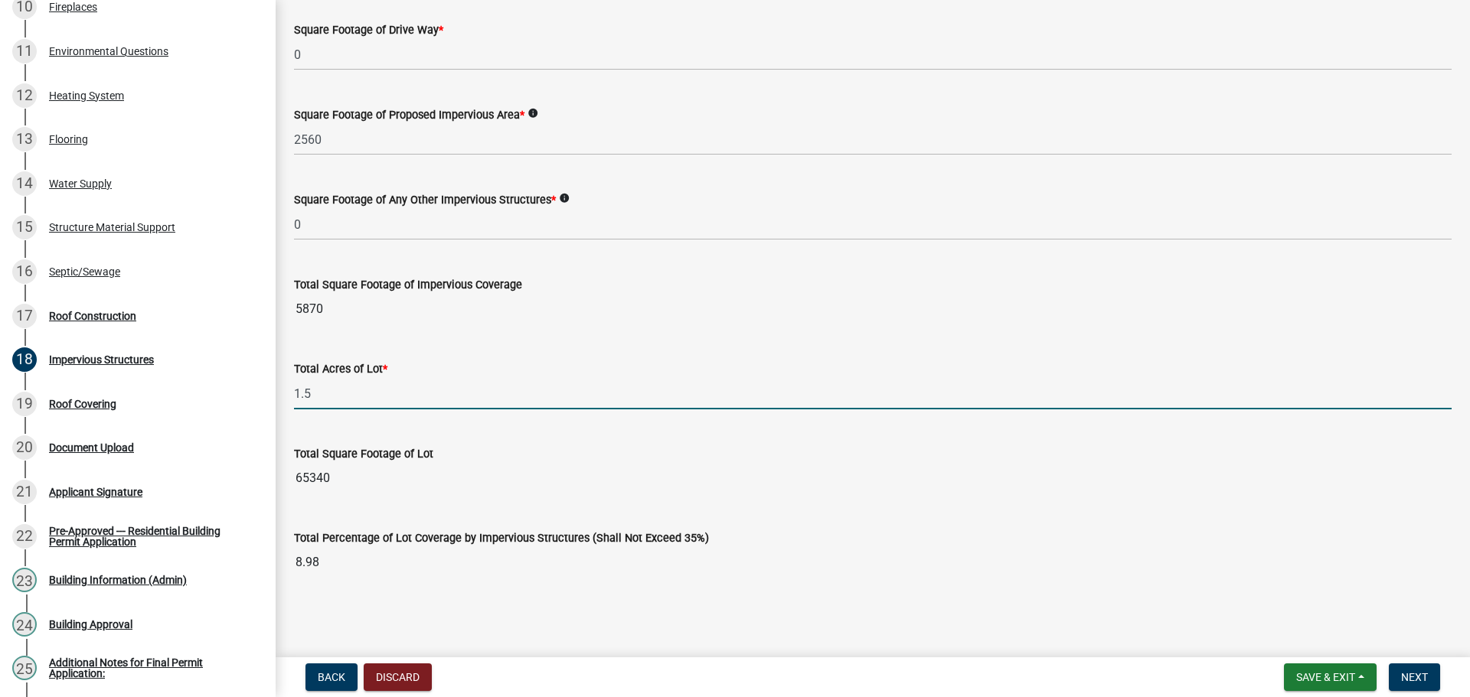
scroll to position [1173, 0]
click at [1420, 667] on button "Next" at bounding box center [1413, 678] width 51 height 28
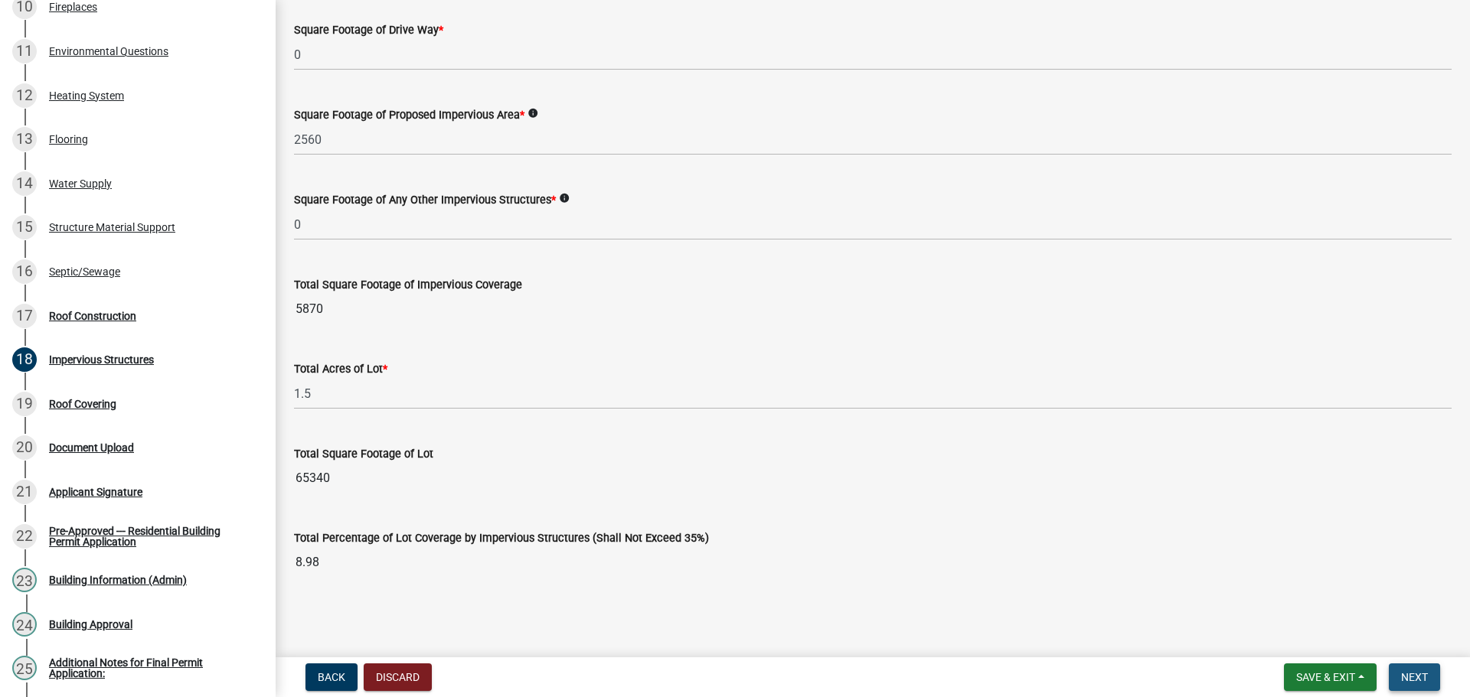
click at [1423, 680] on span "Next" at bounding box center [1414, 677] width 27 height 12
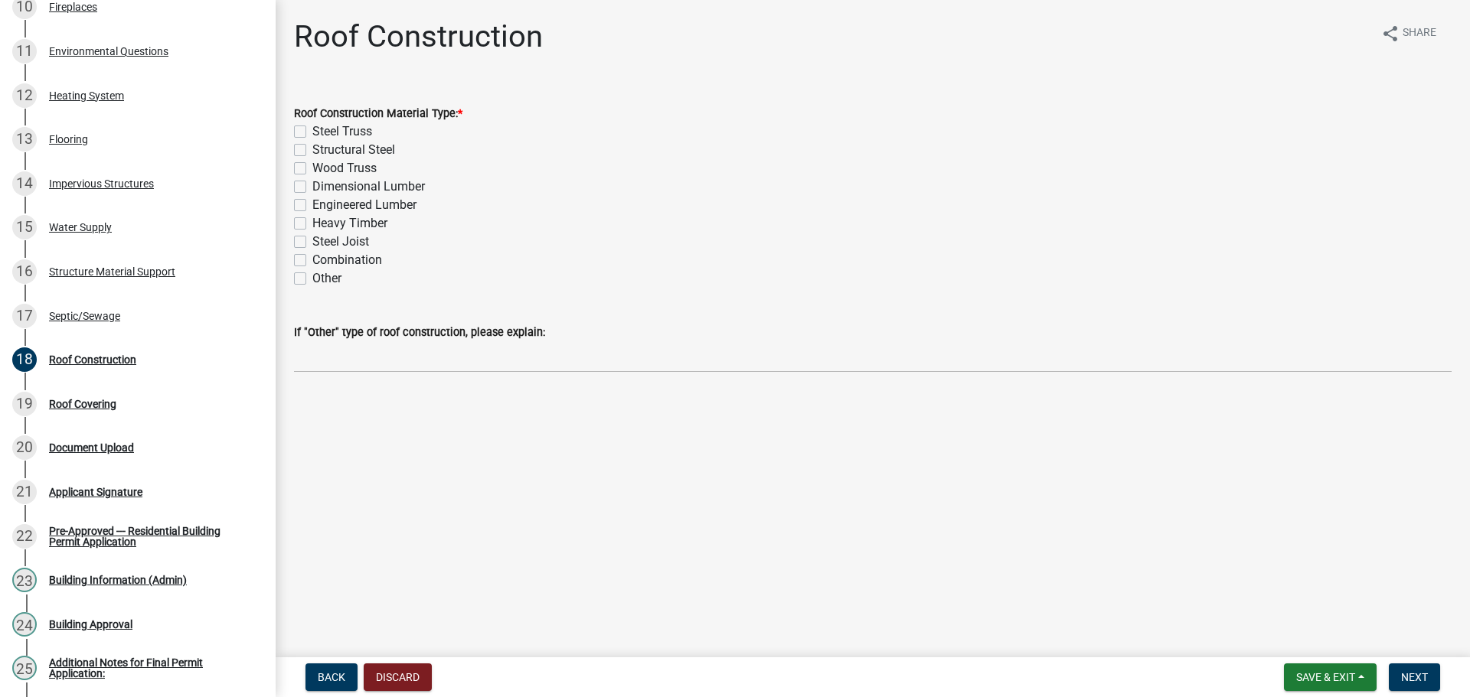
click at [357, 178] on label "Wood Truss" at bounding box center [344, 168] width 64 height 18
click at [322, 169] on input "Wood Truss" at bounding box center [317, 164] width 10 height 10
checkbox input "true"
checkbox input "false"
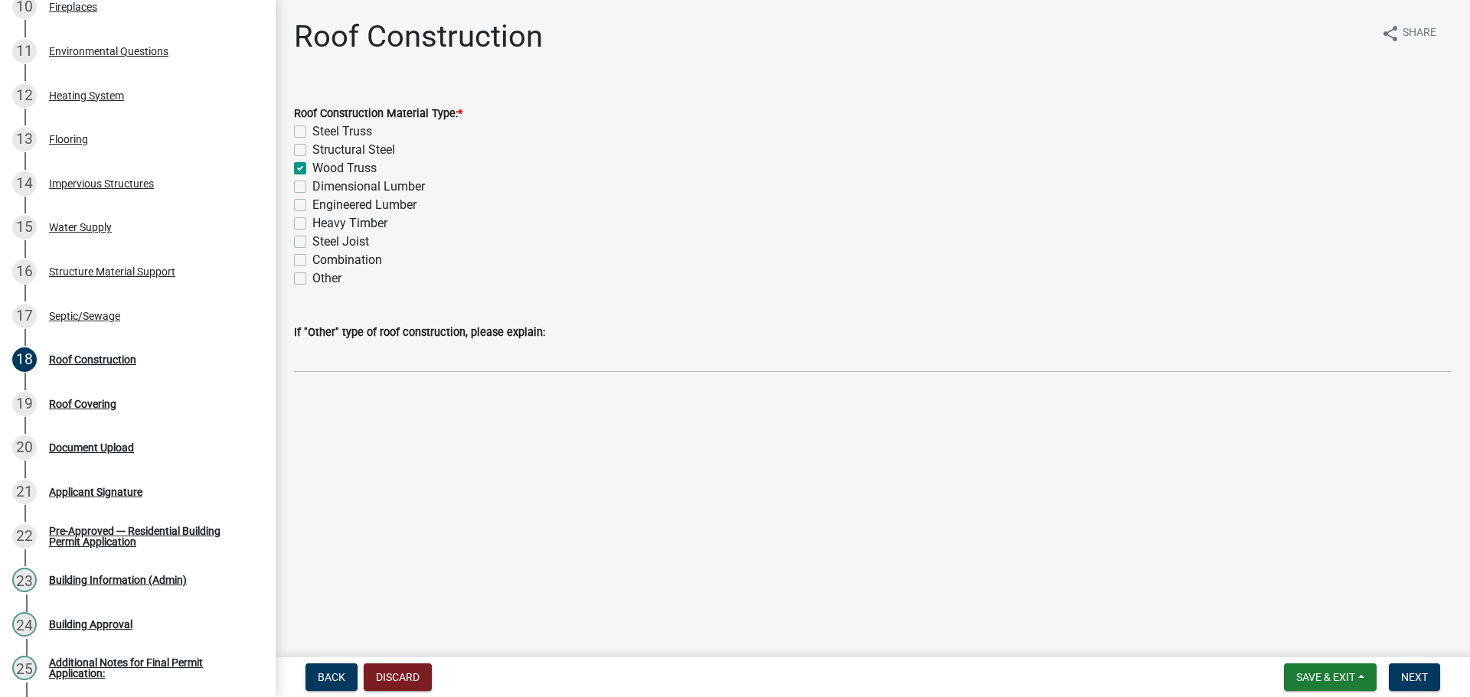
checkbox input "true"
checkbox input "false"
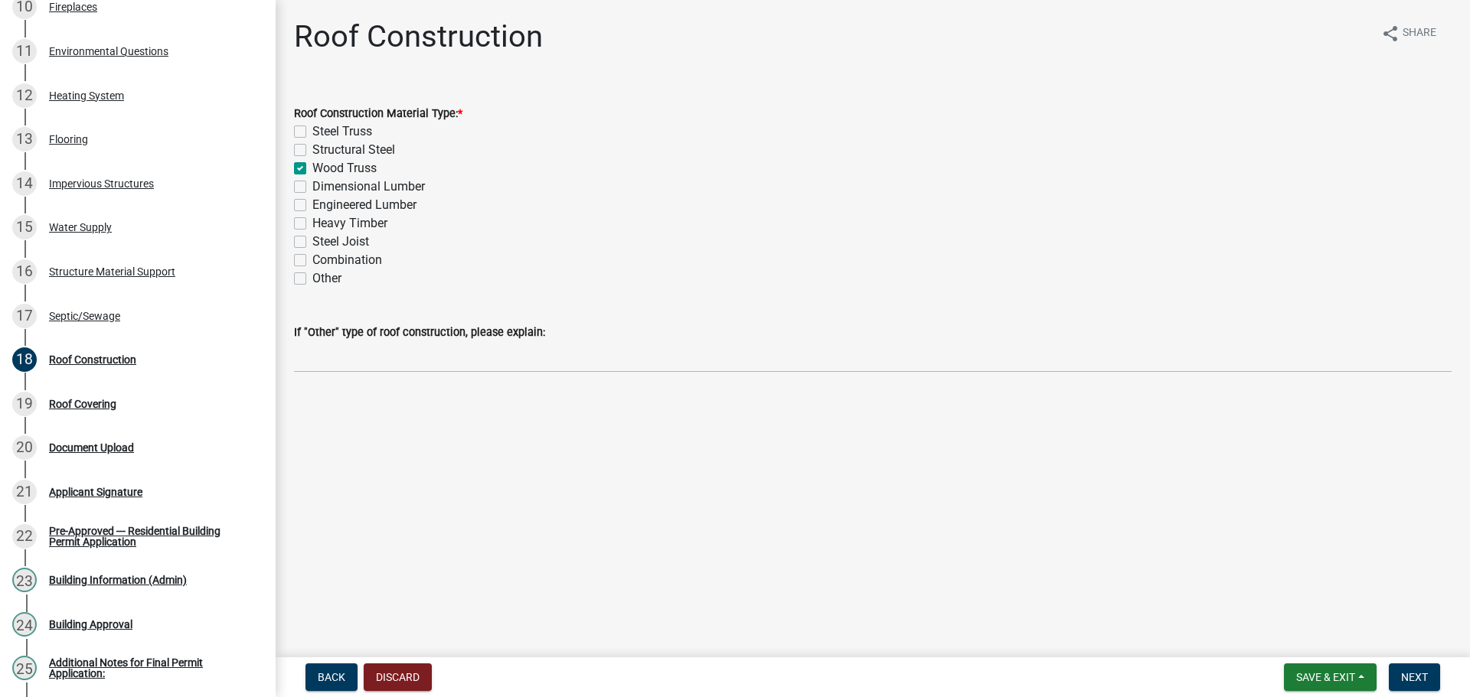
checkbox input "false"
click at [1408, 680] on span "Next" at bounding box center [1414, 677] width 27 height 12
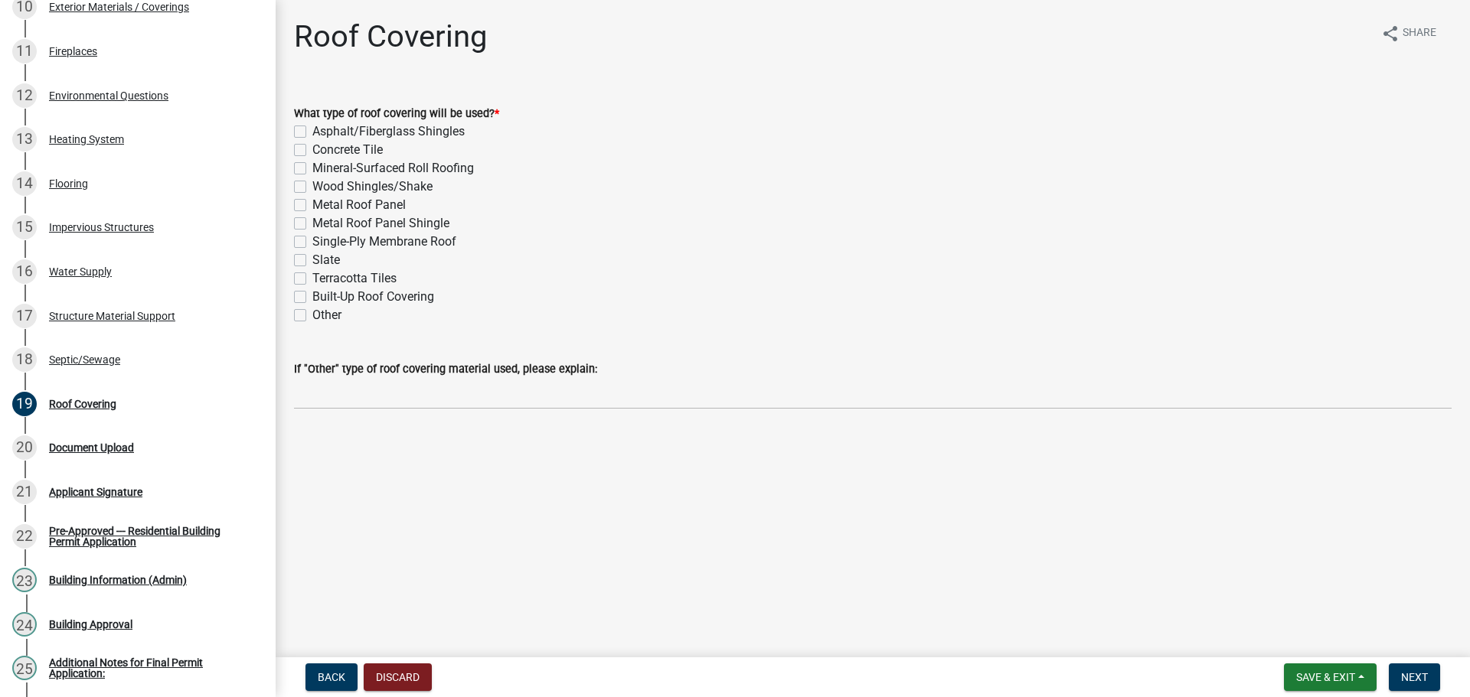
click at [312, 214] on label "Metal Roof Panel" at bounding box center [358, 205] width 93 height 18
click at [312, 206] on input "Metal Roof Panel" at bounding box center [317, 201] width 10 height 10
checkbox input "true"
checkbox input "false"
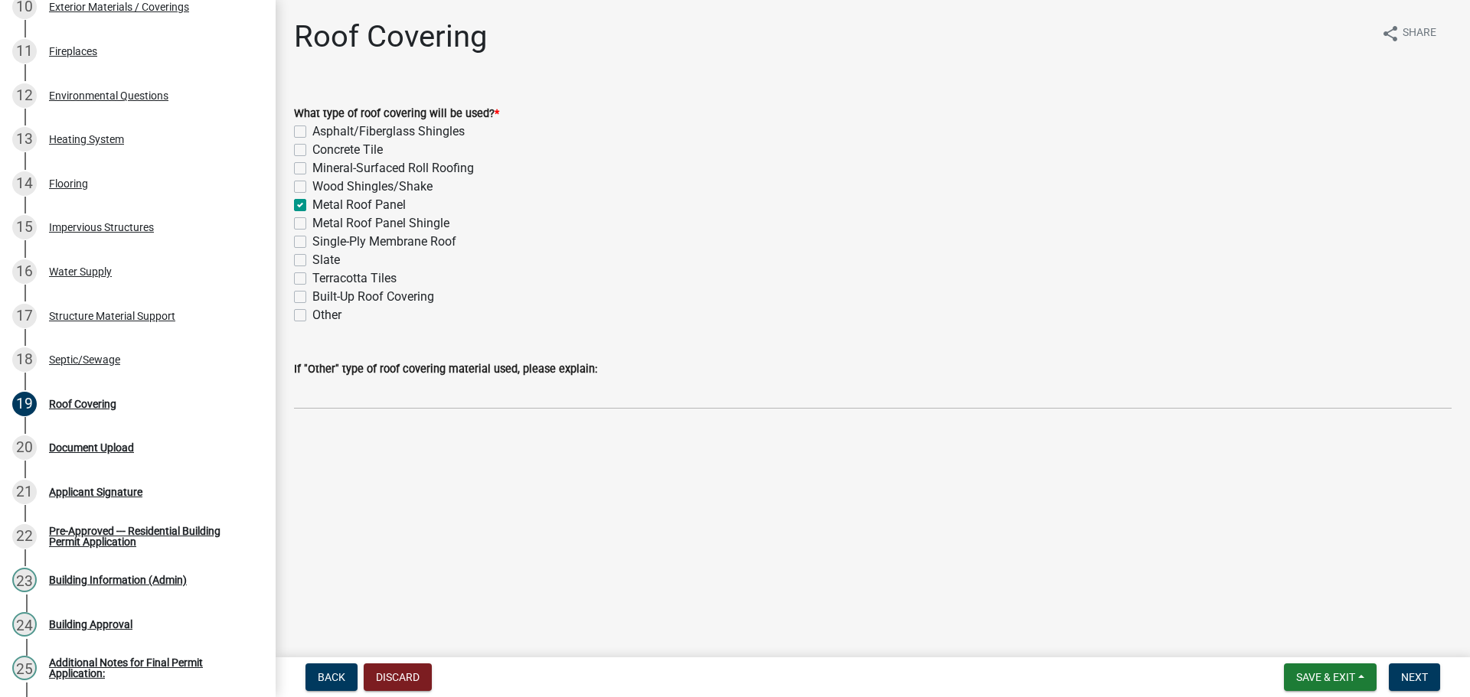
checkbox input "false"
checkbox input "true"
checkbox input "false"
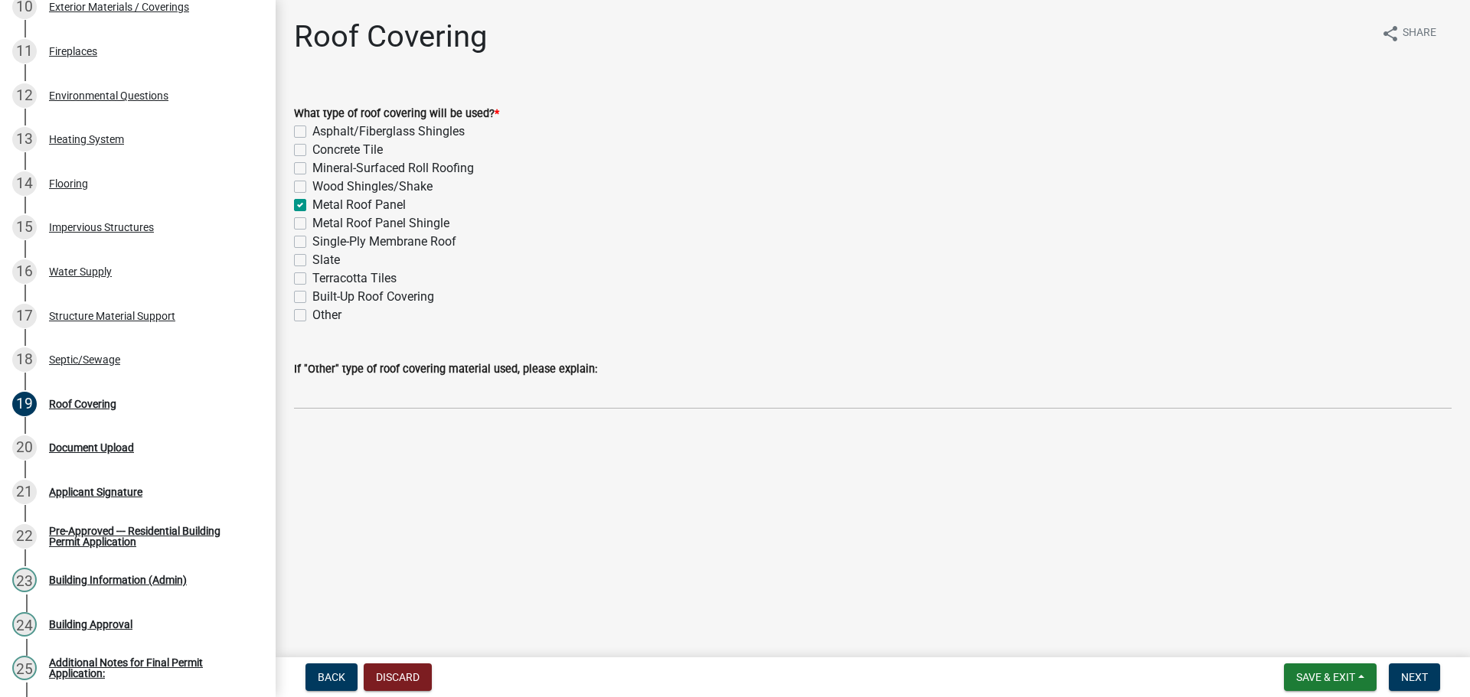
checkbox input "false"
click at [1411, 667] on button "Next" at bounding box center [1413, 678] width 51 height 28
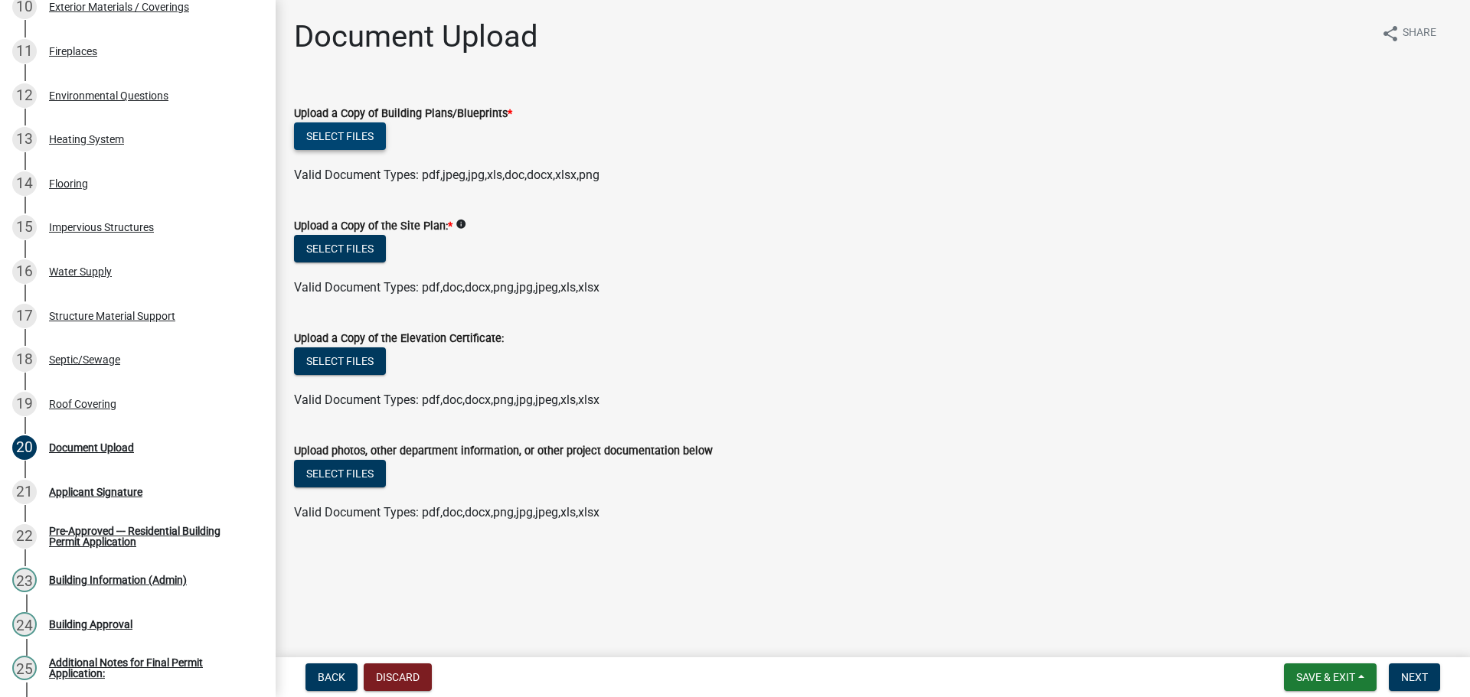
click at [364, 139] on button "Select files" at bounding box center [340, 136] width 92 height 28
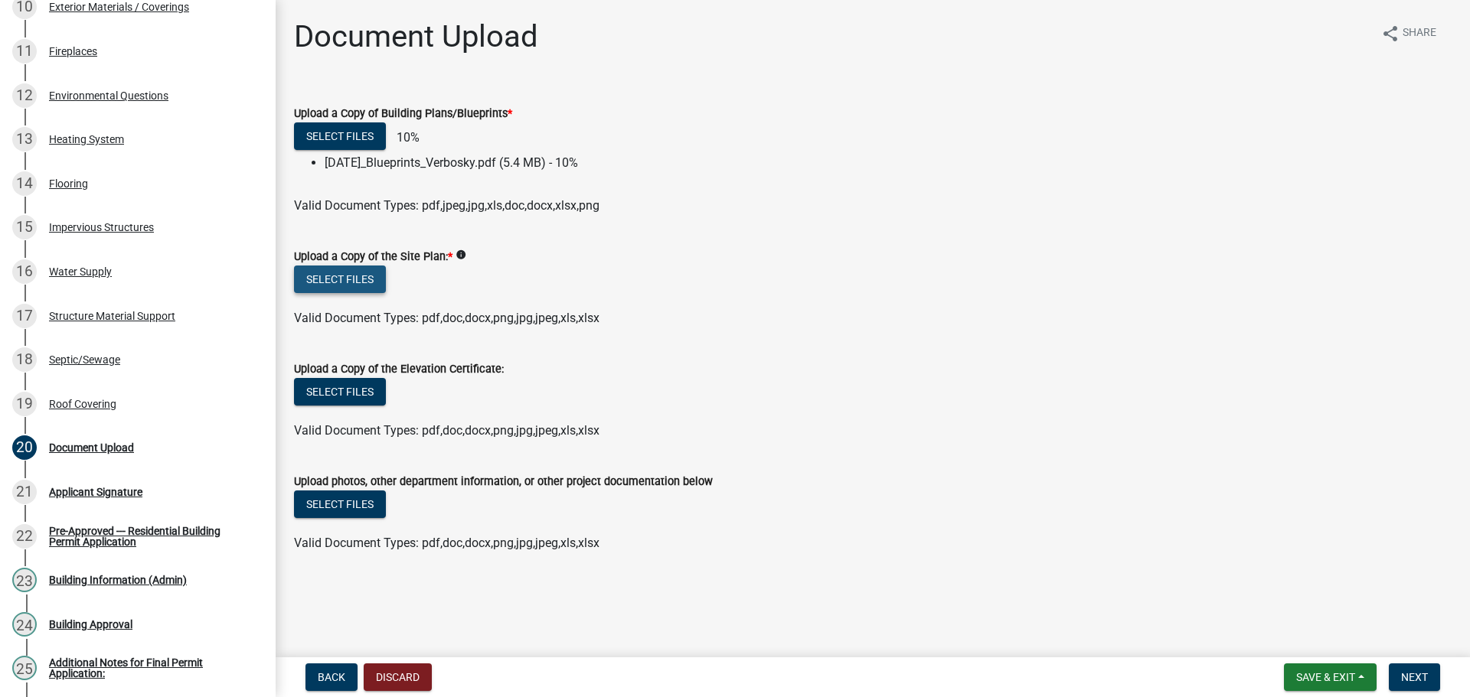
click at [357, 293] on button "Select files" at bounding box center [340, 280] width 92 height 28
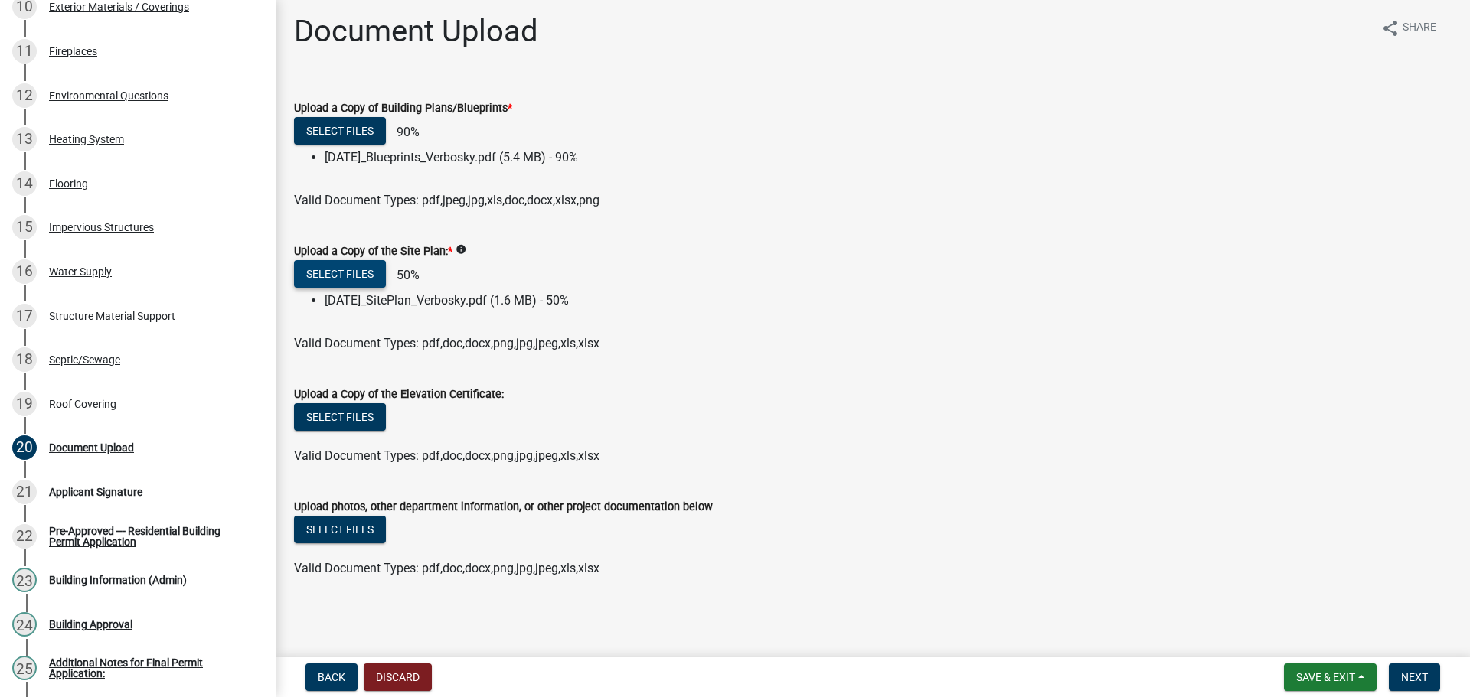
scroll to position [82, 0]
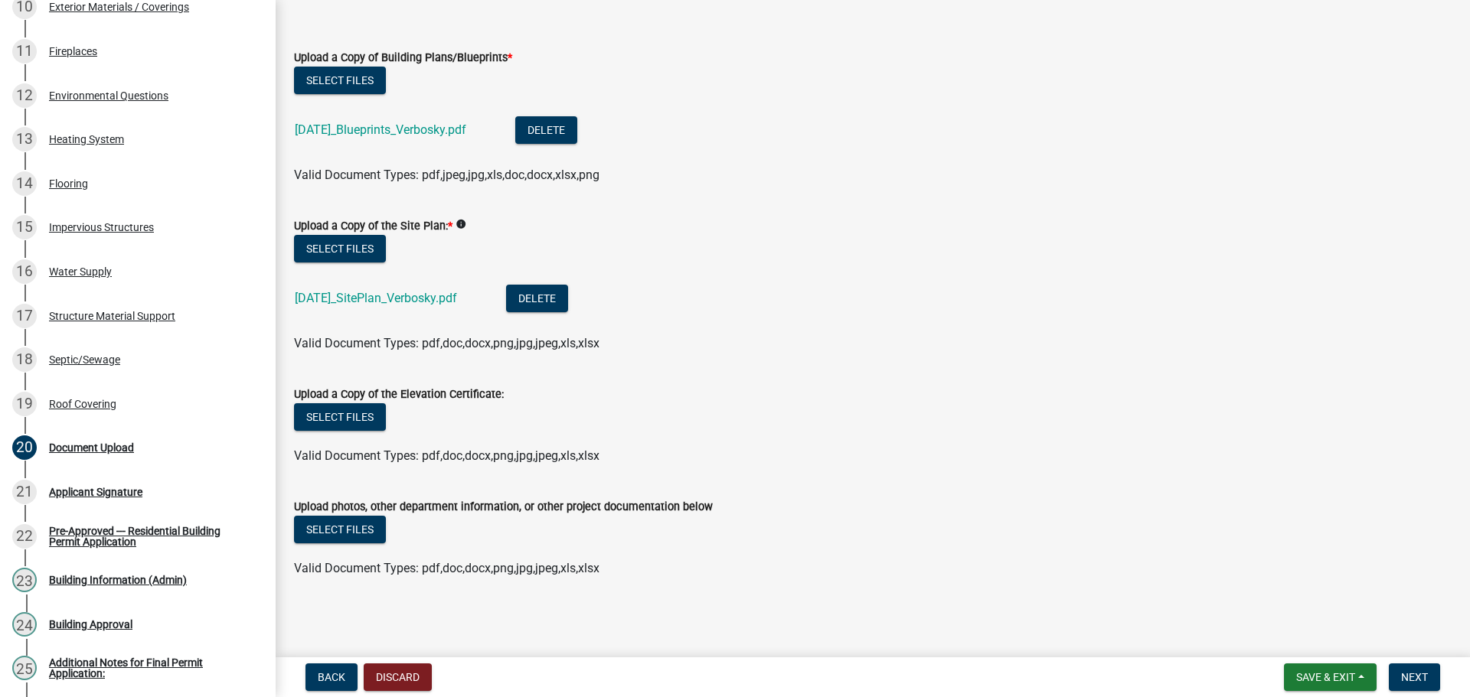
click at [1456, 687] on nav "Back Discard Save & Exit Save Save & Exit Next" at bounding box center [873, 677] width 1194 height 40
click at [1411, 683] on button "Next" at bounding box center [1413, 678] width 51 height 28
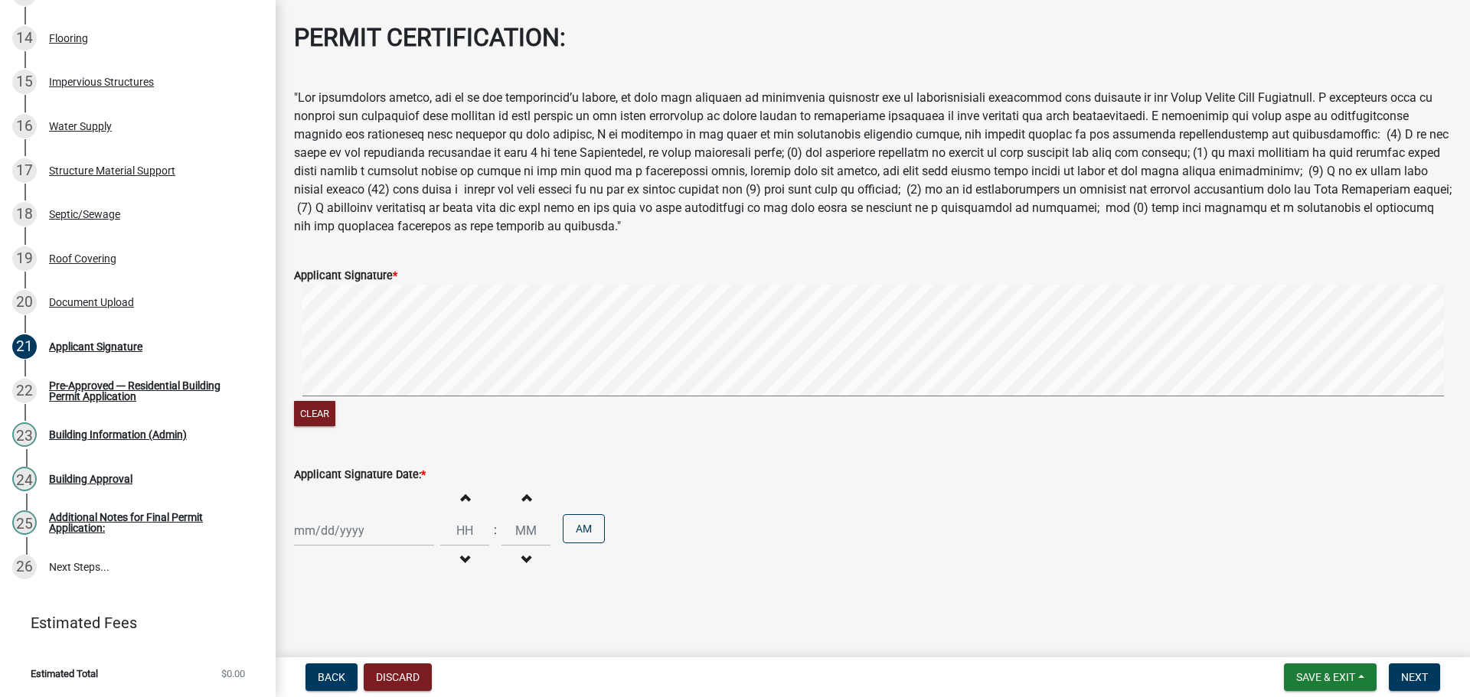
scroll to position [152, 0]
click at [632, 389] on div "Clear" at bounding box center [872, 357] width 1157 height 145
click at [591, 412] on wm-data-entity-input "Applicant Signature * Clear" at bounding box center [872, 346] width 1157 height 196
click at [347, 515] on div at bounding box center [364, 530] width 140 height 31
select select "9"
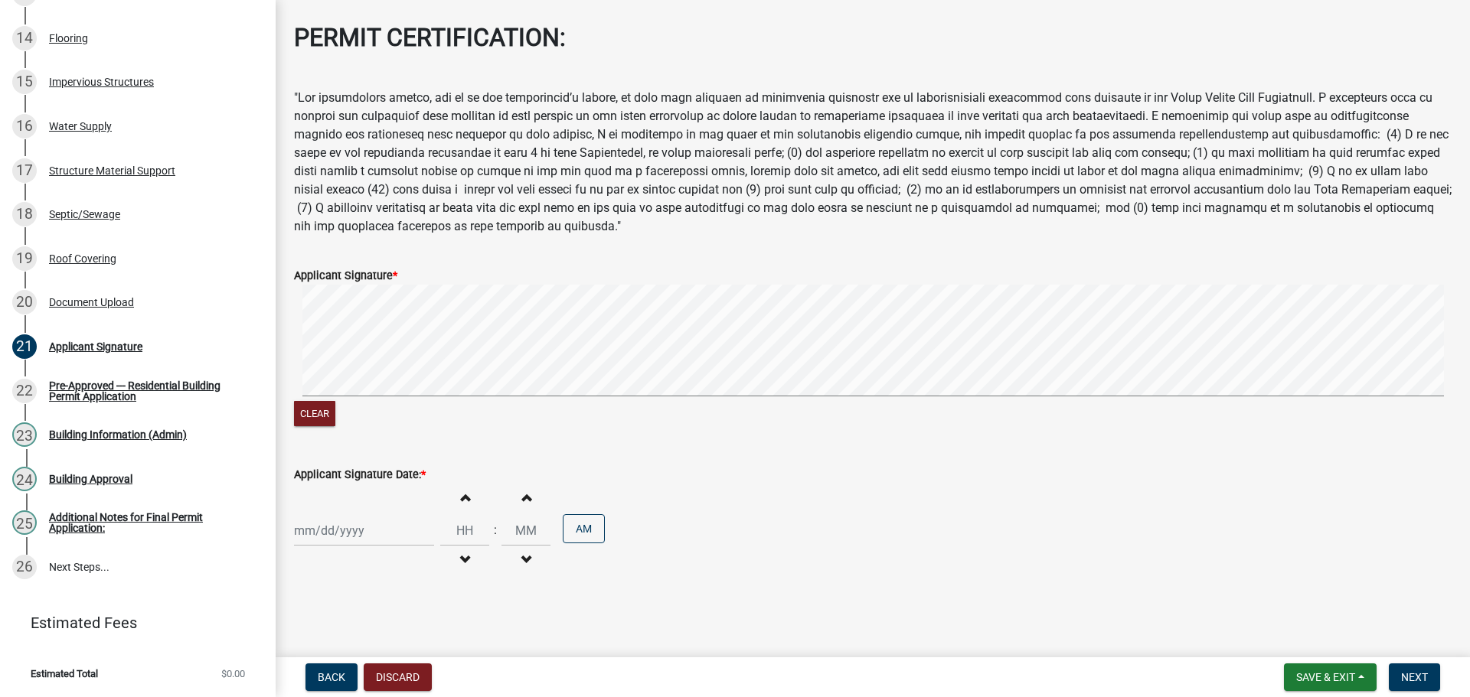
select select "2025"
click at [419, 380] on div "12" at bounding box center [407, 392] width 24 height 24
type input "[DATE]"
click at [1418, 682] on span "Next" at bounding box center [1414, 677] width 27 height 12
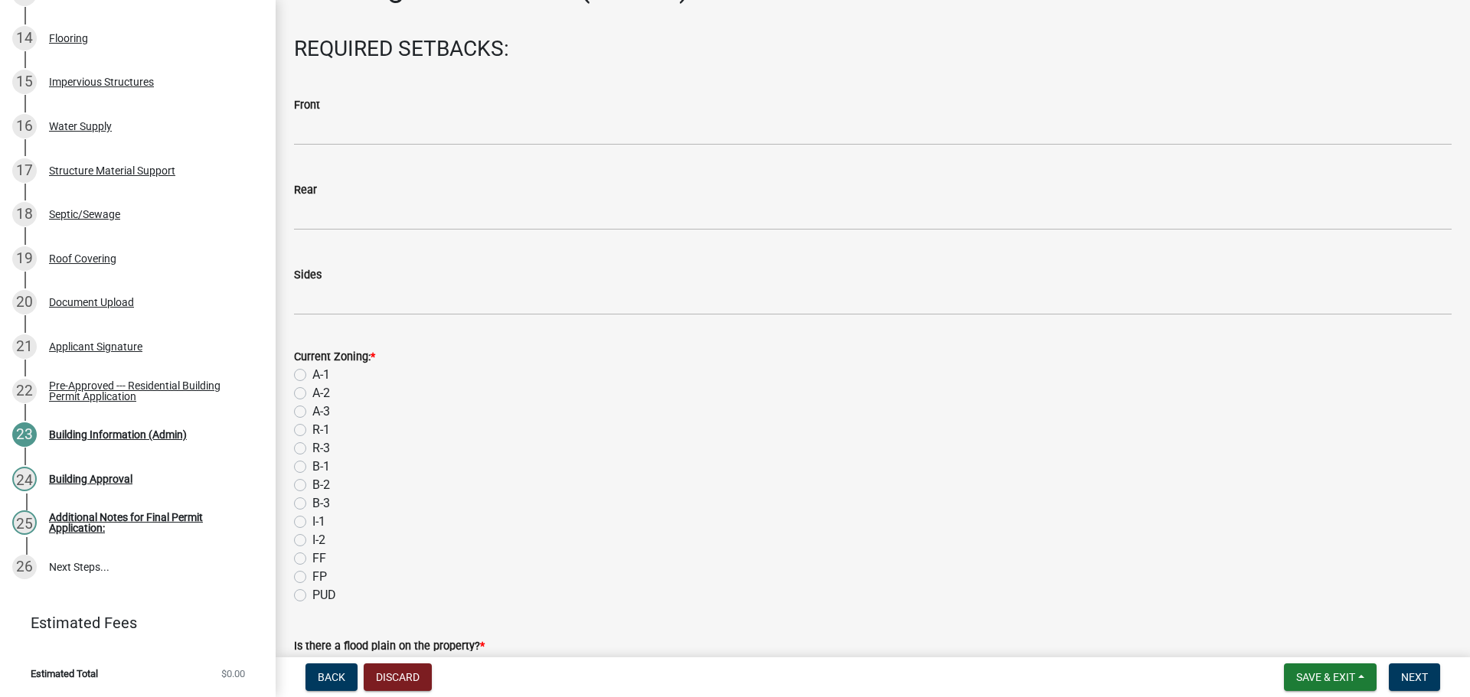
scroll to position [77, 0]
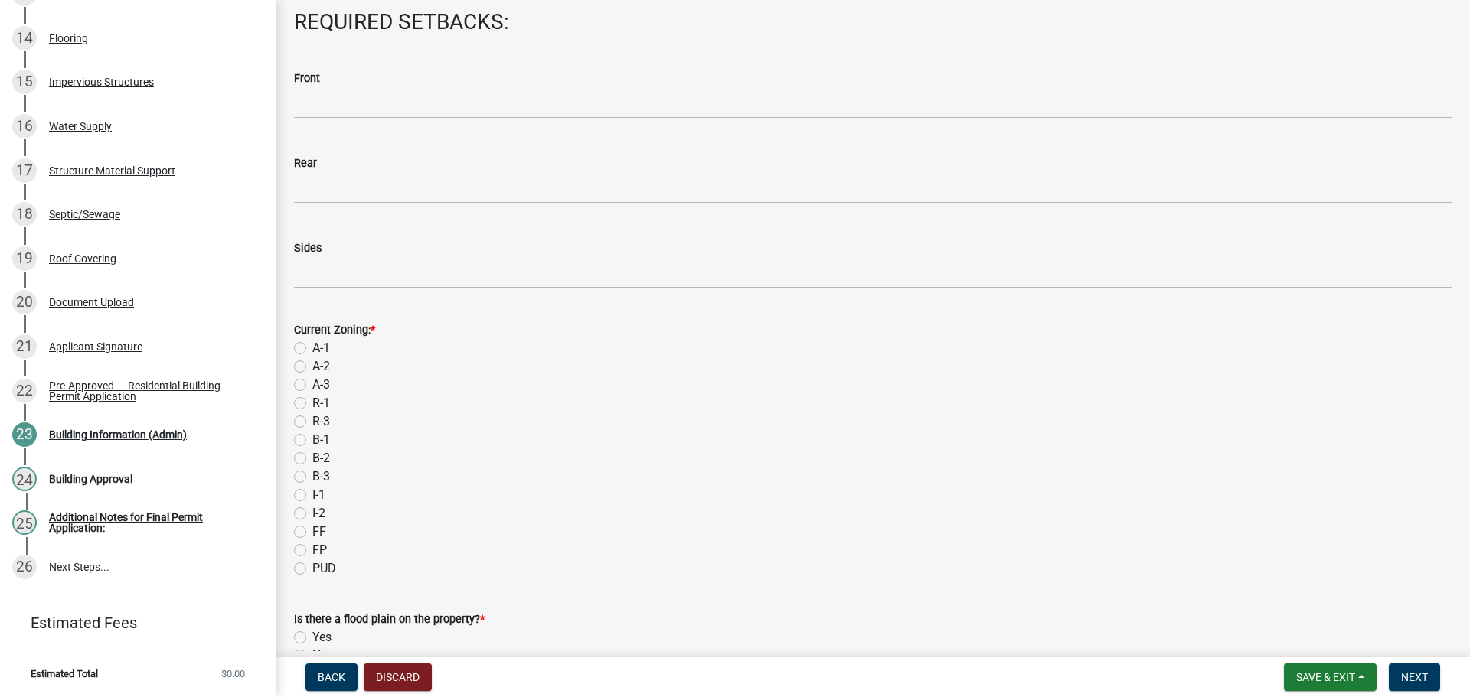
drag, startPoint x: 307, startPoint y: 396, endPoint x: 404, endPoint y: 389, distance: 97.5
click at [312, 357] on label "A-1" at bounding box center [321, 348] width 18 height 18
click at [312, 349] on input "A-1" at bounding box center [317, 344] width 10 height 10
radio input "true"
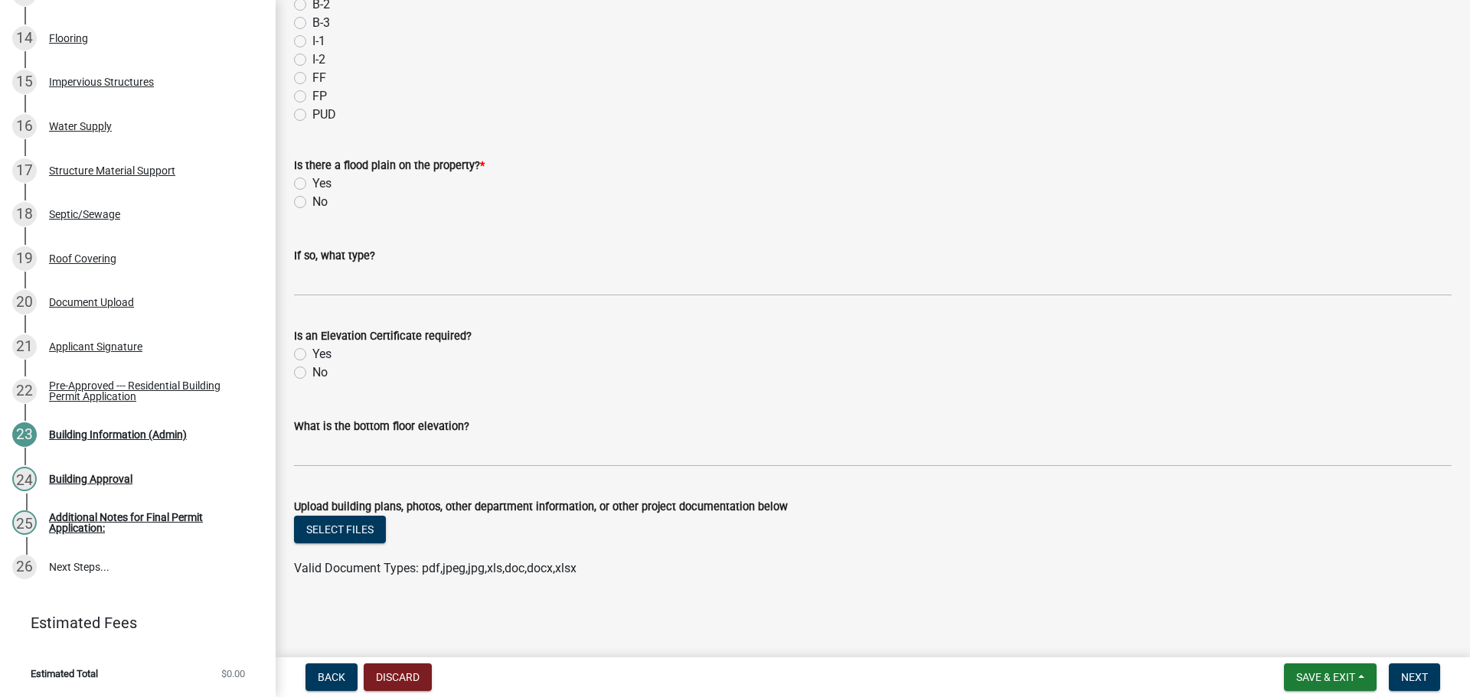
click at [312, 193] on label "No" at bounding box center [319, 202] width 15 height 18
click at [312, 193] on input "No" at bounding box center [317, 198] width 10 height 10
radio input "true"
click at [1388, 667] on button "Next" at bounding box center [1413, 678] width 51 height 28
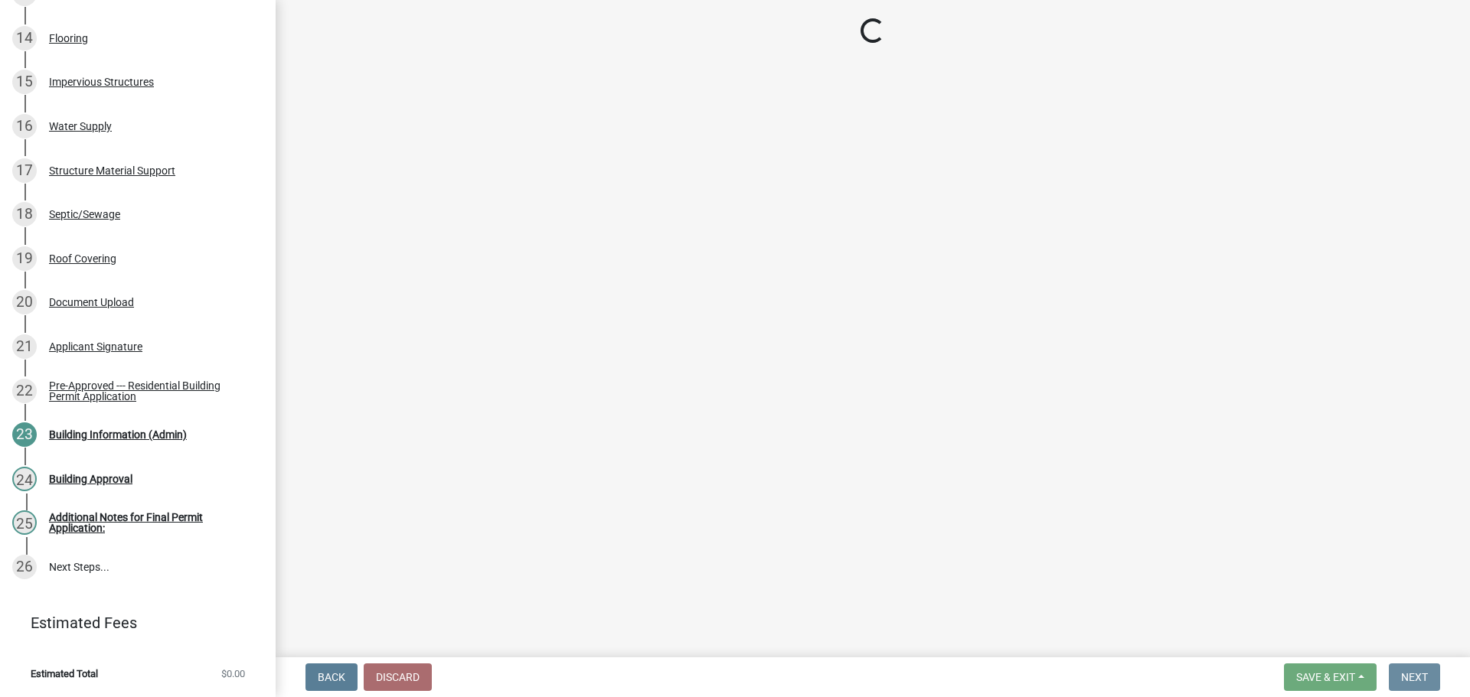
scroll to position [0, 0]
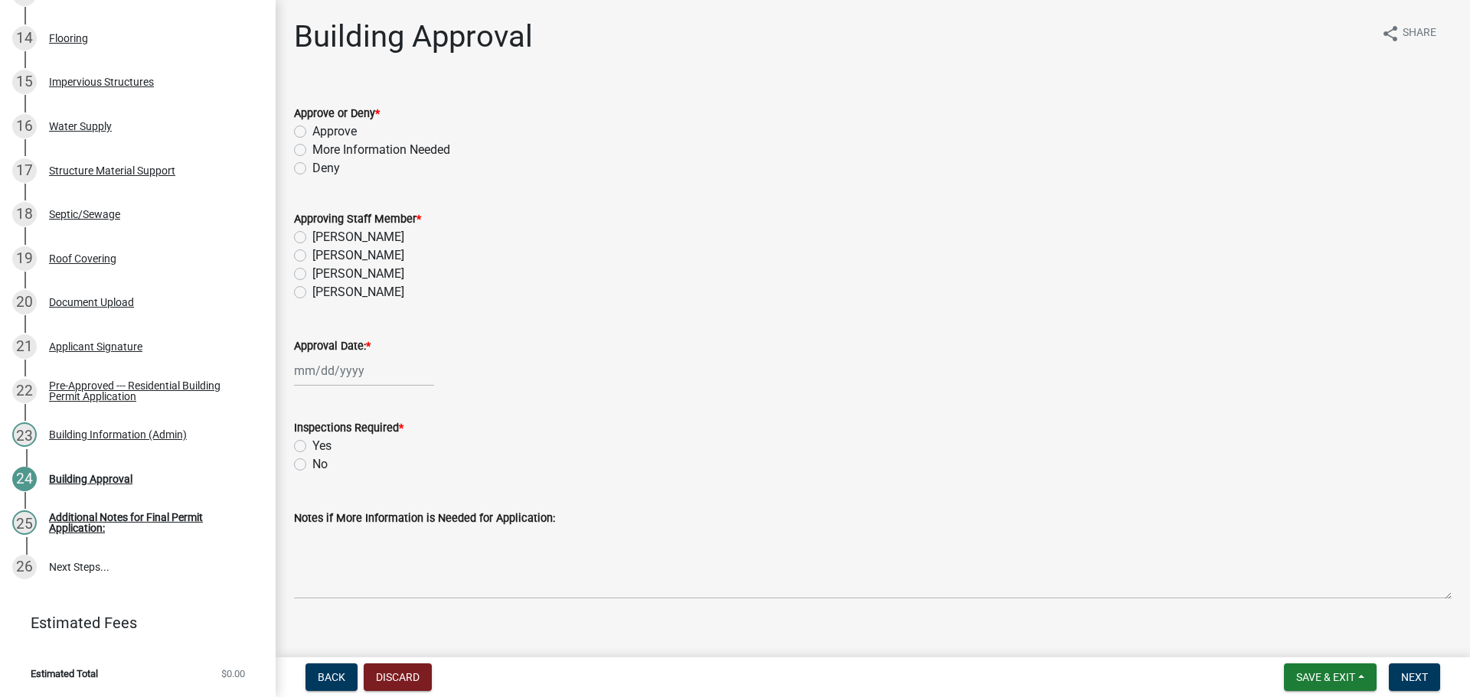
click at [312, 141] on label "Approve" at bounding box center [334, 131] width 44 height 18
click at [312, 132] on input "Approve" at bounding box center [317, 127] width 10 height 10
radio input "true"
click at [312, 265] on label "[PERSON_NAME]" at bounding box center [358, 255] width 92 height 18
click at [312, 256] on input "[PERSON_NAME]" at bounding box center [317, 251] width 10 height 10
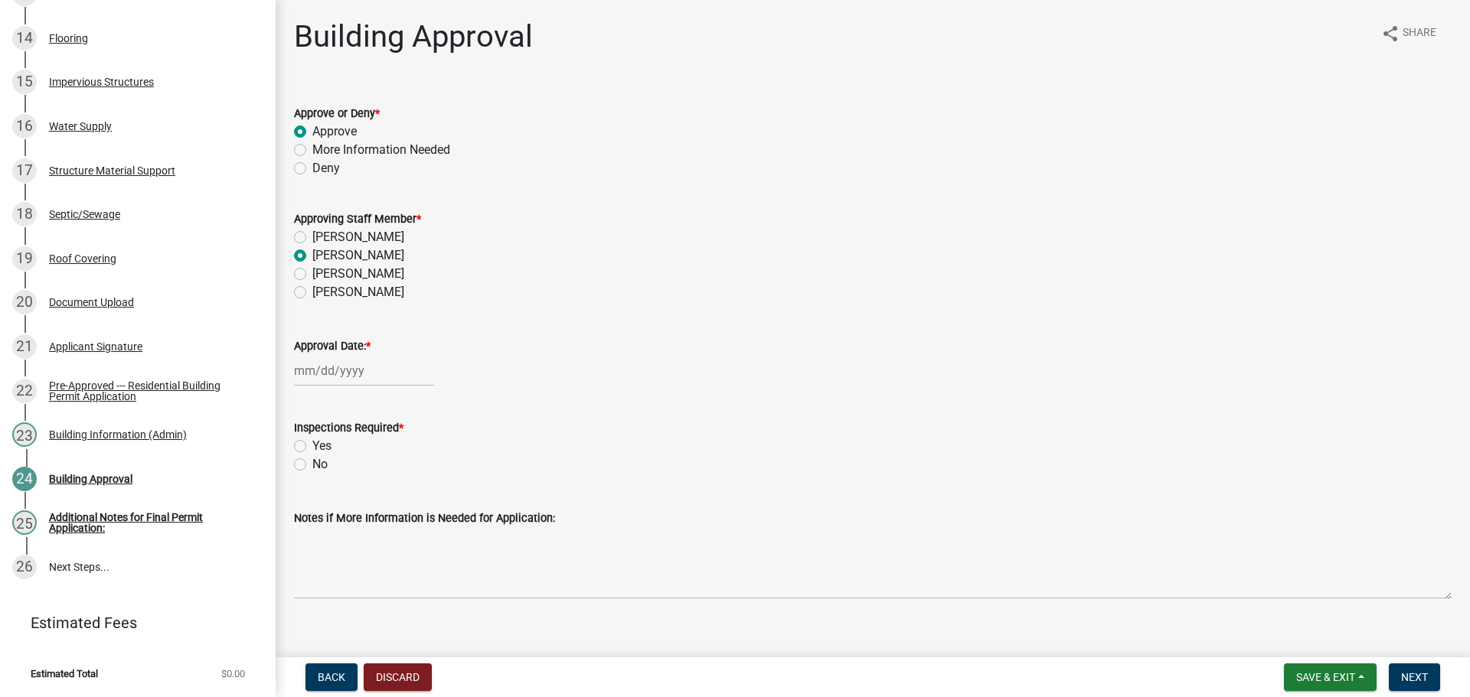
radio input "true"
click at [347, 400] on wm-data-entity-input "Approval Date: *" at bounding box center [872, 357] width 1157 height 85
click at [351, 387] on div at bounding box center [364, 370] width 140 height 31
select select "9"
select select "2025"
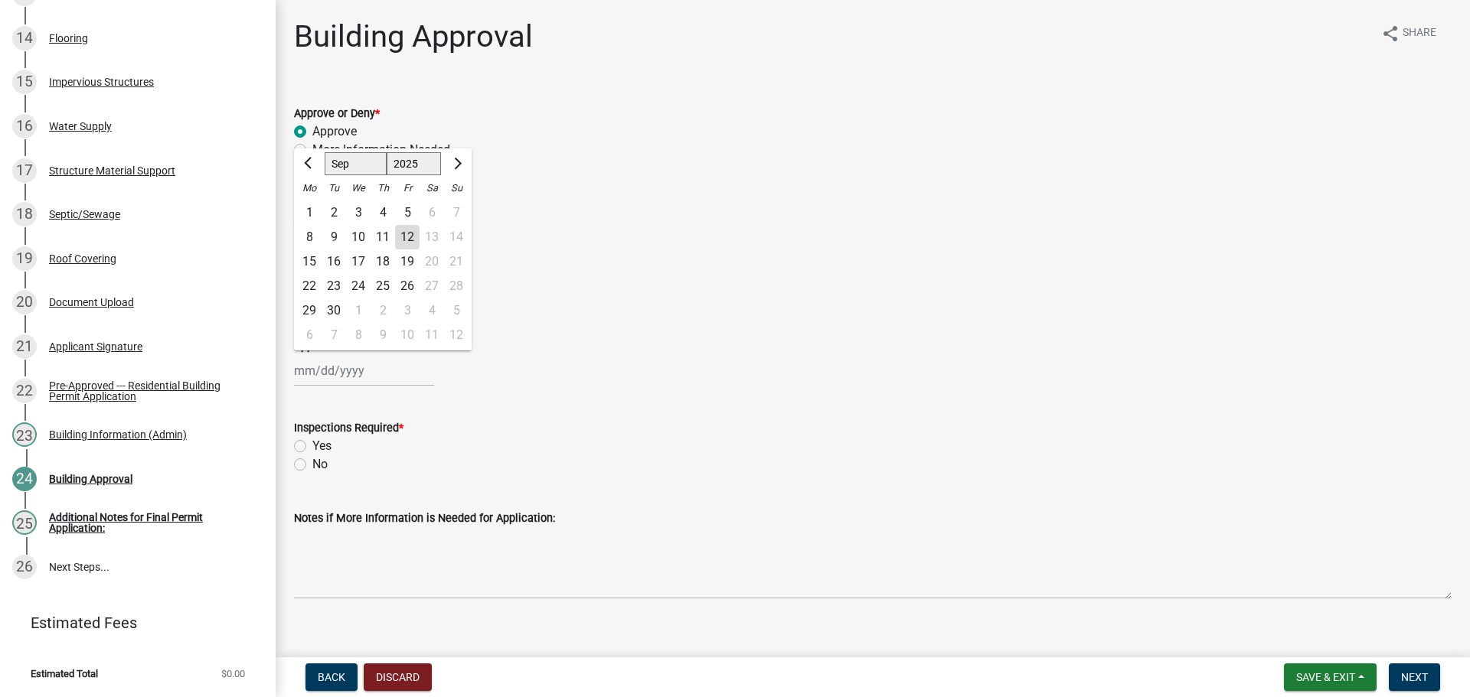
click at [419, 250] on div "12" at bounding box center [407, 237] width 24 height 24
type input "[DATE]"
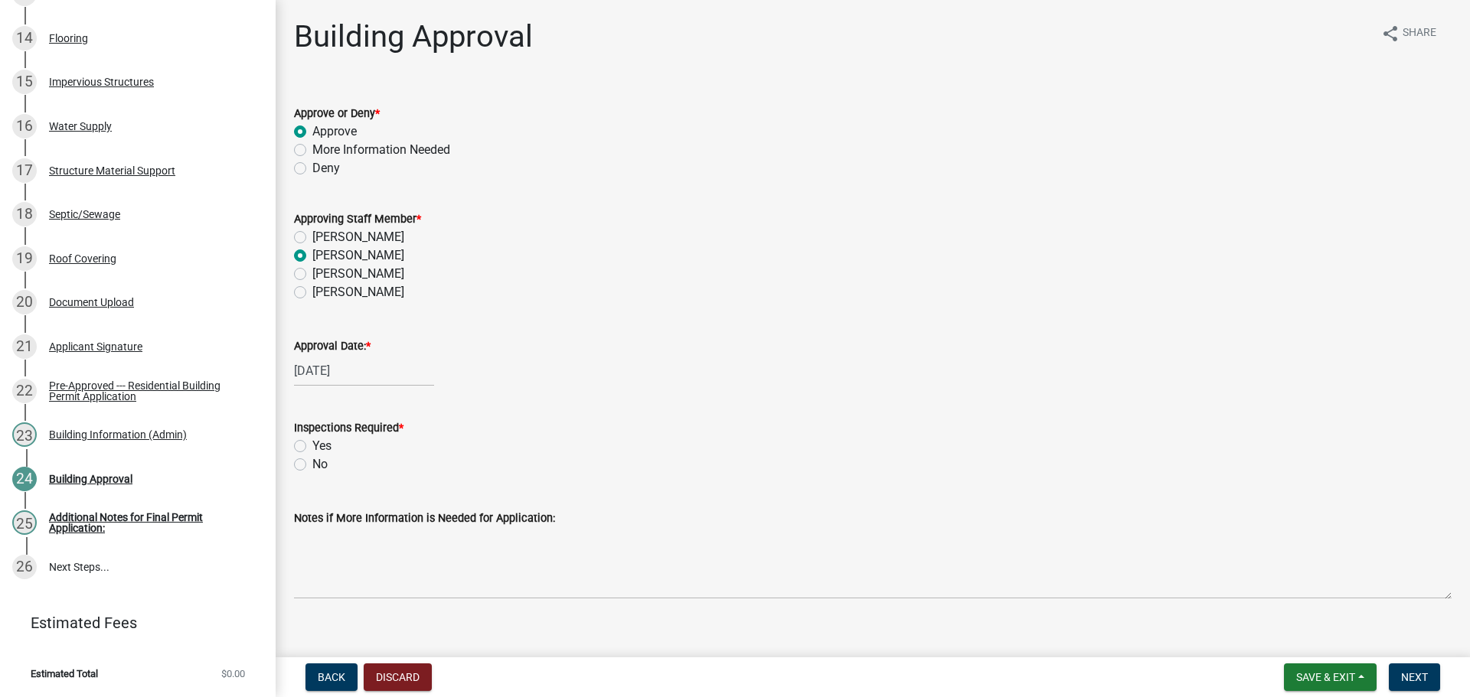
click at [295, 474] on div "Inspections Required * Yes No" at bounding box center [872, 436] width 1180 height 73
click at [312, 455] on label "Yes" at bounding box center [321, 446] width 19 height 18
click at [312, 447] on input "Yes" at bounding box center [317, 442] width 10 height 10
radio input "true"
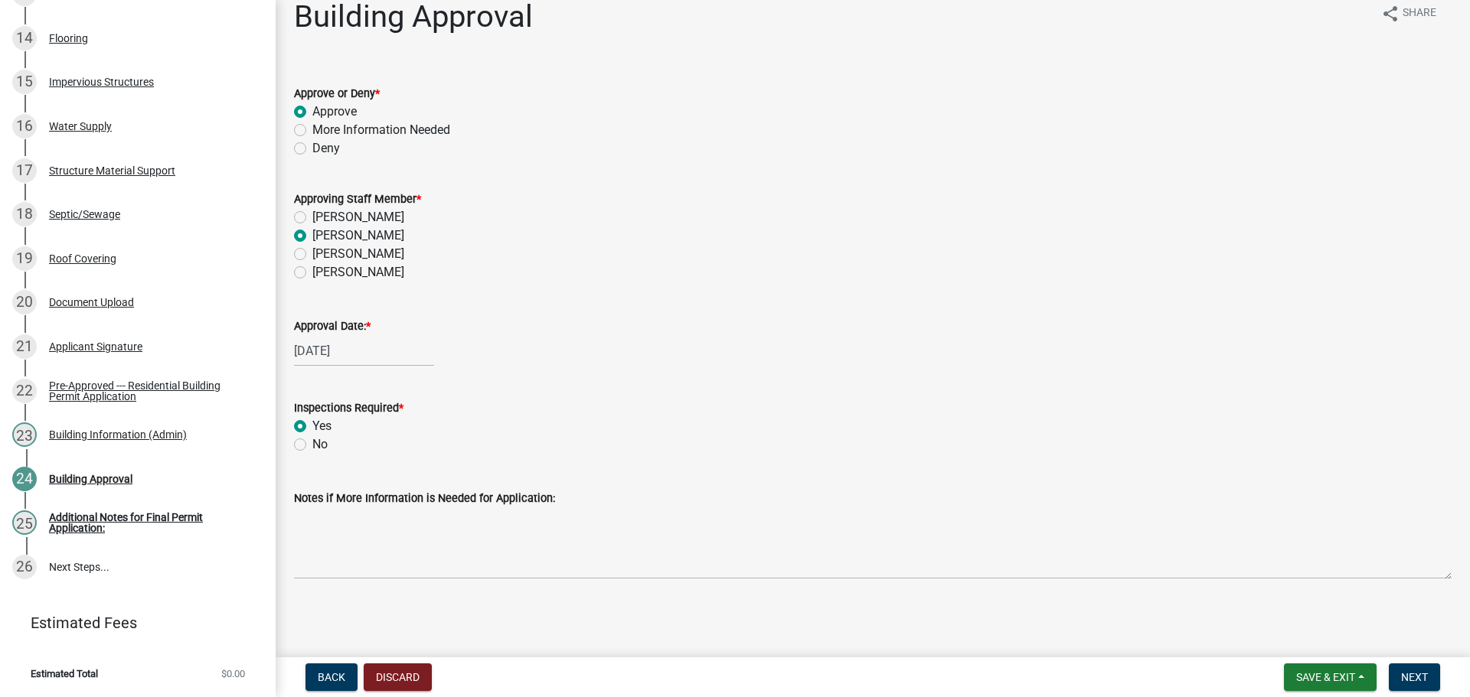
scroll to position [98, 0]
click at [1393, 664] on button "Next" at bounding box center [1413, 678] width 51 height 28
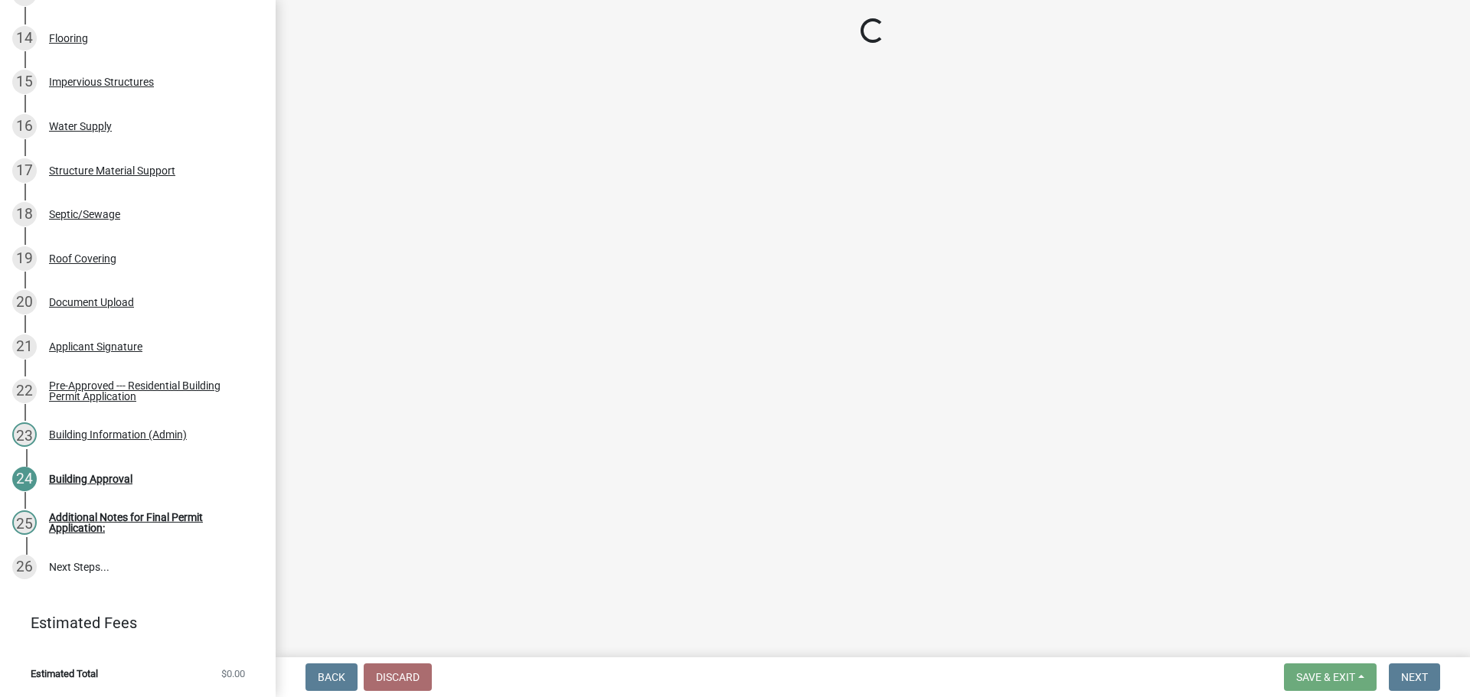
scroll to position [1124, 0]
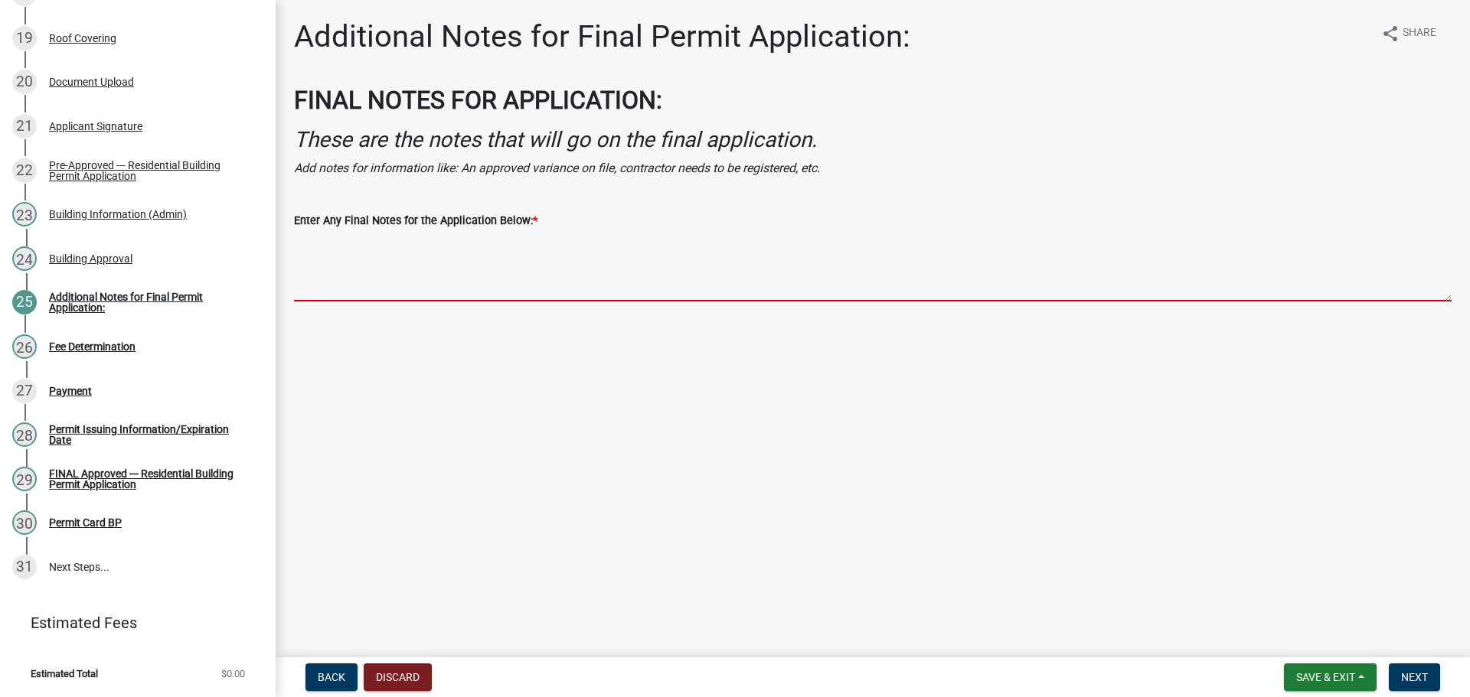
click at [626, 302] on textarea "Enter Any Final Notes for the Application Below: *" at bounding box center [872, 266] width 1157 height 72
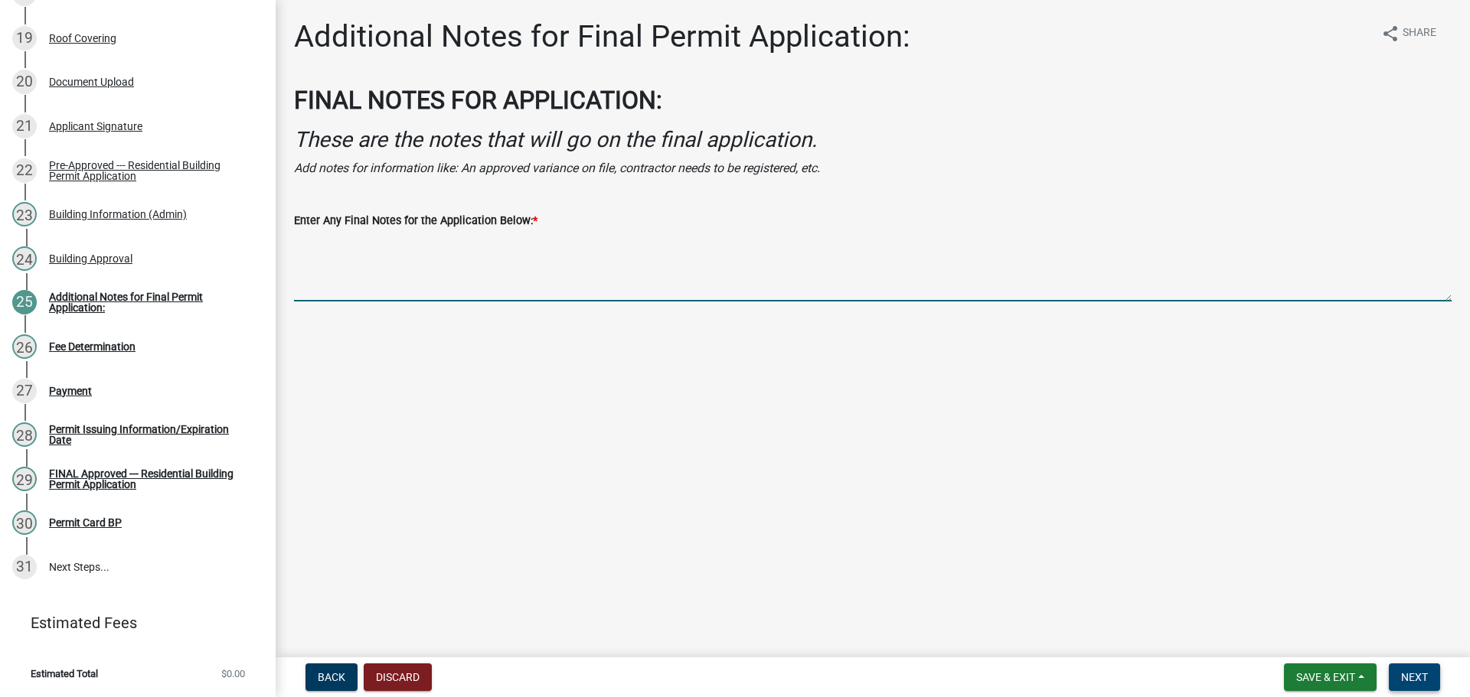
click at [1420, 667] on button "Next" at bounding box center [1413, 678] width 51 height 28
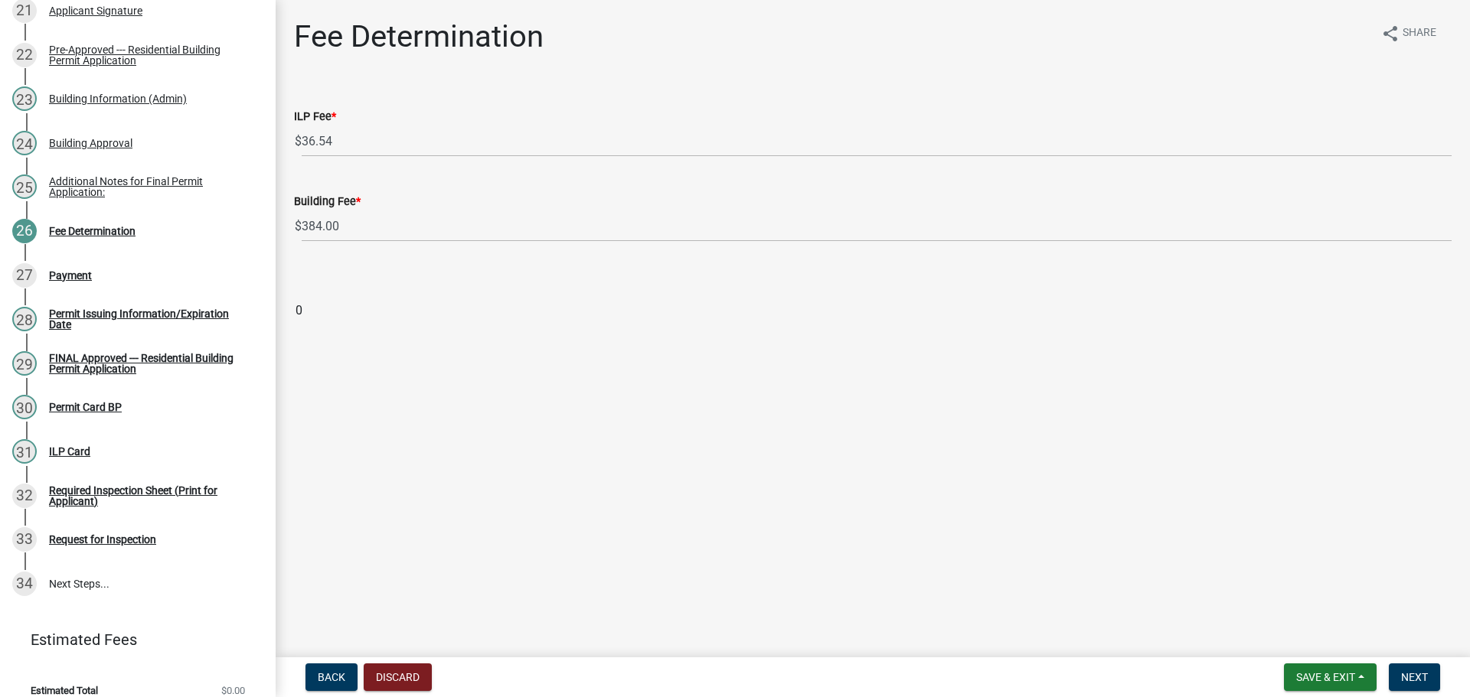
scroll to position [1274, 0]
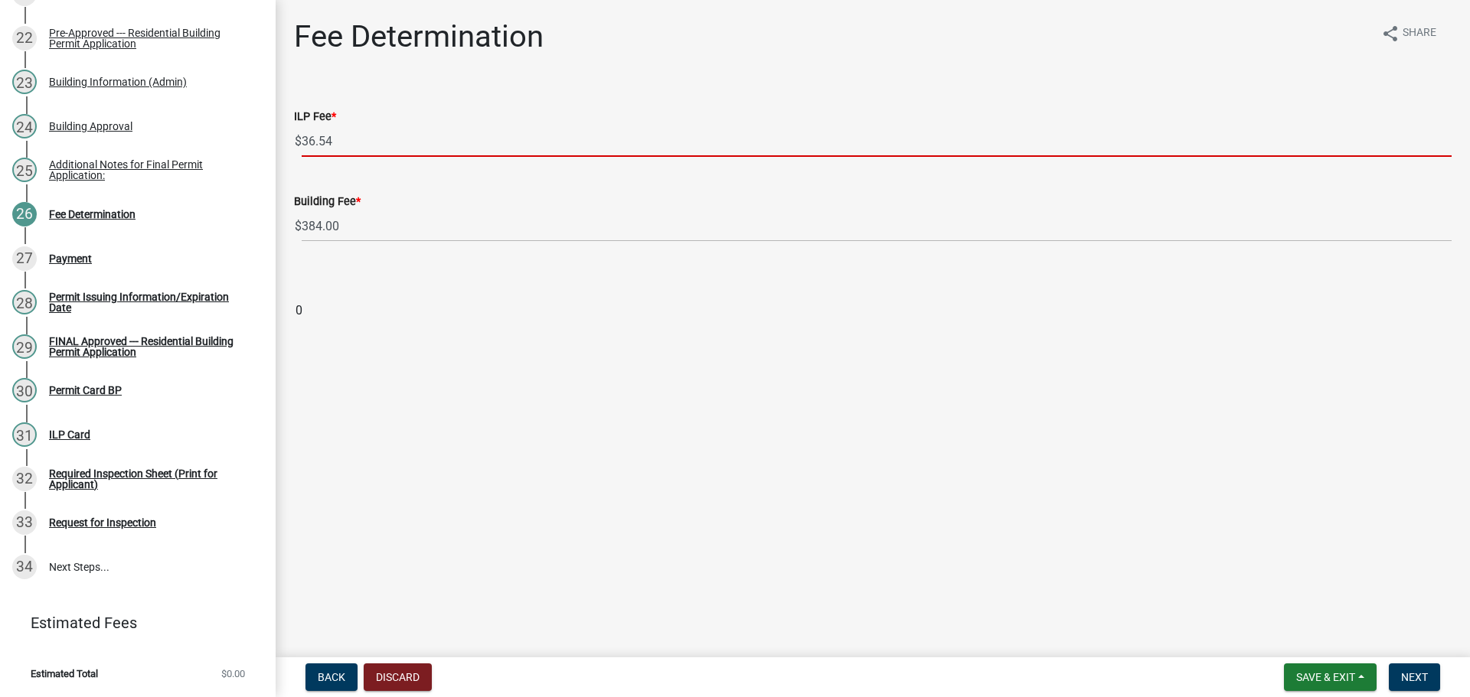
drag, startPoint x: 364, startPoint y: 155, endPoint x: 321, endPoint y: 167, distance: 43.6
click at [321, 157] on input "36.54" at bounding box center [877, 141] width 1150 height 31
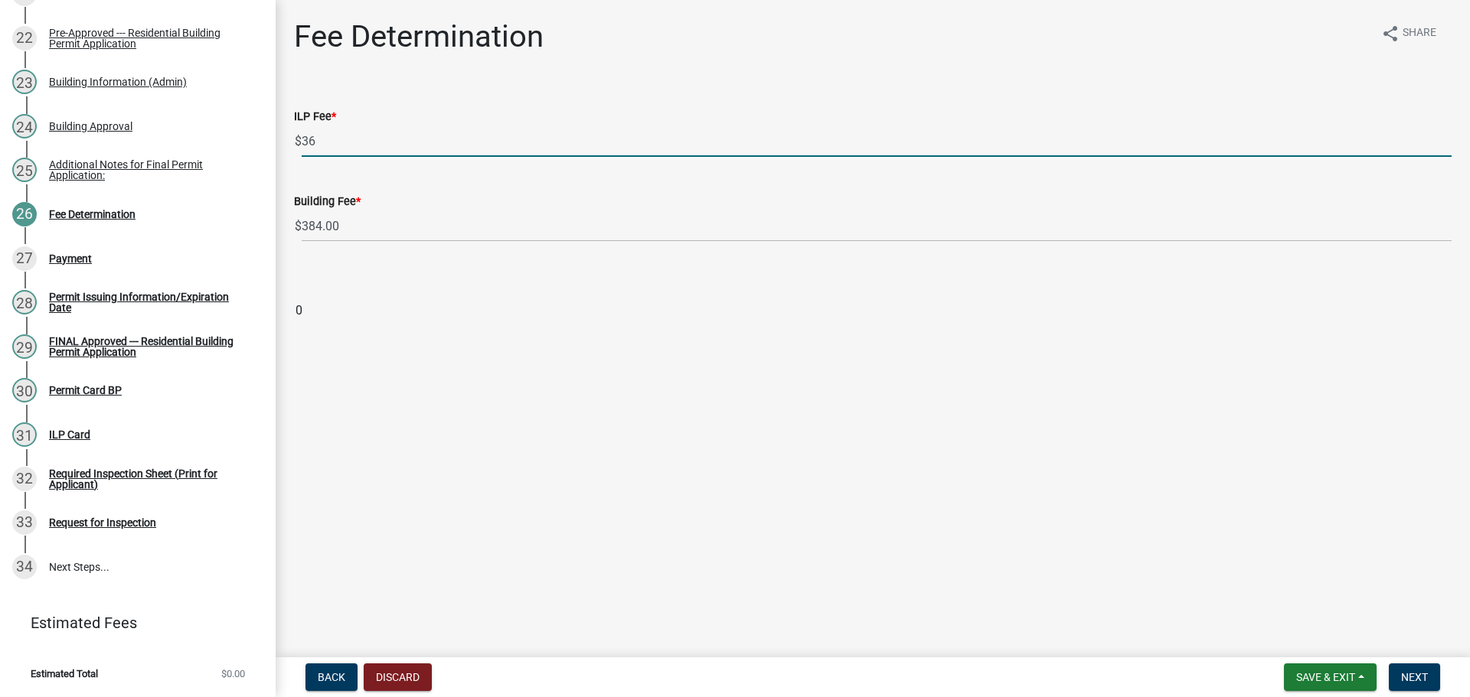
type input "36"
click at [612, 465] on main "Fee Determination share Share ILP Fee * $ 36 Building Fee * $ 384.00 0" at bounding box center [873, 325] width 1194 height 651
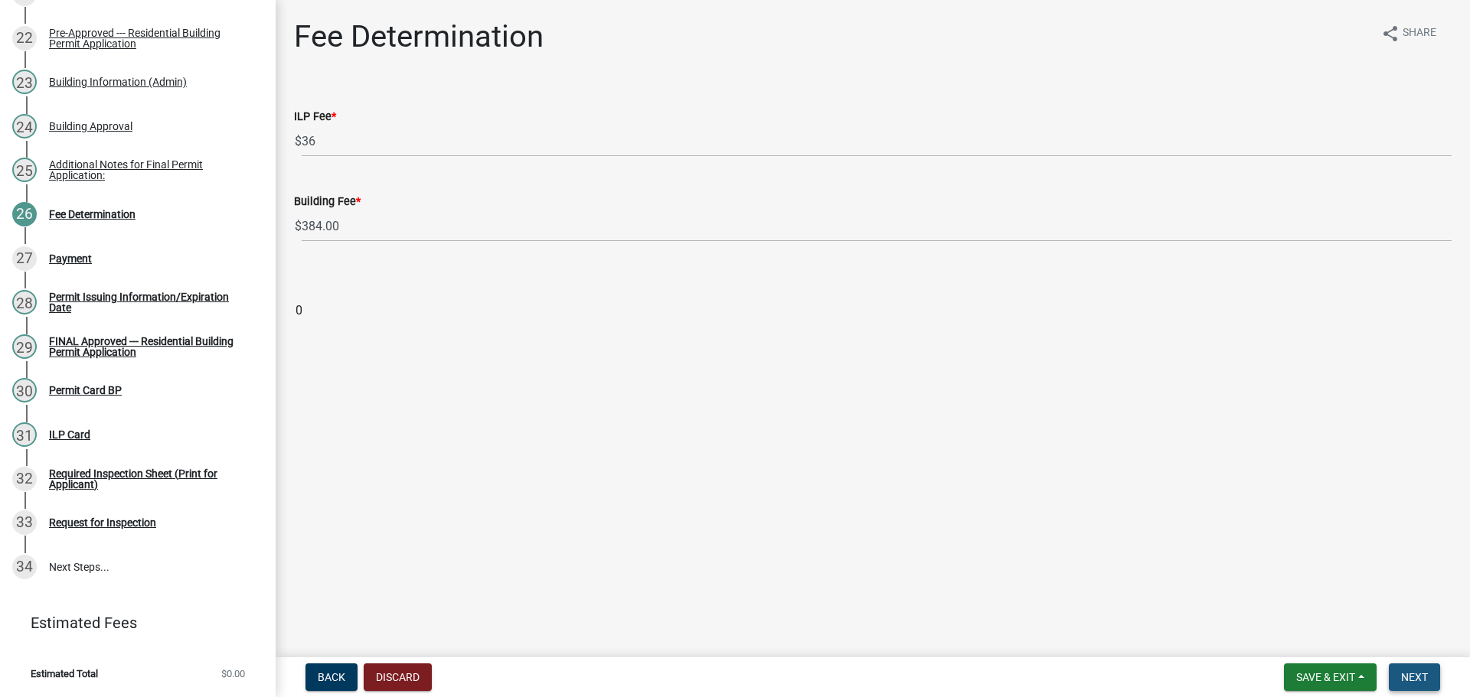
click at [1424, 679] on button "Next" at bounding box center [1413, 678] width 51 height 28
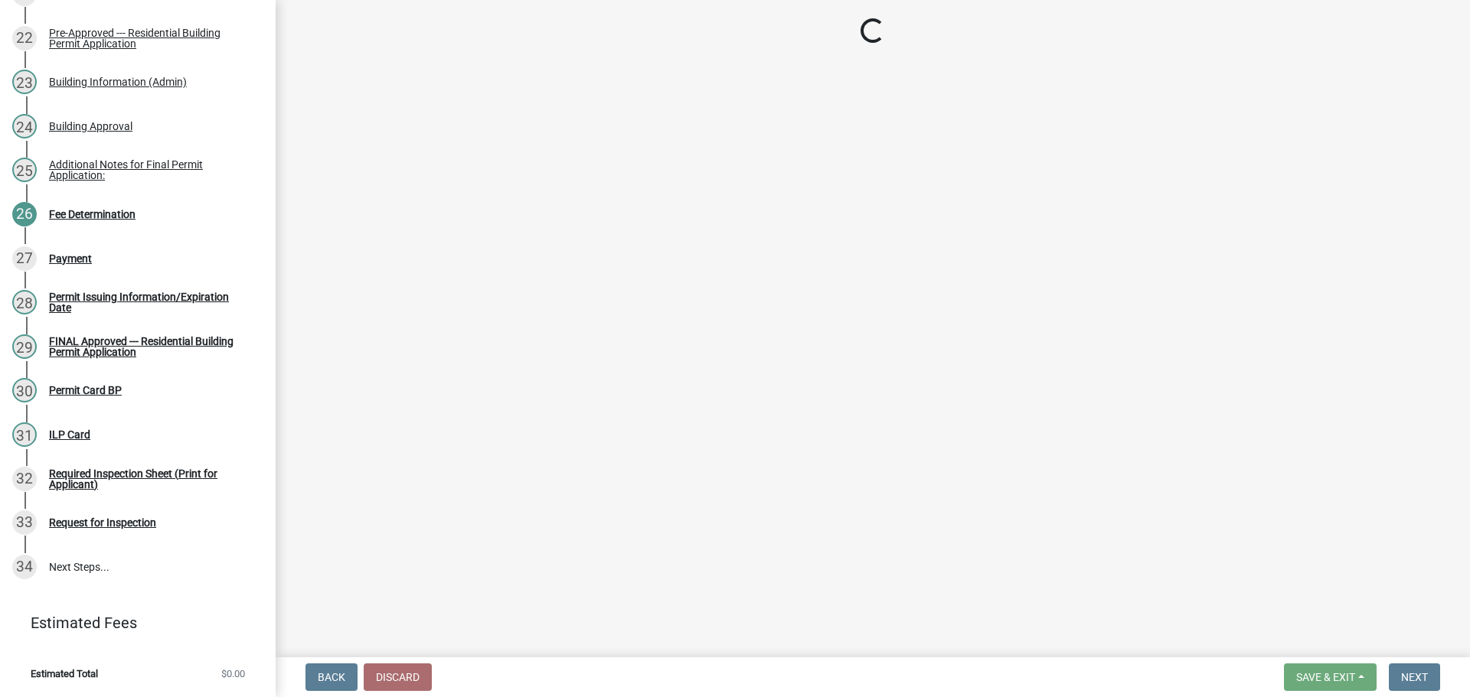
select select "3: 3"
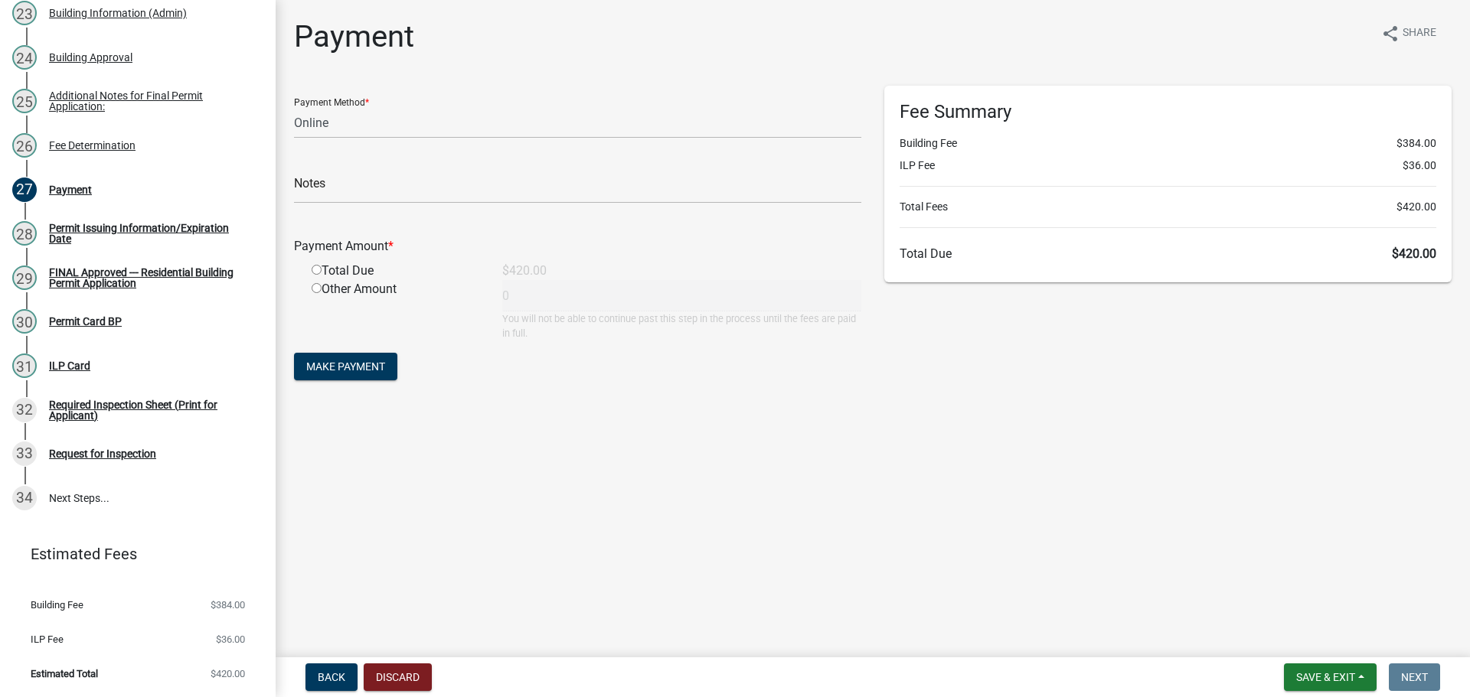
click at [318, 275] on input "radio" at bounding box center [317, 270] width 10 height 10
radio input "true"
type input "420"
click at [365, 139] on select "Credit Card POS Check Cash Online" at bounding box center [577, 122] width 567 height 31
select select "1: 0"
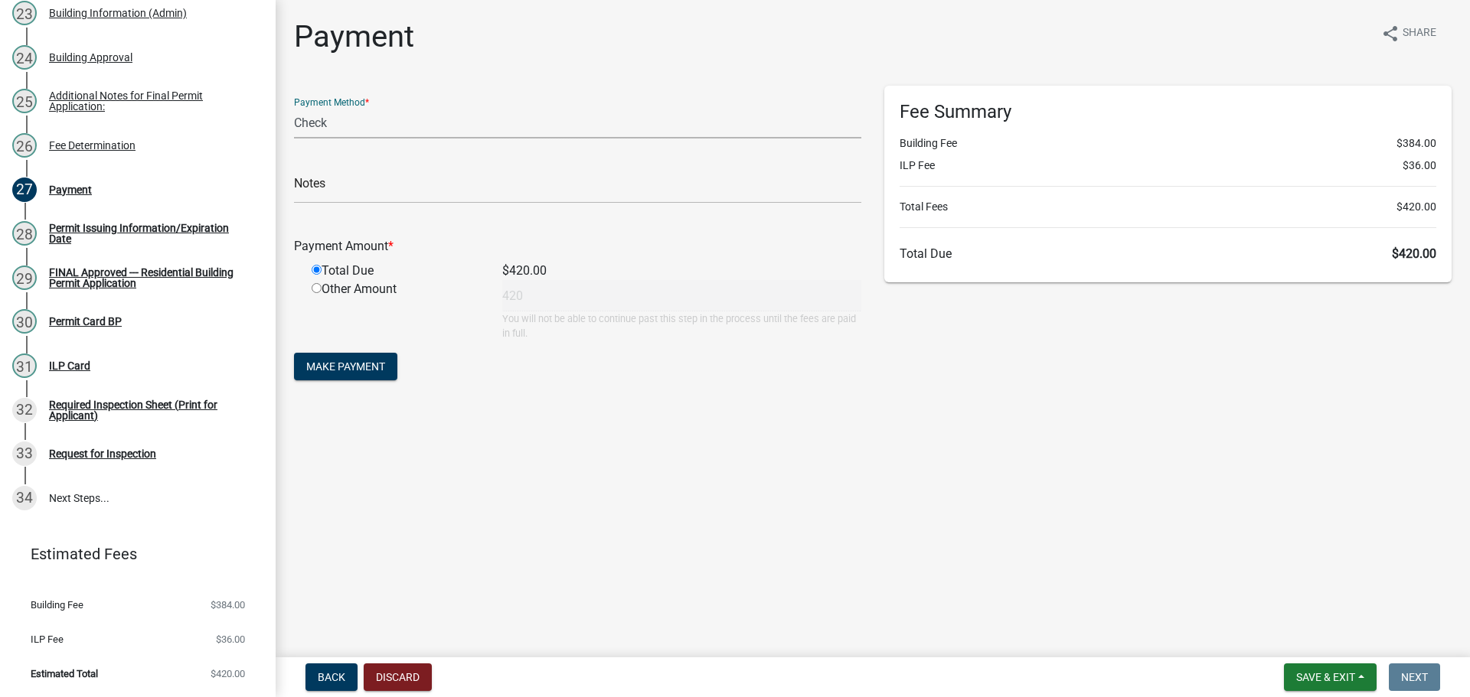
click at [296, 120] on select "Credit Card POS Check Cash Online" at bounding box center [577, 122] width 567 height 31
click at [347, 204] on input "text" at bounding box center [577, 187] width 567 height 31
click at [397, 204] on input "text" at bounding box center [577, 187] width 567 height 31
click at [385, 204] on input "text" at bounding box center [577, 187] width 567 height 31
click at [367, 204] on input "text" at bounding box center [577, 187] width 567 height 31
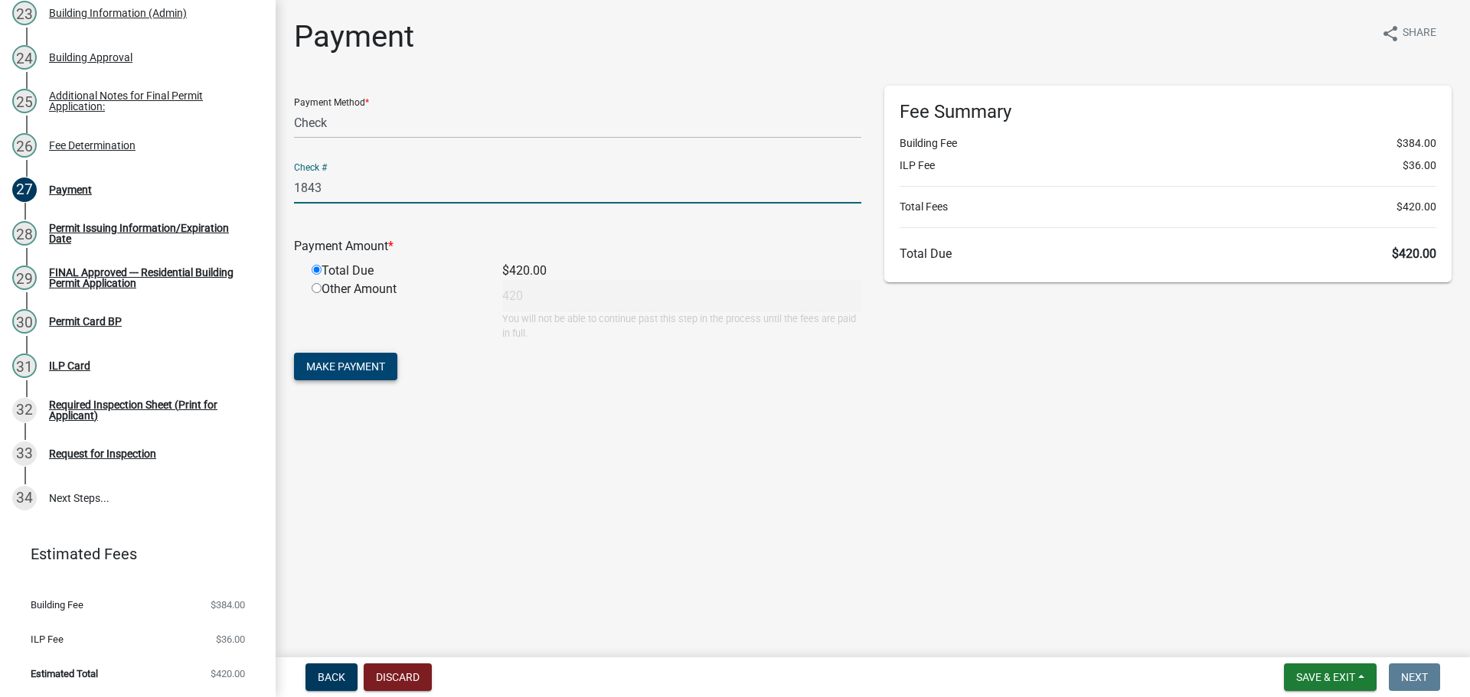
type input "1843"
click at [385, 373] on span "Make Payment" at bounding box center [345, 366] width 79 height 12
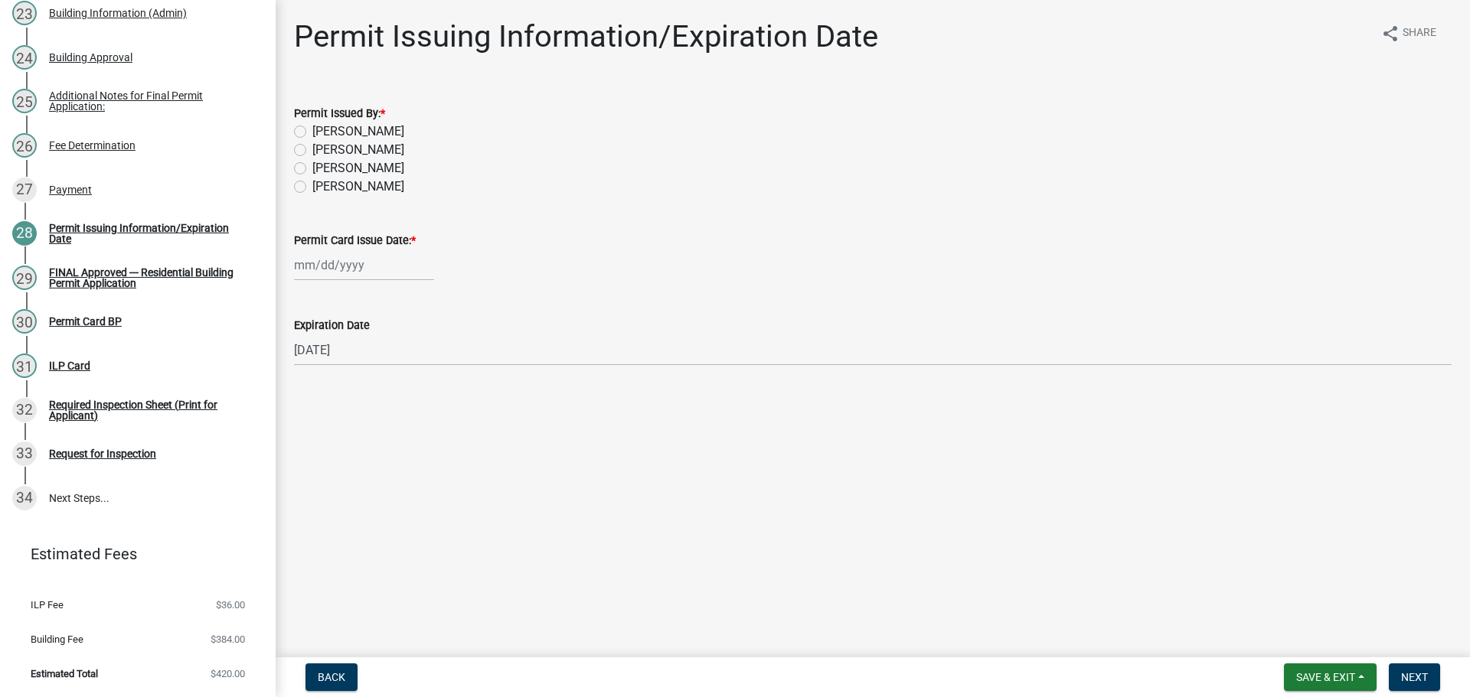
click at [365, 159] on label "[PERSON_NAME]" at bounding box center [358, 150] width 92 height 18
click at [322, 151] on input "[PERSON_NAME]" at bounding box center [317, 146] width 10 height 10
radio input "true"
click at [357, 281] on div at bounding box center [364, 265] width 140 height 31
select select "9"
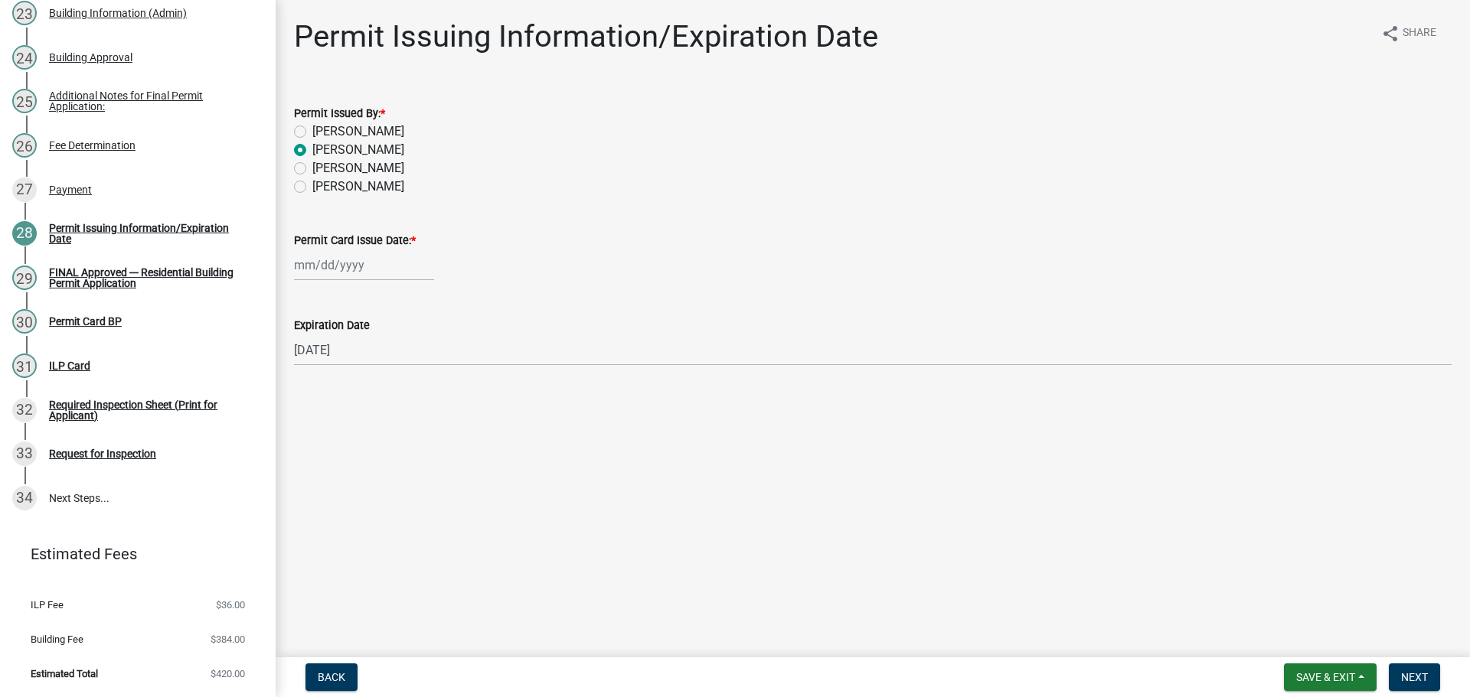
select select "2025"
click at [419, 392] on div "12" at bounding box center [407, 379] width 24 height 24
type input "[DATE]"
click at [544, 471] on main "Permit Issuing Information/Expiration Date share Share Permit Issued By: * [PER…" at bounding box center [873, 325] width 1194 height 651
click at [1431, 658] on nav "Back Save & Exit Save Save & Exit Next" at bounding box center [873, 677] width 1194 height 40
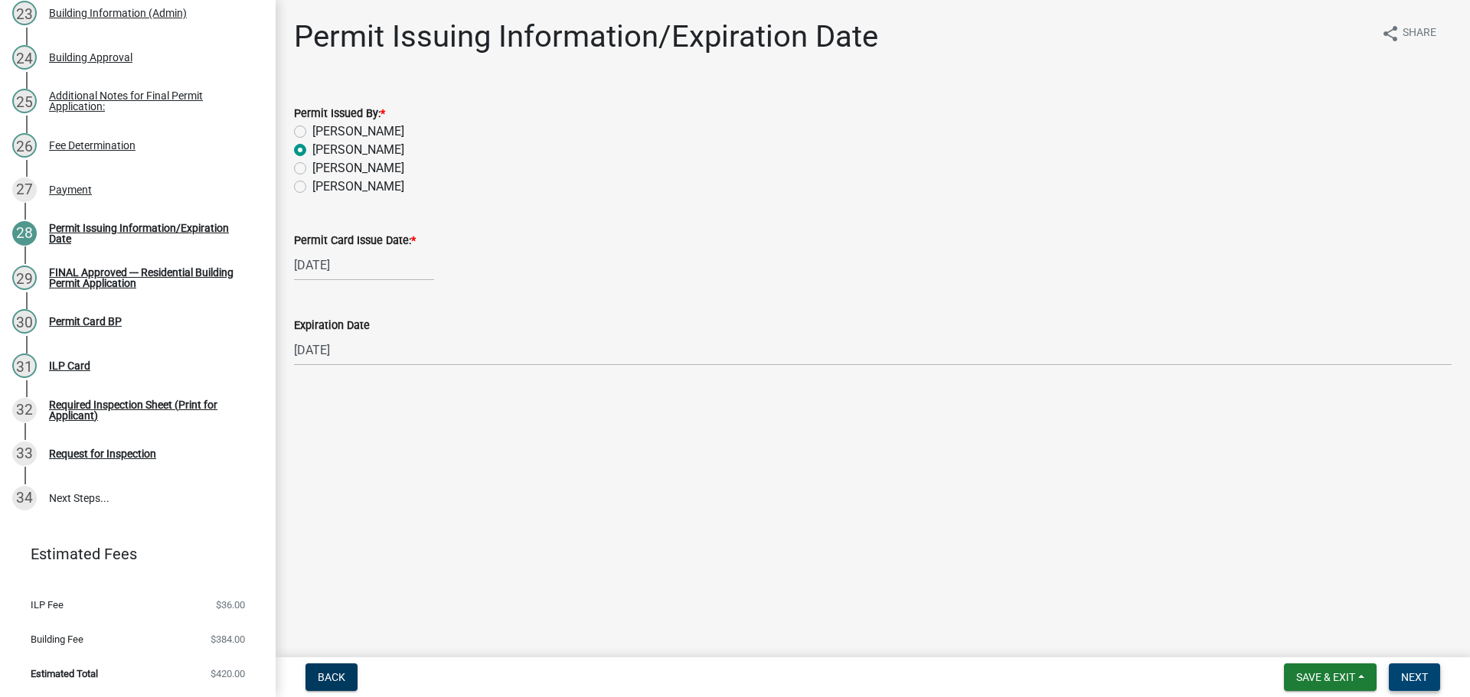
click at [1419, 671] on span "Next" at bounding box center [1414, 677] width 27 height 12
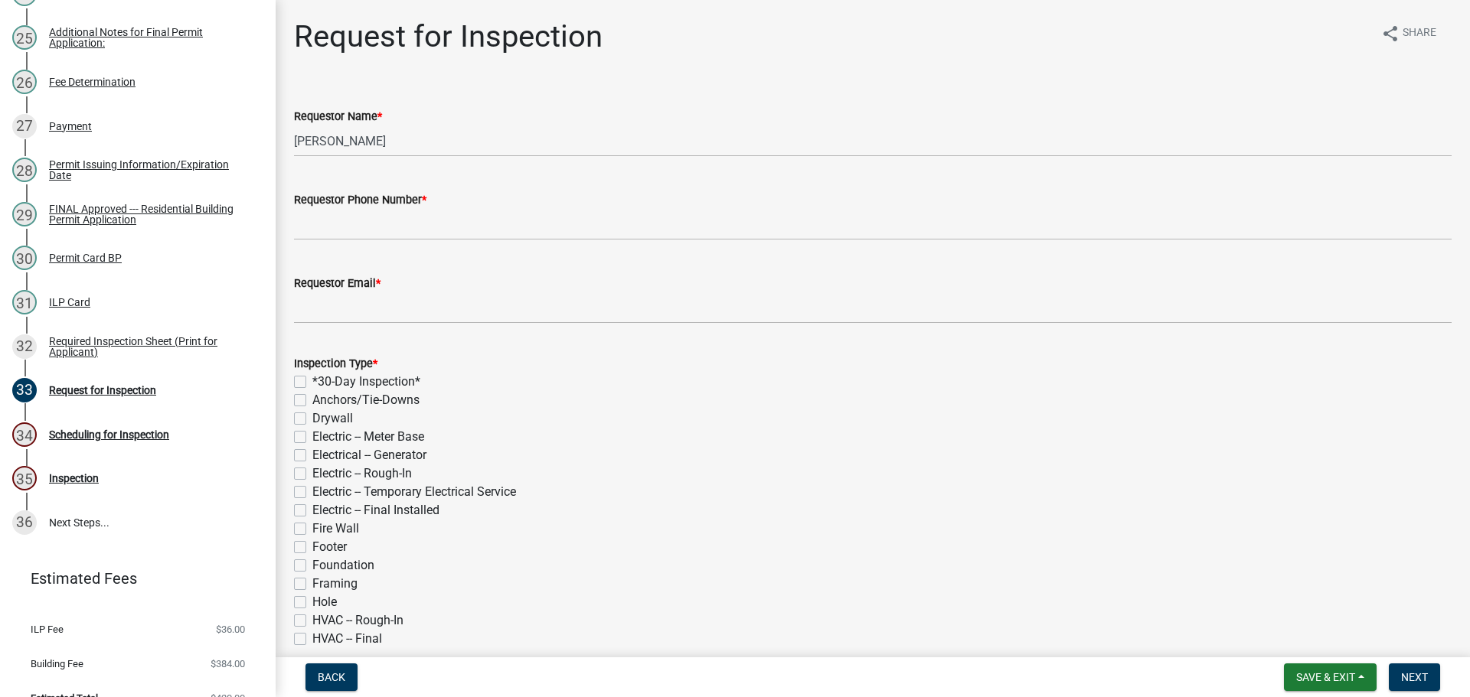
scroll to position [1372, 0]
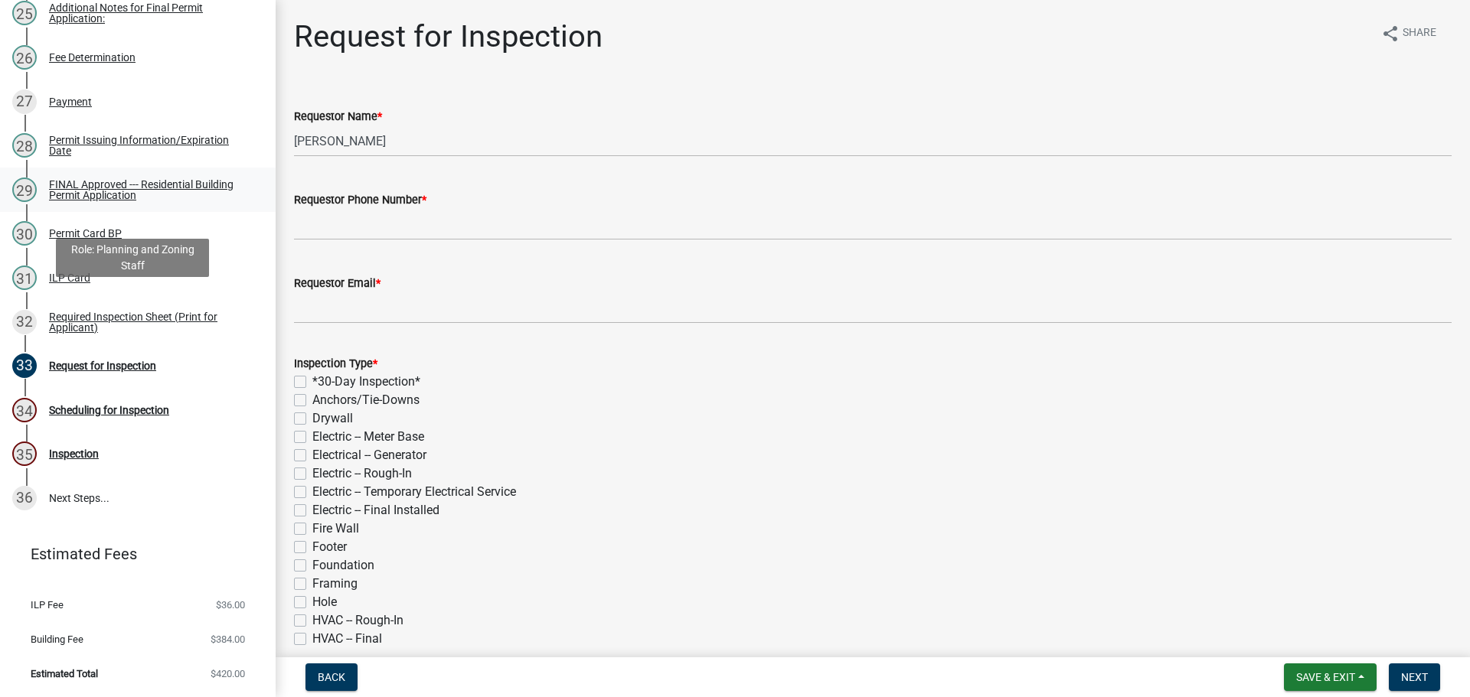
click at [116, 201] on div "FINAL Approved --- Residential Building Permit Application" at bounding box center [150, 189] width 202 height 21
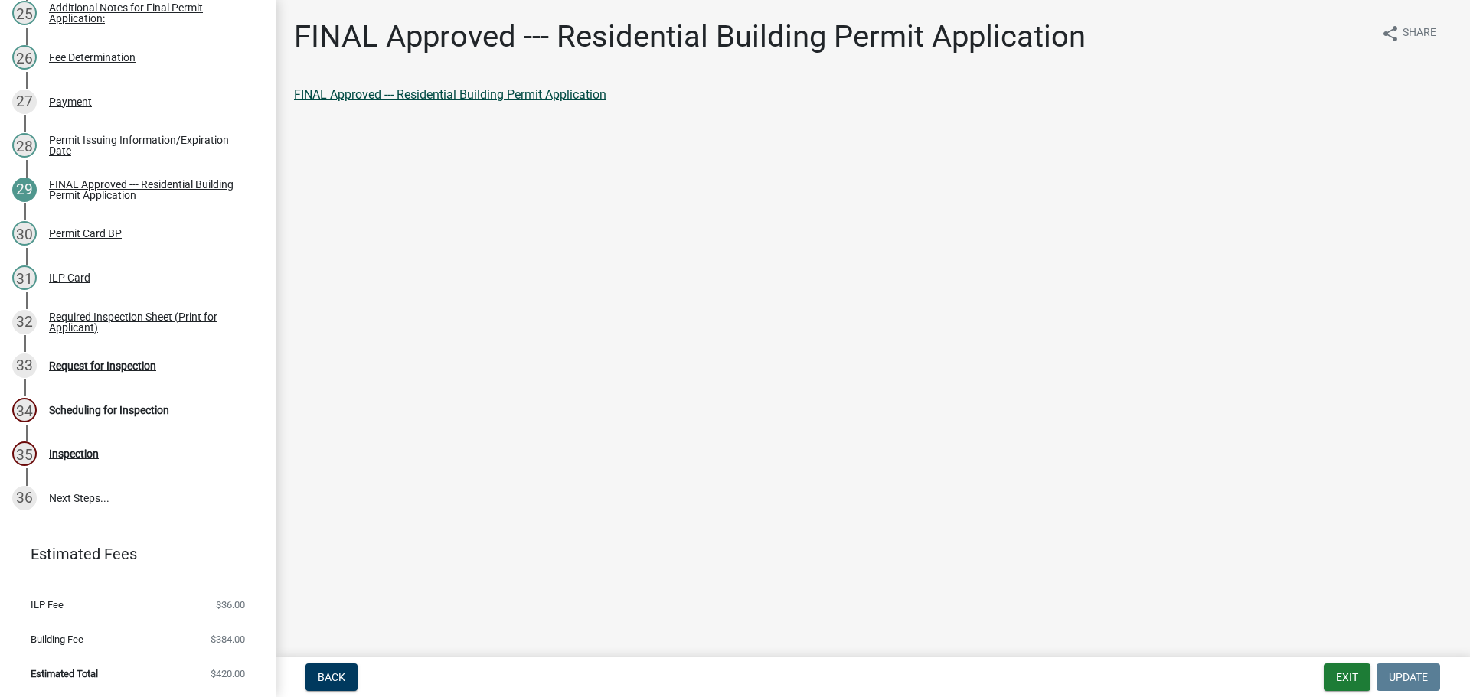
click at [479, 102] on link "FINAL Approved --- Residential Building Permit Application" at bounding box center [450, 94] width 312 height 15
click at [91, 246] on div "30 Permit Card BP" at bounding box center [131, 233] width 239 height 24
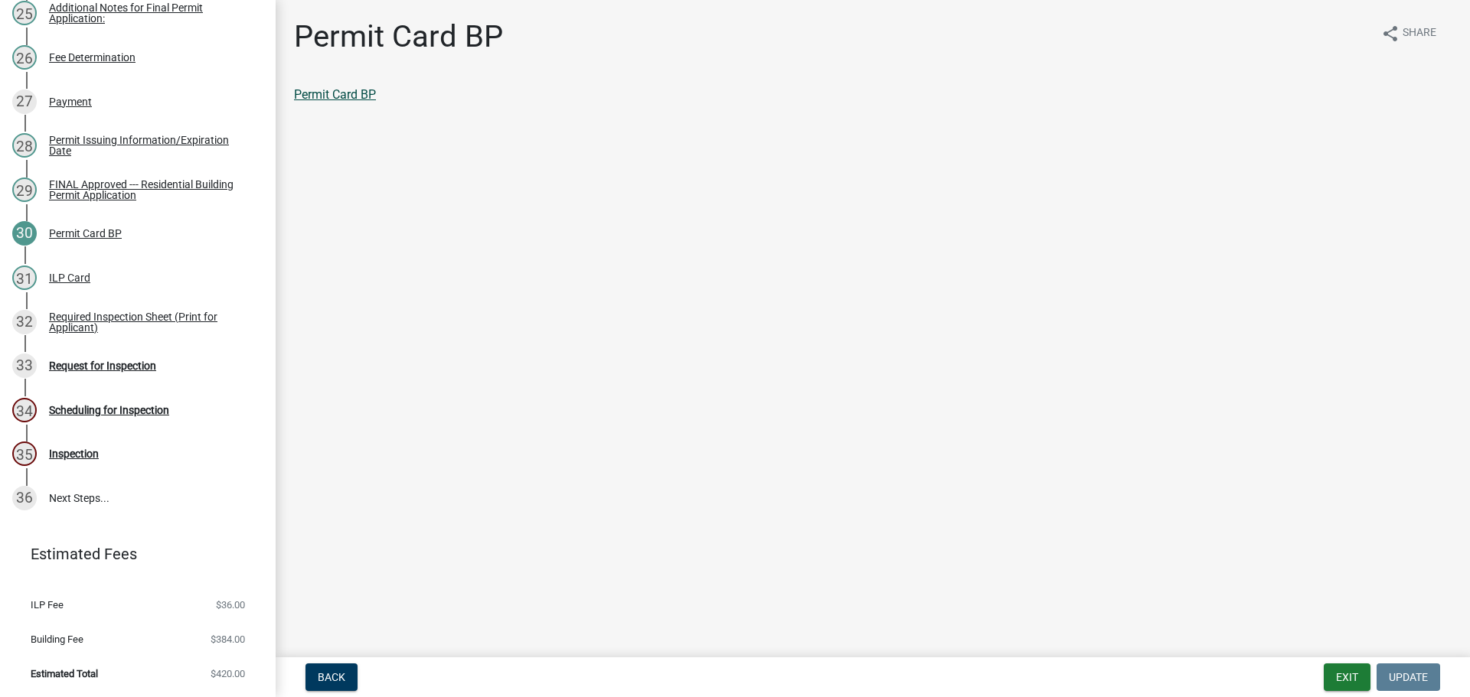
click at [370, 102] on link "Permit Card BP" at bounding box center [335, 94] width 82 height 15
click at [102, 290] on div "31 ILP Card" at bounding box center [131, 278] width 239 height 24
click at [328, 93] on div "ILP Card share Share ILP Card" at bounding box center [872, 74] width 1180 height 112
click at [326, 102] on link "ILP Card" at bounding box center [317, 94] width 46 height 15
click at [130, 378] on div "33 Request for Inspection" at bounding box center [131, 366] width 239 height 24
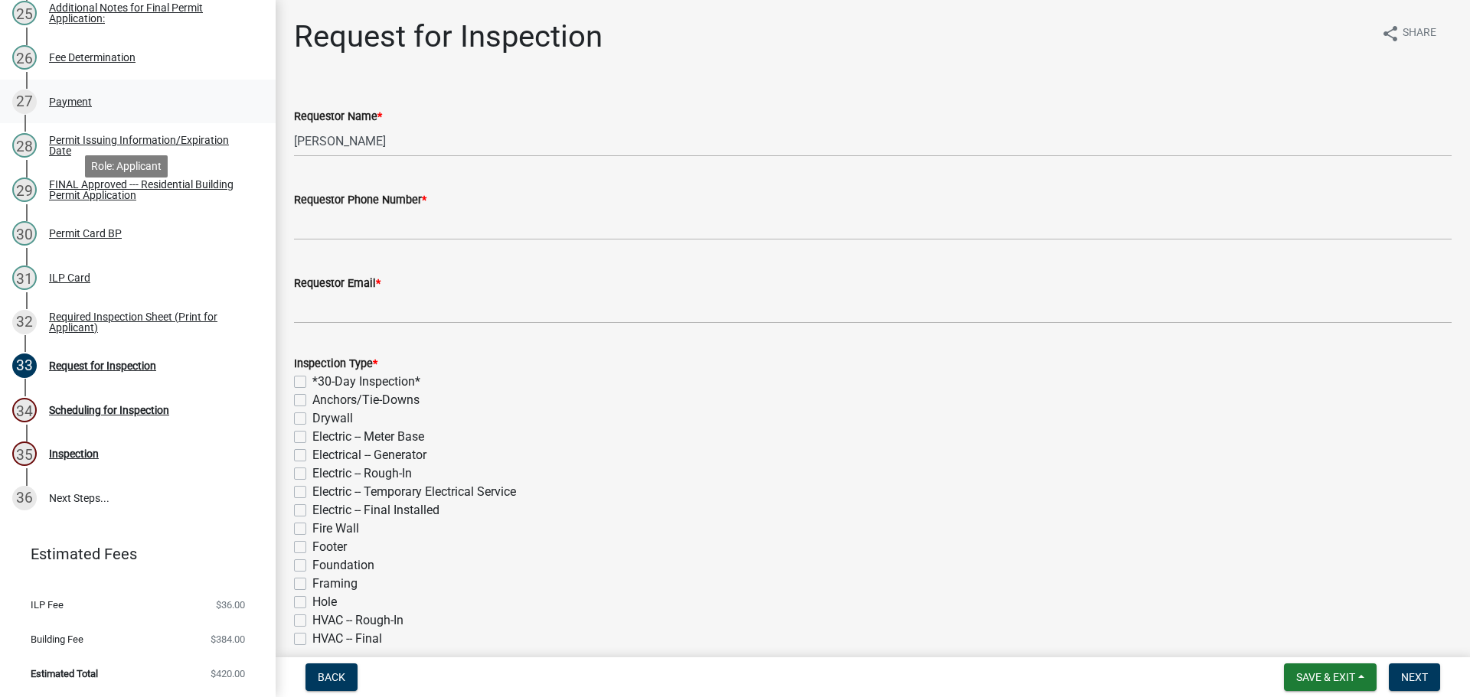
click at [129, 114] on div "27 Payment" at bounding box center [131, 102] width 239 height 24
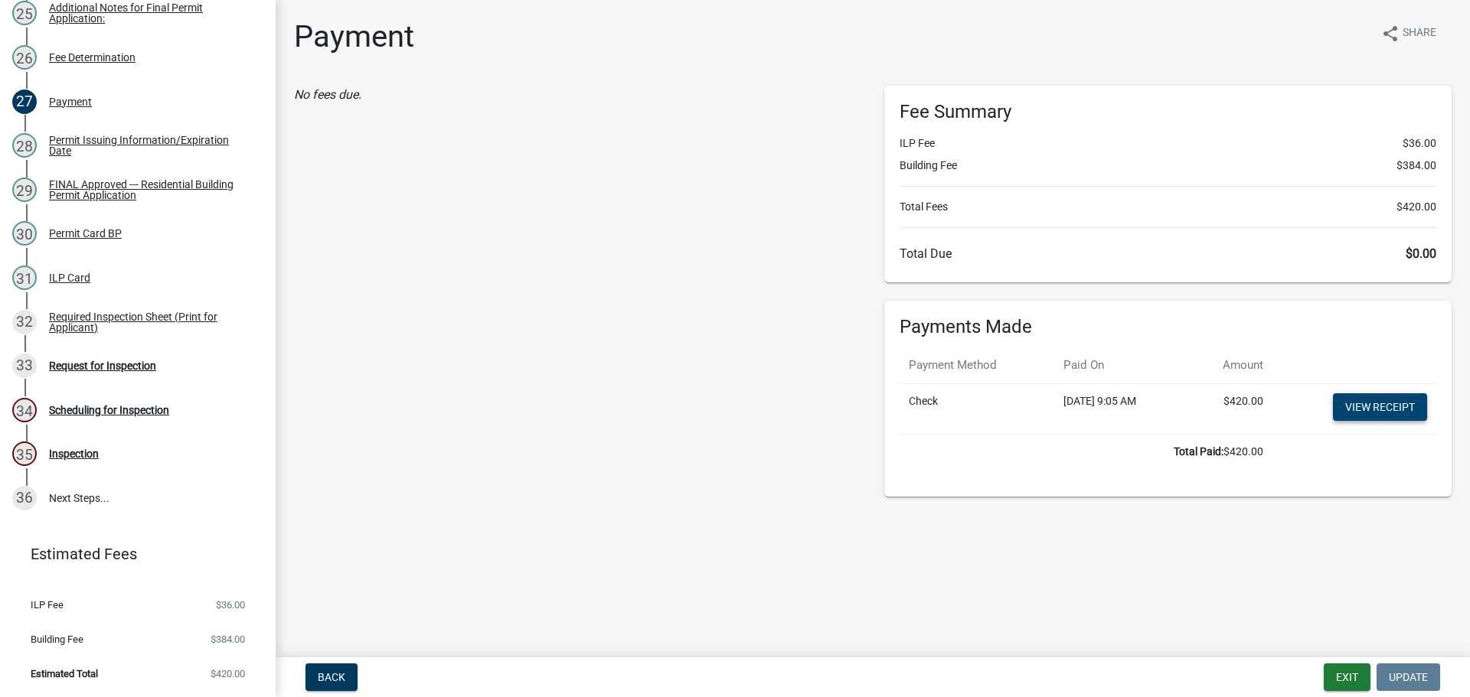
click at [1383, 421] on link "View receipt" at bounding box center [1380, 407] width 94 height 28
click at [106, 378] on div "33 Request for Inspection" at bounding box center [131, 366] width 239 height 24
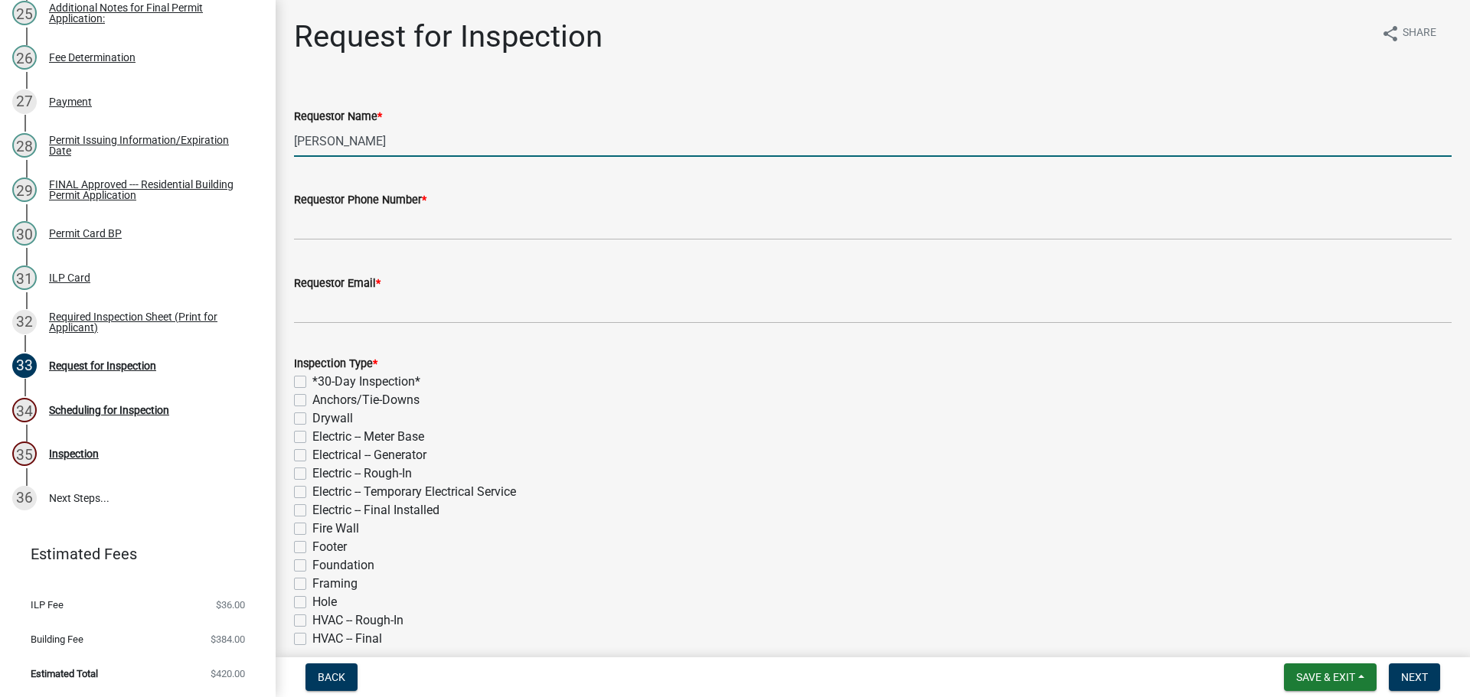
click at [444, 147] on input "[PERSON_NAME]" at bounding box center [872, 141] width 1157 height 31
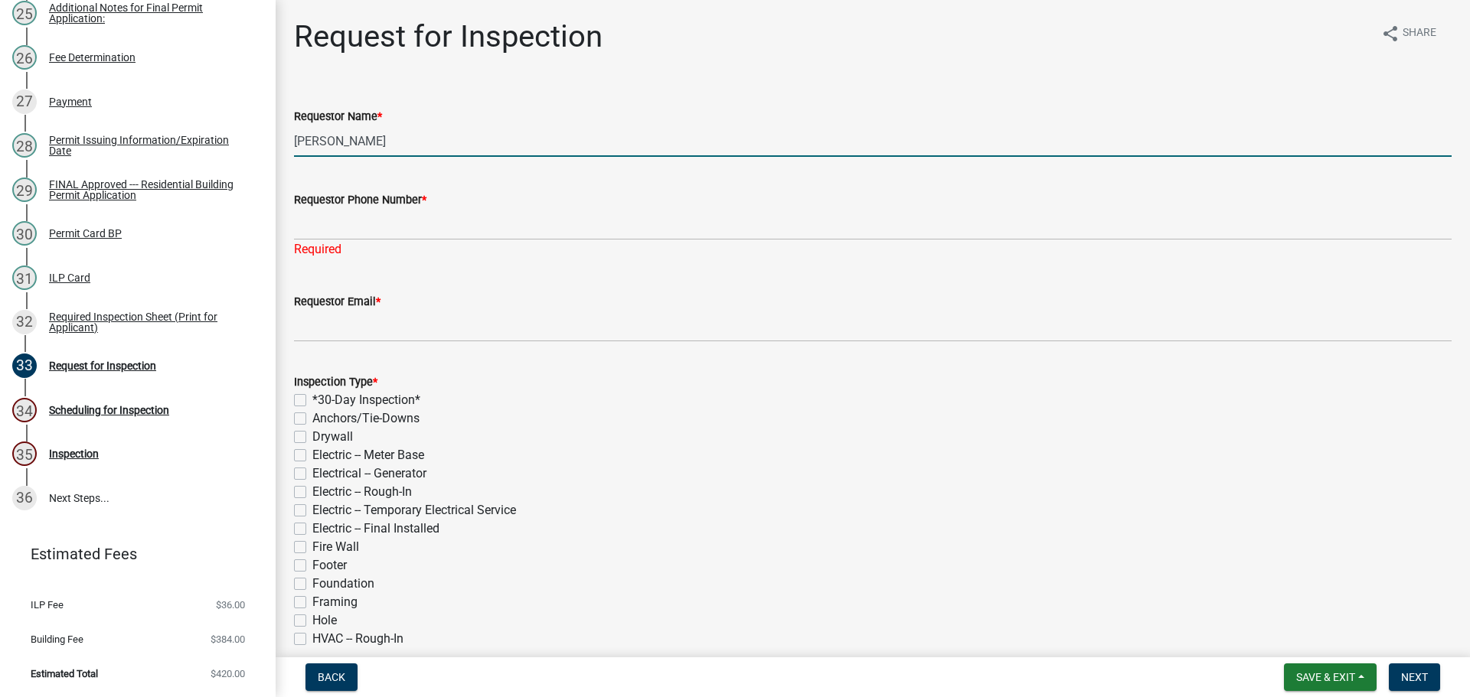
click at [358, 155] on input "[PERSON_NAME]" at bounding box center [872, 141] width 1157 height 31
type input "[PERSON_NAME]"
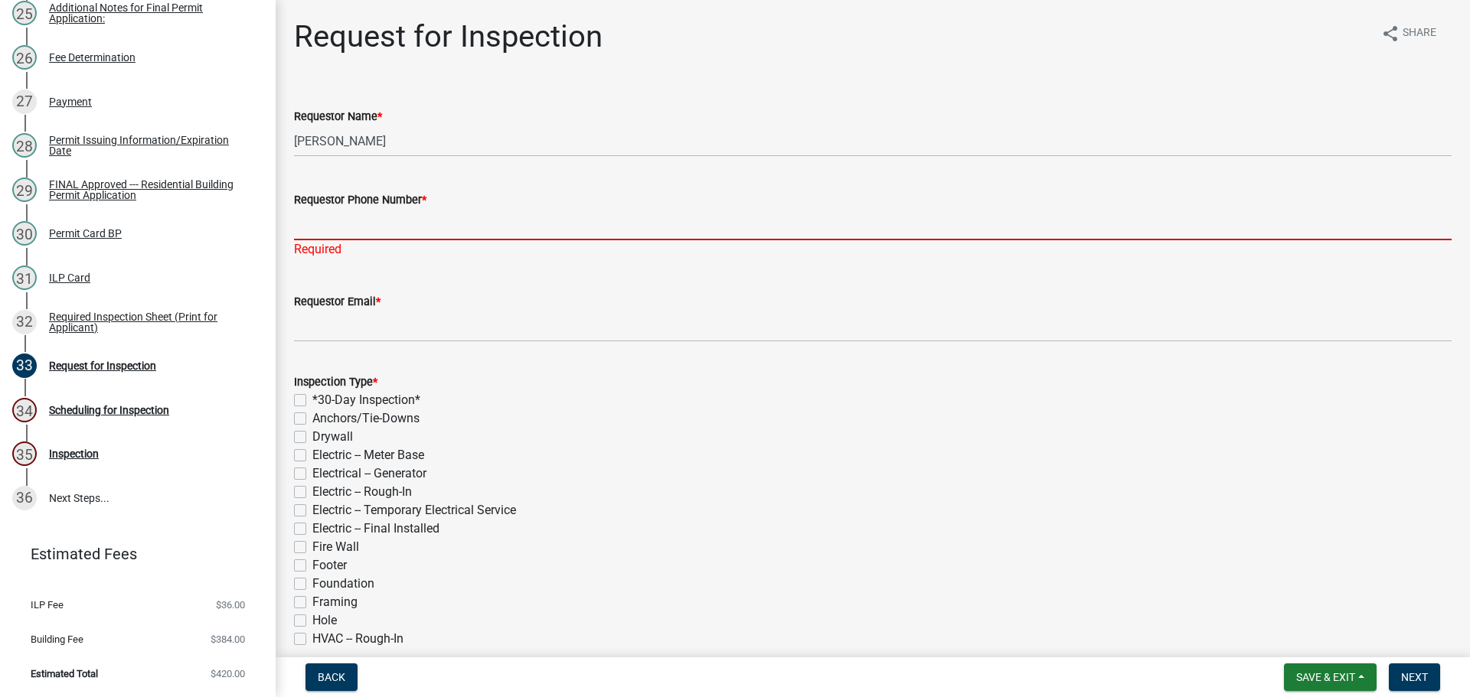
click at [400, 240] on input "Requestor Phone Number *" at bounding box center [872, 224] width 1157 height 31
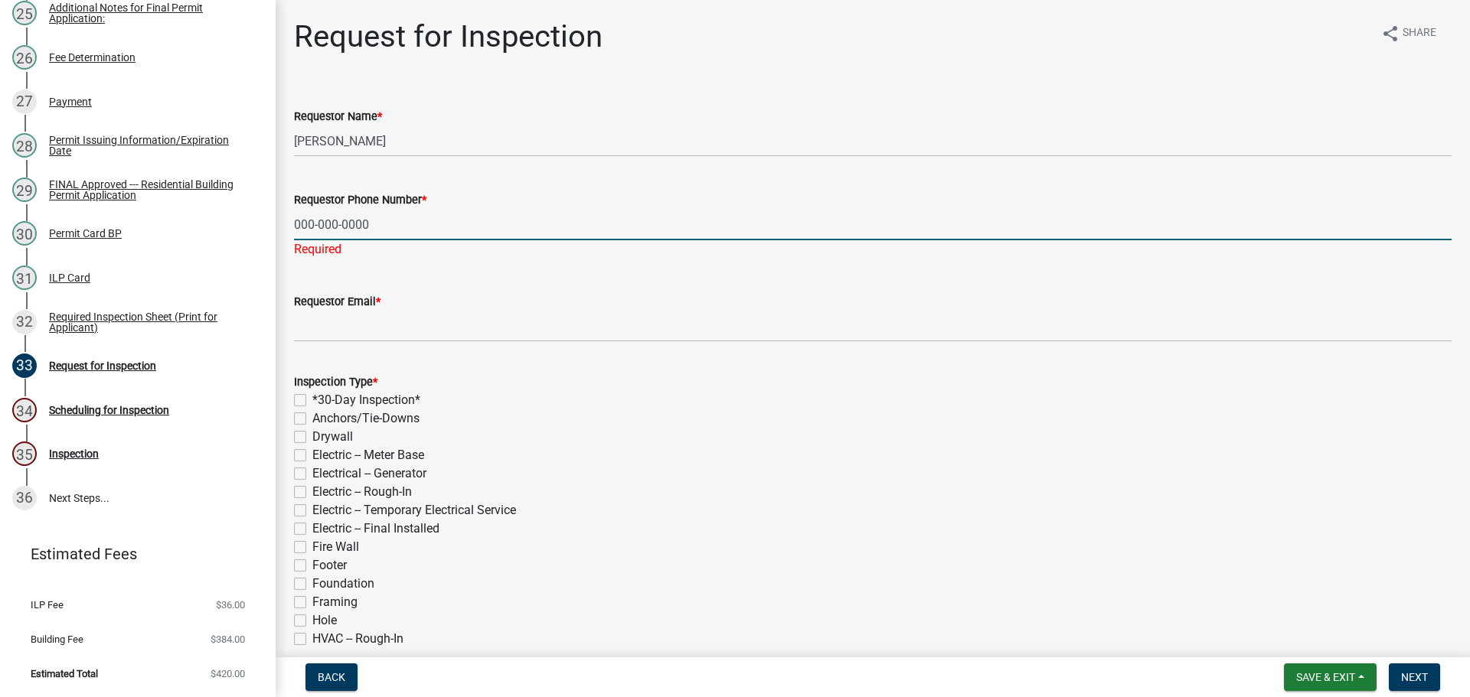
type input "000-000-0000"
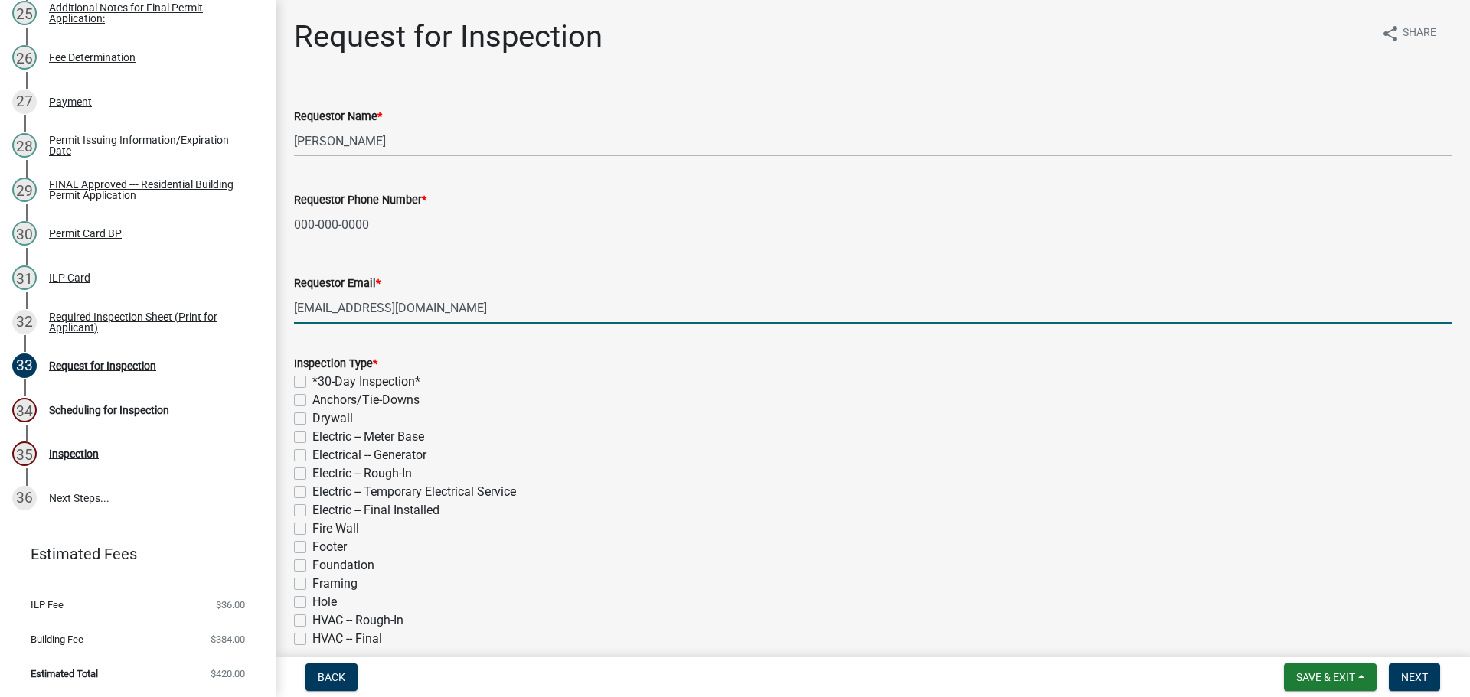
type input "[EMAIL_ADDRESS][DOMAIN_NAME]"
click at [295, 429] on div "Inspection Type * *30-Day Inspection* Anchors/Tie-Downs Drywall Electric -- Met…" at bounding box center [872, 584] width 1180 height 496
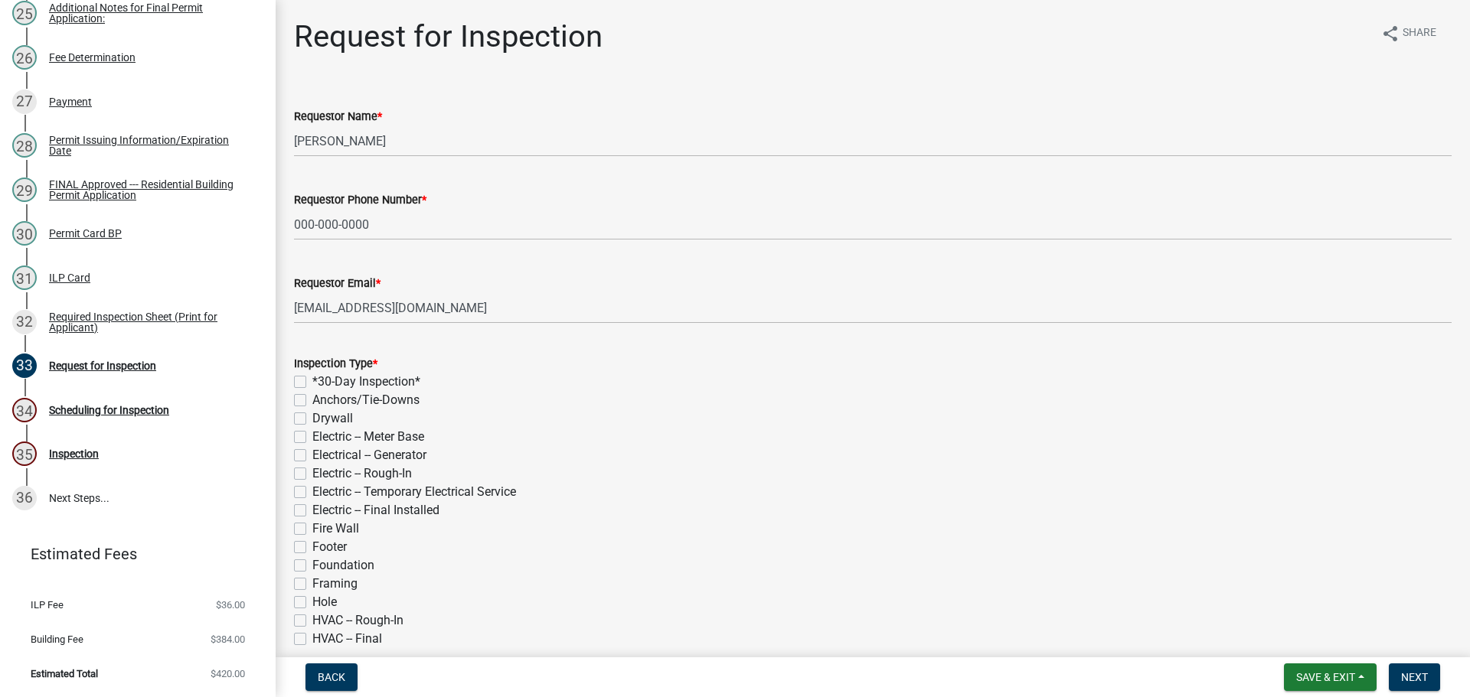
click at [312, 391] on label "*30-Day Inspection*" at bounding box center [366, 382] width 108 height 18
click at [312, 383] on input "*30-Day Inspection*" at bounding box center [317, 378] width 10 height 10
checkbox input "true"
checkbox input "false"
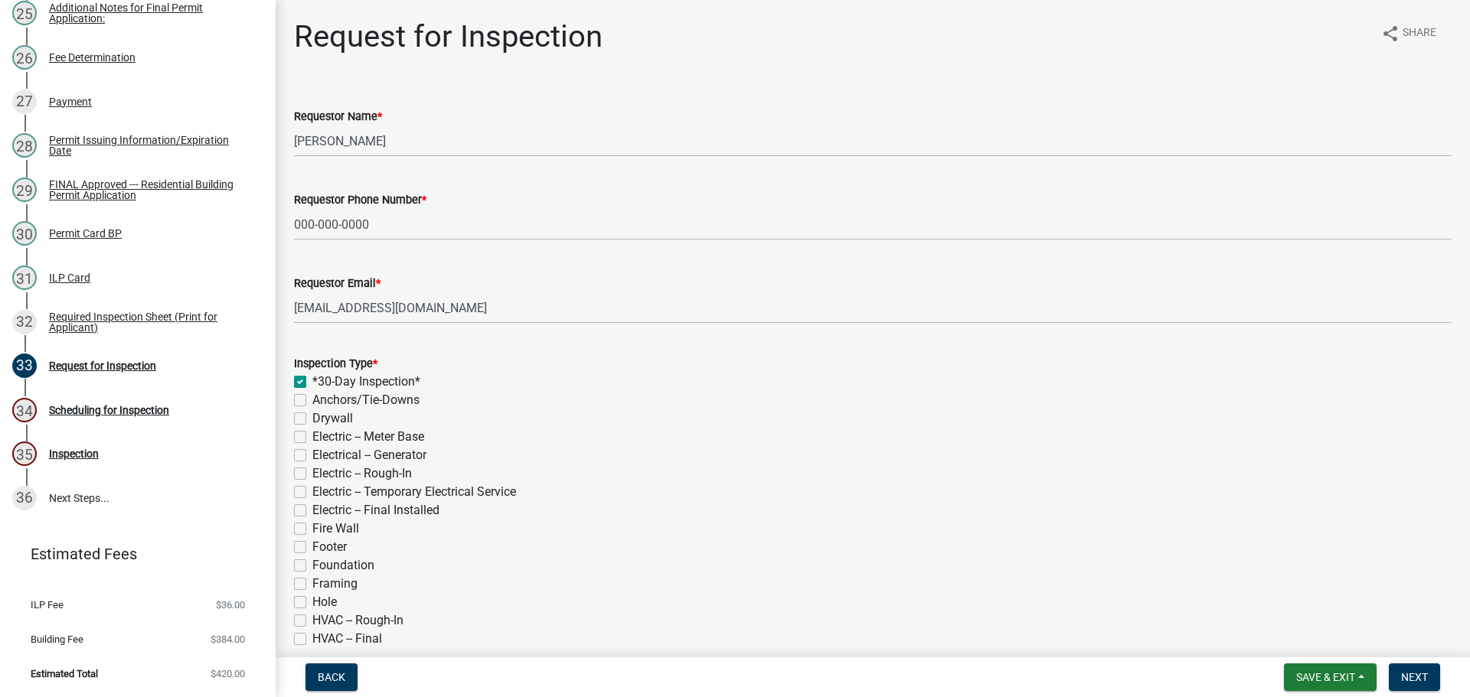
checkbox input "false"
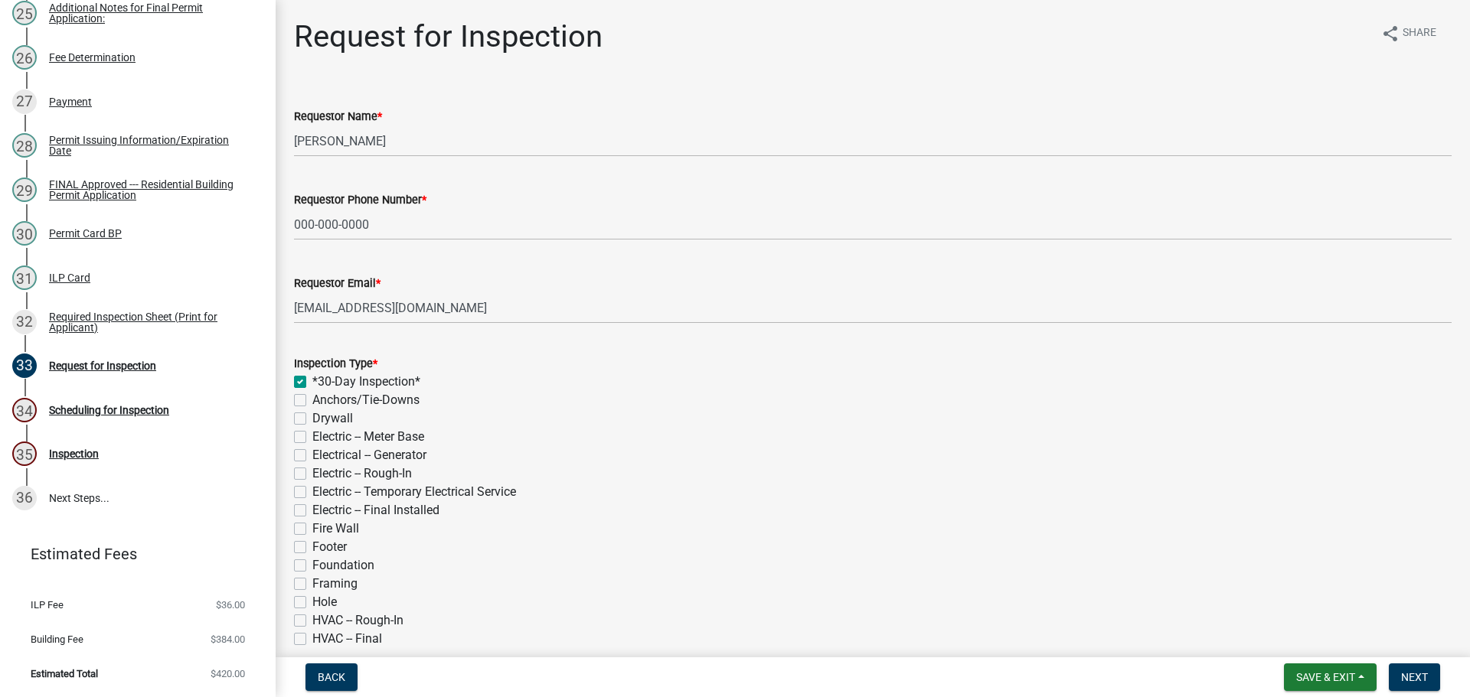
checkbox input "false"
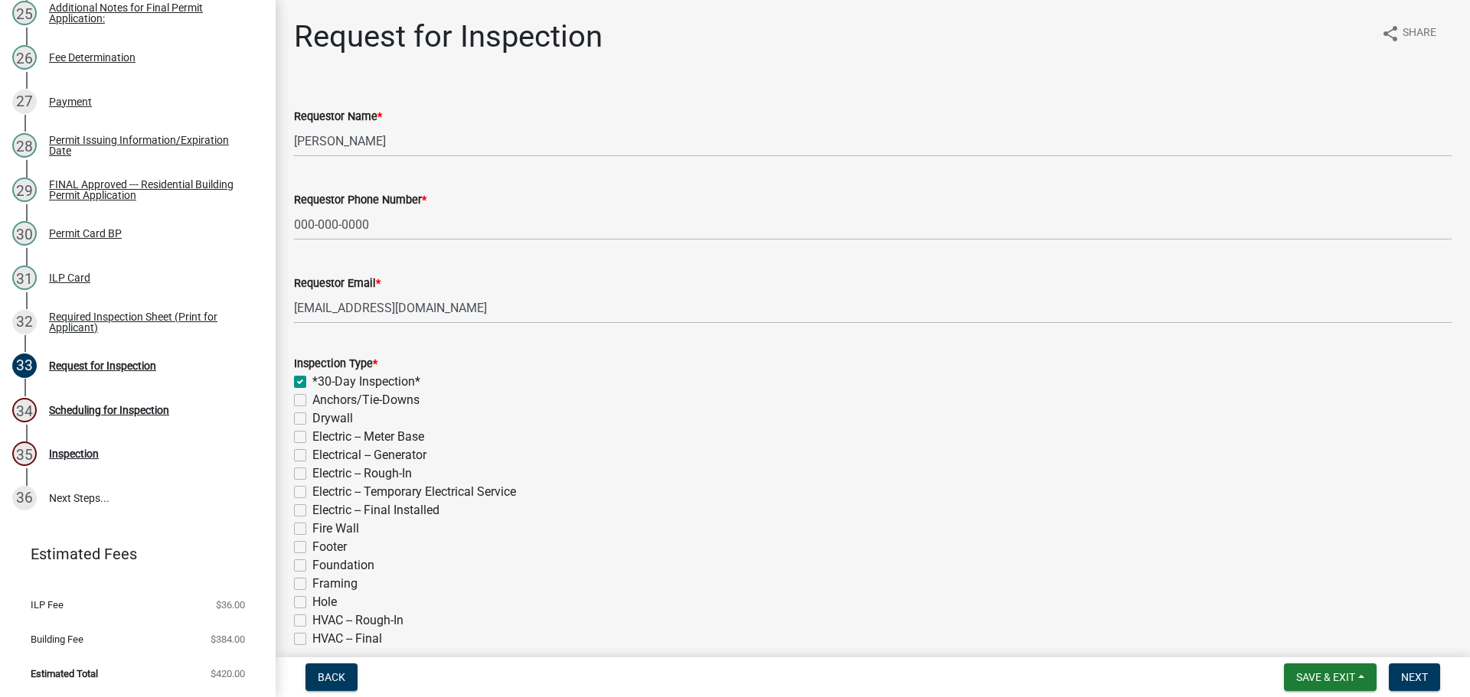
checkbox input "false"
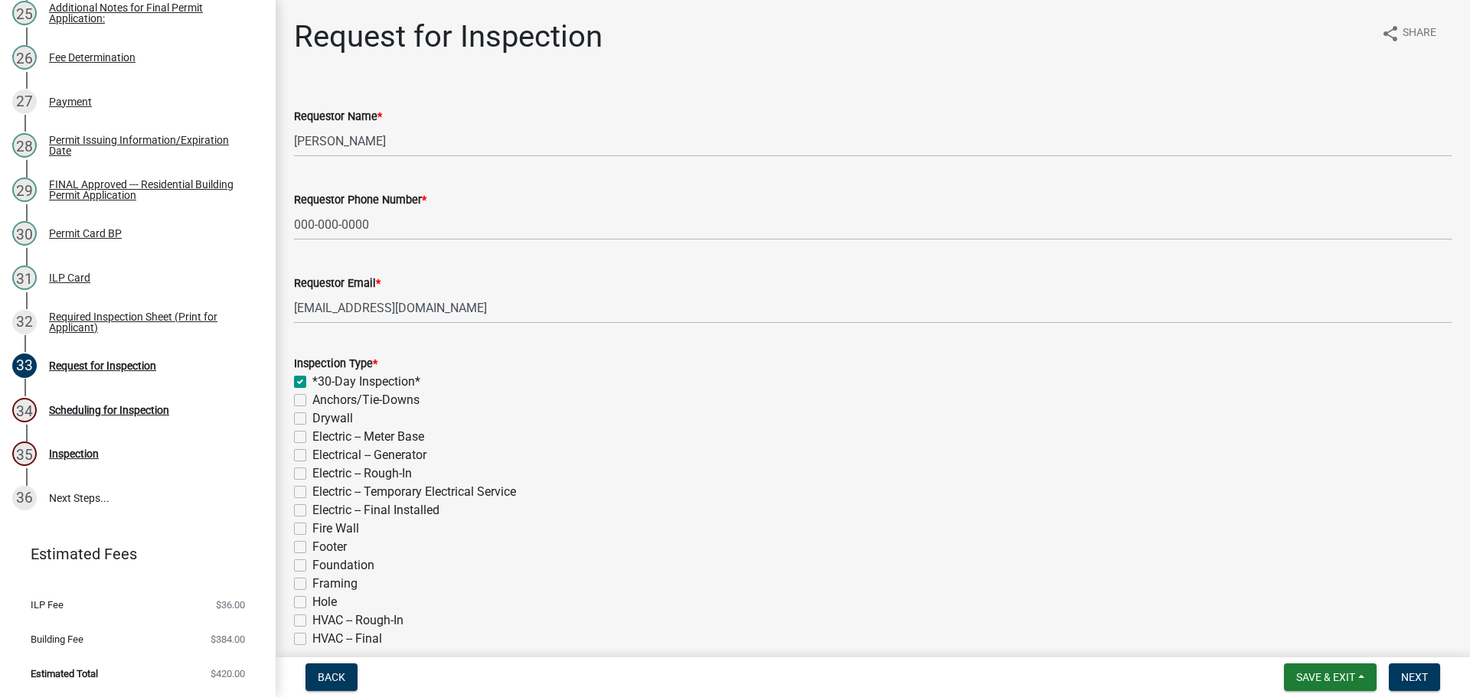
checkbox input "false"
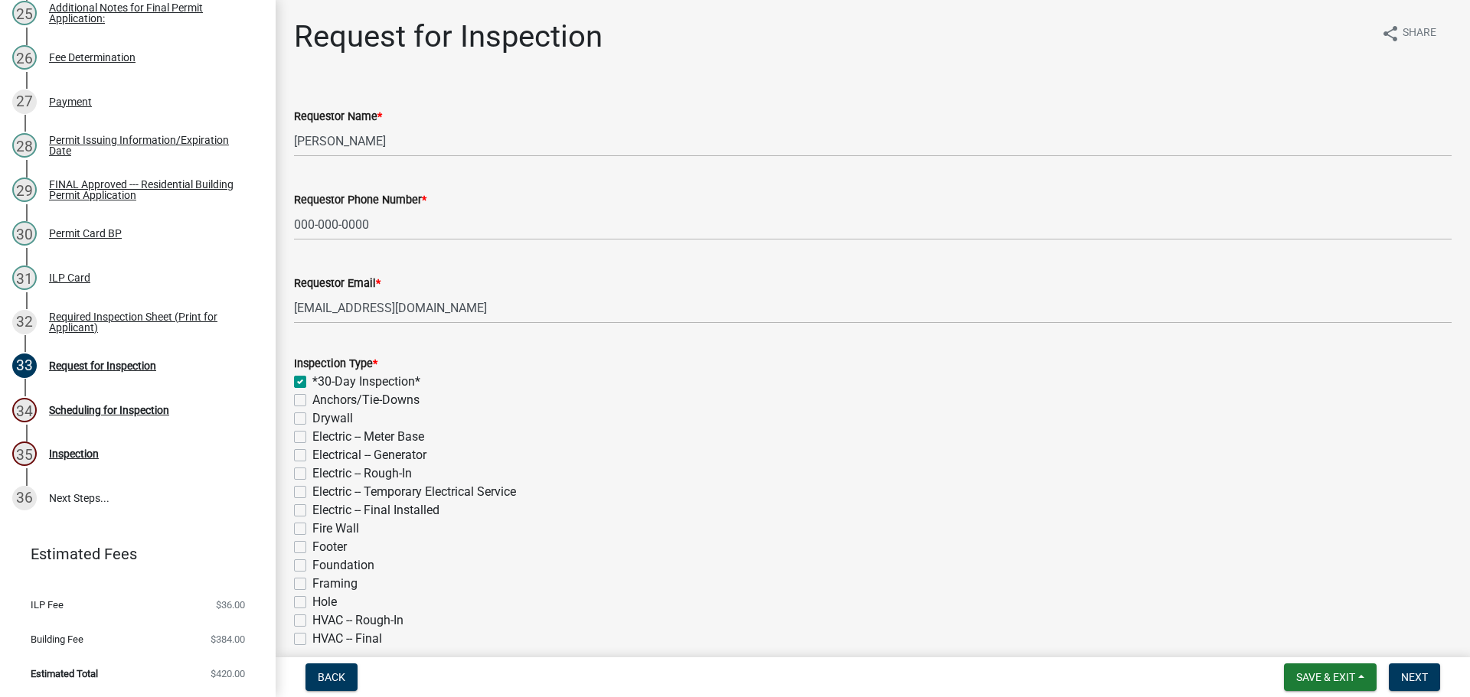
checkbox input "false"
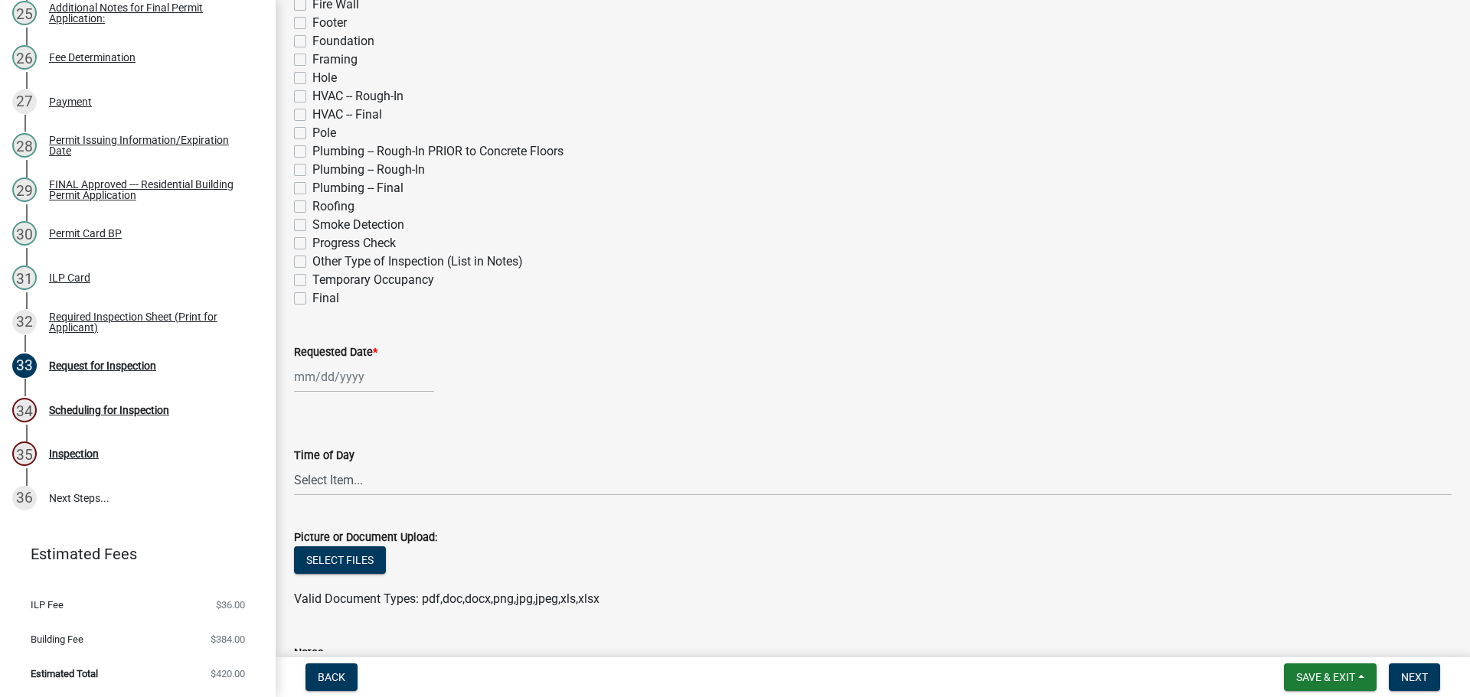
scroll to position [689, 0]
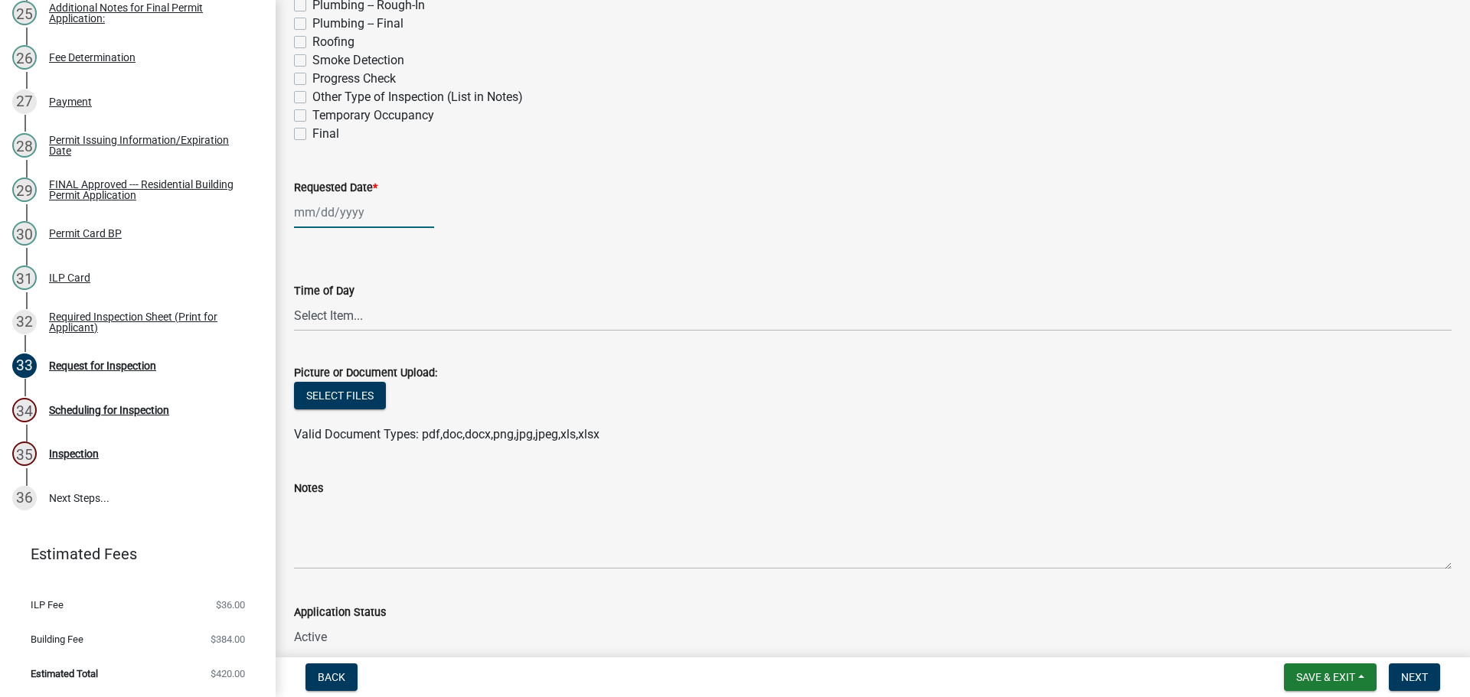
click at [360, 228] on div at bounding box center [364, 212] width 140 height 31
select select "9"
select select "2025"
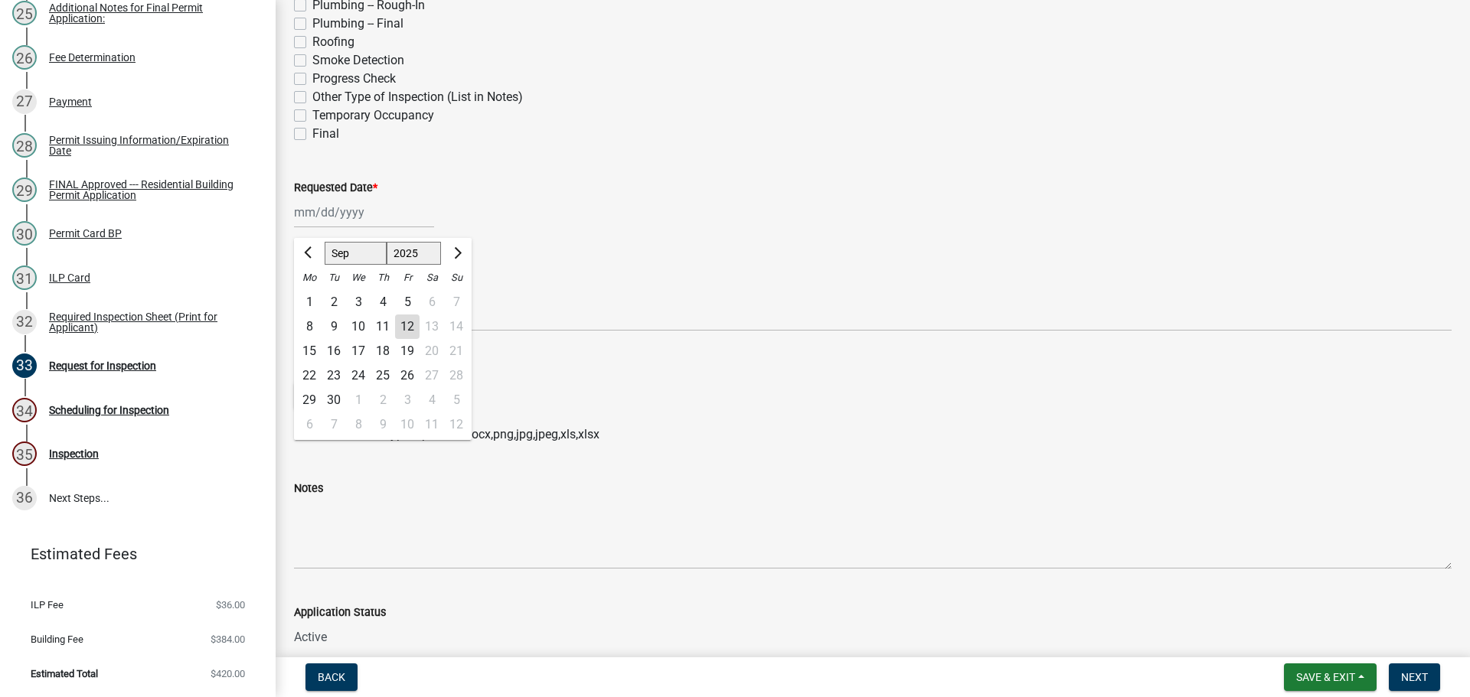
click at [395, 437] on div "9" at bounding box center [382, 425] width 24 height 24
type input "[DATE]"
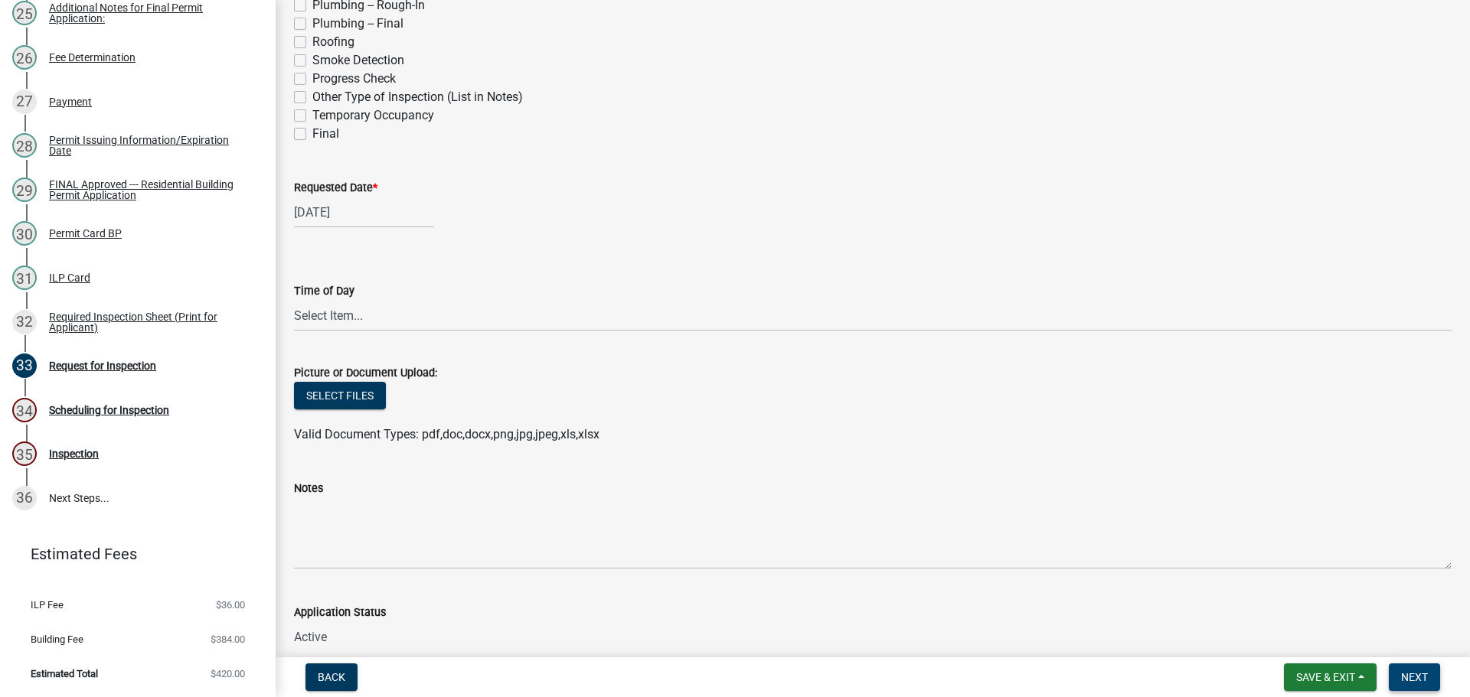
click at [1417, 682] on span "Next" at bounding box center [1414, 677] width 27 height 12
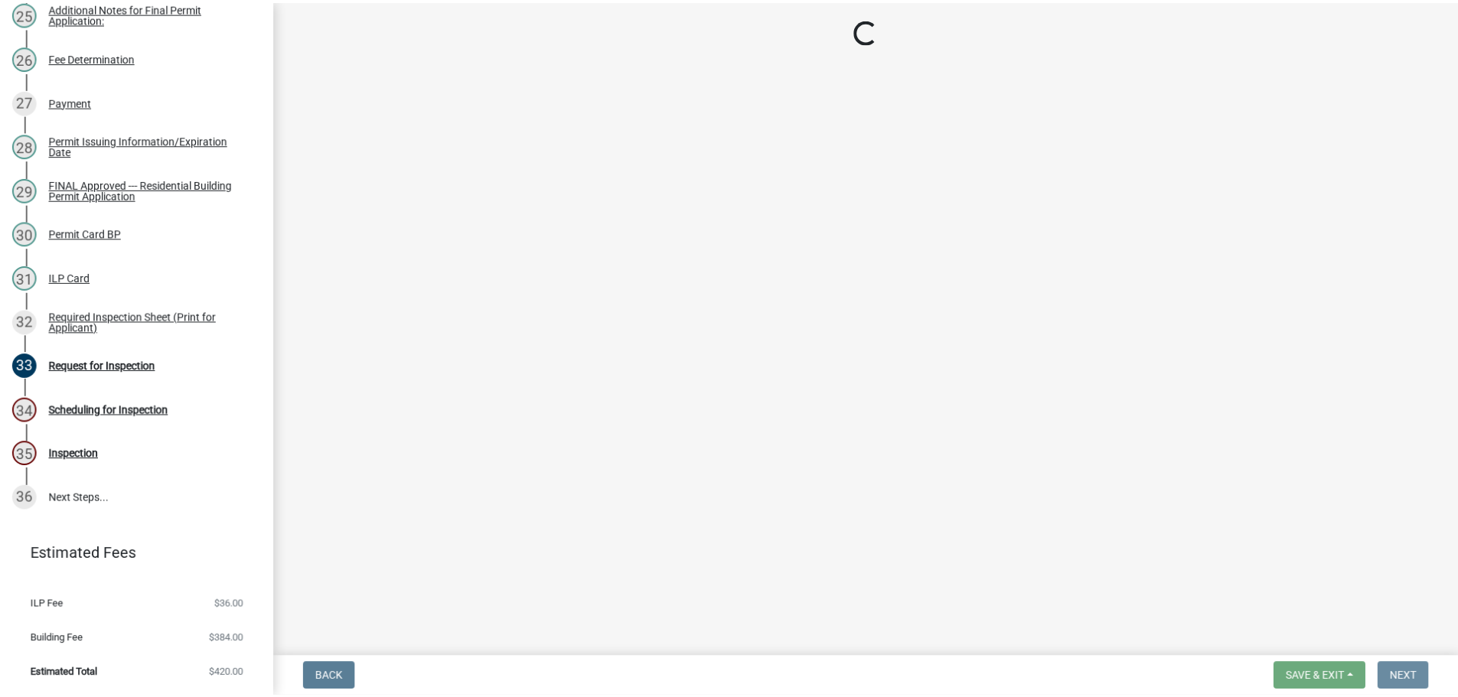
scroll to position [0, 0]
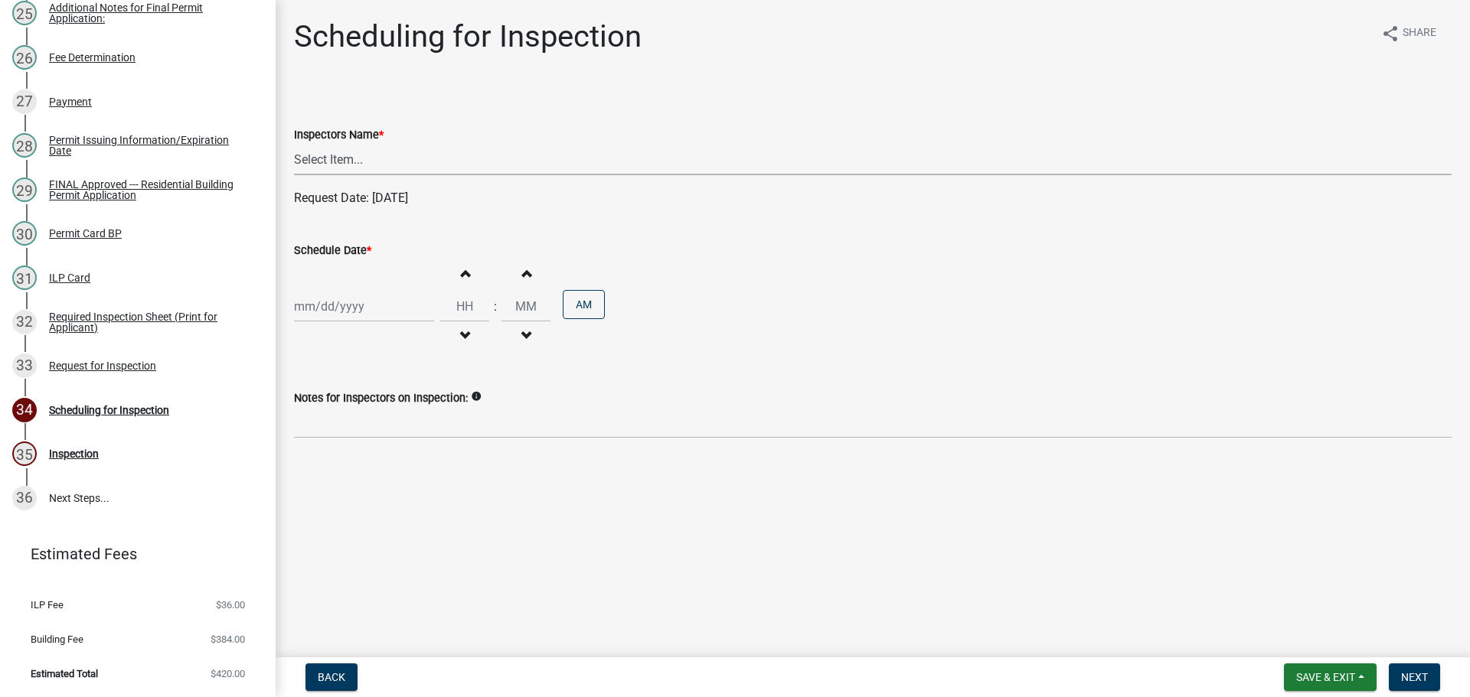
click at [346, 170] on select "Select Item... bmthomas ([PERSON_NAME]) croser ([PERSON_NAME]) [PERSON_NAME] ([…" at bounding box center [872, 159] width 1157 height 31
click at [296, 161] on select "Select Item... bmthomas ([PERSON_NAME]) croser ([PERSON_NAME]) [PERSON_NAME] ([…" at bounding box center [872, 159] width 1157 height 31
click at [330, 326] on div "Increment hours Decrement hours : Increment minutes Decrement minutes AM" at bounding box center [872, 306] width 1157 height 94
click at [341, 322] on div at bounding box center [364, 306] width 140 height 31
click at [395, 536] on div "9" at bounding box center [382, 523] width 24 height 24
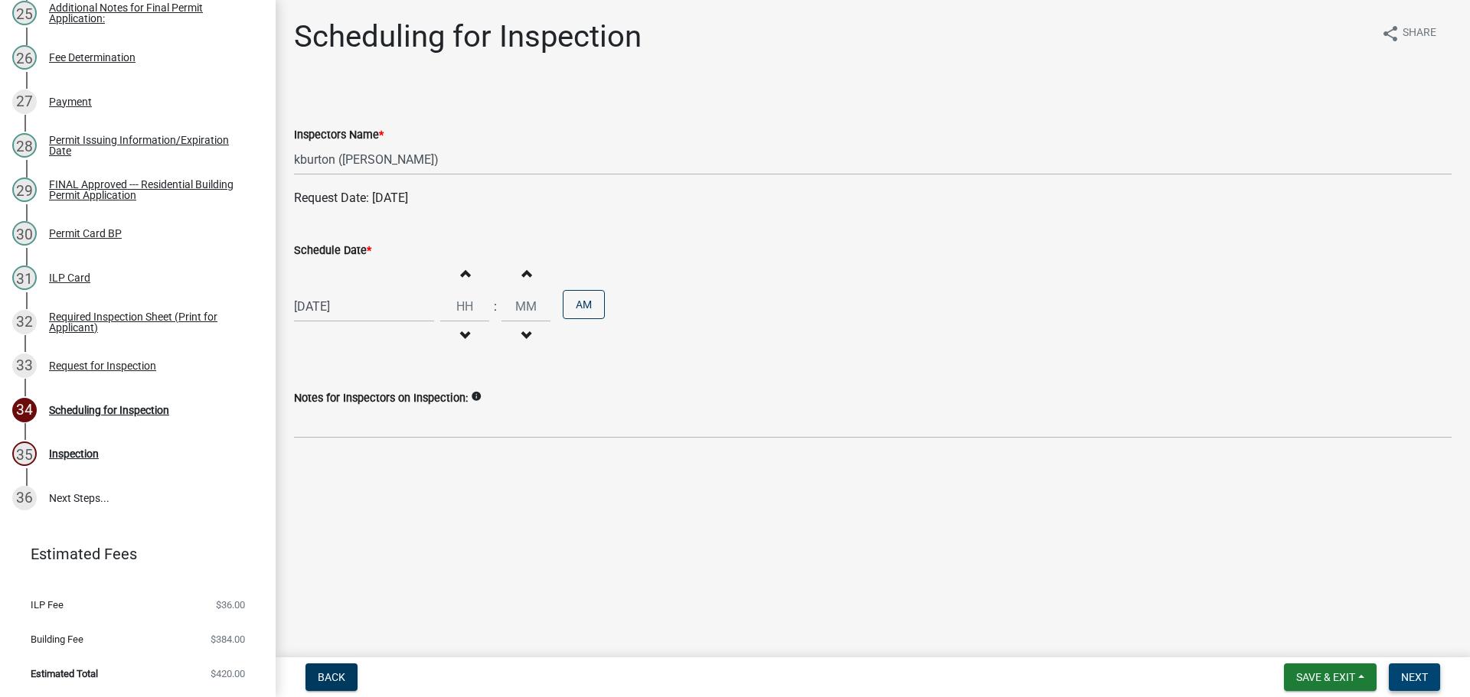
click at [1407, 680] on span "Next" at bounding box center [1414, 677] width 27 height 12
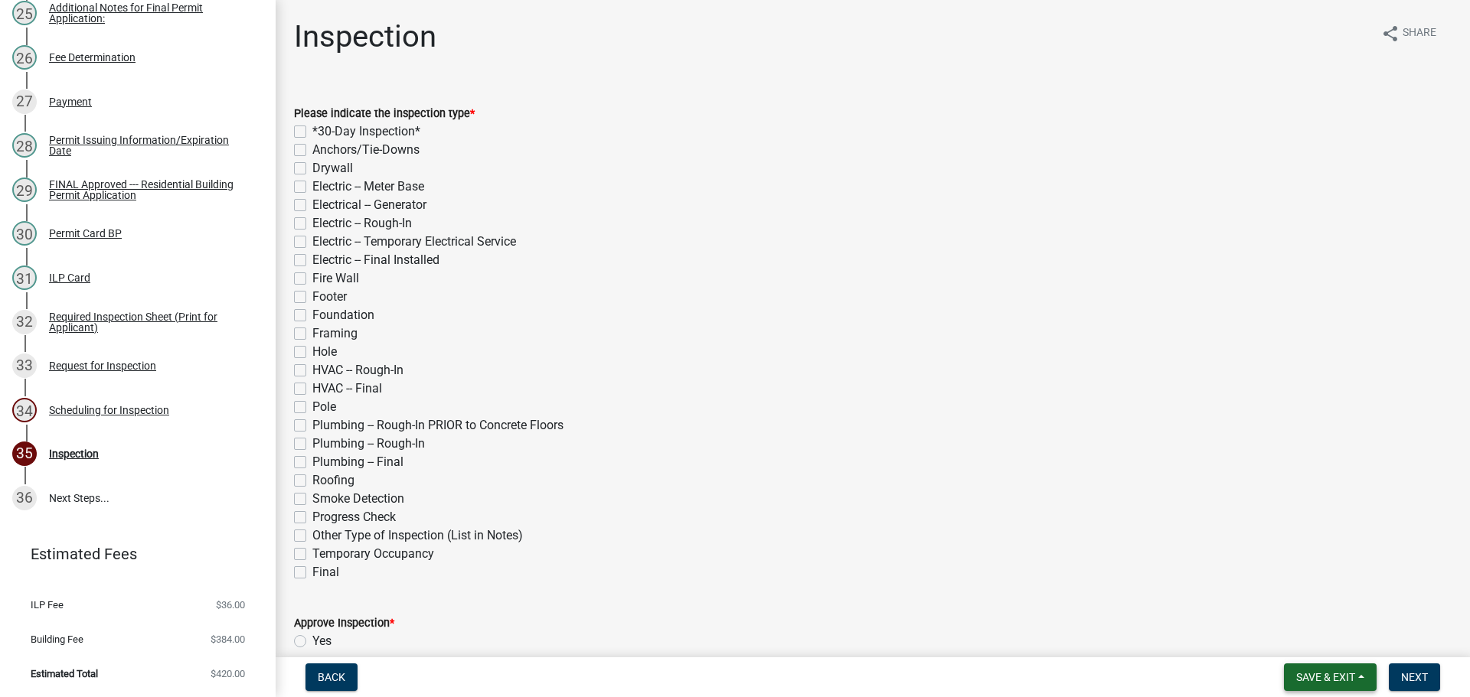
click at [1344, 674] on button "Save & Exit" at bounding box center [1330, 678] width 93 height 28
click at [1283, 640] on button "Save & Exit" at bounding box center [1315, 633] width 122 height 37
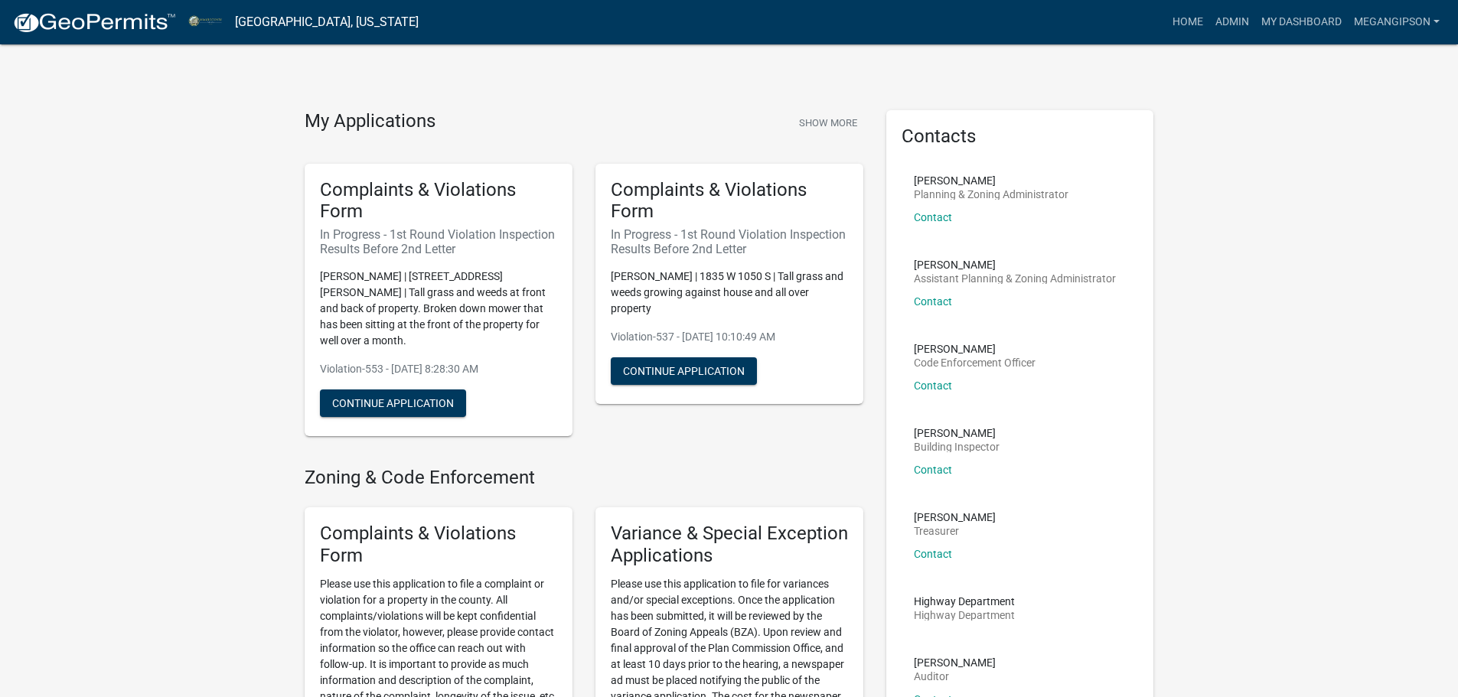
click at [799, 449] on div "Complaints & Violations Form In Progress - 1st Round Violation Inspection Resul…" at bounding box center [729, 301] width 291 height 298
click at [1160, 249] on div "Contacts [PERSON_NAME] Planning & Zoning Administrator Contact [PERSON_NAME] As…" at bounding box center [1020, 629] width 291 height 1039
